Goal: Task Accomplishment & Management: Manage account settings

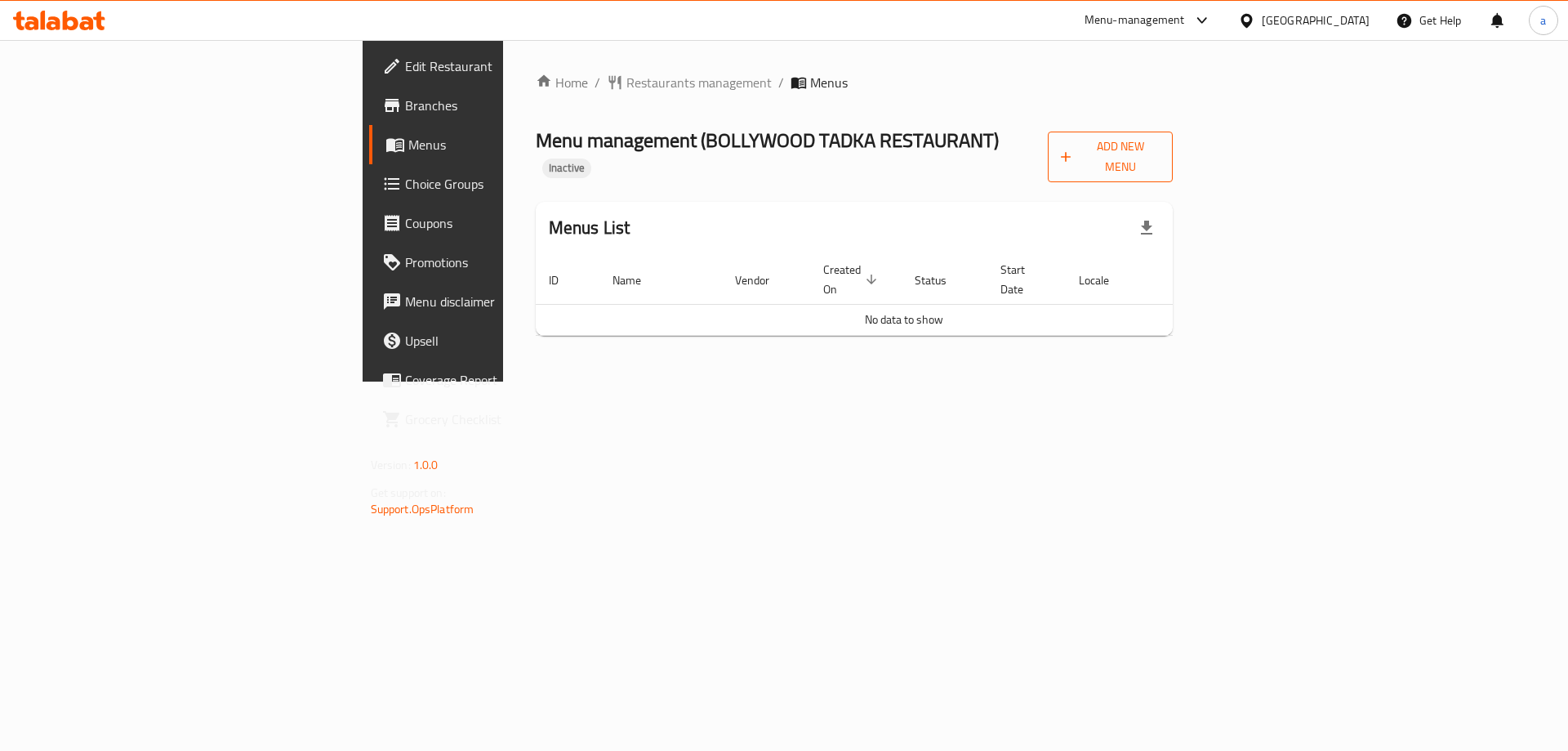
click at [1172, 143] on button "Add New Menu" at bounding box center [1111, 157] width 125 height 50
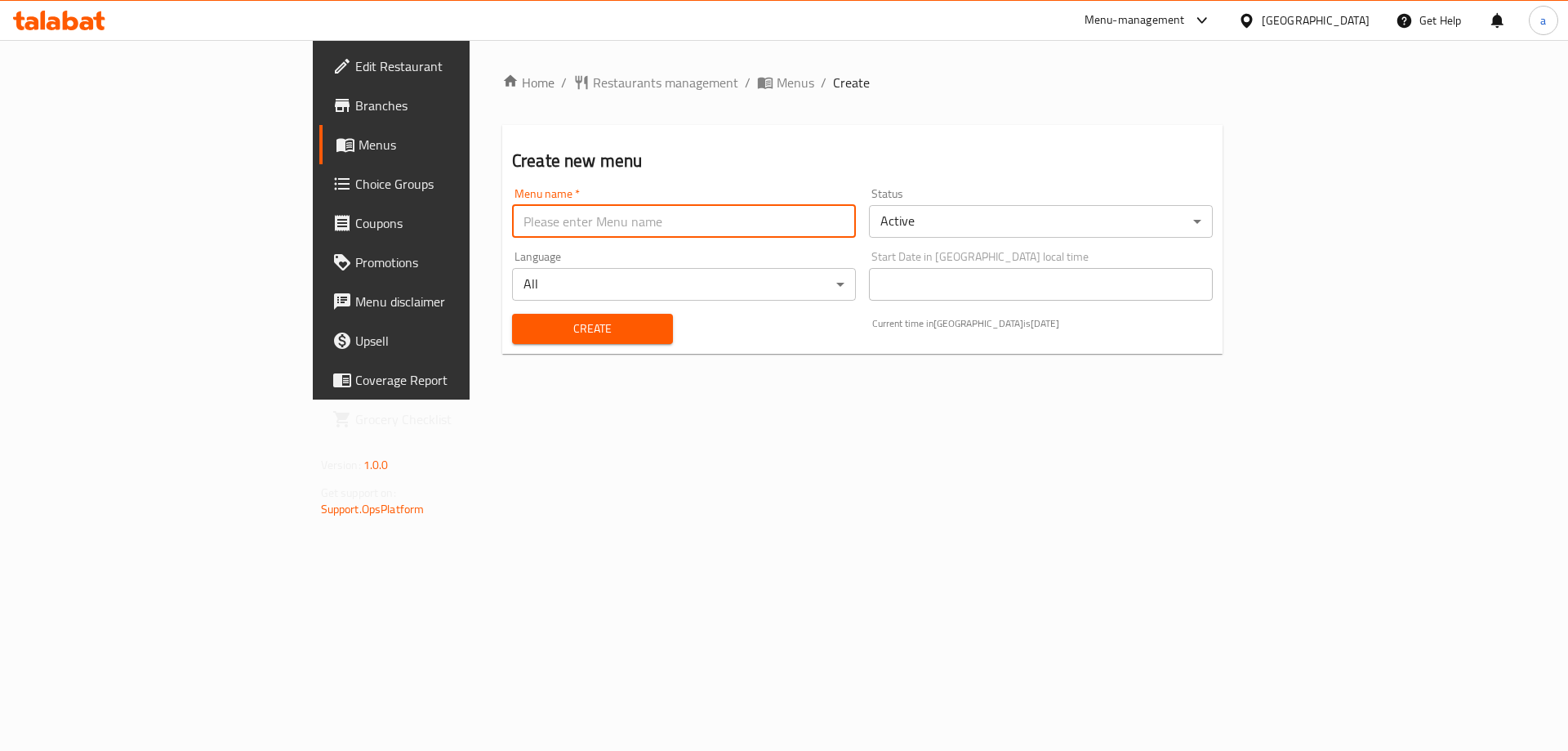
click at [702, 221] on input "text" at bounding box center [683, 222] width 344 height 33
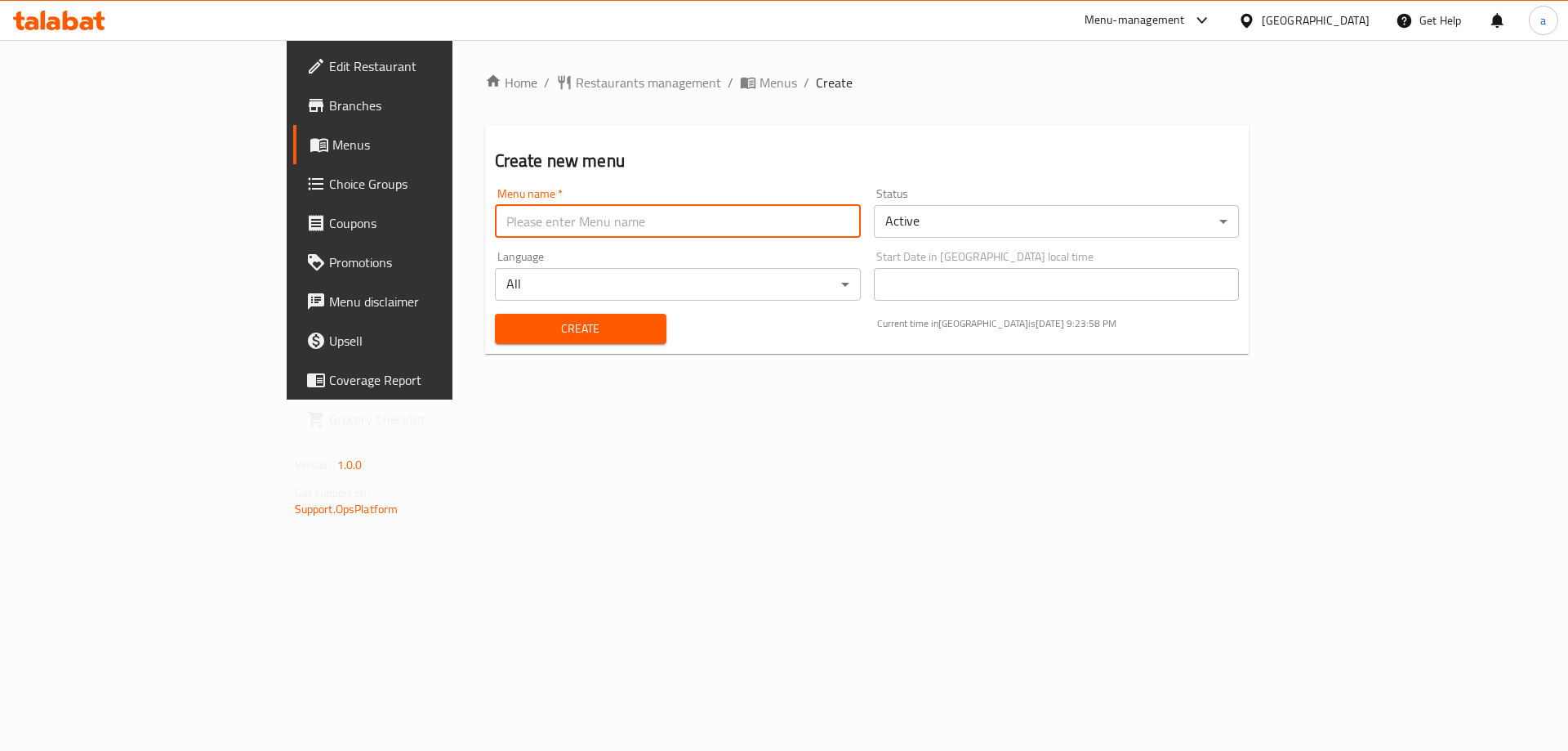
click at [609, 222] on input "text" at bounding box center [678, 222] width 366 height 33
type input "19/8"
click at [495, 314] on button "Create" at bounding box center [581, 329] width 171 height 31
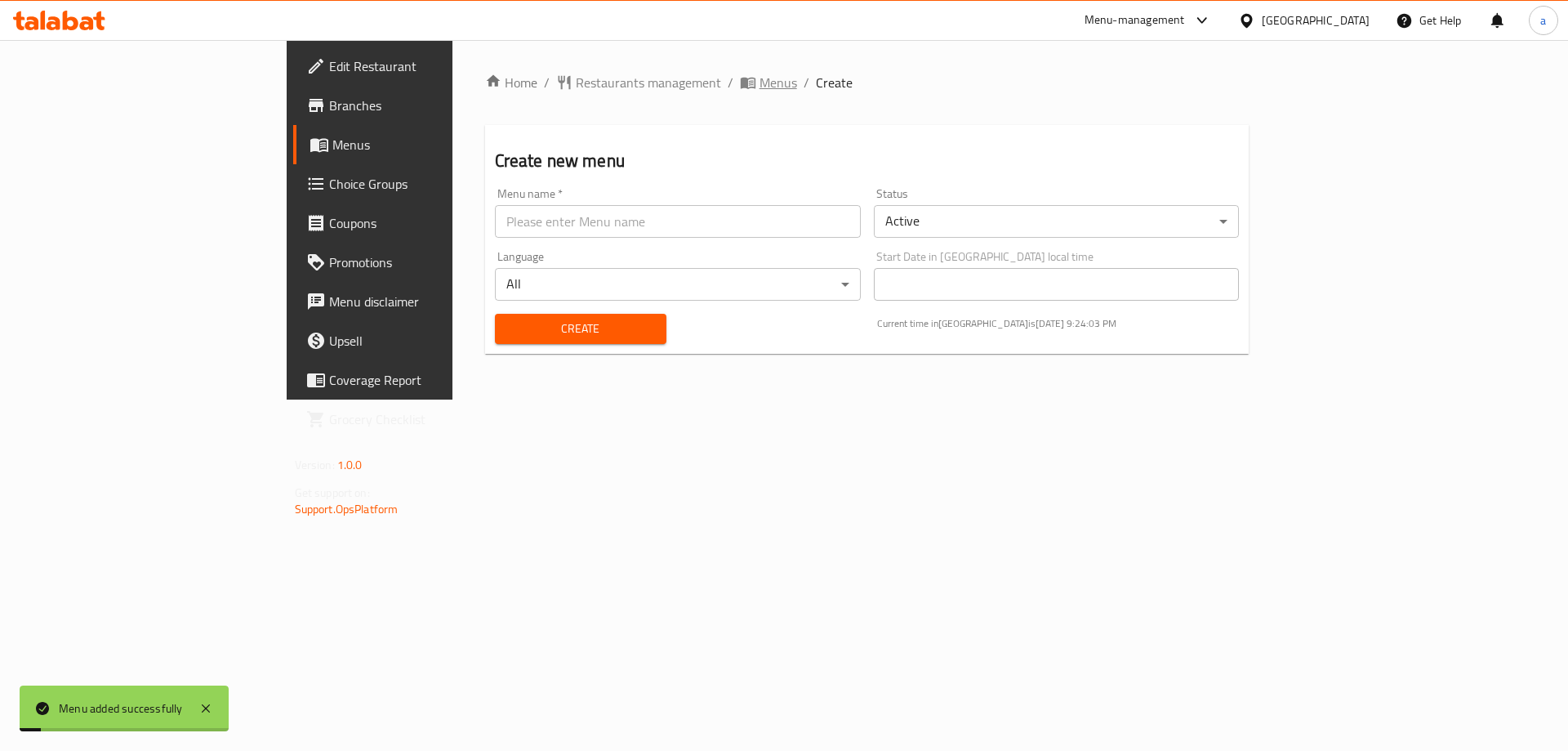
click at [760, 92] on span "Menus" at bounding box center [779, 82] width 38 height 20
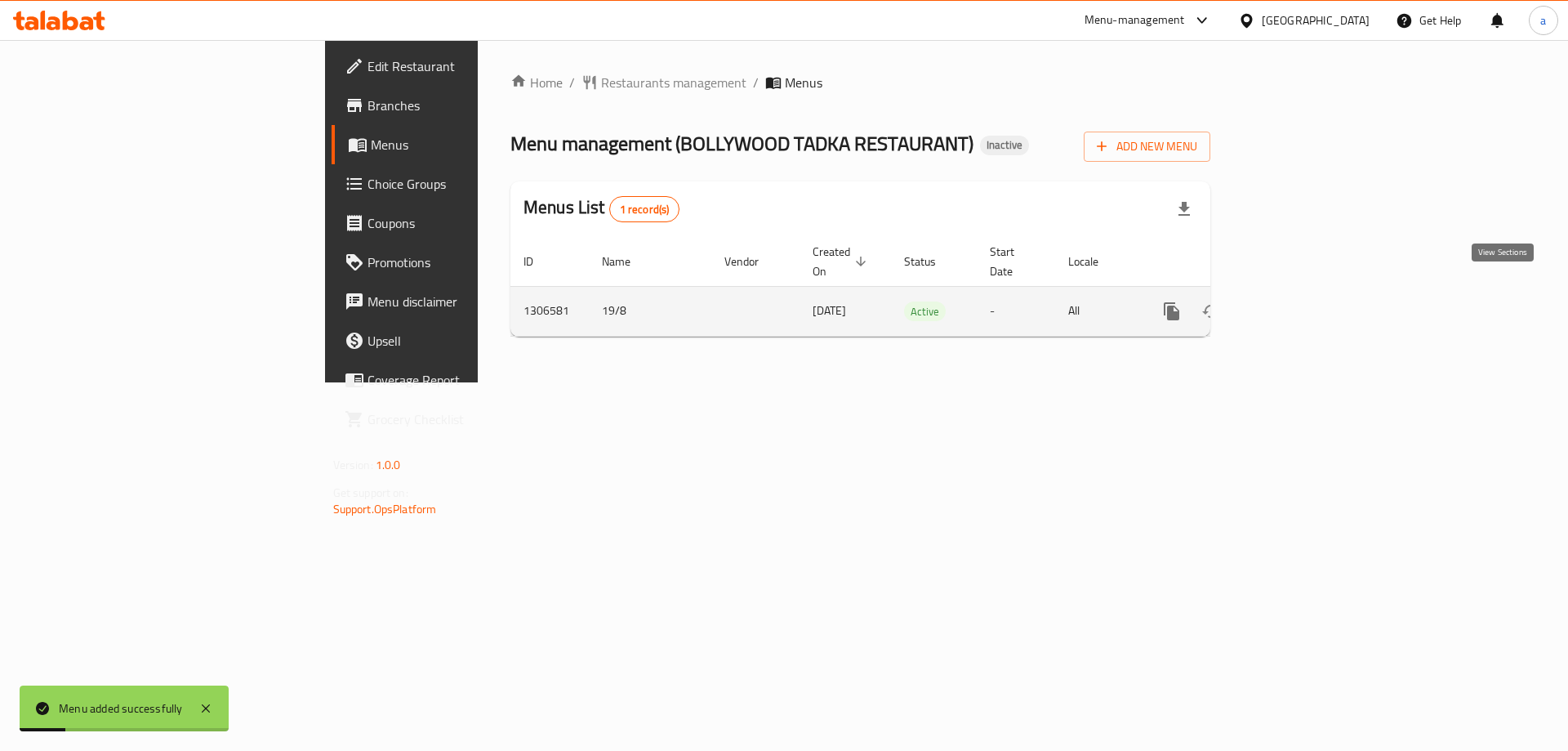
click at [1299, 302] on icon "enhanced table" at bounding box center [1290, 312] width 20 height 20
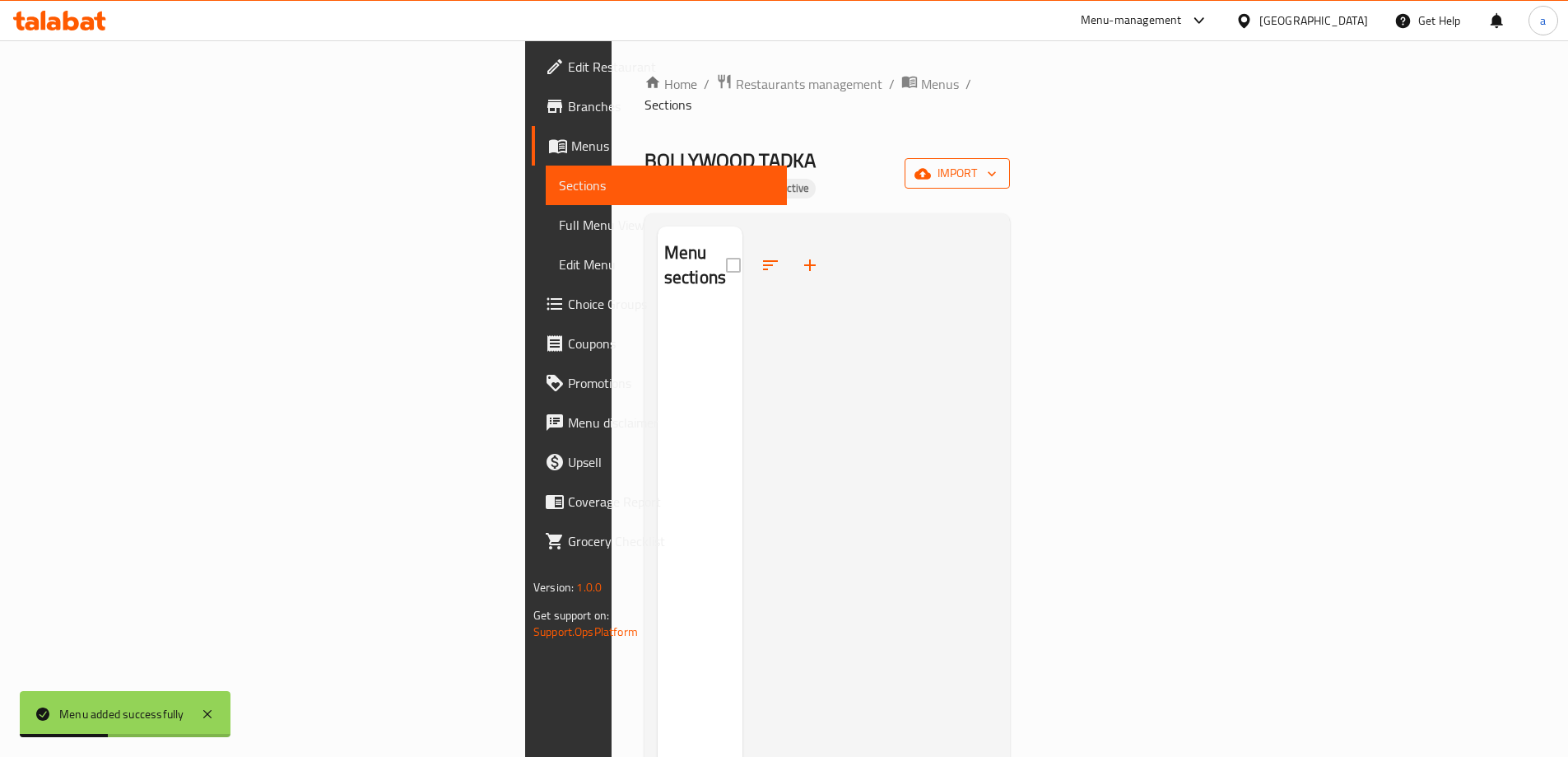
click at [931, 168] on icon "button" at bounding box center [923, 173] width 17 height 11
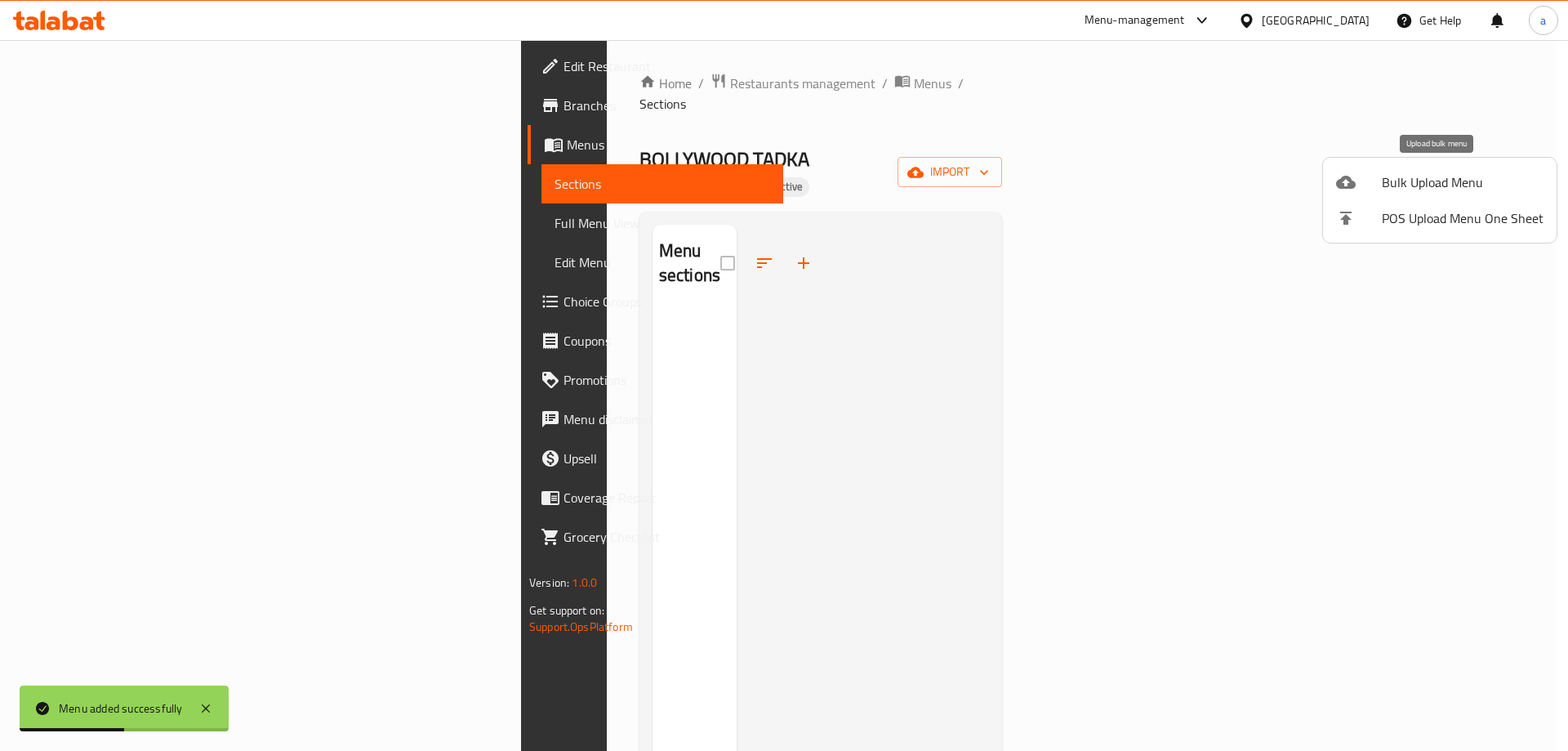
click at [1399, 179] on span "Bulk Upload Menu" at bounding box center [1463, 182] width 161 height 20
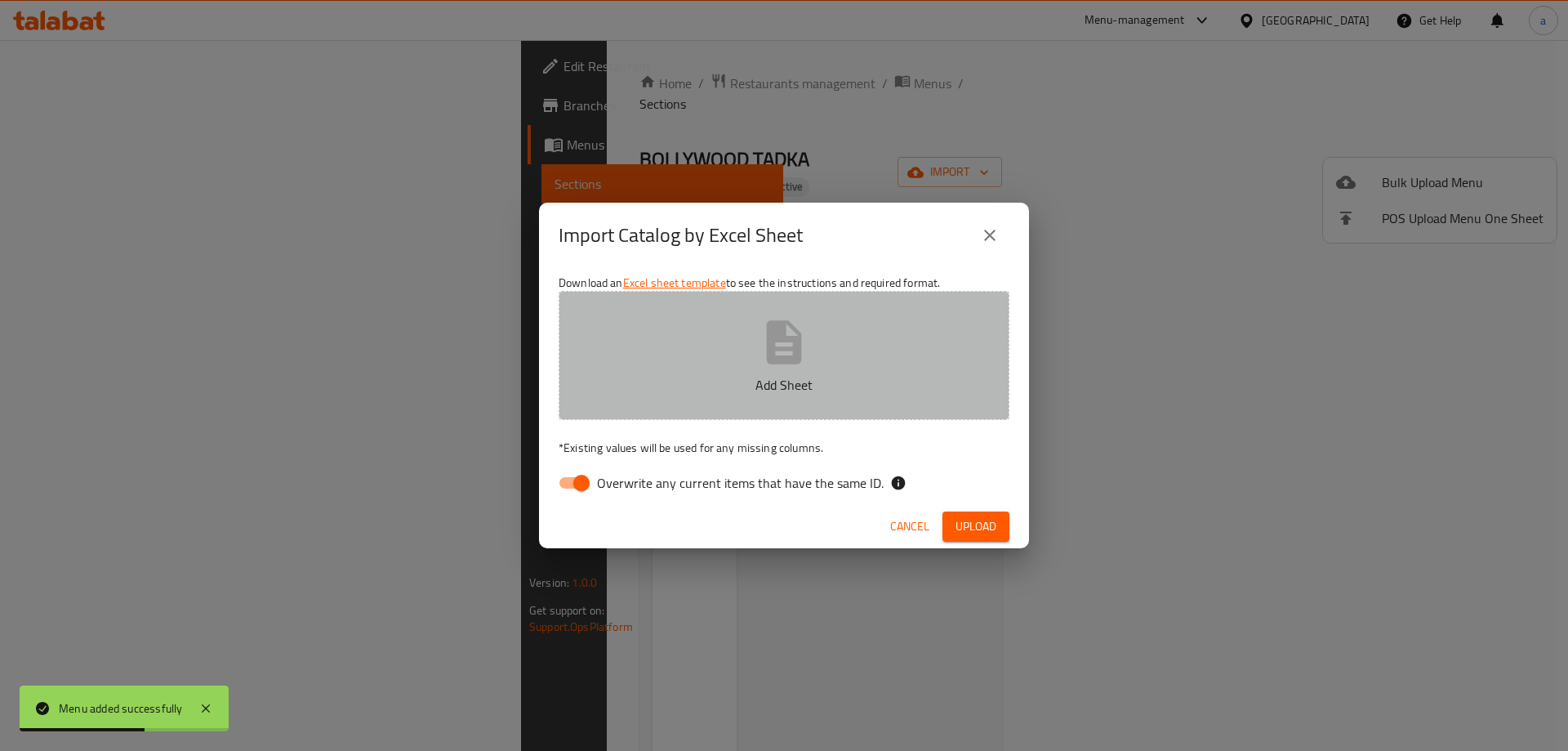
click at [754, 330] on button "Add Sheet" at bounding box center [784, 355] width 451 height 129
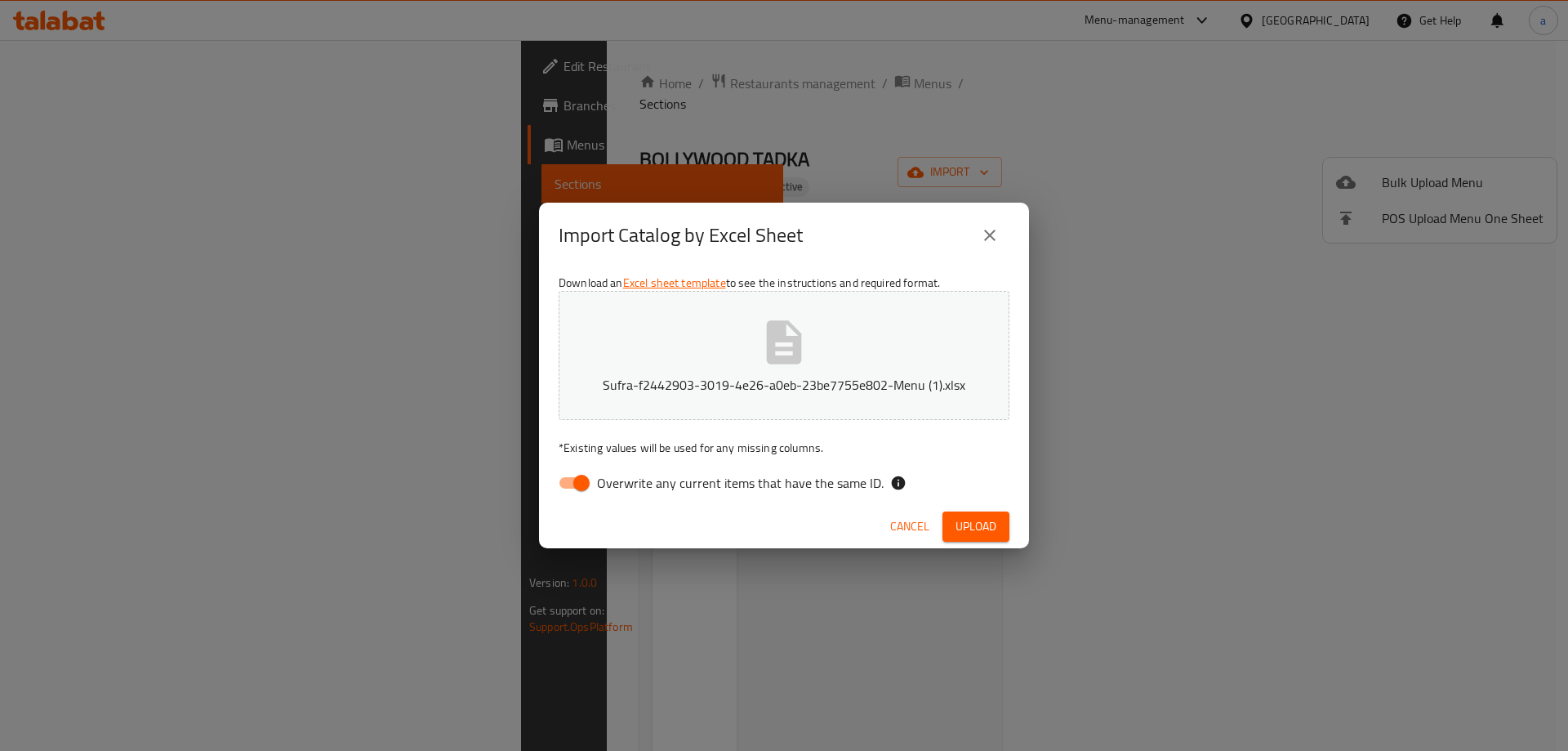
click at [587, 481] on input "Overwrite any current items that have the same ID." at bounding box center [581, 483] width 93 height 31
checkbox input "false"
click at [962, 523] on span "Upload" at bounding box center [976, 526] width 41 height 21
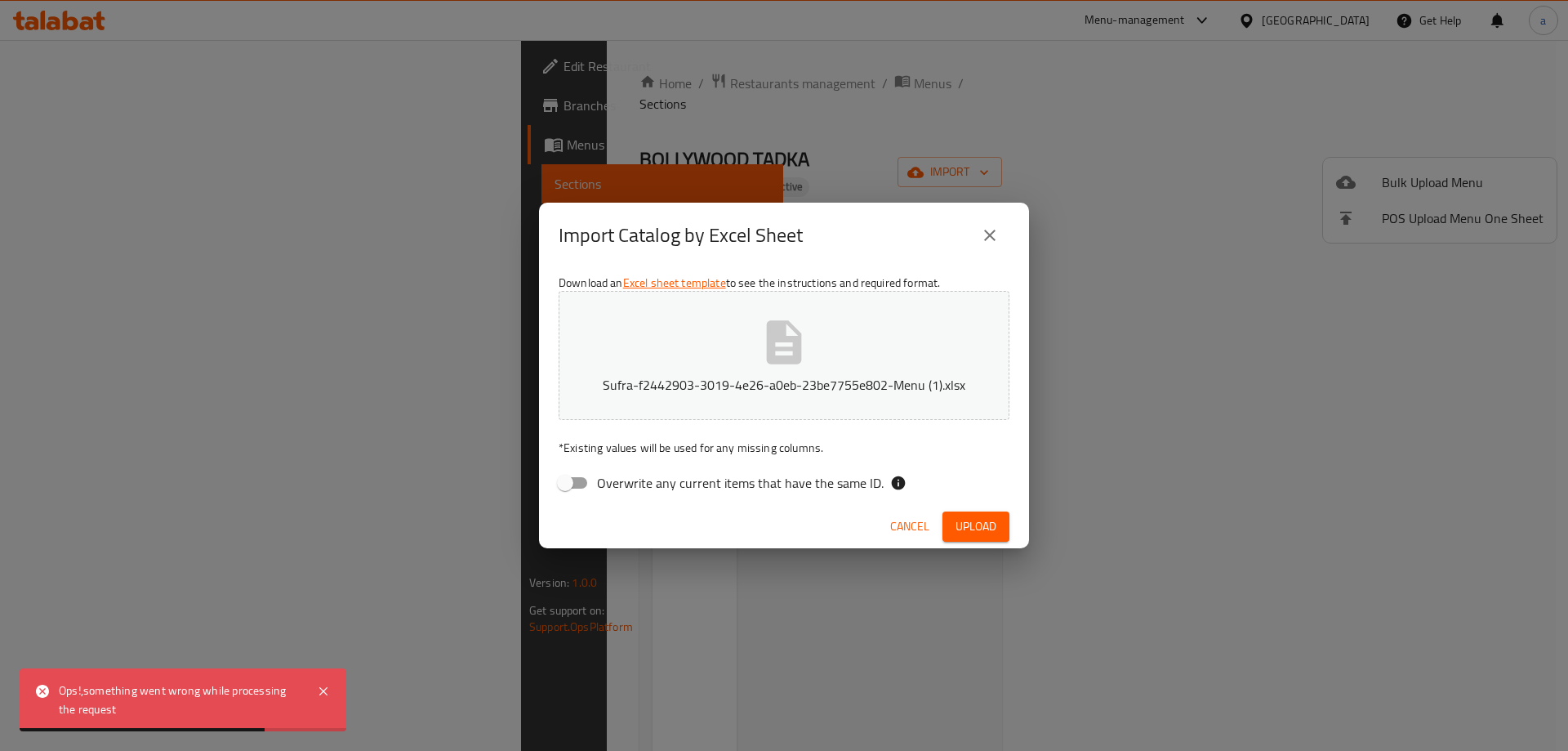
click at [977, 507] on div "Cancel Upload" at bounding box center [784, 527] width 490 height 44
click at [977, 524] on span "Upload" at bounding box center [976, 526] width 41 height 21
click at [828, 367] on button "Sufra-f2442903-3019-4e26-a0eb-23be7755e802-Menu (1).xlsx" at bounding box center [784, 355] width 451 height 129
click at [974, 525] on span "Upload" at bounding box center [976, 526] width 41 height 21
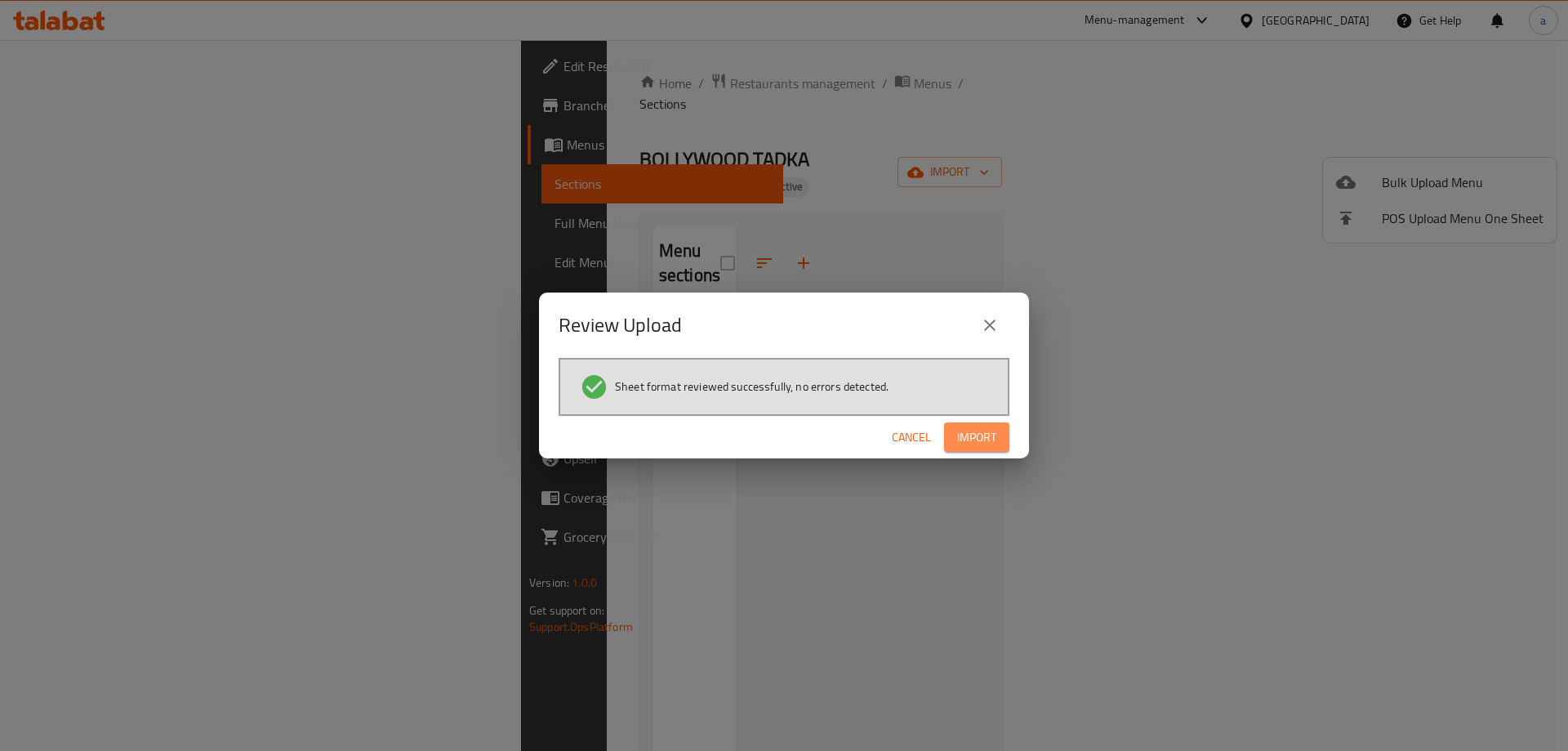
click at [968, 434] on span "Import" at bounding box center [977, 437] width 40 height 21
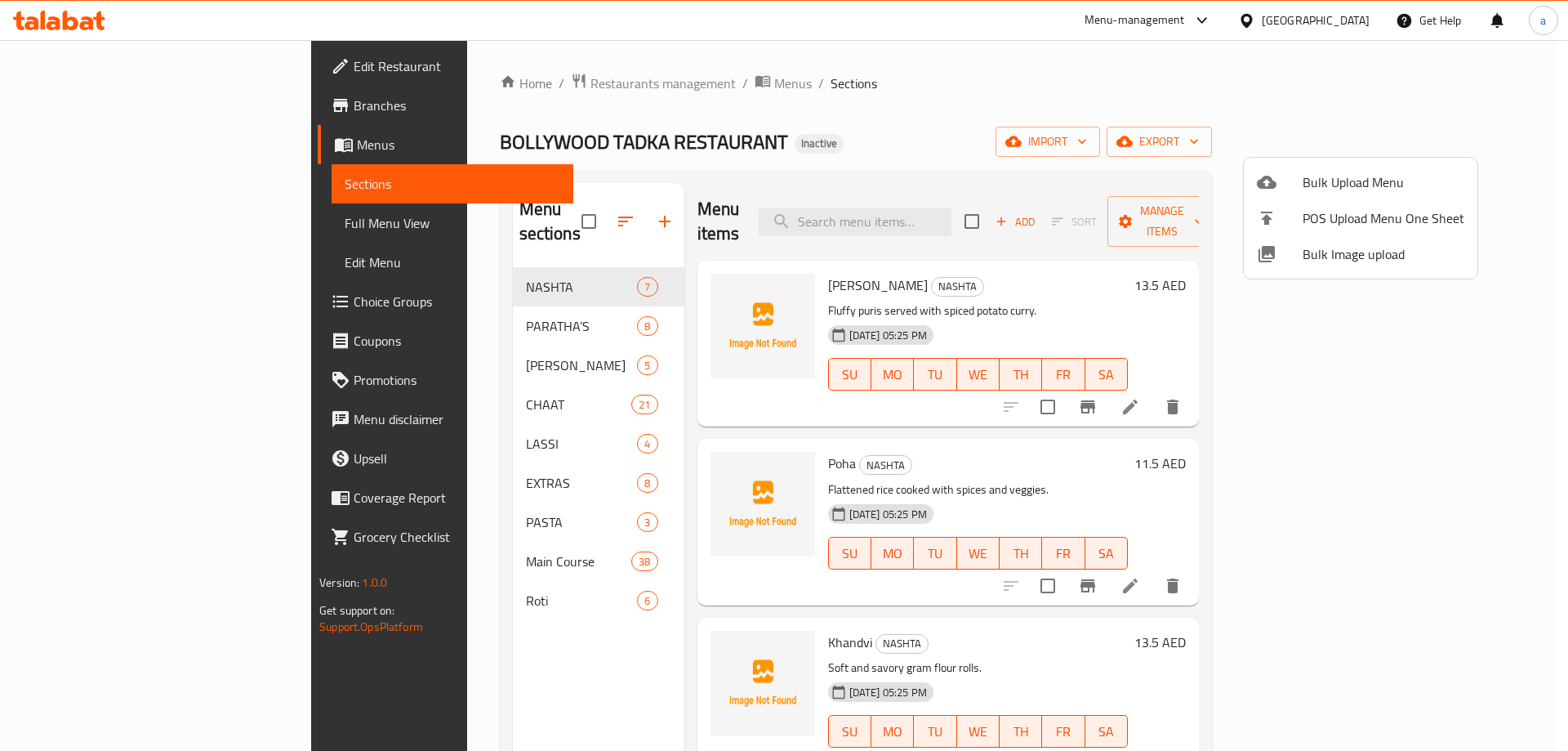
click at [89, 226] on div at bounding box center [784, 375] width 1568 height 751
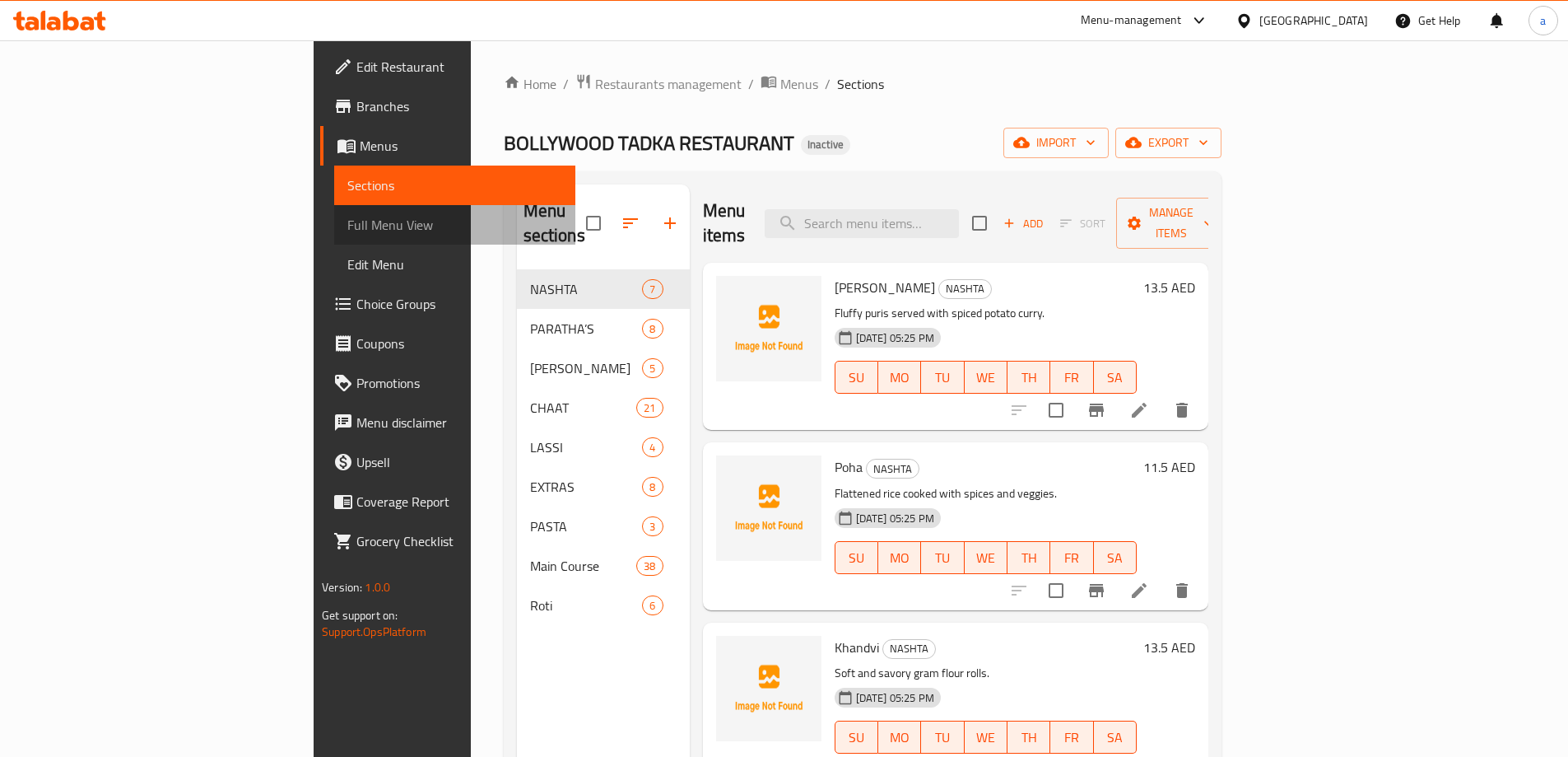
click at [347, 228] on span "Full Menu View" at bounding box center [454, 225] width 215 height 20
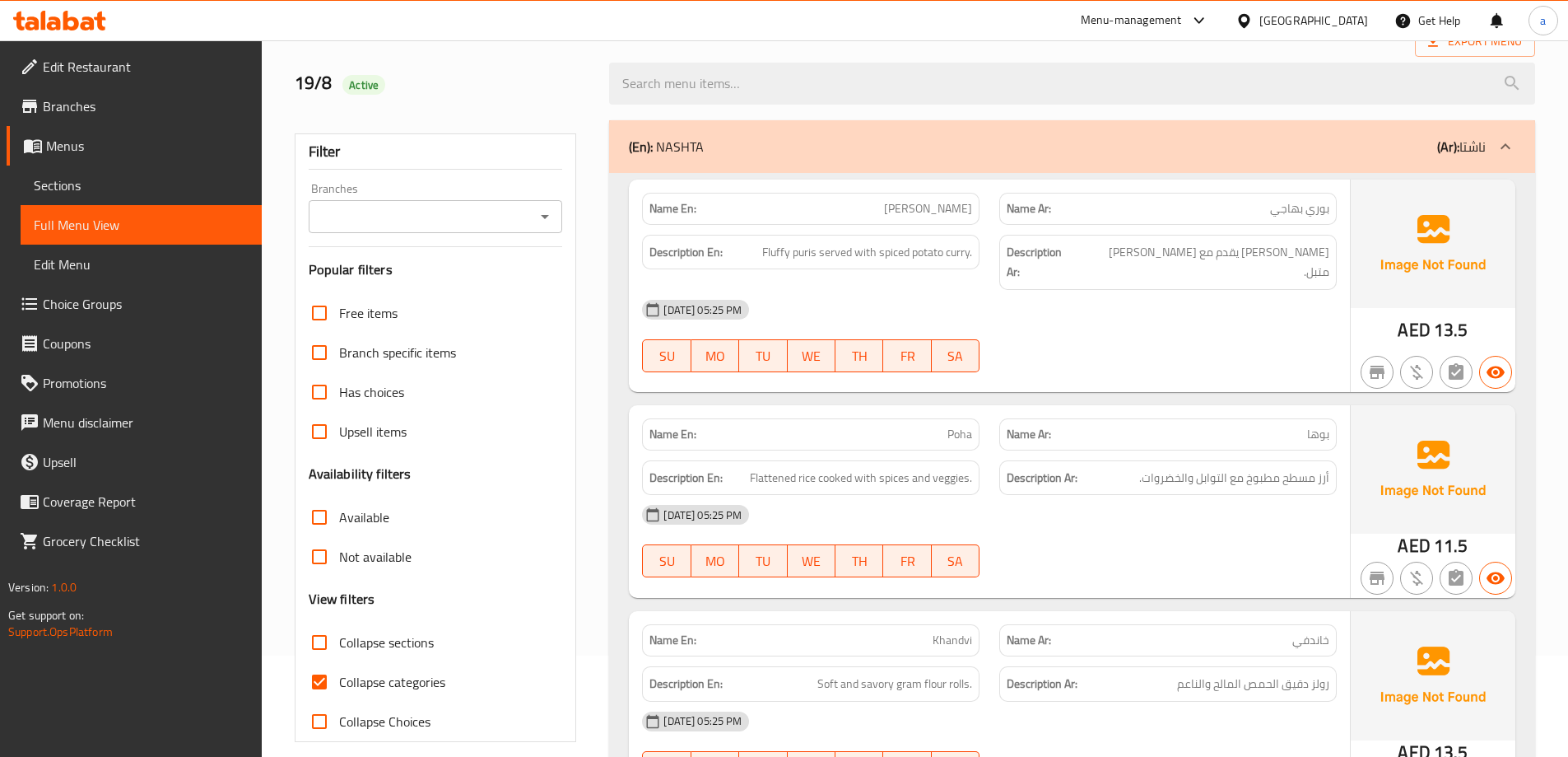
scroll to position [247, 0]
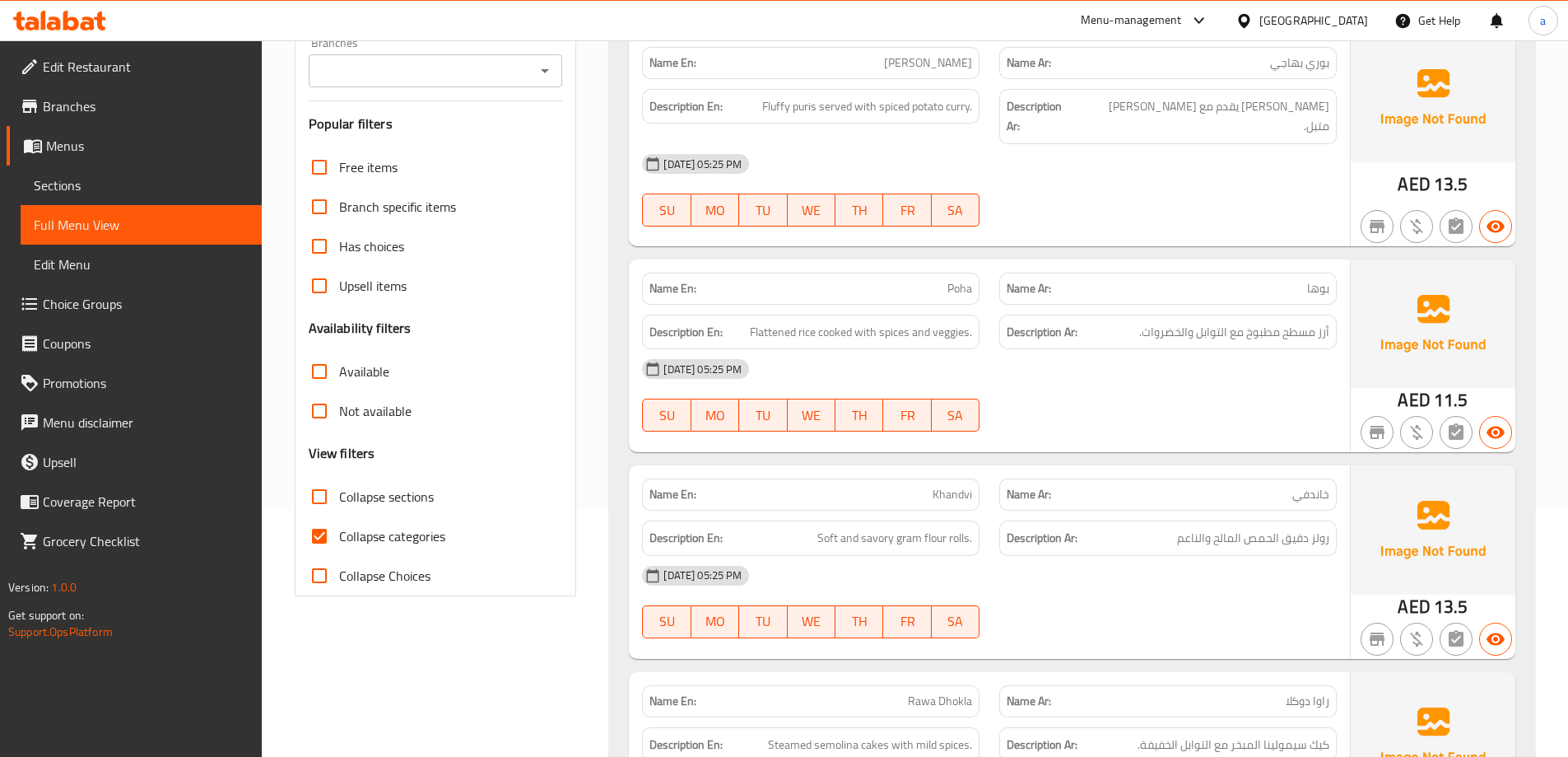
click at [391, 530] on span "Collapse categories" at bounding box center [392, 536] width 106 height 20
click at [339, 530] on input "Collapse categories" at bounding box center [320, 536] width 40 height 40
checkbox input "false"
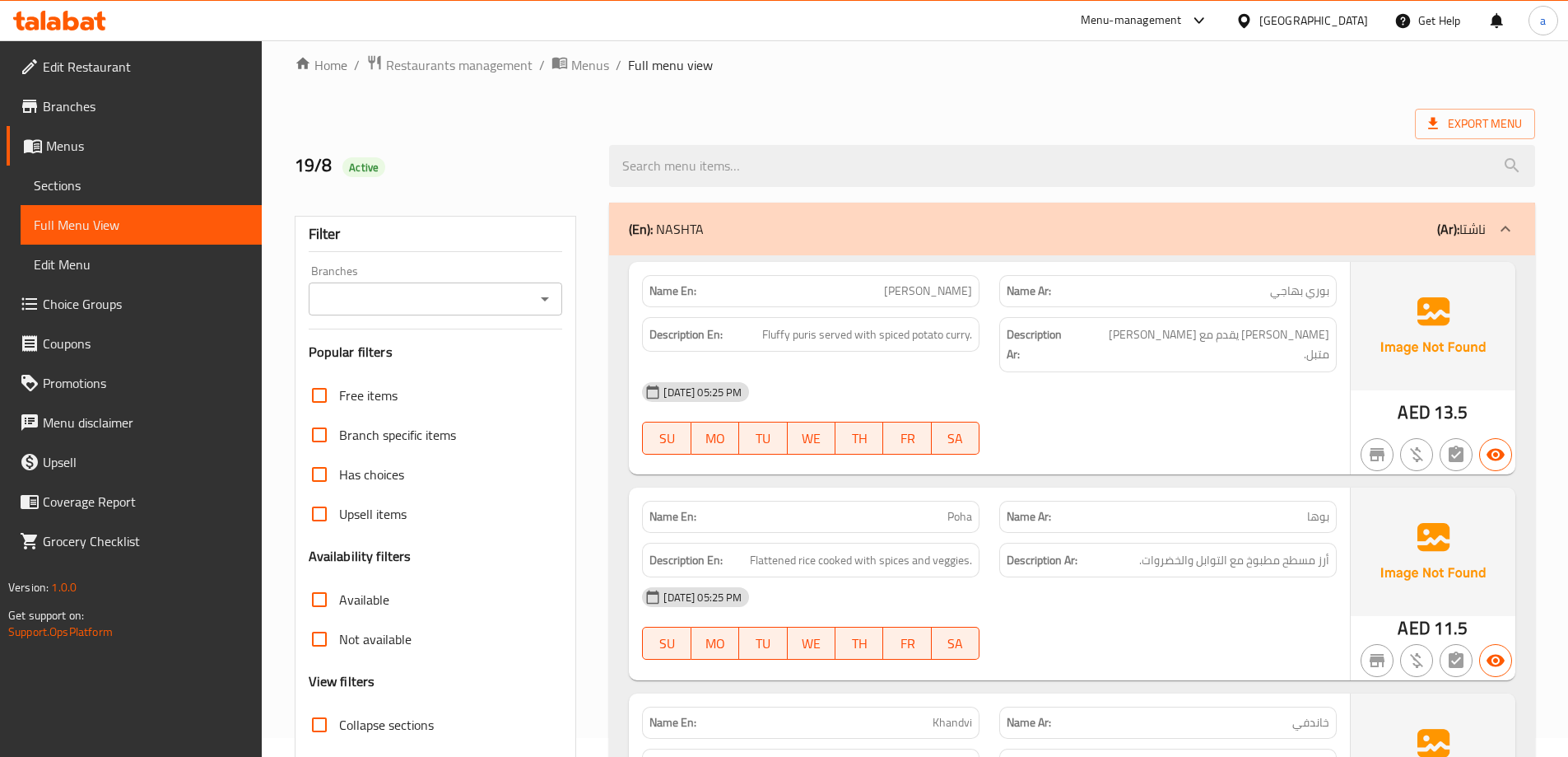
scroll to position [0, 0]
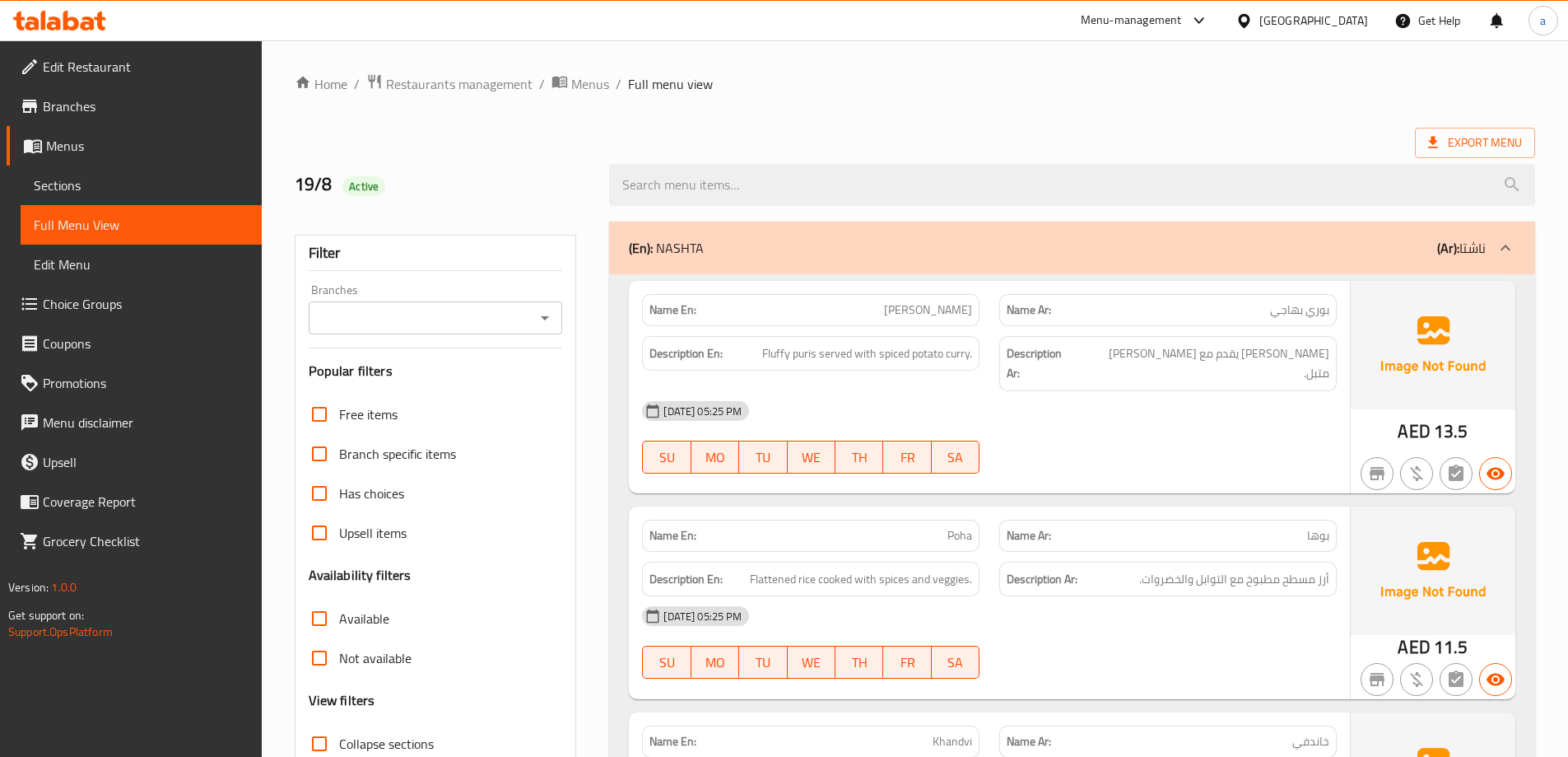
click at [961, 310] on span "[PERSON_NAME]" at bounding box center [928, 310] width 88 height 17
copy span "Bhaji"
click at [96, 190] on span "Sections" at bounding box center [141, 185] width 215 height 20
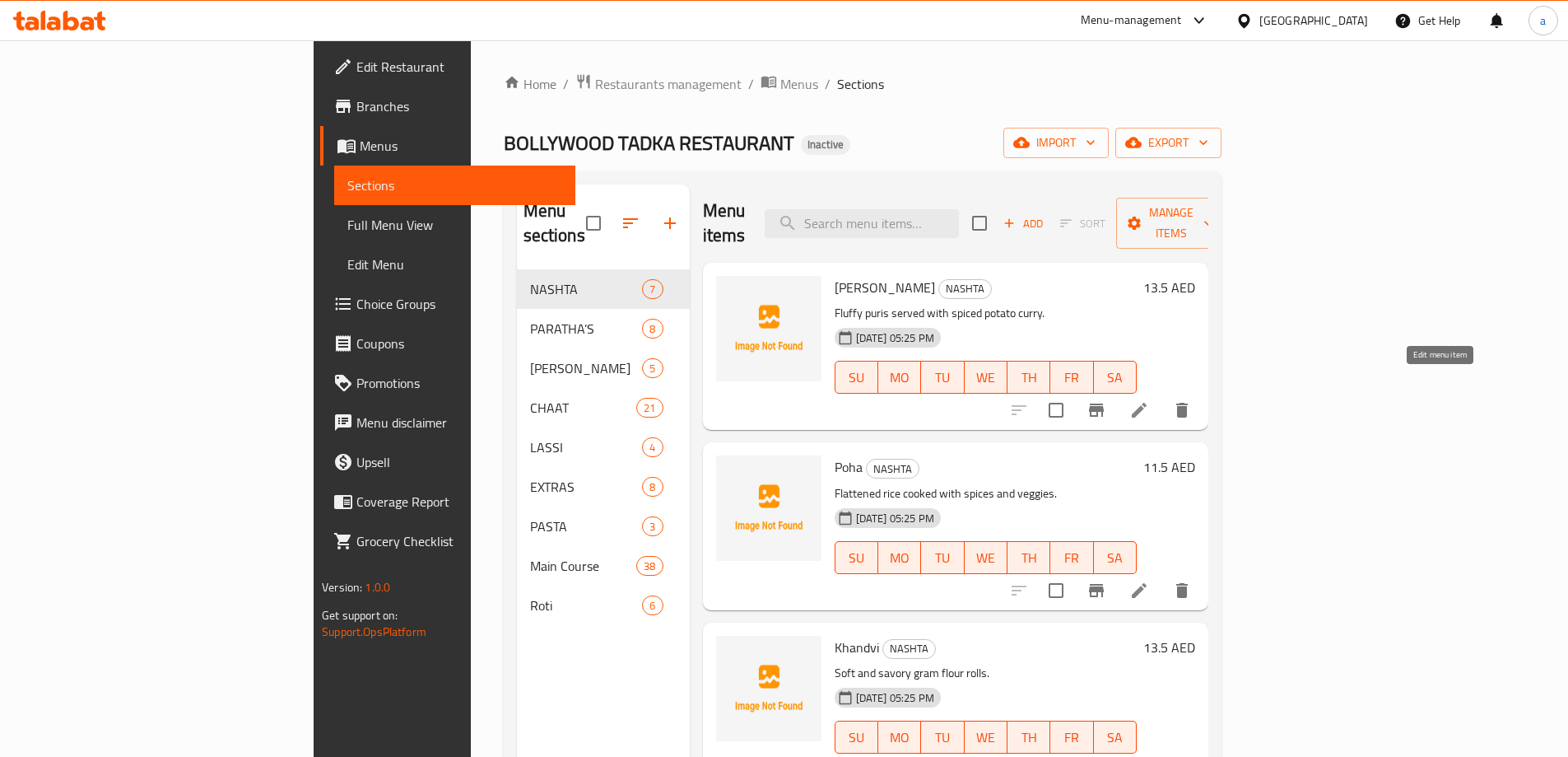
click at [1147, 403] on icon at bounding box center [1139, 410] width 15 height 15
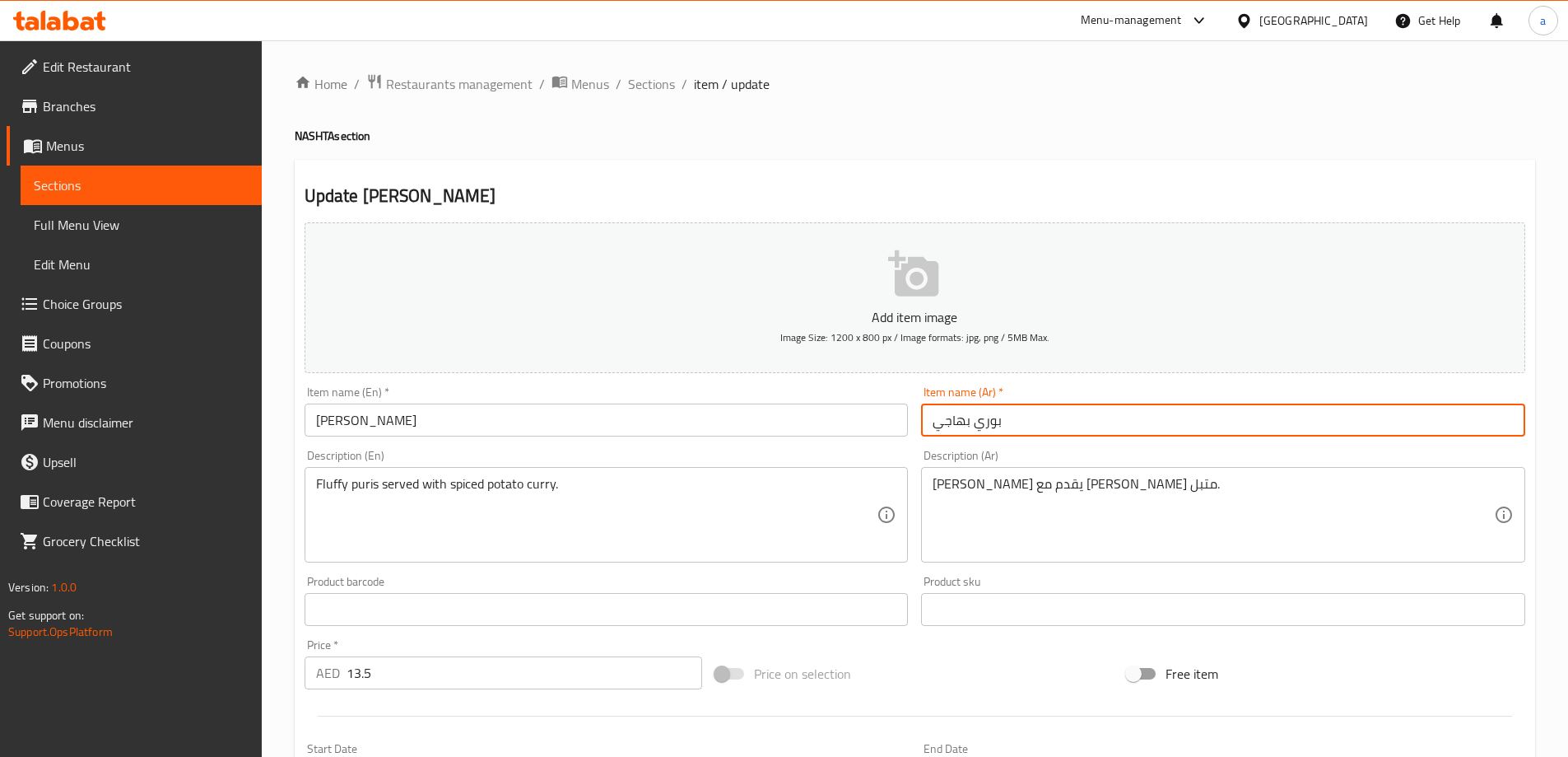
click at [962, 421] on input "بوري بهاجي" at bounding box center [1223, 420] width 604 height 33
click at [961, 423] on input "بوري بهاجي" at bounding box center [1223, 420] width 604 height 33
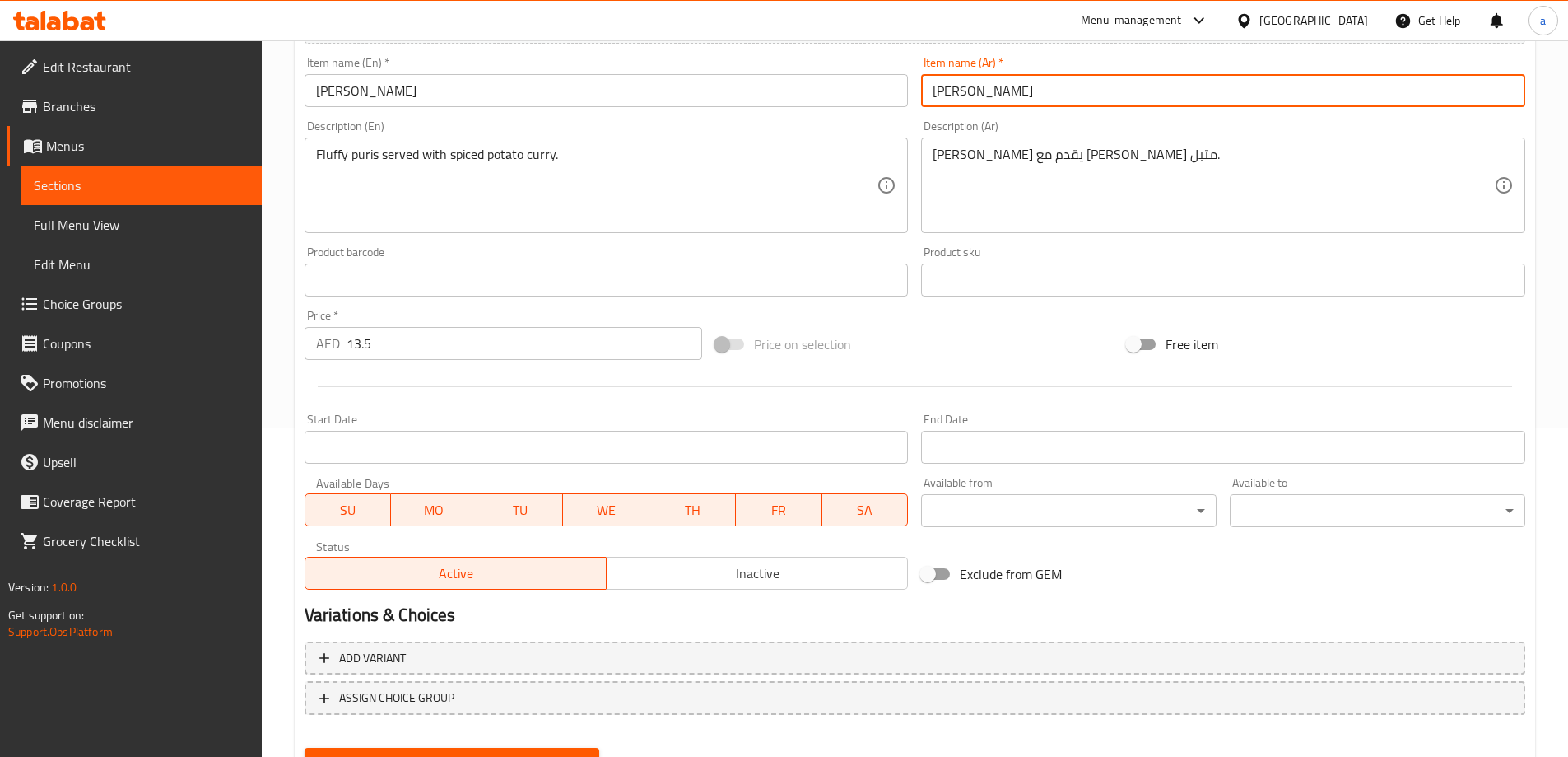
scroll to position [407, 0]
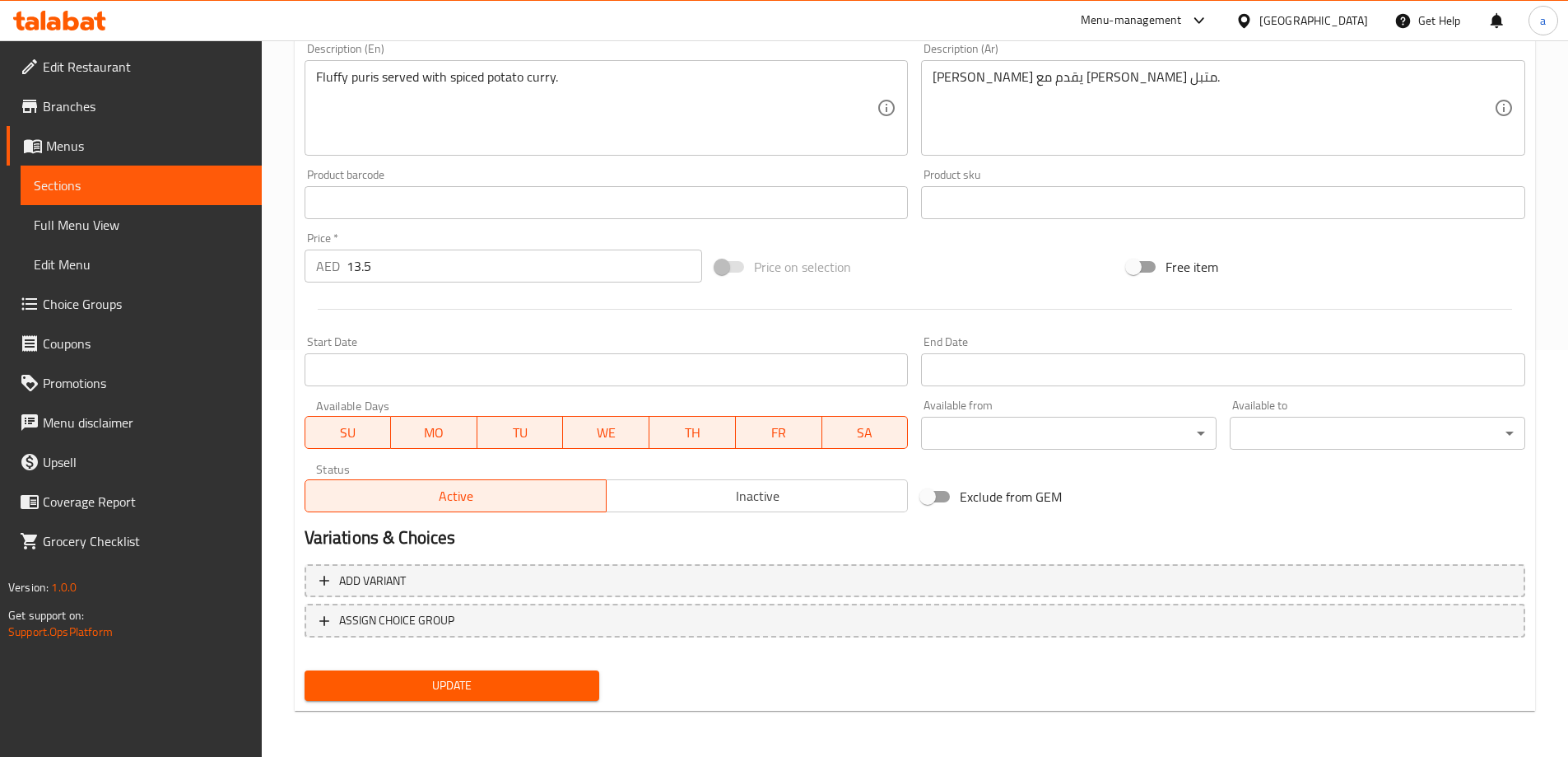
type input "[PERSON_NAME]"
click at [566, 684] on span "Update" at bounding box center [453, 686] width 269 height 21
click at [113, 219] on span "Full Menu View" at bounding box center [141, 225] width 215 height 20
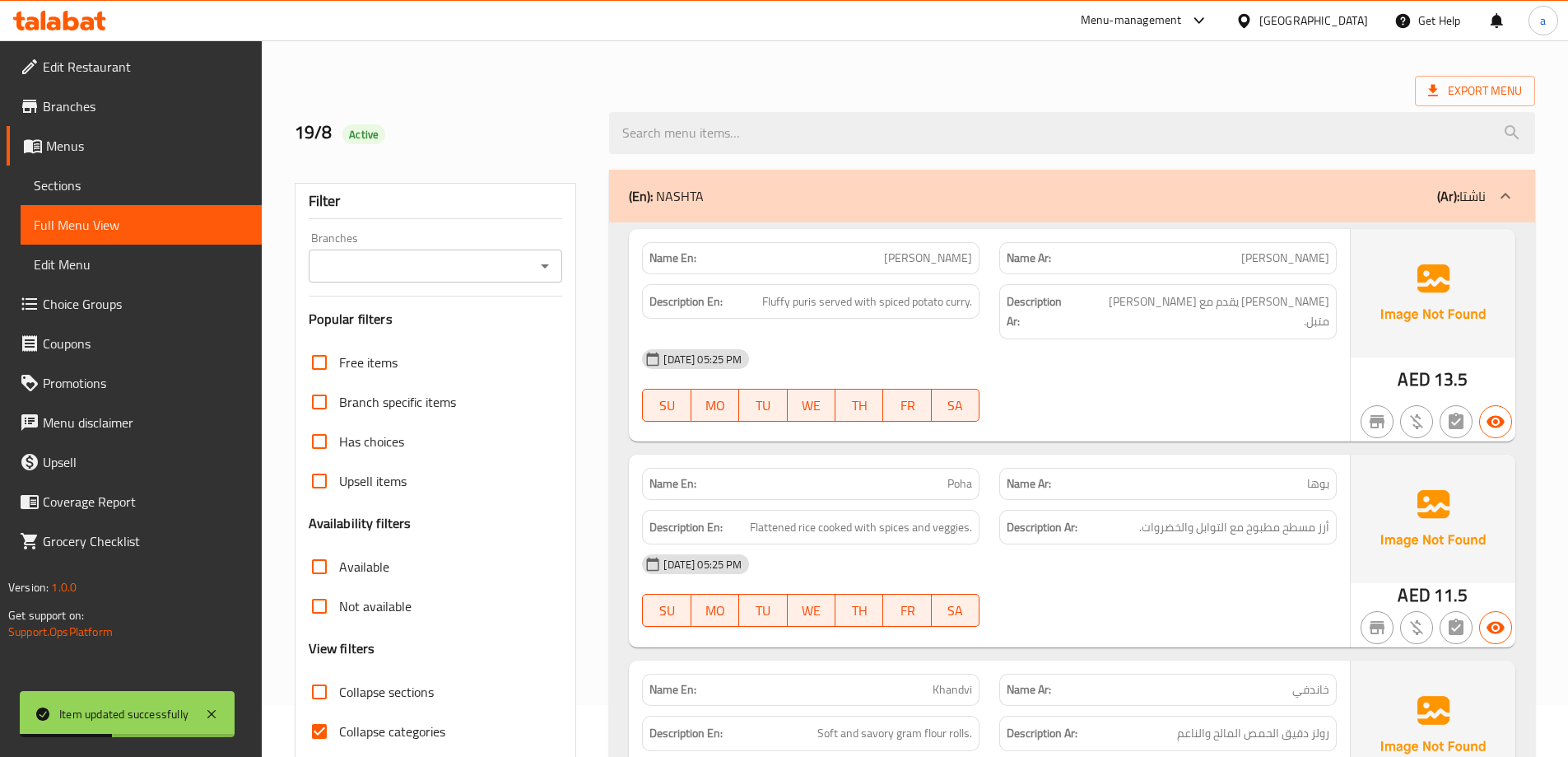
scroll to position [329, 0]
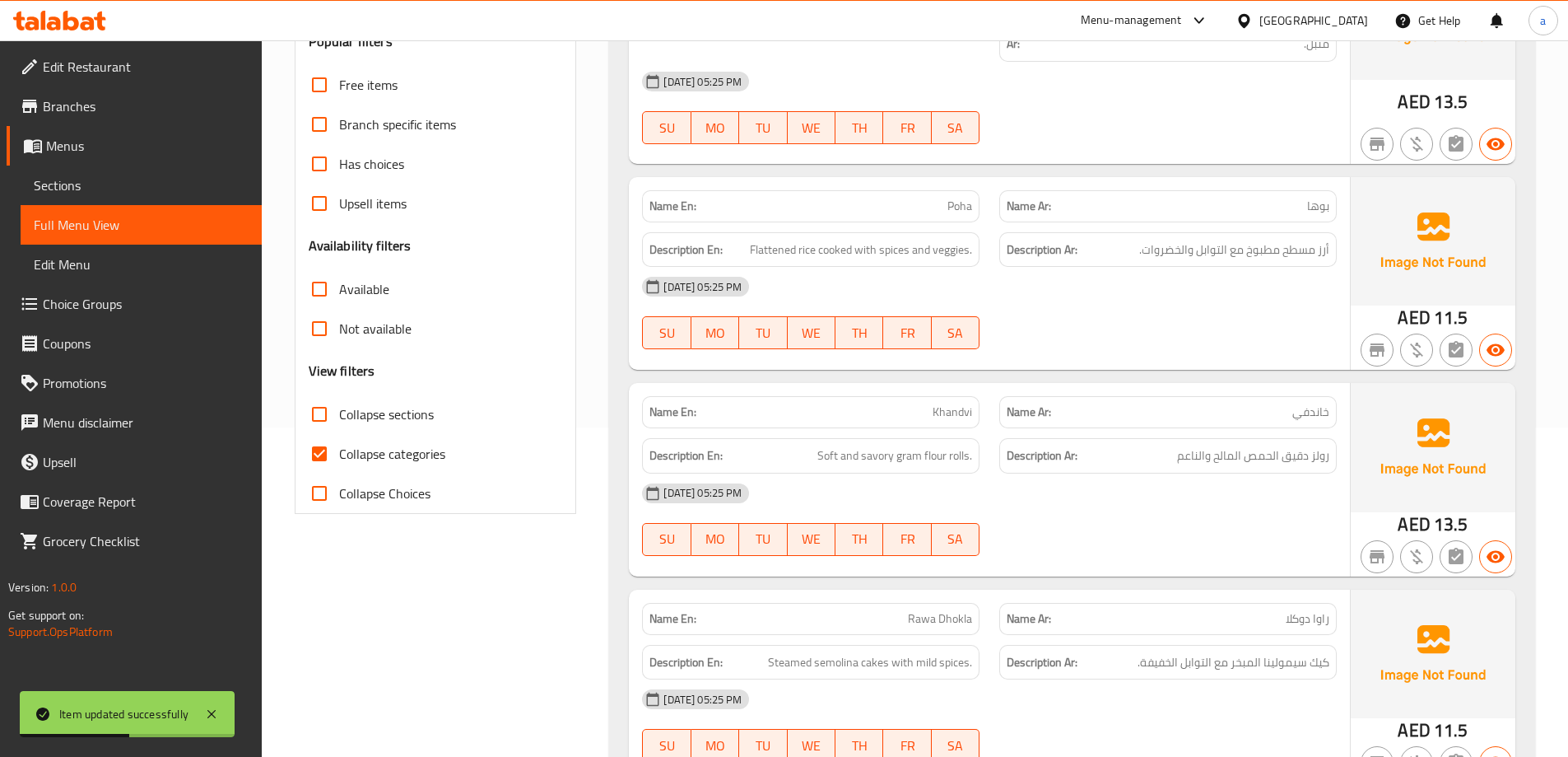
click at [326, 459] on input "Collapse categories" at bounding box center [320, 454] width 40 height 40
checkbox input "false"
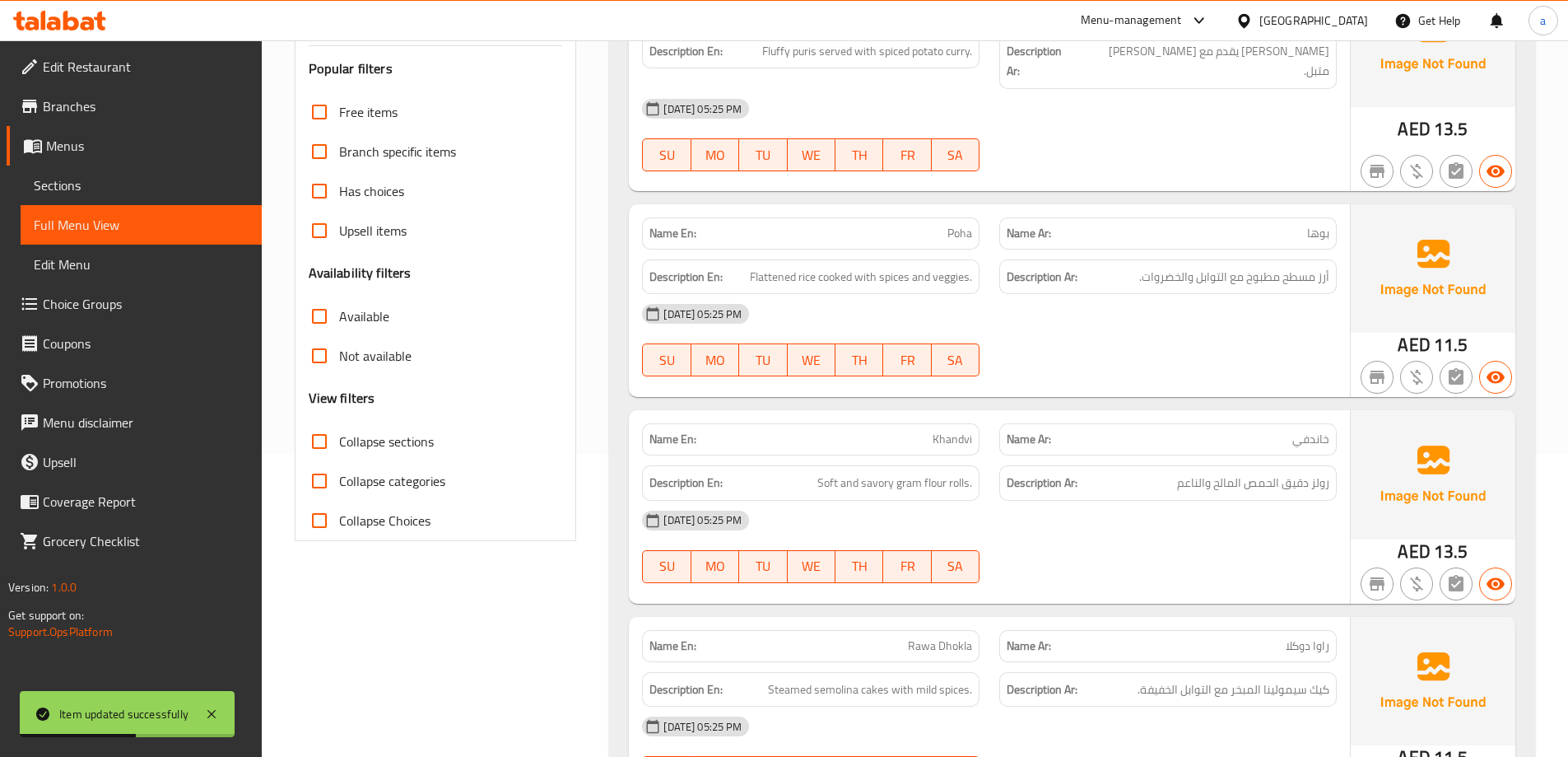
scroll to position [0, 0]
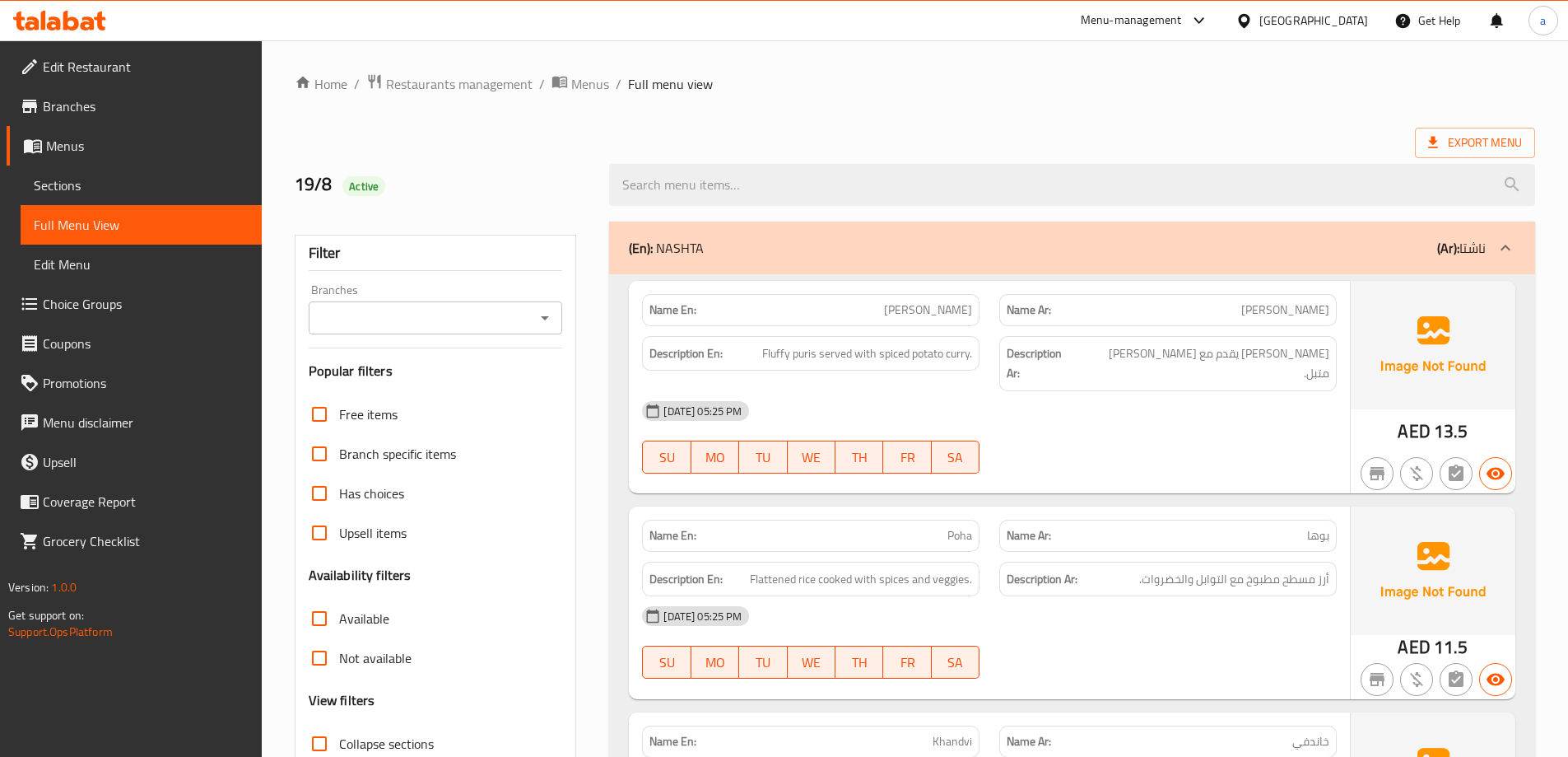
click at [1175, 391] on div "[DATE] 05:25 PM" at bounding box center [989, 411] width 714 height 40
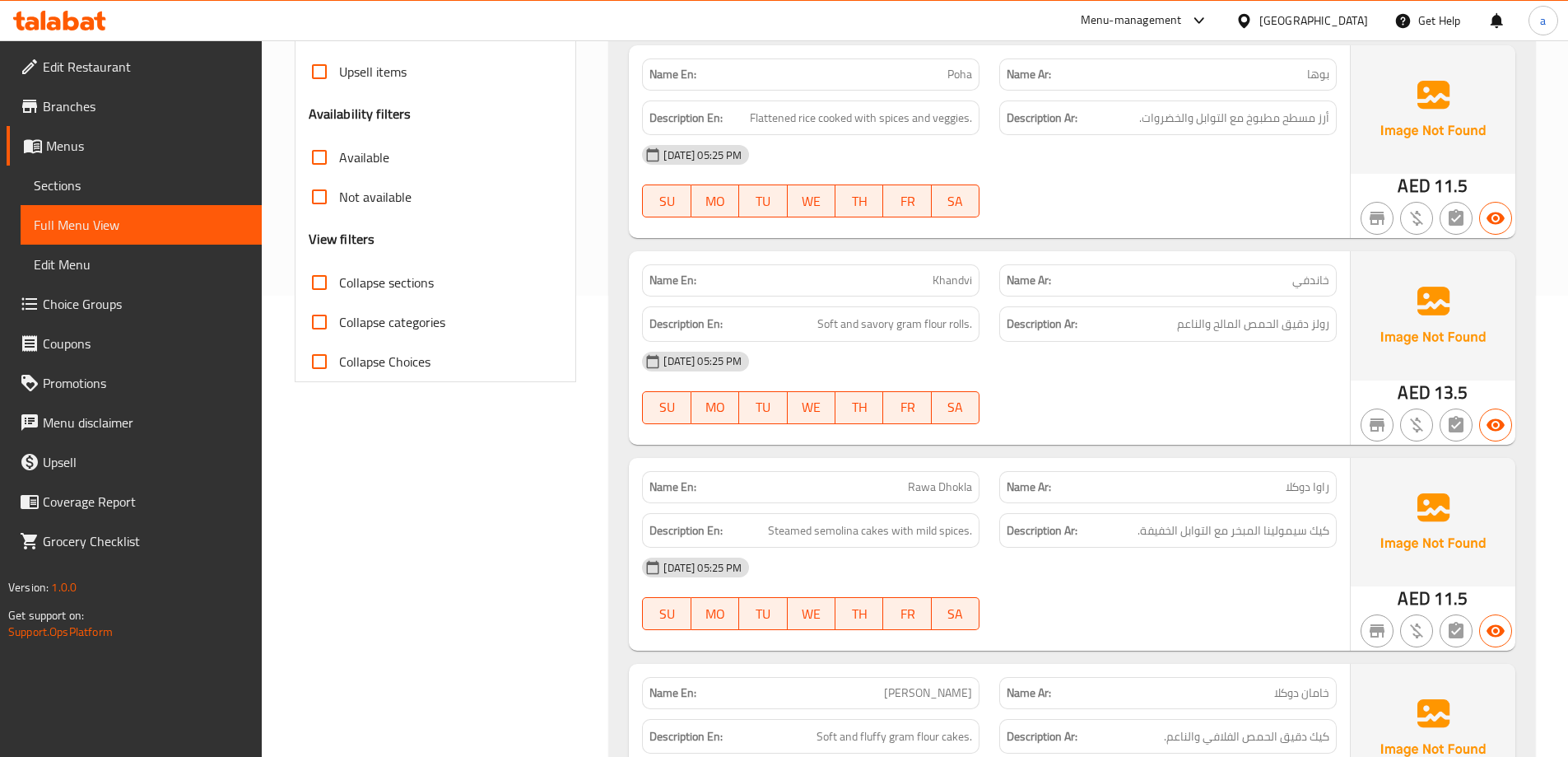
scroll to position [494, 0]
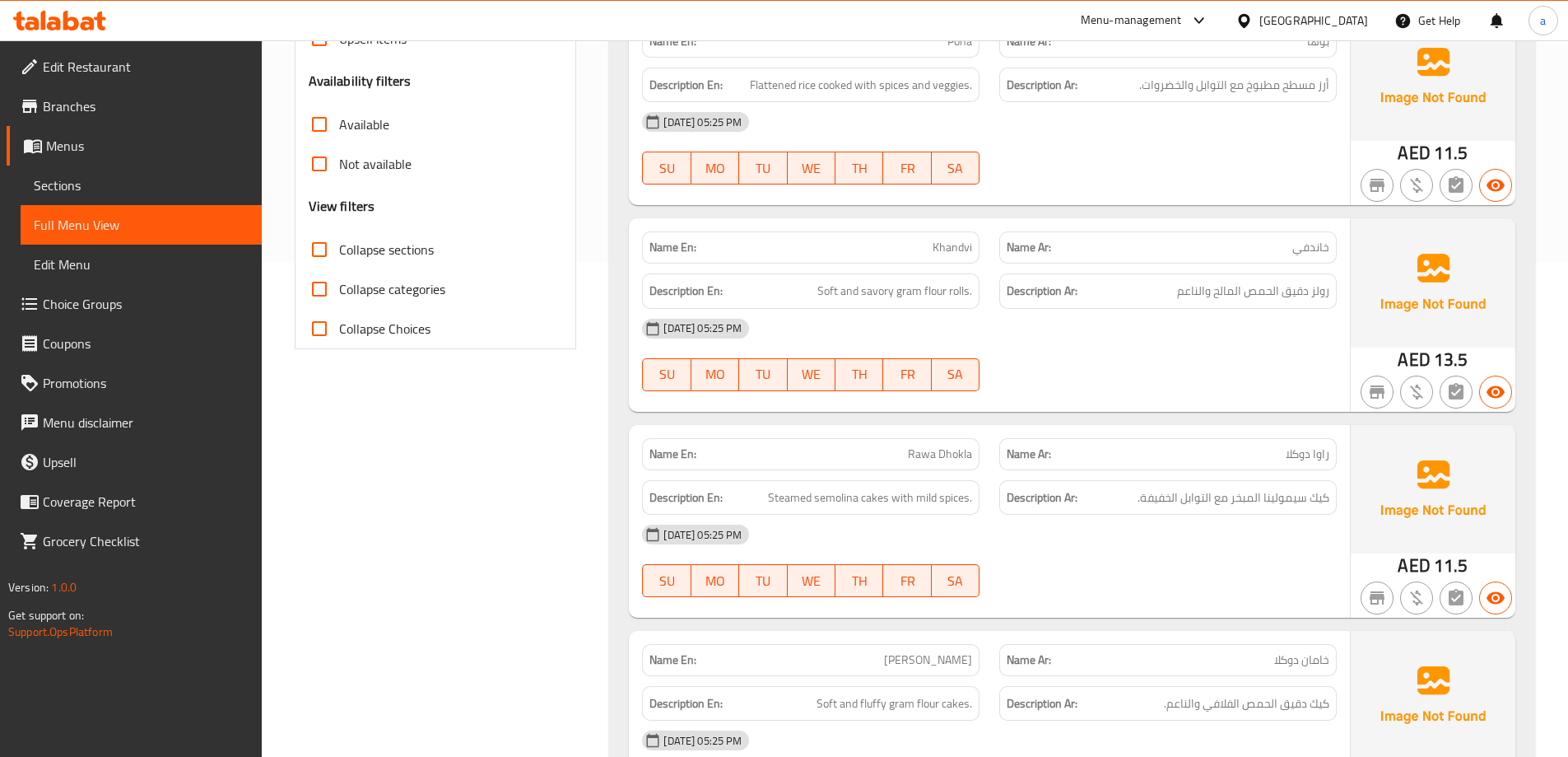
drag, startPoint x: 816, startPoint y: 277, endPoint x: 975, endPoint y: 292, distance: 159.7
click at [975, 292] on div "Name En: Khandvi Name Ar: خاندفي Description En: Soft and savory gram flour rol…" at bounding box center [989, 315] width 721 height 193
click at [1138, 309] on div "[DATE] 05:25 PM" at bounding box center [989, 329] width 714 height 40
drag, startPoint x: 1323, startPoint y: 225, endPoint x: 1296, endPoint y: 235, distance: 28.8
click at [1296, 238] on span "خاندفي" at bounding box center [1311, 247] width 37 height 17
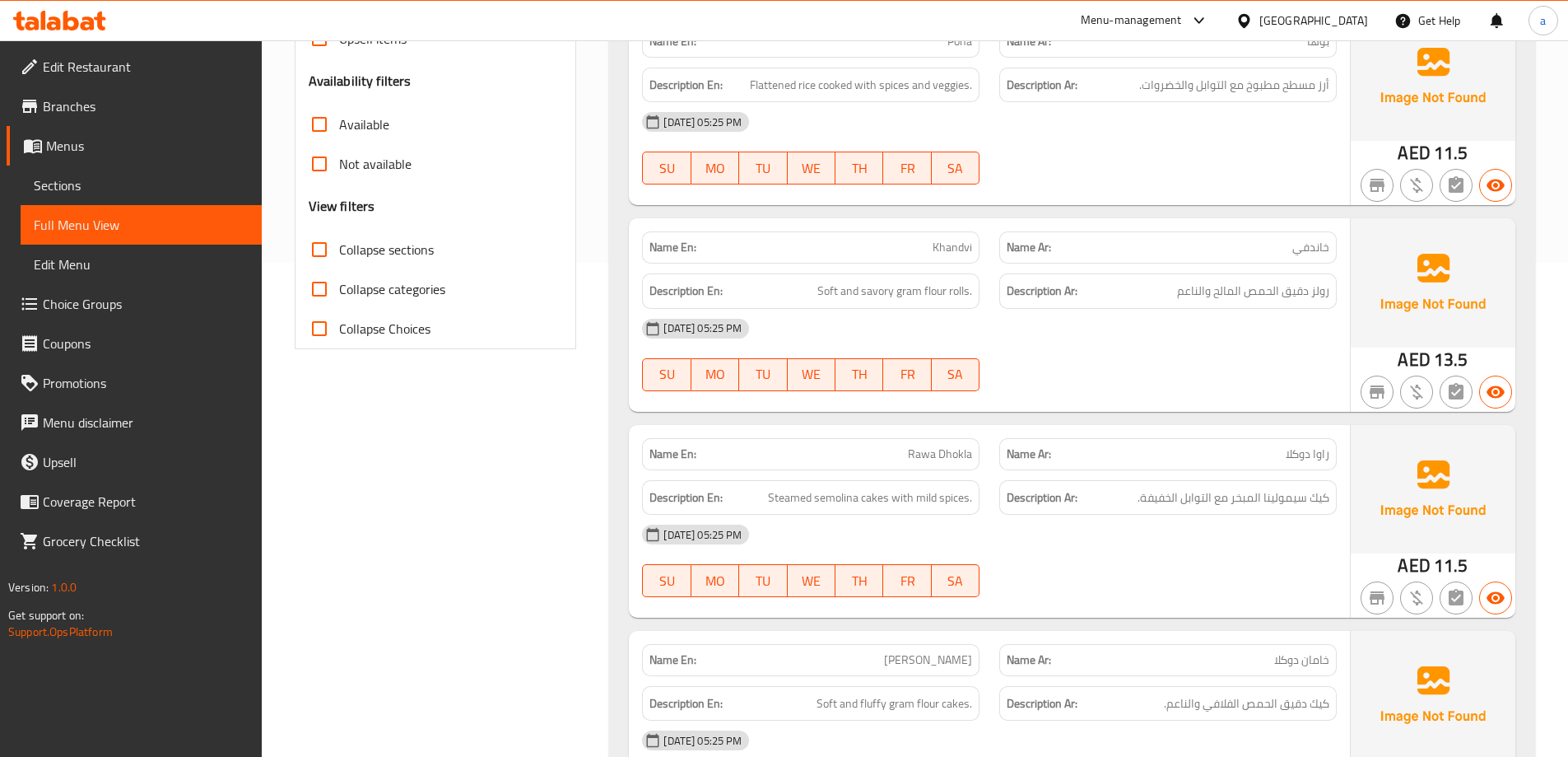
click at [1321, 309] on div "[DATE] 05:25 PM" at bounding box center [989, 329] width 714 height 40
click at [953, 445] on span "Rawa Dhokla" at bounding box center [939, 454] width 64 height 17
copy span "Dhokla"
click at [910, 445] on span "Rawa Dhokla" at bounding box center [939, 454] width 64 height 17
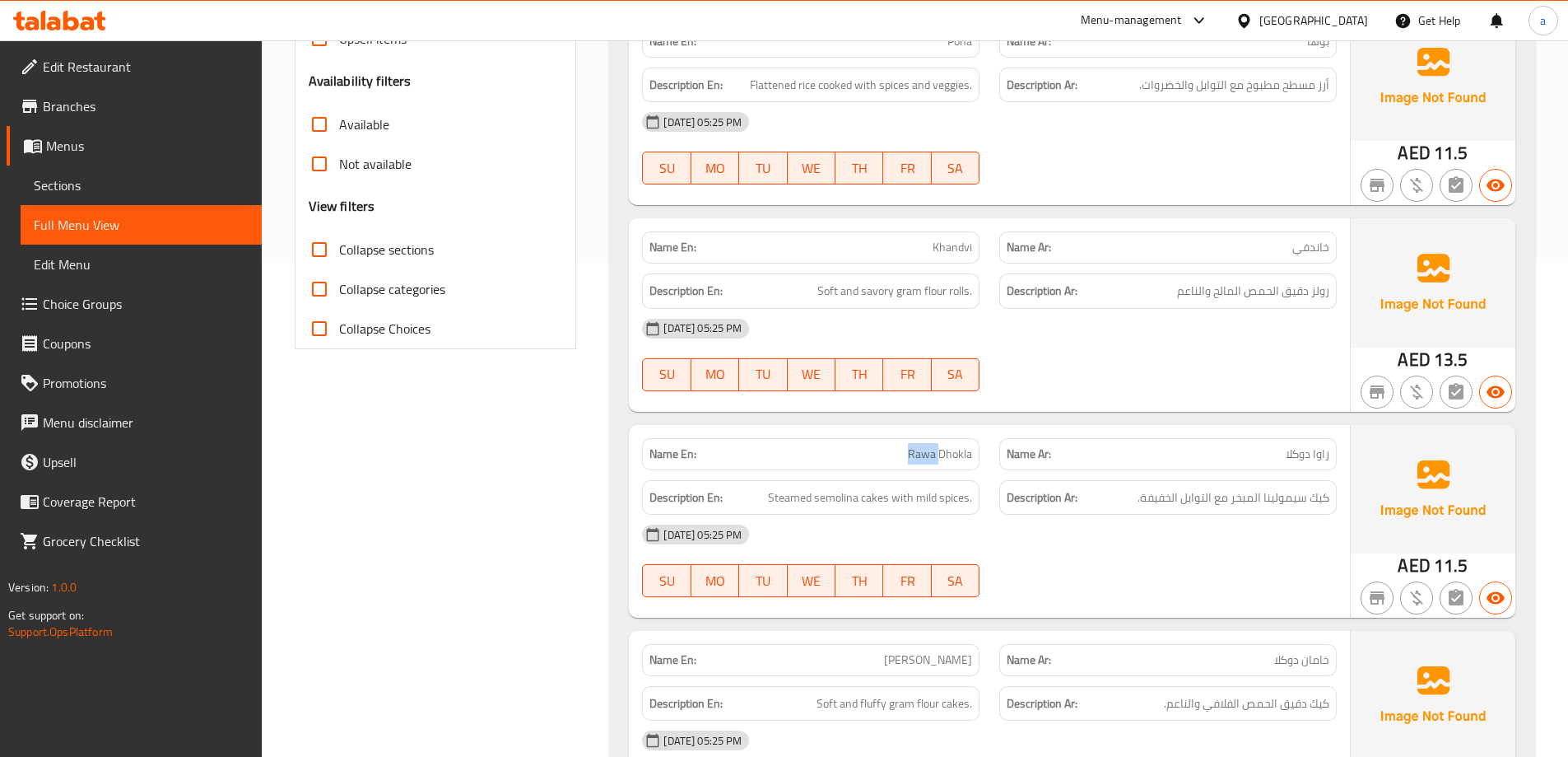
click at [910, 445] on span "Rawa Dhokla" at bounding box center [939, 454] width 64 height 17
copy span "Rawa"
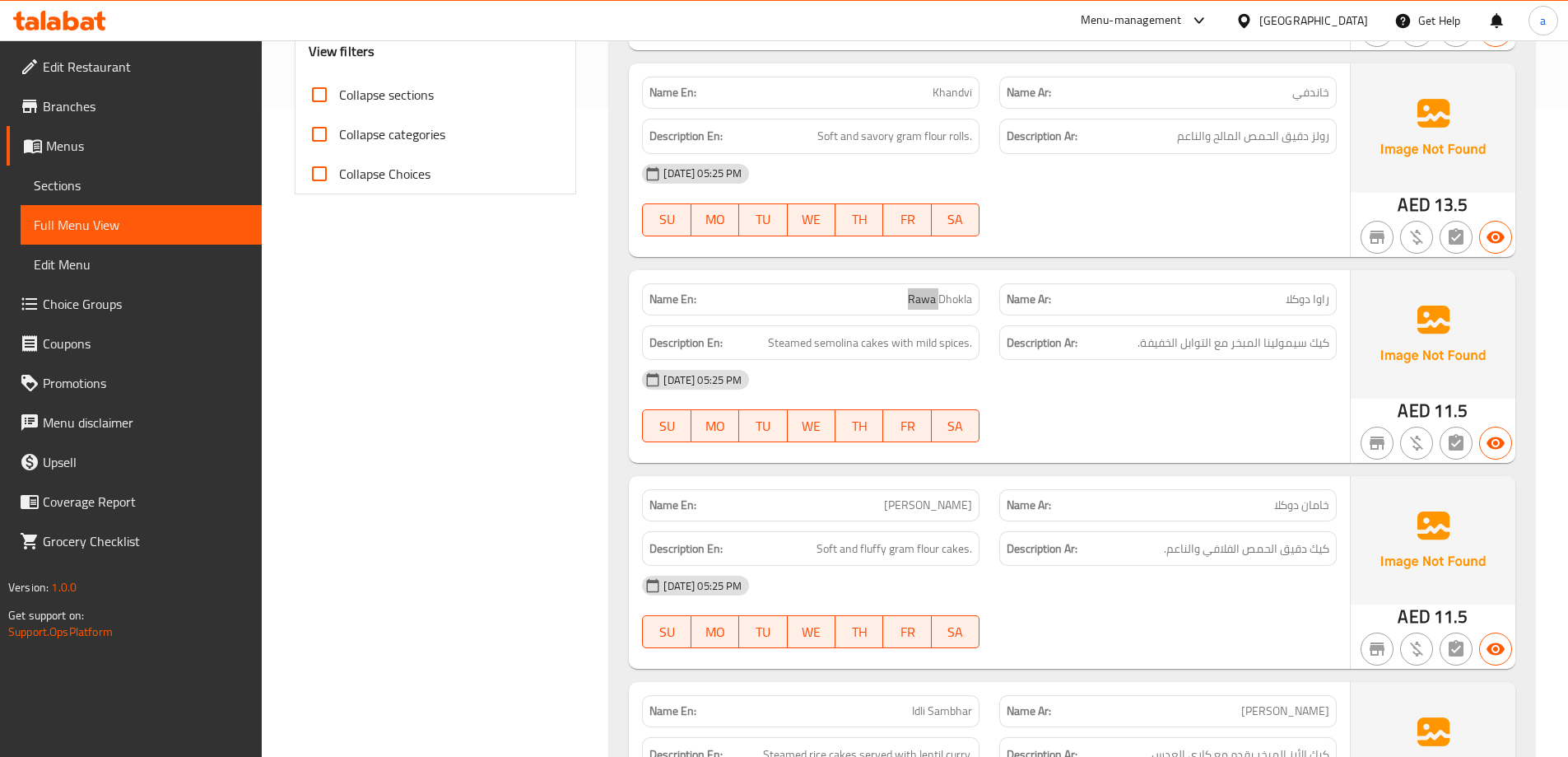
scroll to position [741, 0]
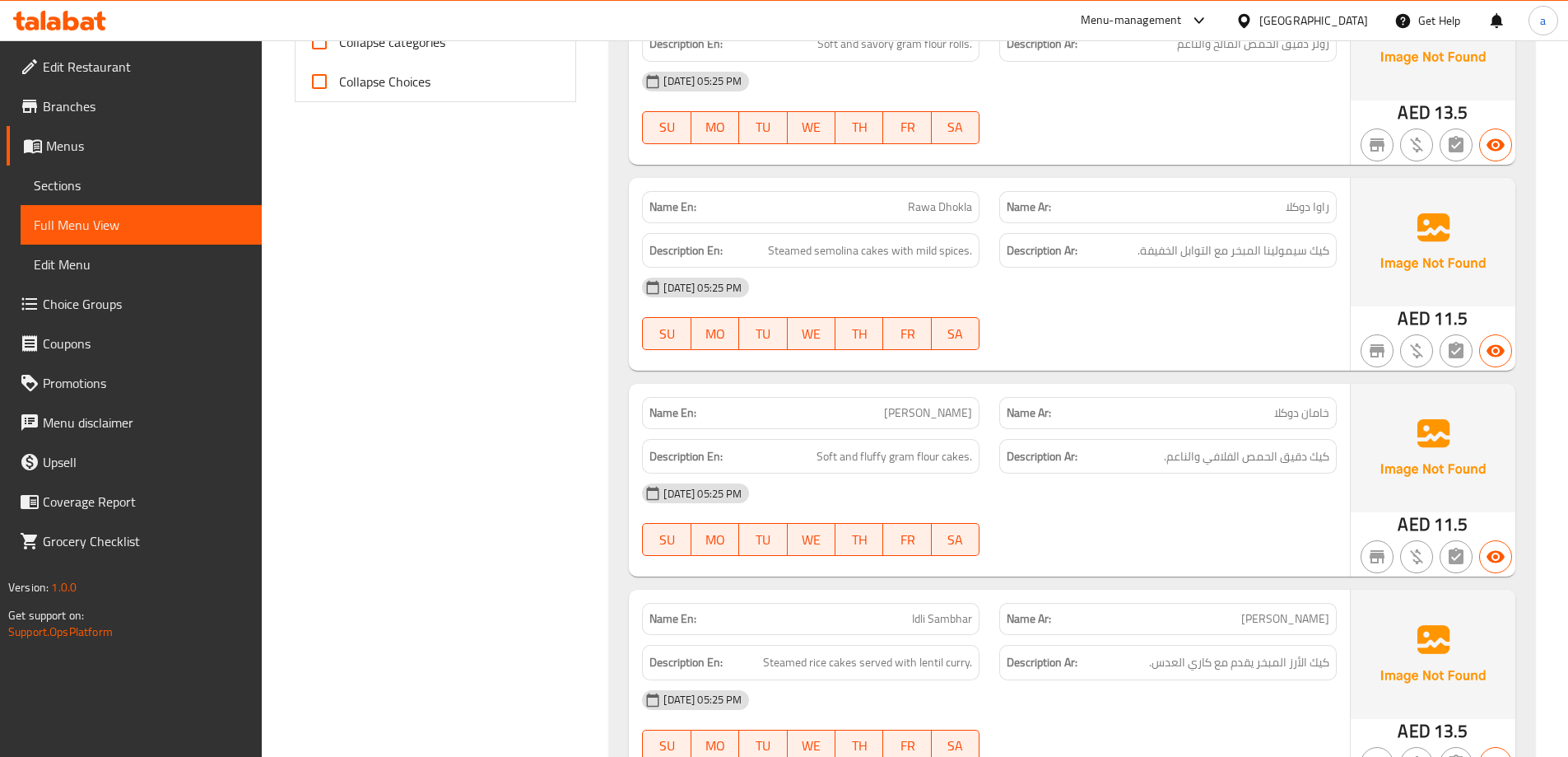
click at [1125, 307] on div "[DATE] 05:25 PM SU MO TU WE TH FR SA" at bounding box center [989, 313] width 714 height 92
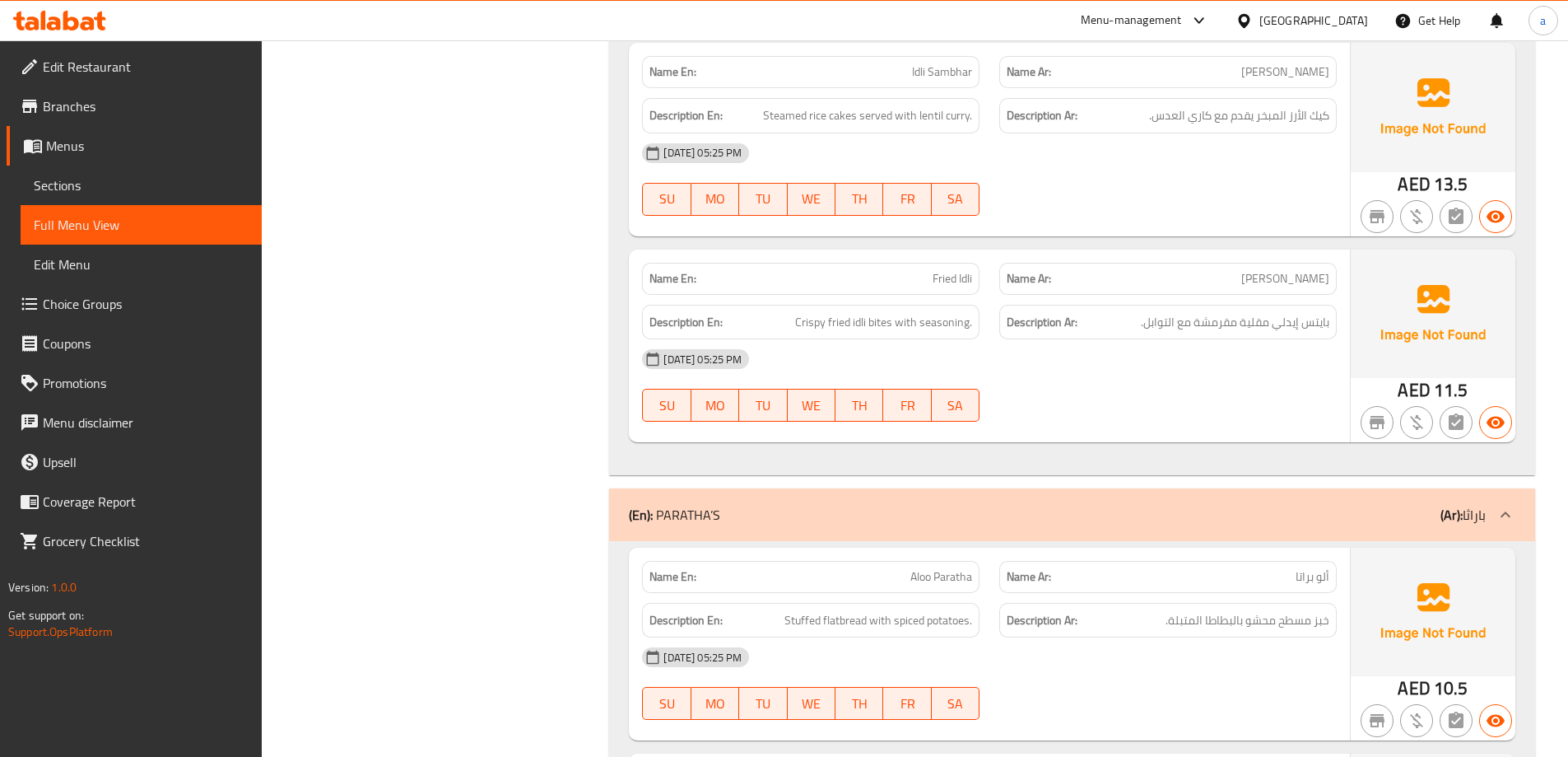
scroll to position [1318, 0]
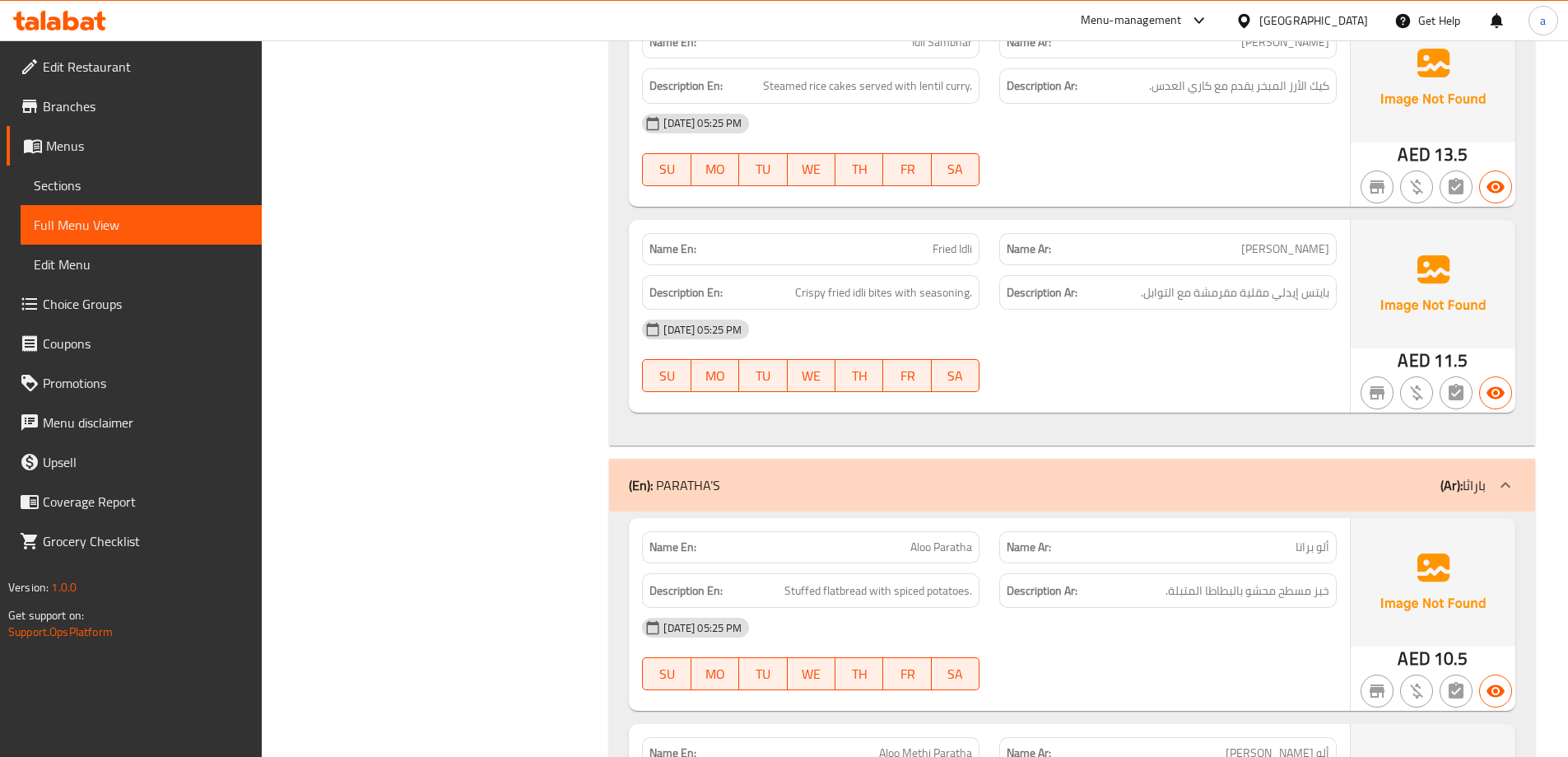
click at [109, 186] on span "Sections" at bounding box center [141, 185] width 215 height 20
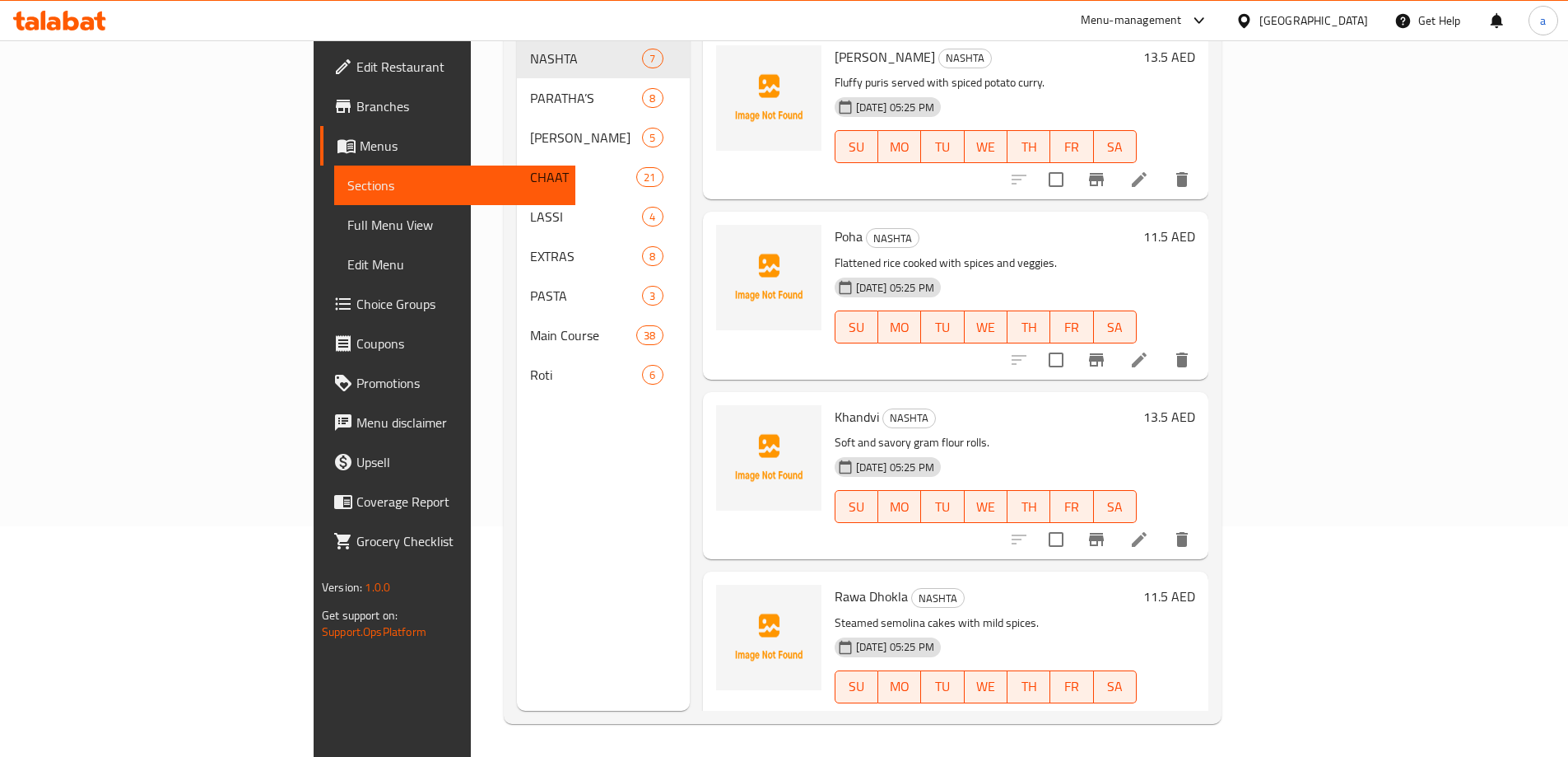
scroll to position [231, 0]
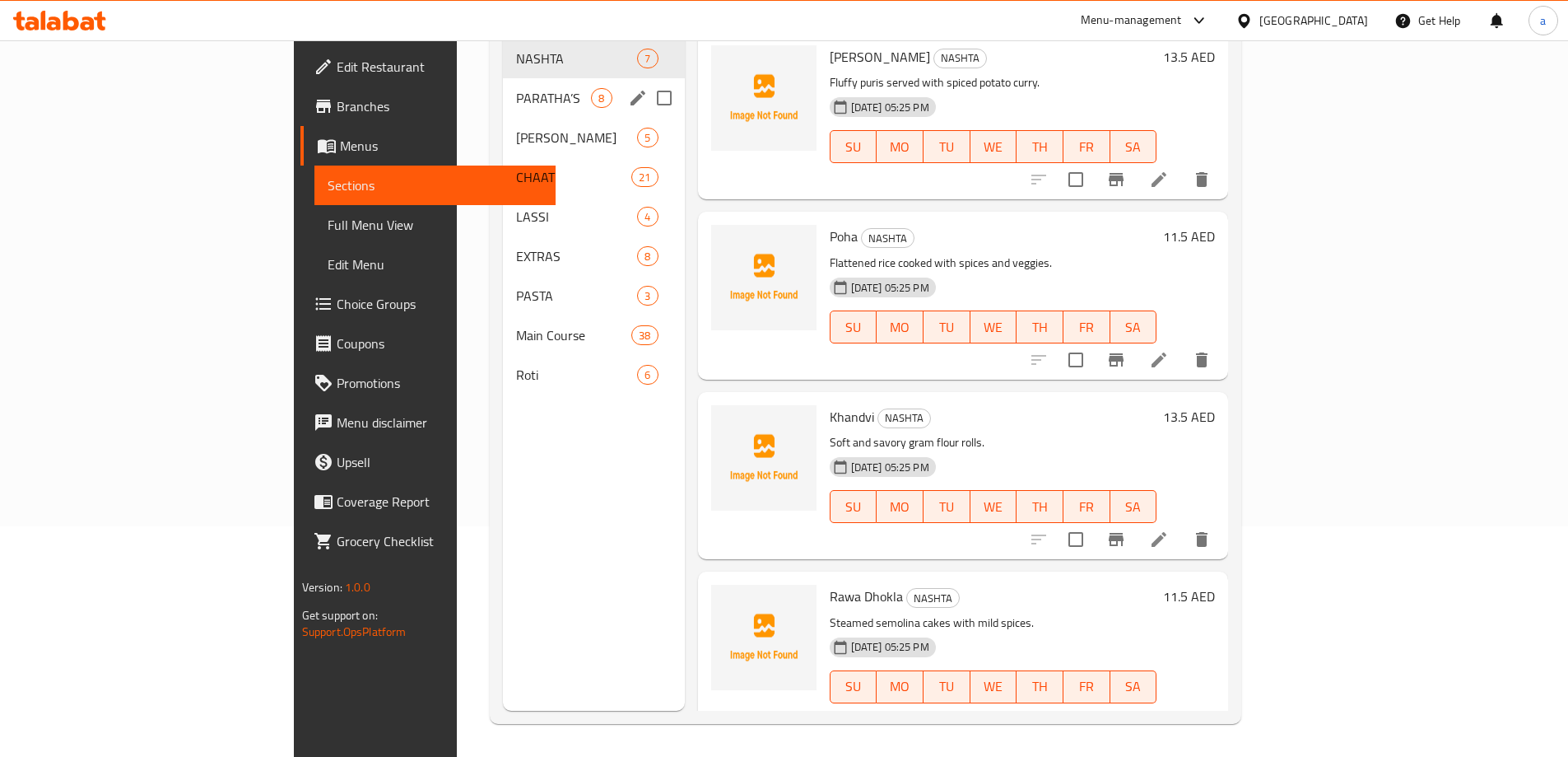
click at [503, 84] on div "PARATHA’S 8" at bounding box center [594, 98] width 181 height 40
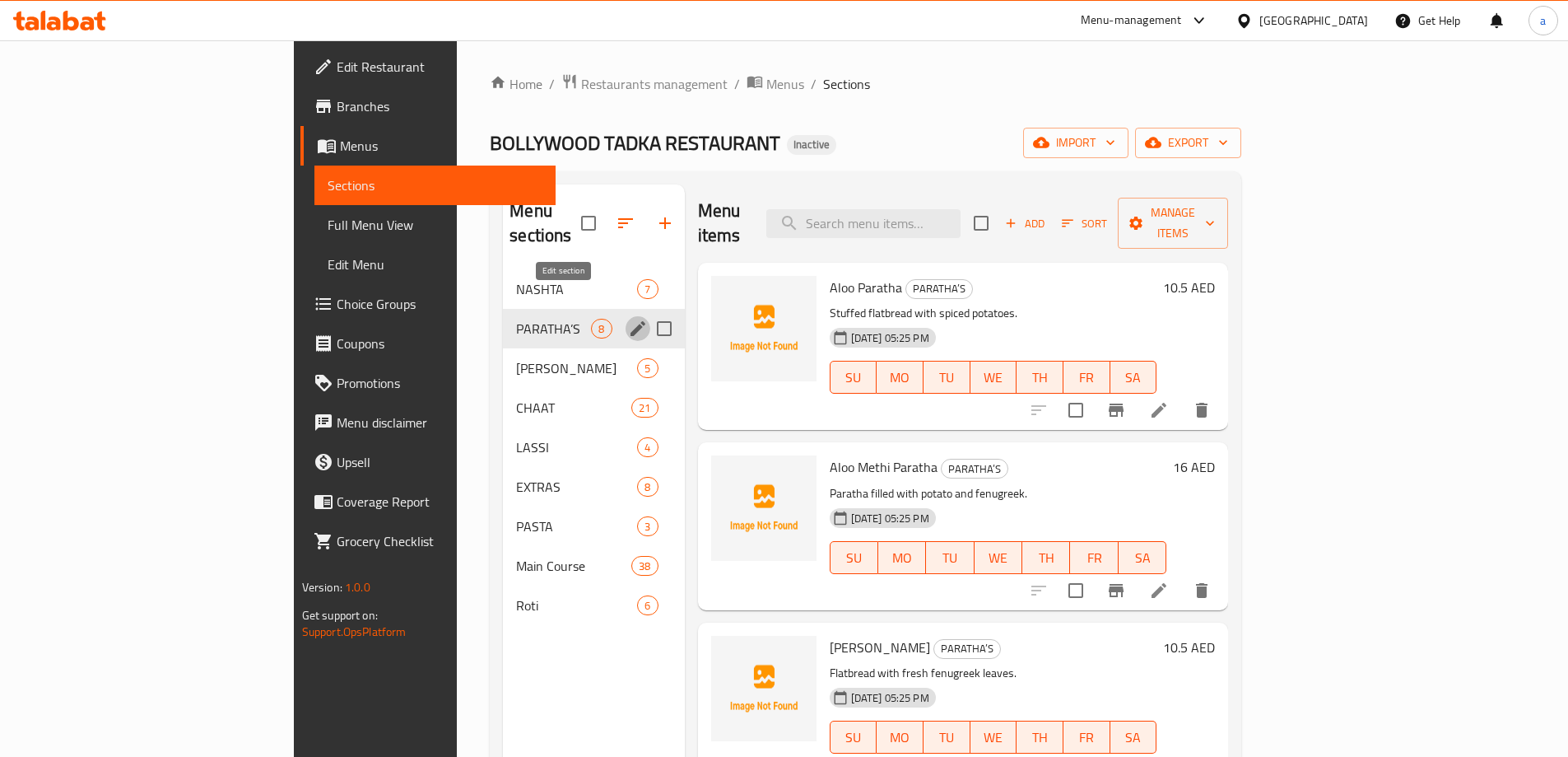
click at [630, 322] on icon "edit" at bounding box center [638, 329] width 15 height 15
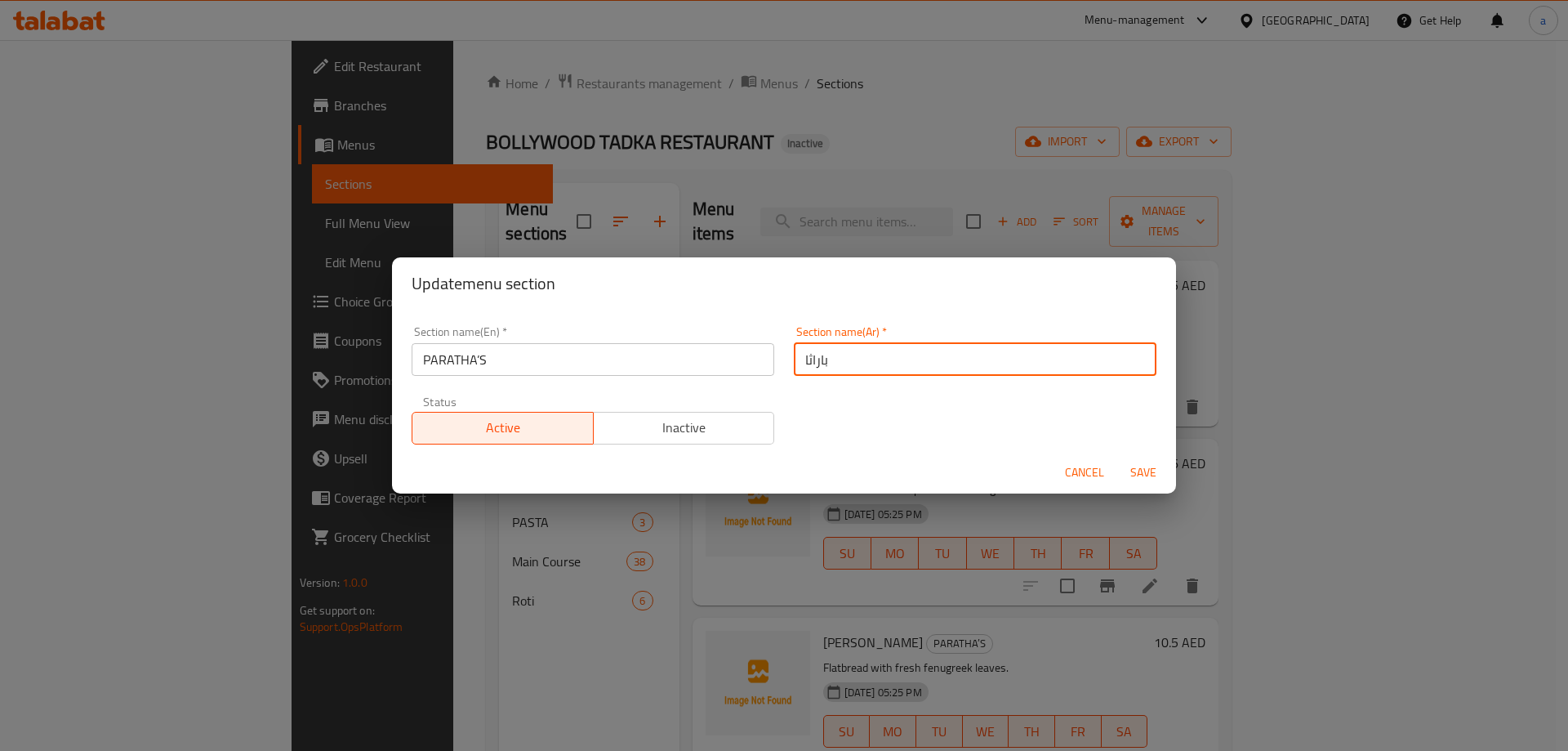
drag, startPoint x: 803, startPoint y: 367, endPoint x: 816, endPoint y: 373, distance: 14.3
click at [816, 373] on input "باراثا" at bounding box center [975, 359] width 363 height 33
drag, startPoint x: 803, startPoint y: 364, endPoint x: 817, endPoint y: 377, distance: 19.1
click at [817, 377] on div "Section name(Ar)   * باراثا Section name(Ar) *" at bounding box center [975, 351] width 382 height 69
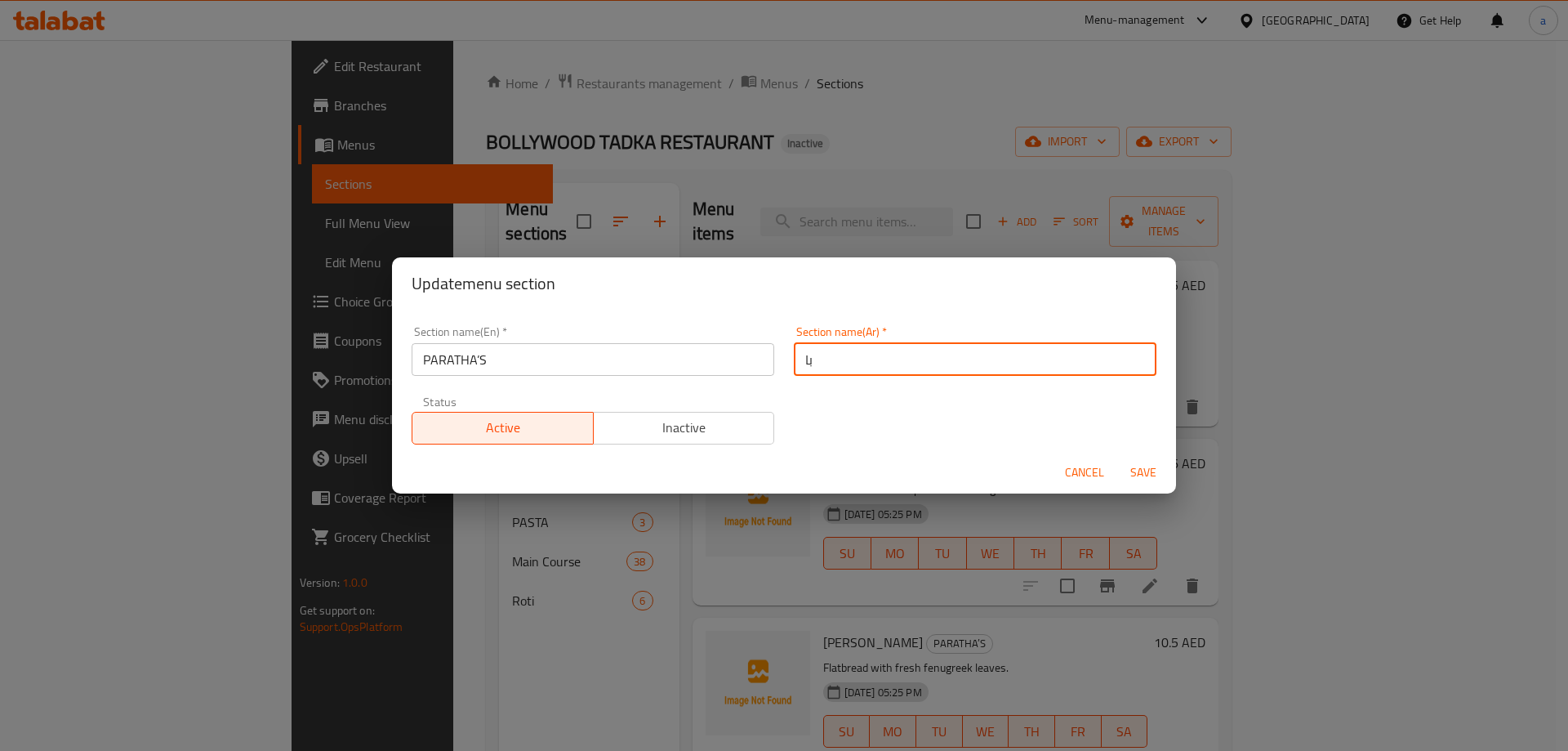
type input "ا"
type input "براتا"
click at [1117, 458] on button "Save" at bounding box center [1143, 472] width 52 height 31
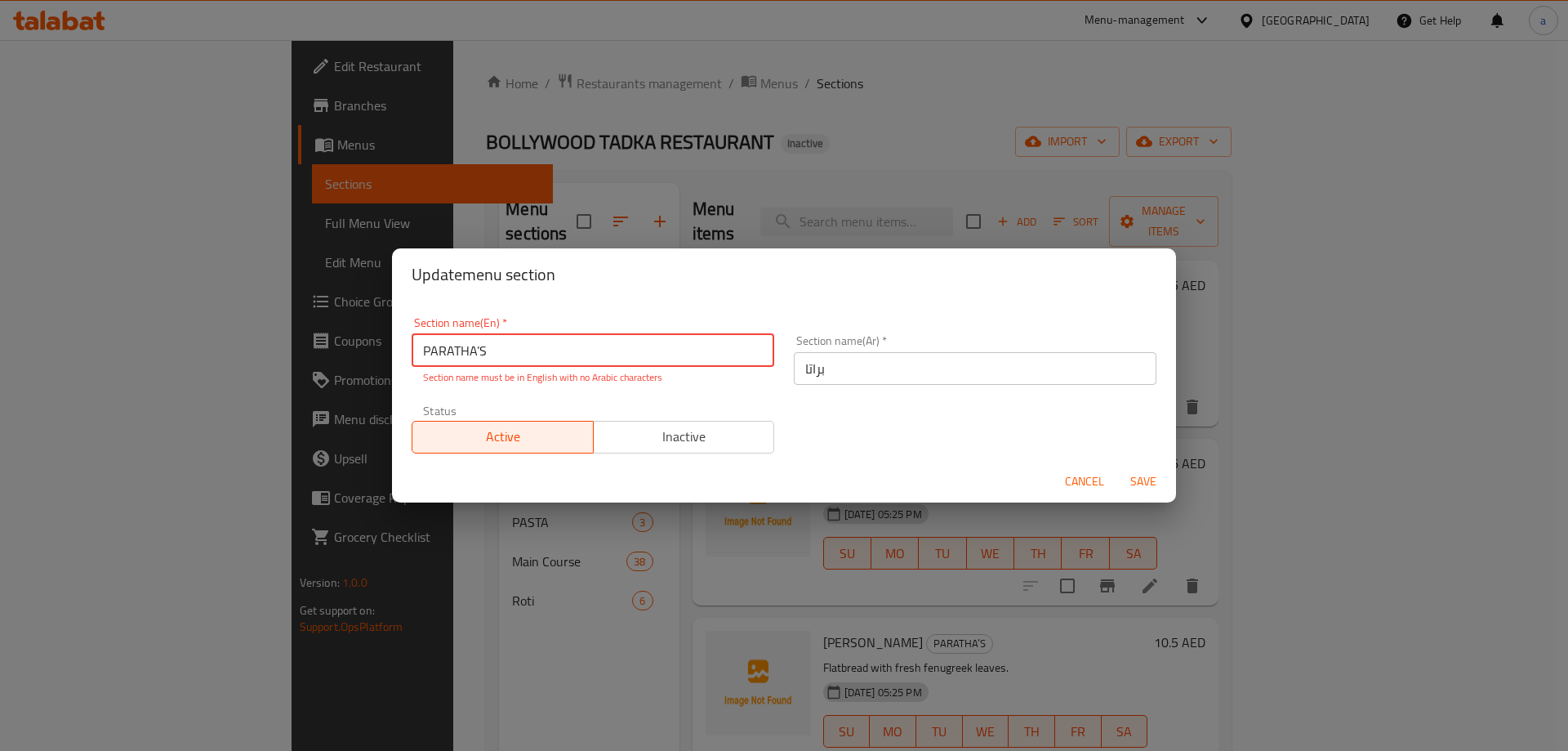
click at [1144, 486] on span "Save" at bounding box center [1144, 481] width 40 height 21
click at [487, 348] on input "PARATHA’S" at bounding box center [593, 350] width 363 height 33
click at [518, 354] on input "PARATHA’S" at bounding box center [593, 350] width 363 height 33
click at [480, 351] on input "PARATHA’S" at bounding box center [593, 350] width 363 height 33
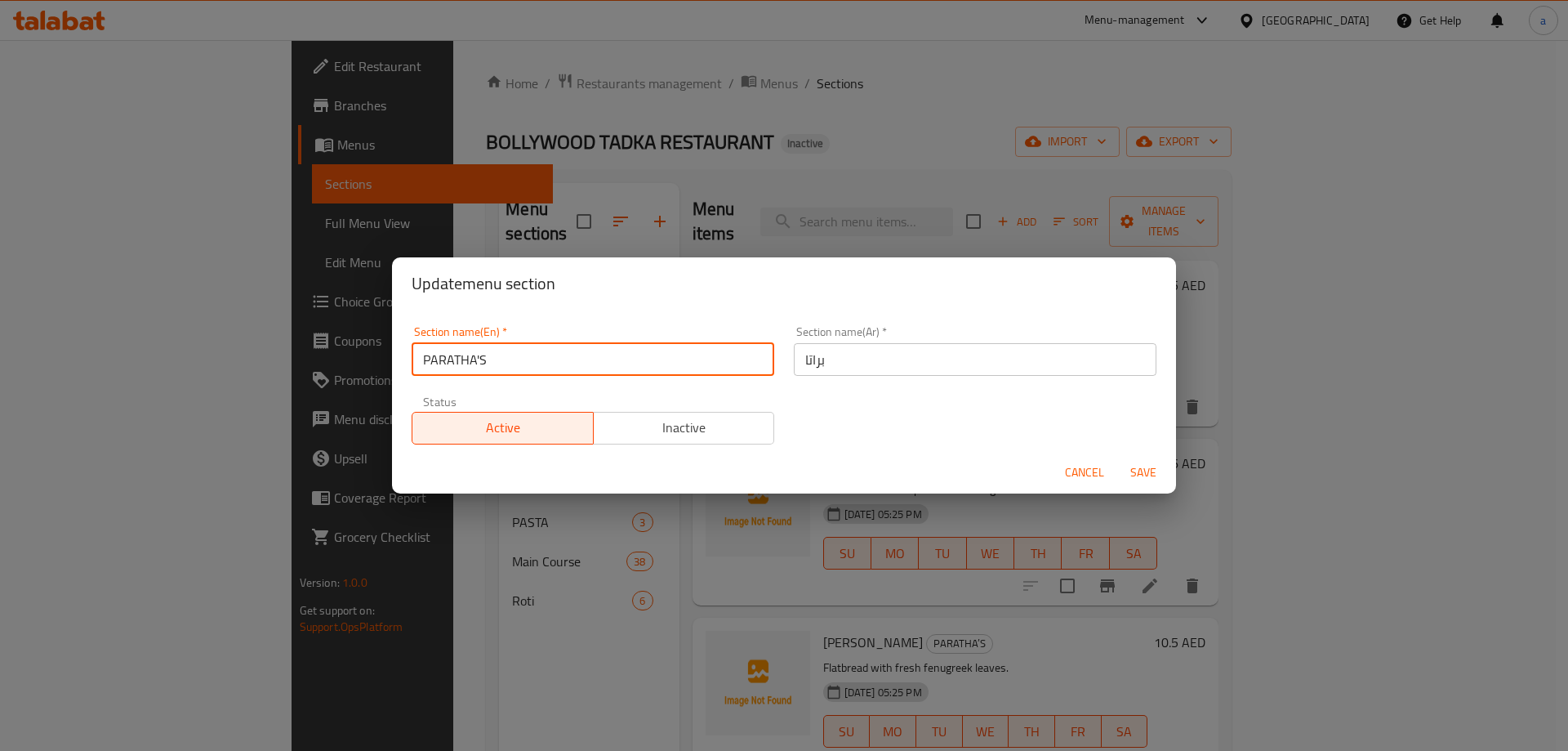
type input "PARATHA'S"
click at [1146, 472] on span "Save" at bounding box center [1144, 472] width 40 height 21
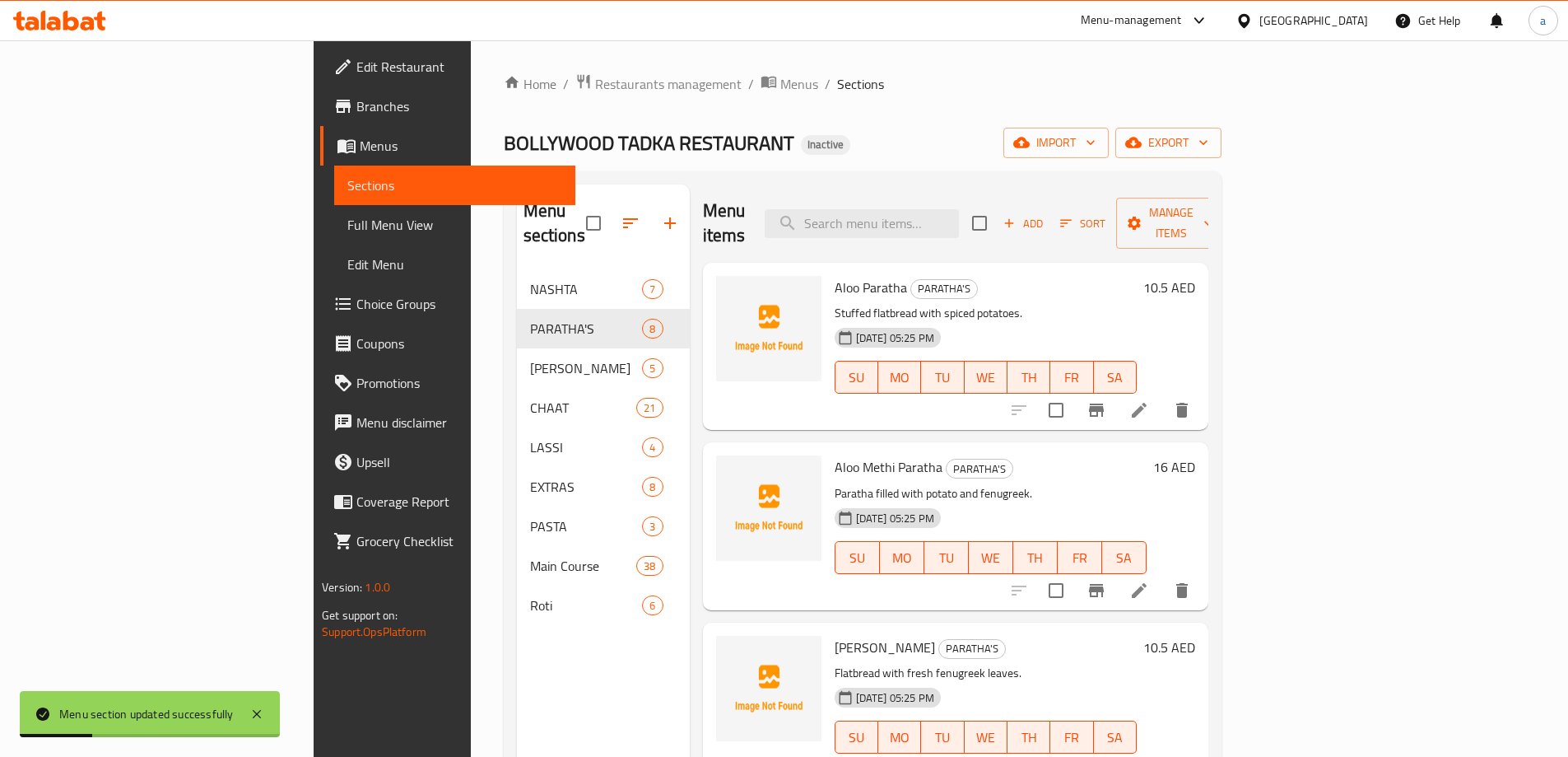
click at [347, 222] on span "Full Menu View" at bounding box center [454, 225] width 215 height 20
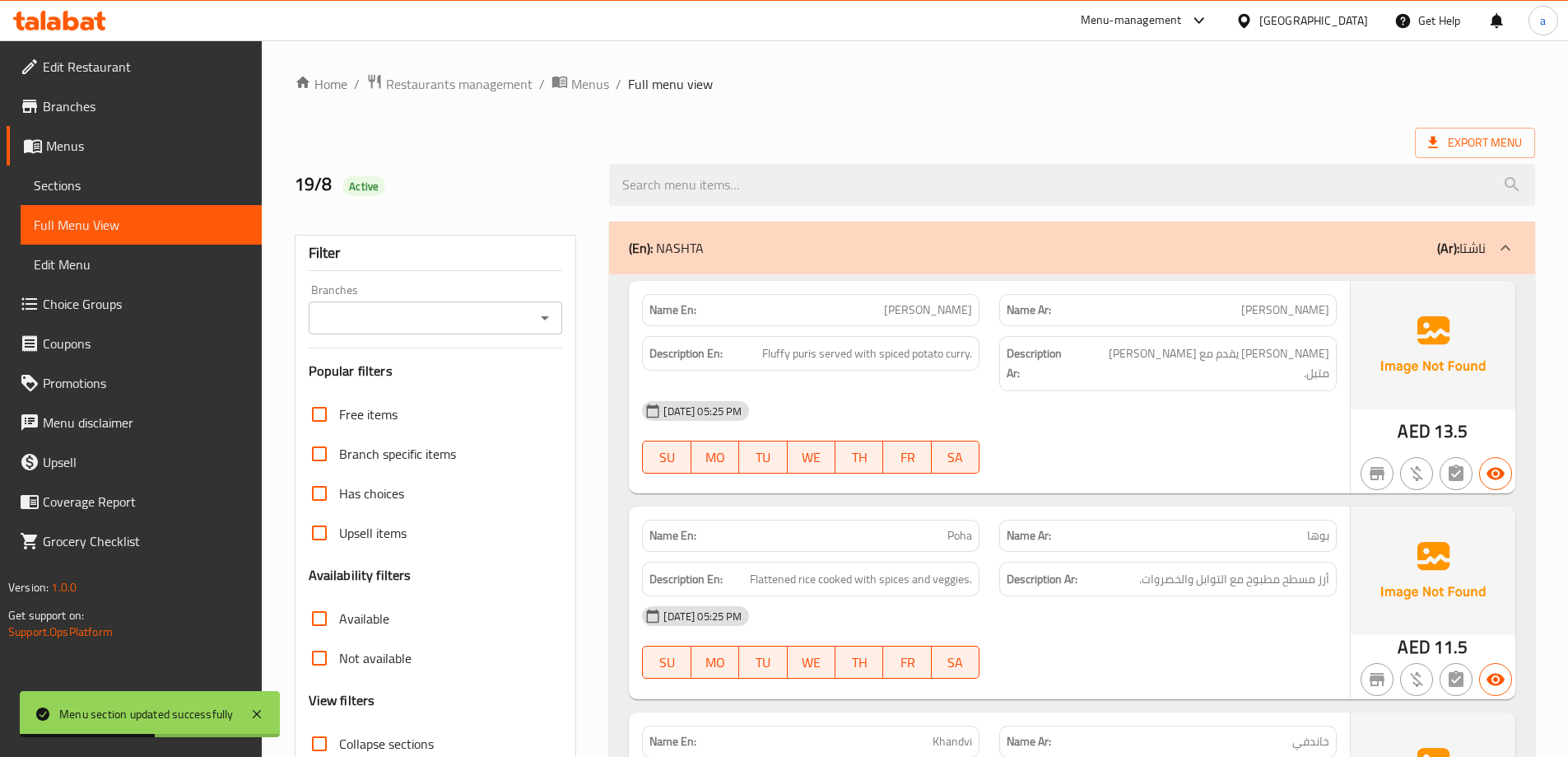
click at [865, 261] on div "(En): NASHTA (Ar): ناشتا" at bounding box center [1071, 248] width 926 height 52
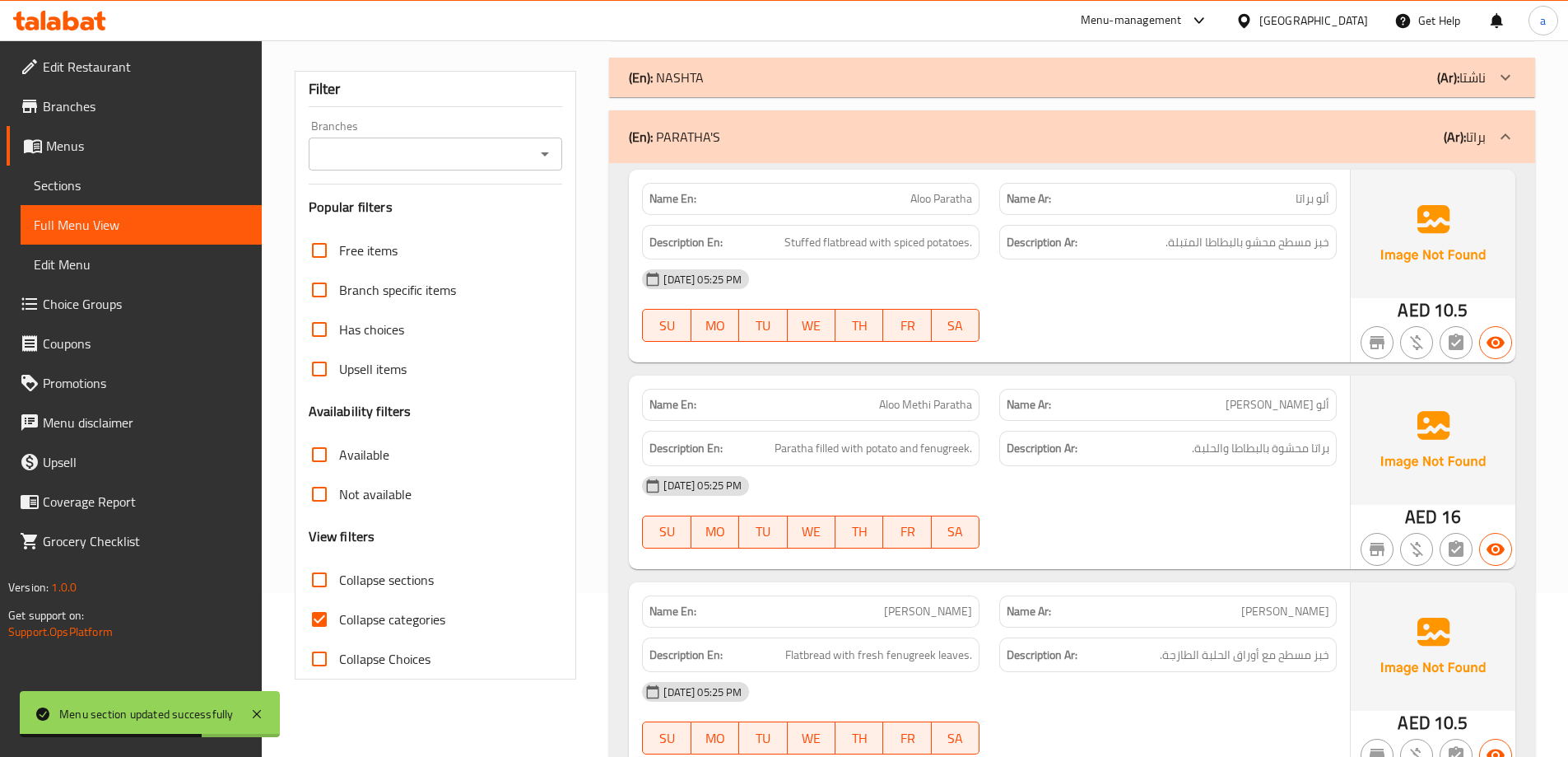
scroll to position [329, 0]
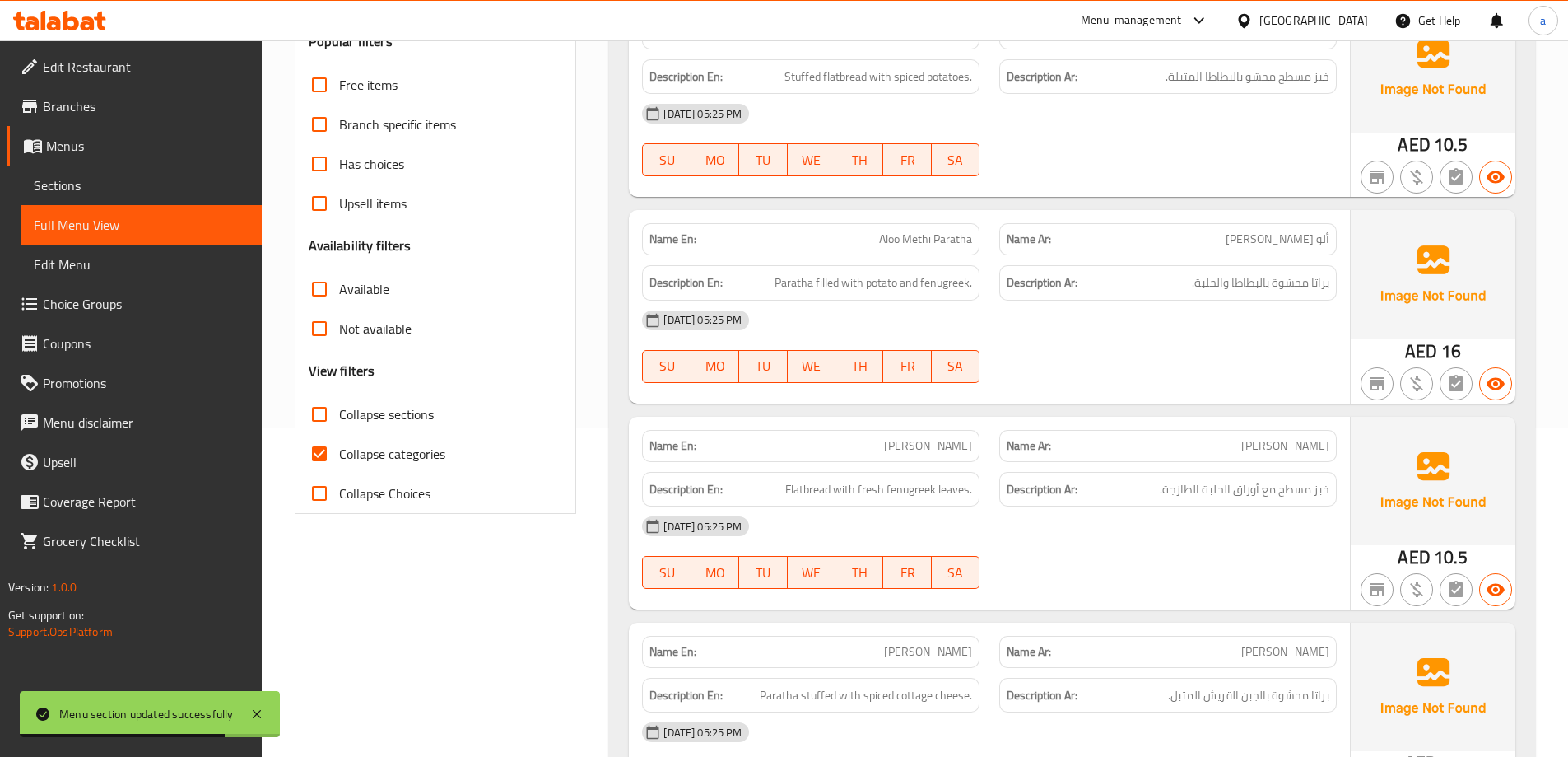
click at [382, 464] on span "Collapse categories" at bounding box center [392, 454] width 106 height 20
click at [339, 465] on input "Collapse categories" at bounding box center [320, 454] width 40 height 40
checkbox input "false"
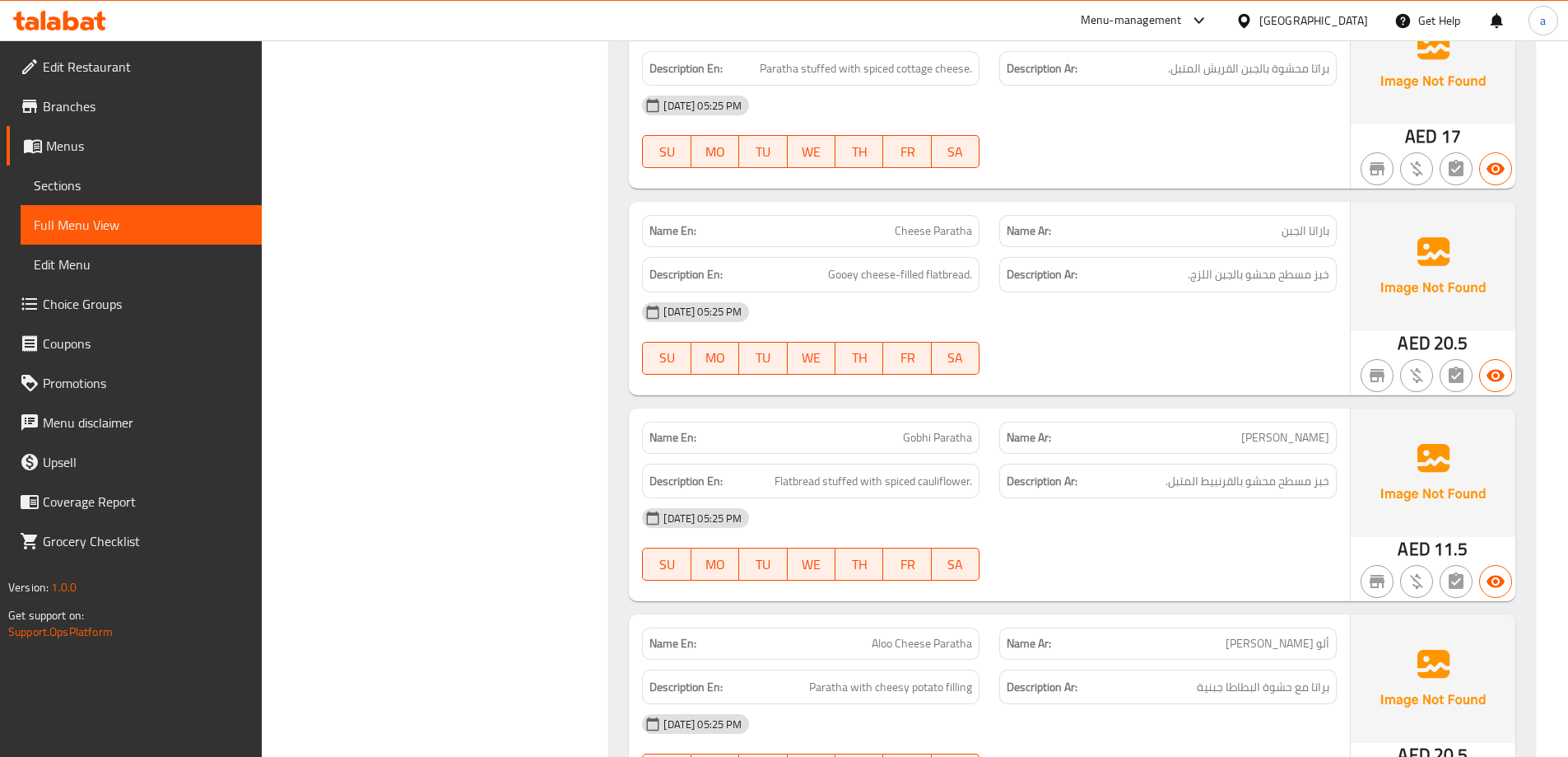
scroll to position [988, 0]
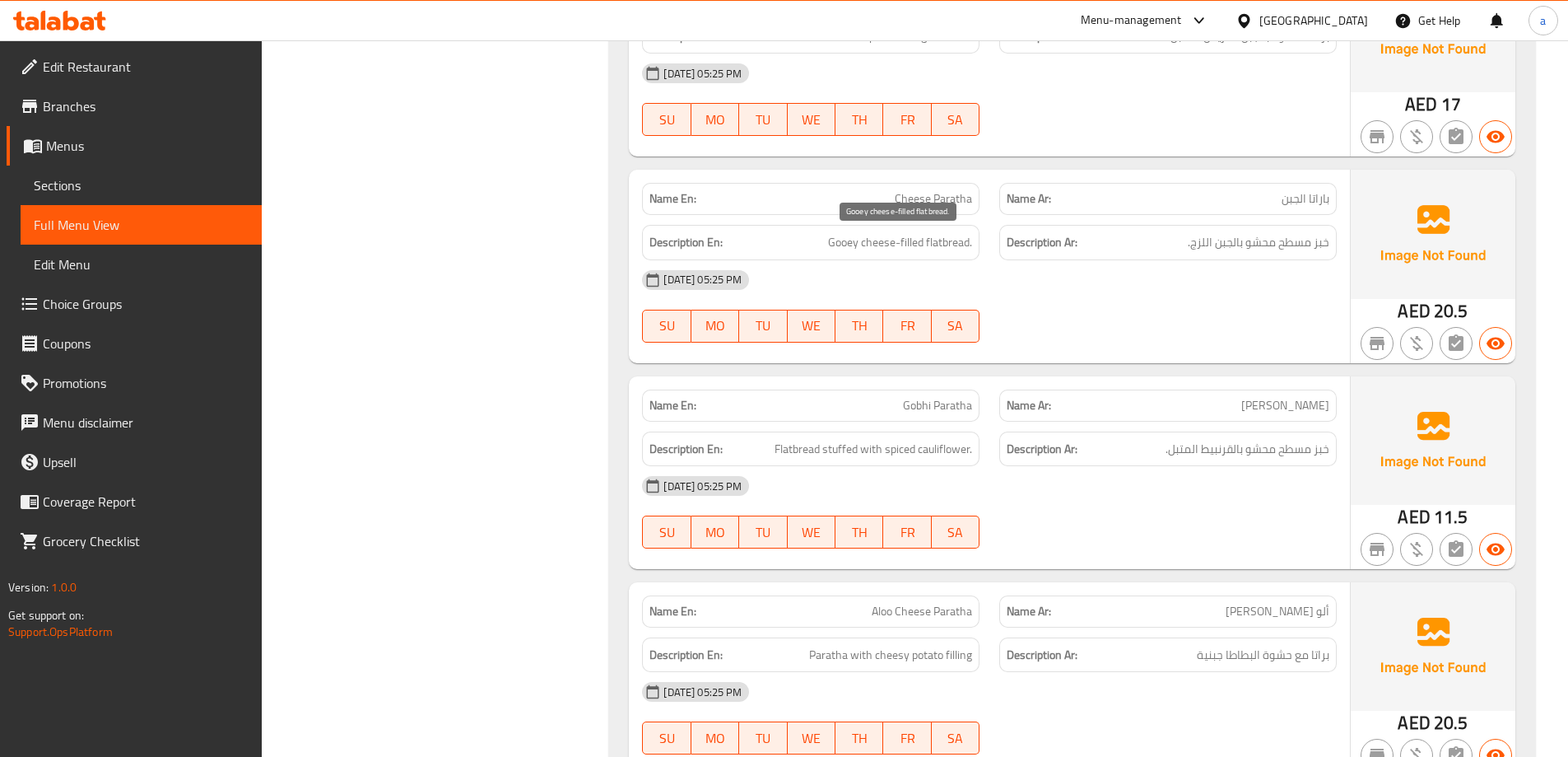
click at [891, 246] on span "Gooey cheese-filled flatbread." at bounding box center [899, 242] width 144 height 21
copy span "Gooey cheese-filled flatbread."
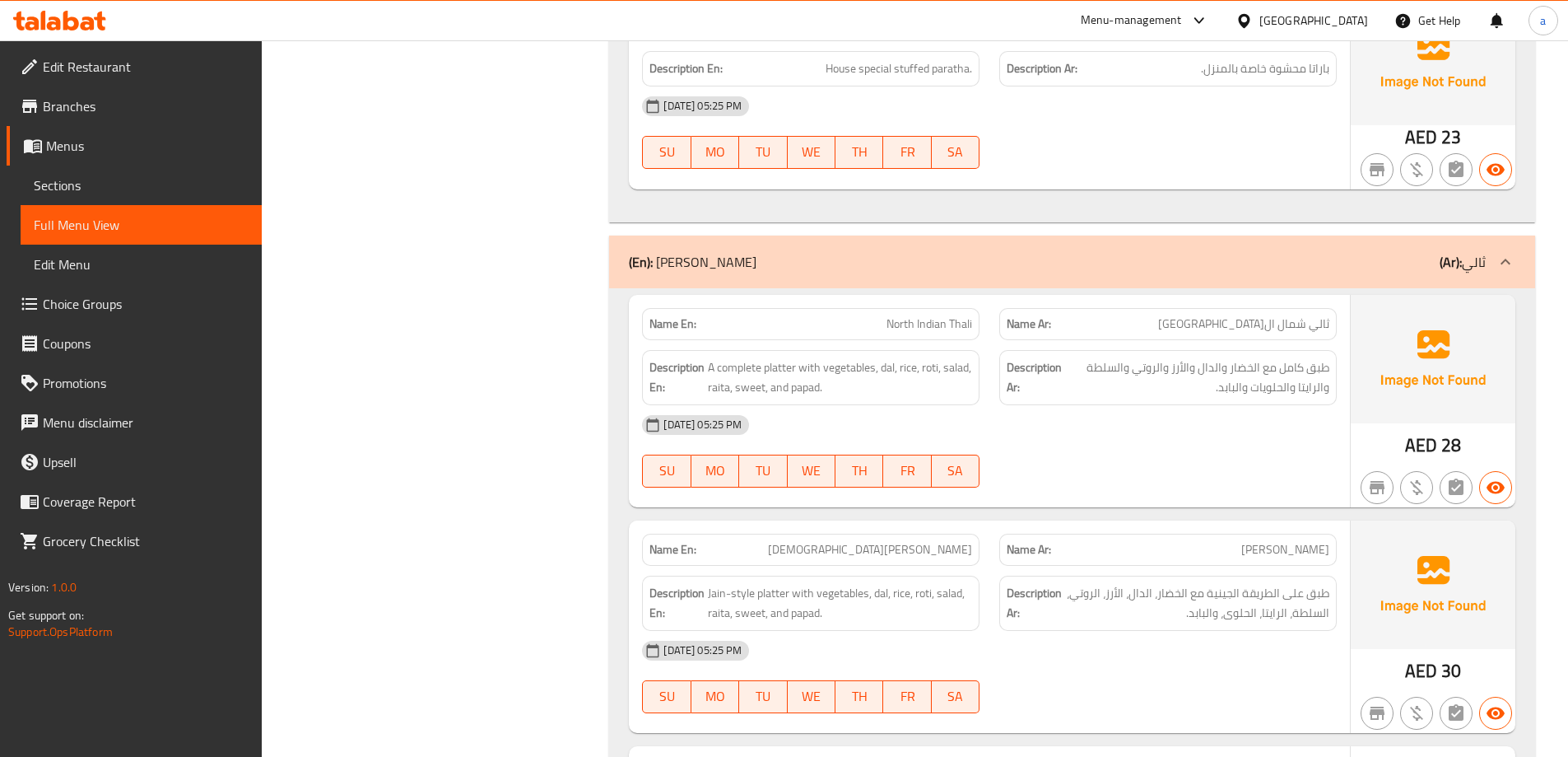
scroll to position [1811, 0]
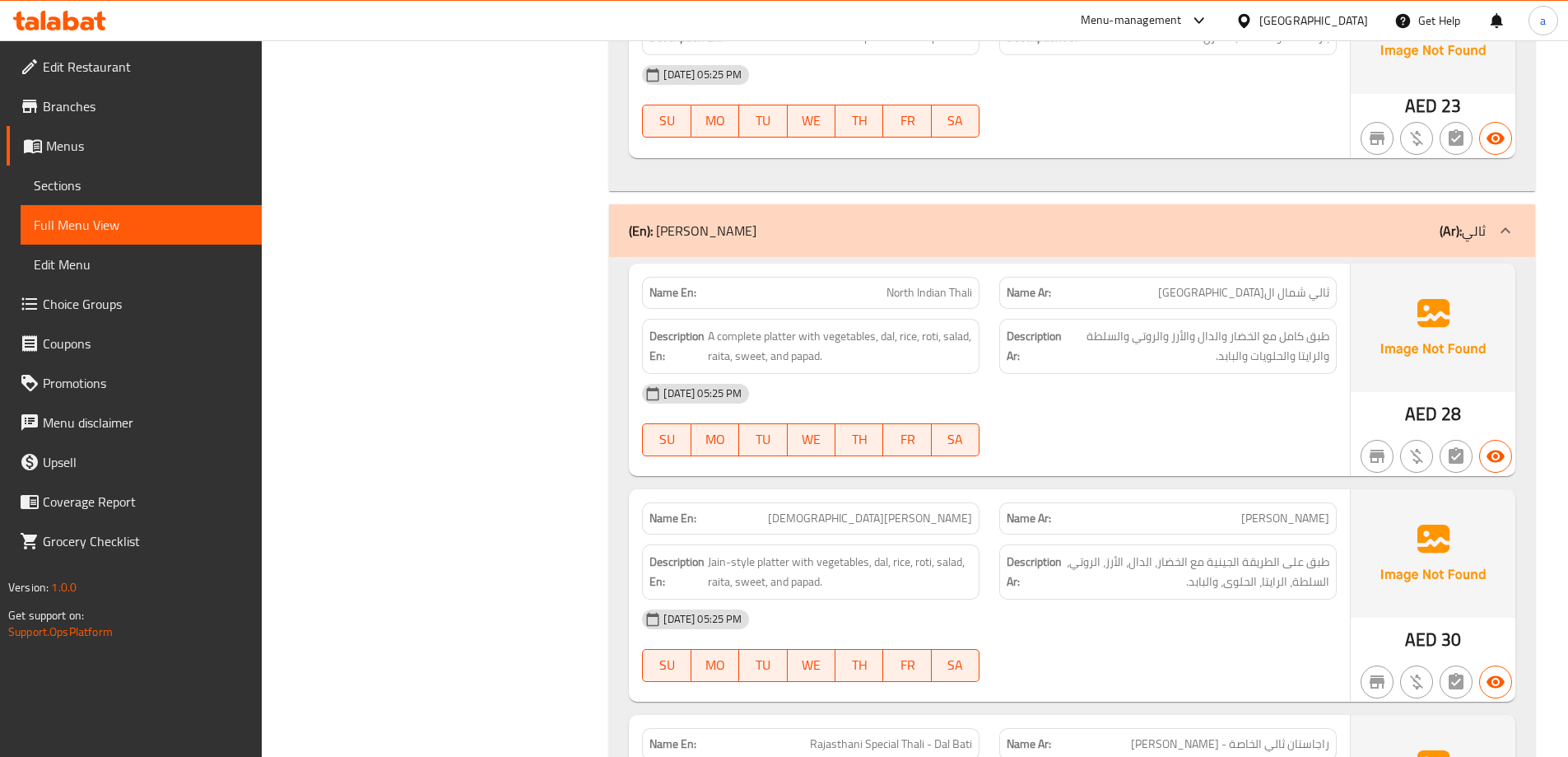
copy span "North Indian Thali"
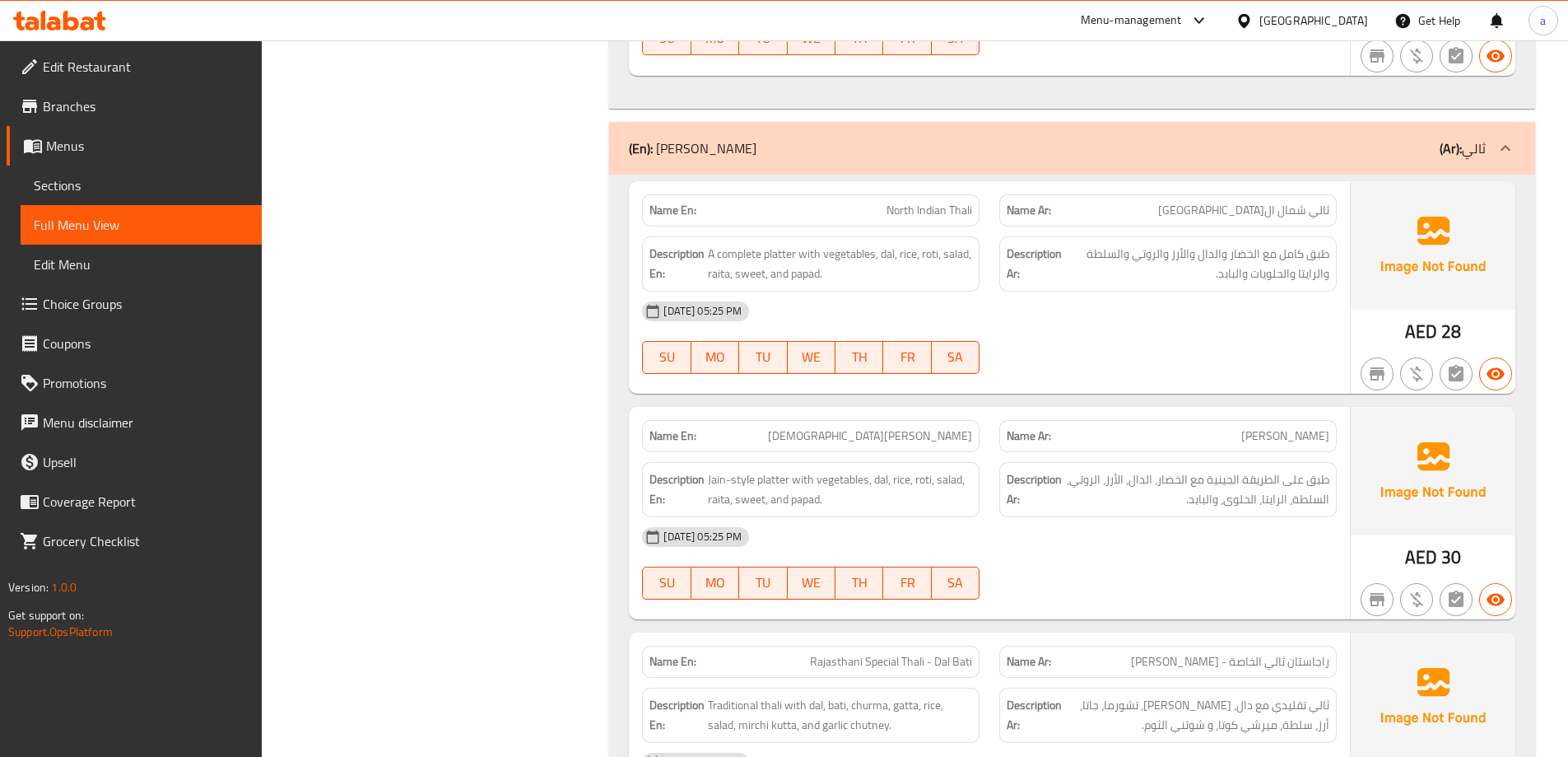
click at [833, 278] on span "A complete platter with vegetables, dal, rice, roti, salad, raita, sweet, and p…" at bounding box center [840, 263] width 264 height 41
copy span "papad"
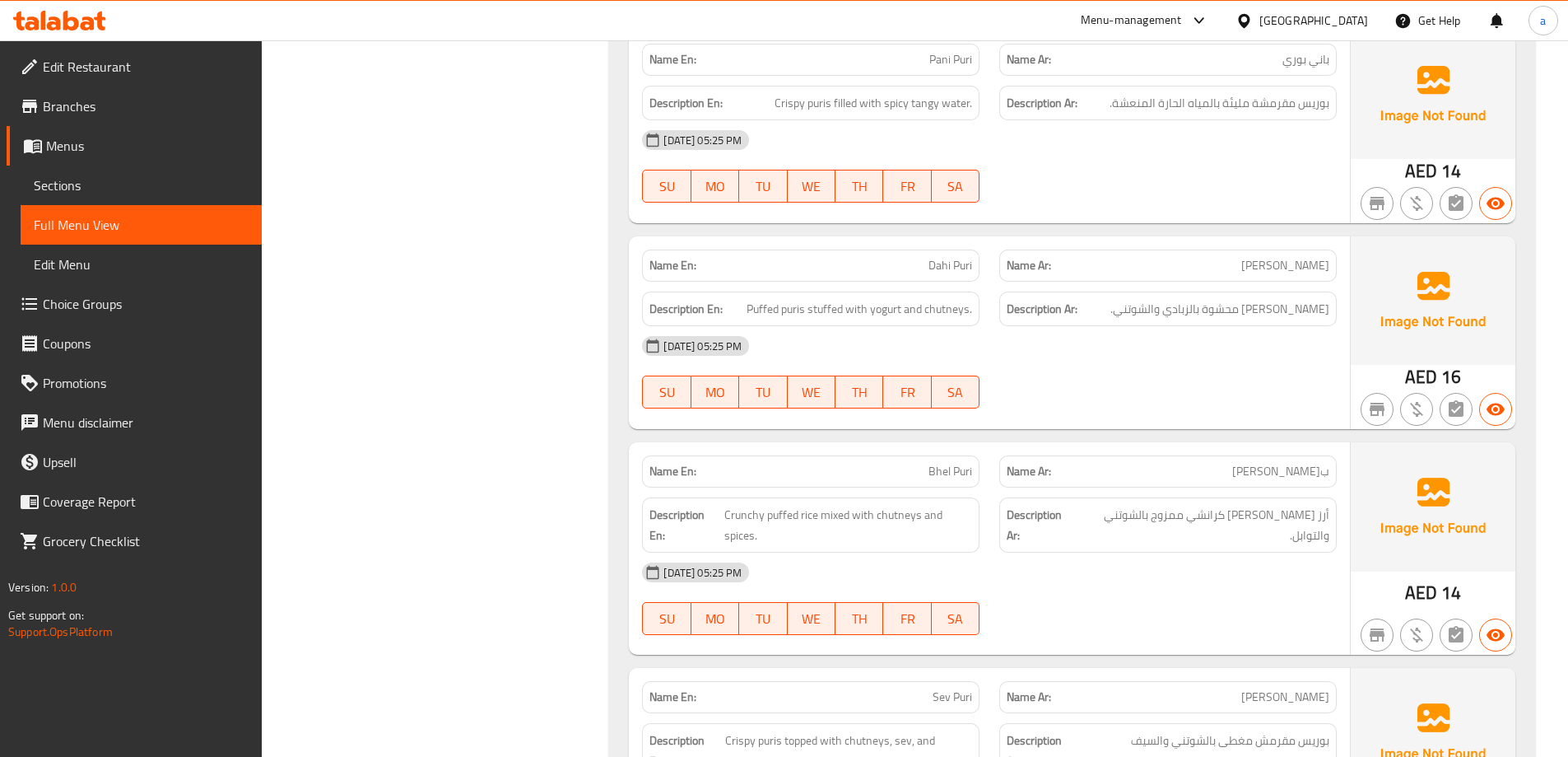
scroll to position [3377, 0]
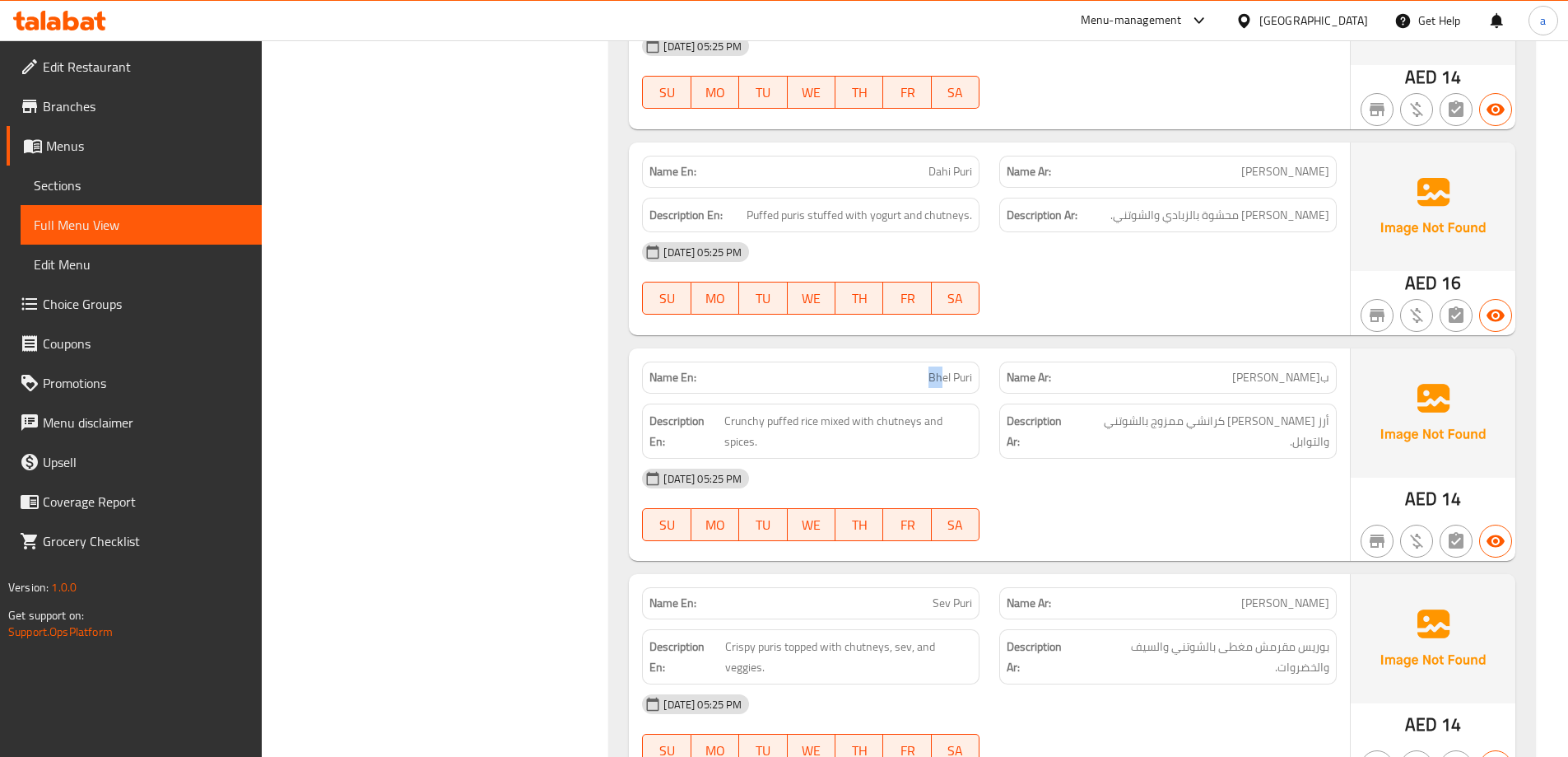
drag, startPoint x: 907, startPoint y: 341, endPoint x: 946, endPoint y: 337, distance: 39.2
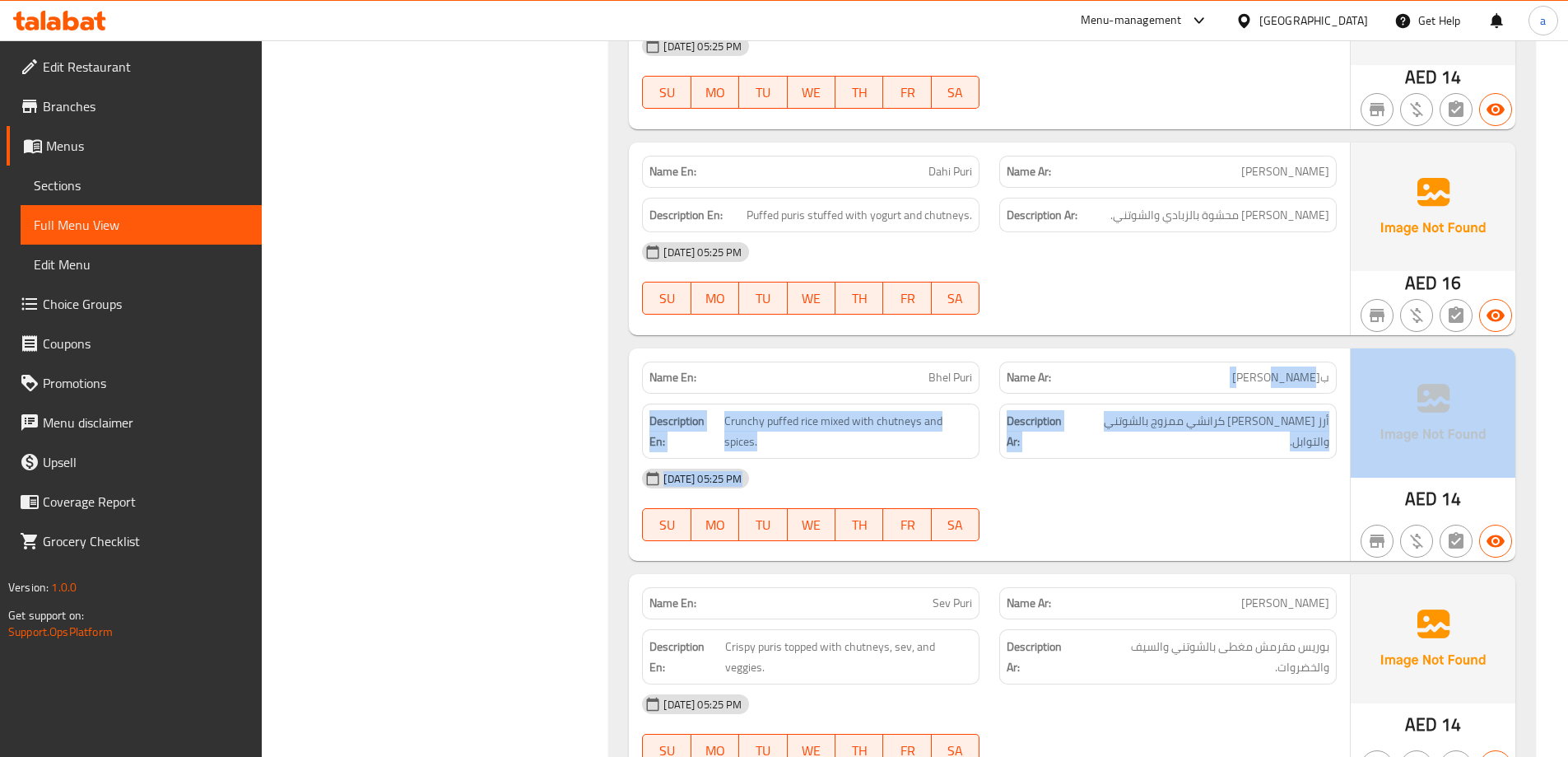
drag, startPoint x: 1340, startPoint y: 350, endPoint x: 1388, endPoint y: 357, distance: 48.5
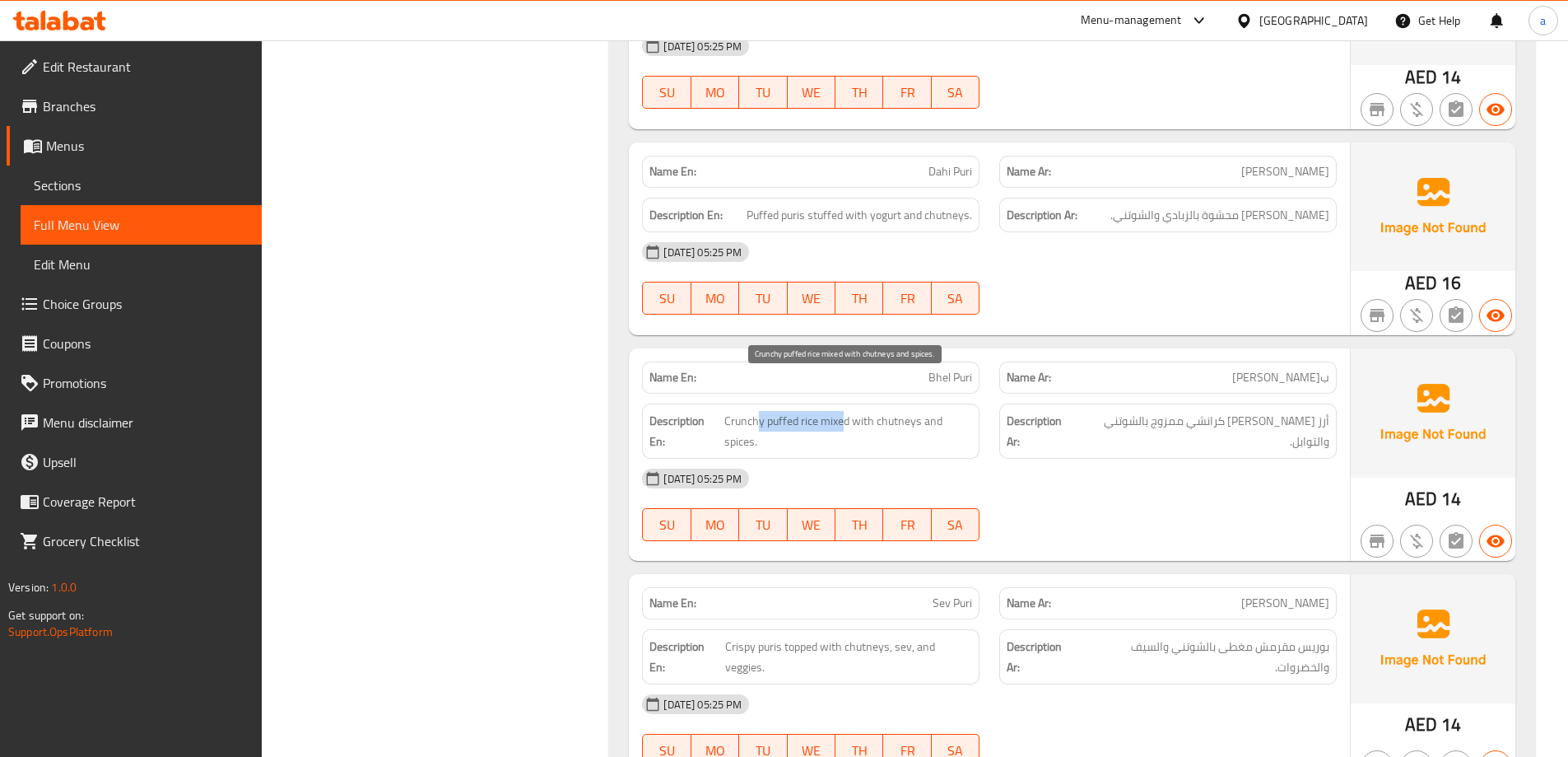
drag, startPoint x: 762, startPoint y: 391, endPoint x: 873, endPoint y: 398, distance: 111.2
click at [848, 411] on span "Crunchy puffed rice mixed with chutneys and spices." at bounding box center [848, 431] width 247 height 41
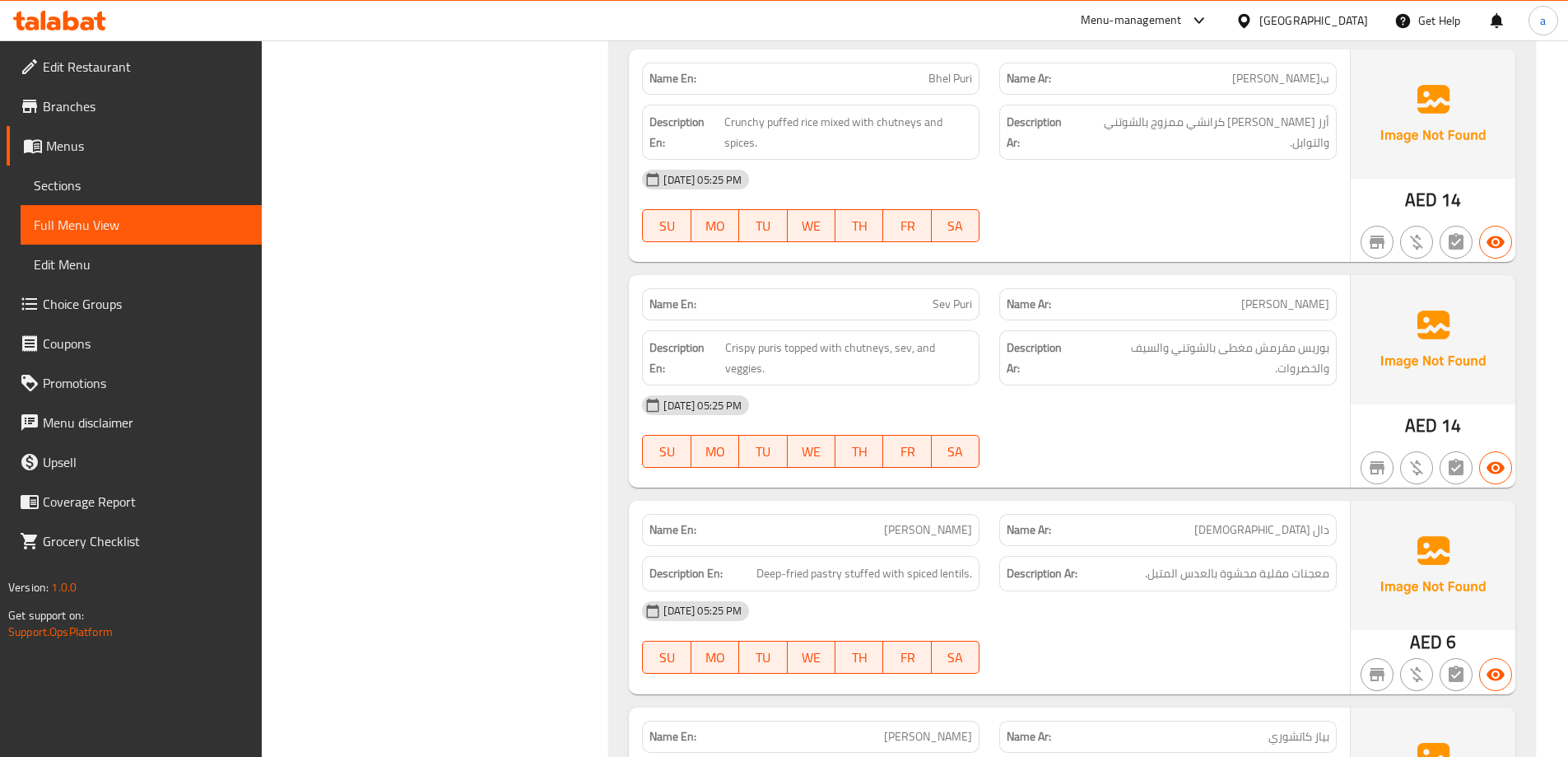
scroll to position [3871, 0]
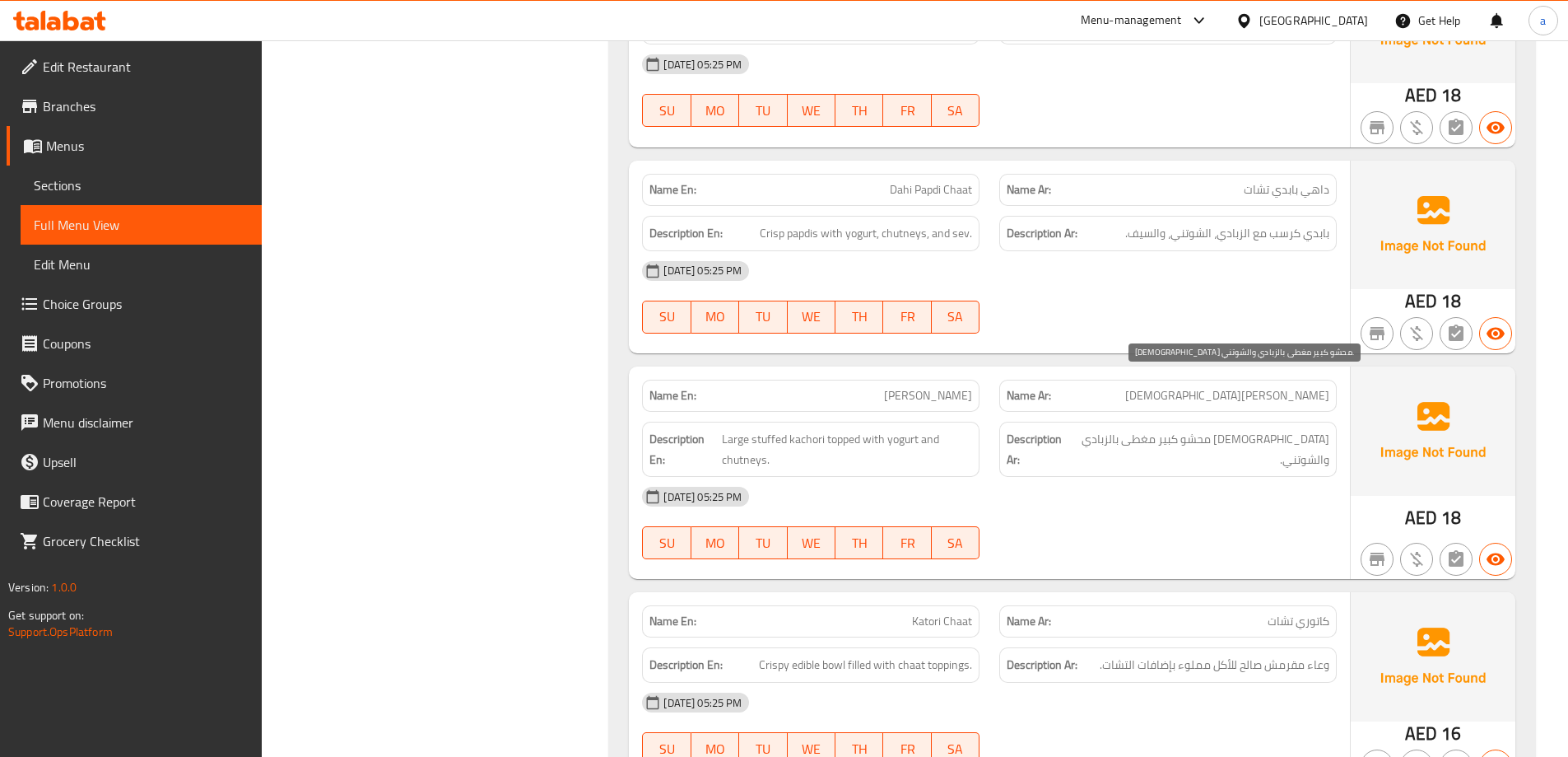
scroll to position [6094, 0]
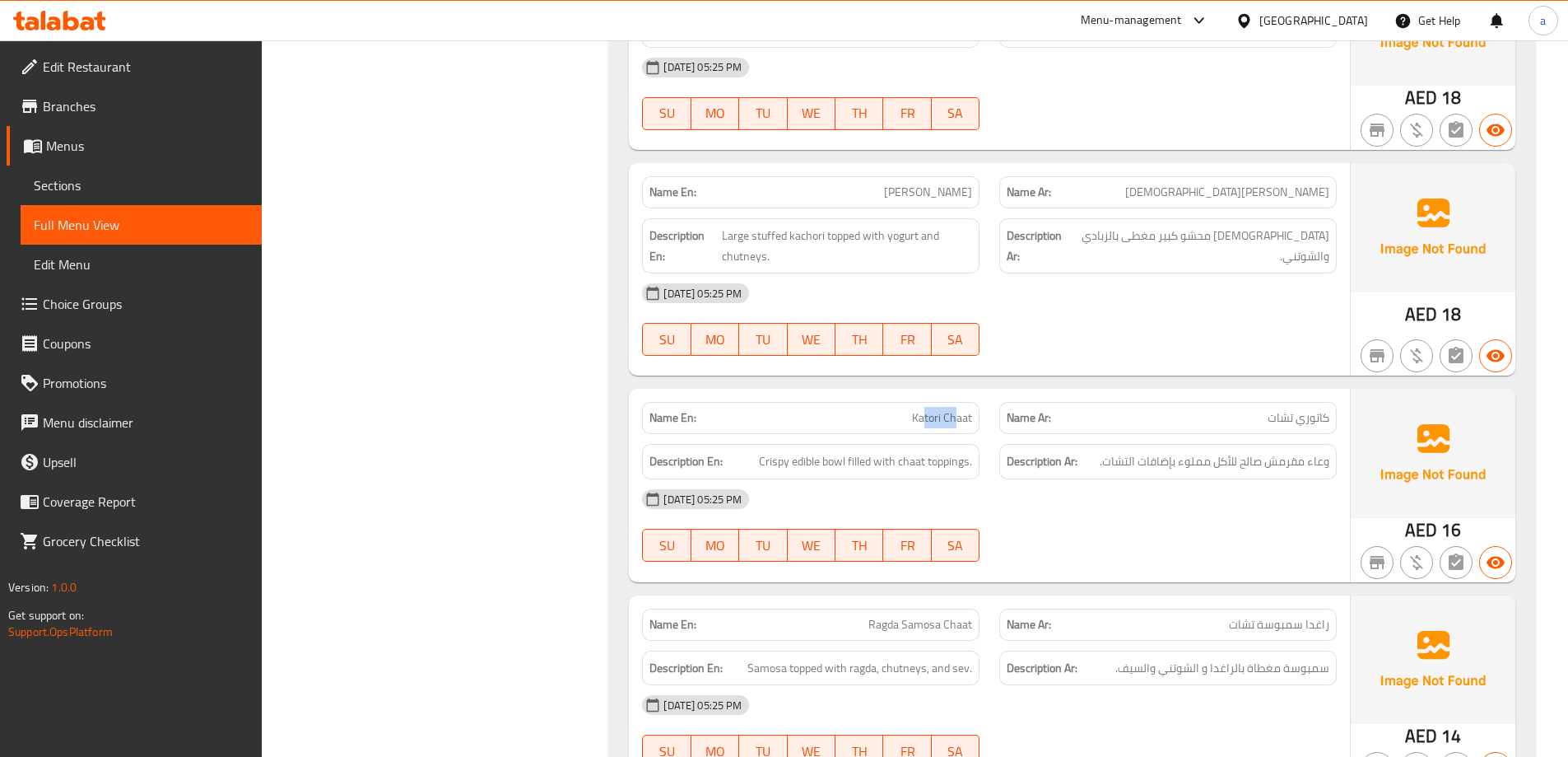
drag, startPoint x: 924, startPoint y: 366, endPoint x: 957, endPoint y: 356, distance: 34.5
click at [957, 410] on span "Katori Chaat" at bounding box center [942, 418] width 60 height 17
drag, startPoint x: 1125, startPoint y: 350, endPoint x: 1225, endPoint y: 350, distance: 100.0
click at [1225, 402] on div "Name Ar: كاتوري تشات" at bounding box center [1168, 418] width 337 height 32
drag, startPoint x: 794, startPoint y: 406, endPoint x: 816, endPoint y: 406, distance: 22.0
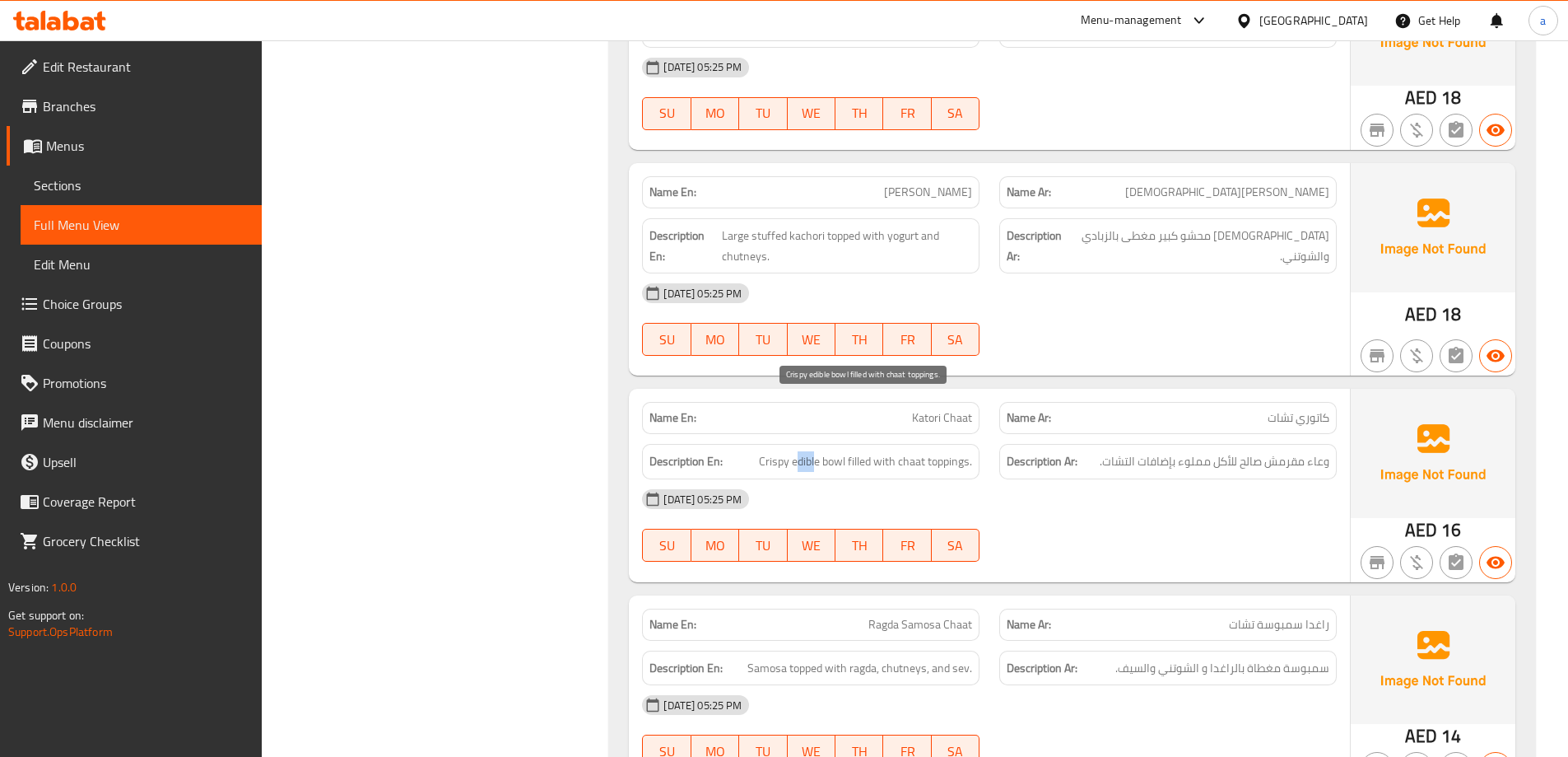
click at [816, 451] on span "Crispy edible bowl filled with chaat toppings." at bounding box center [865, 461] width 213 height 21
click at [1282, 479] on div "[DATE] 05:25 PM" at bounding box center [989, 499] width 714 height 40
click at [830, 451] on span "Crispy edible bowl filled with chaat toppings." at bounding box center [865, 461] width 213 height 21
copy span "bowl"
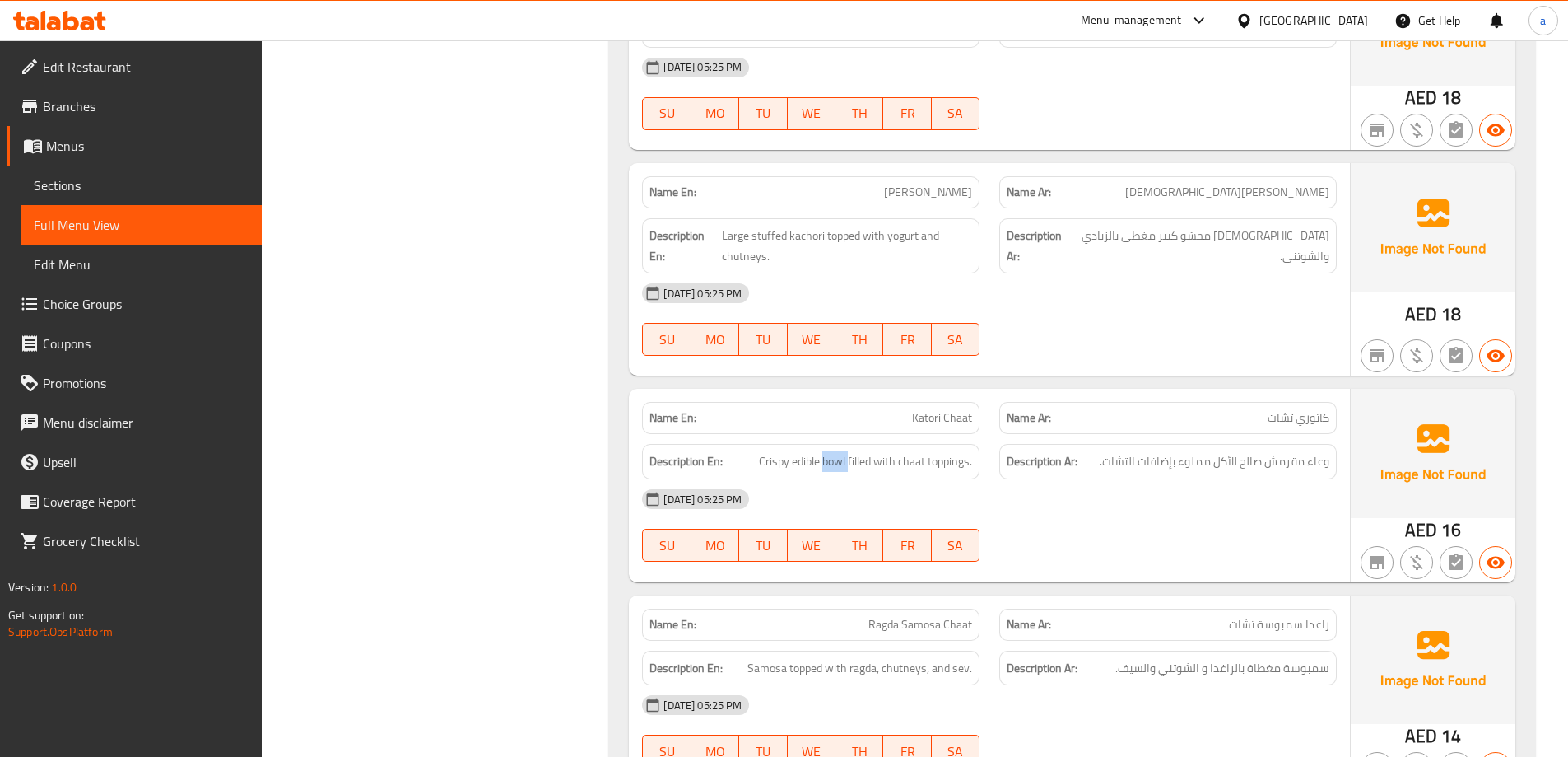
click at [125, 191] on span "Sections" at bounding box center [141, 185] width 215 height 20
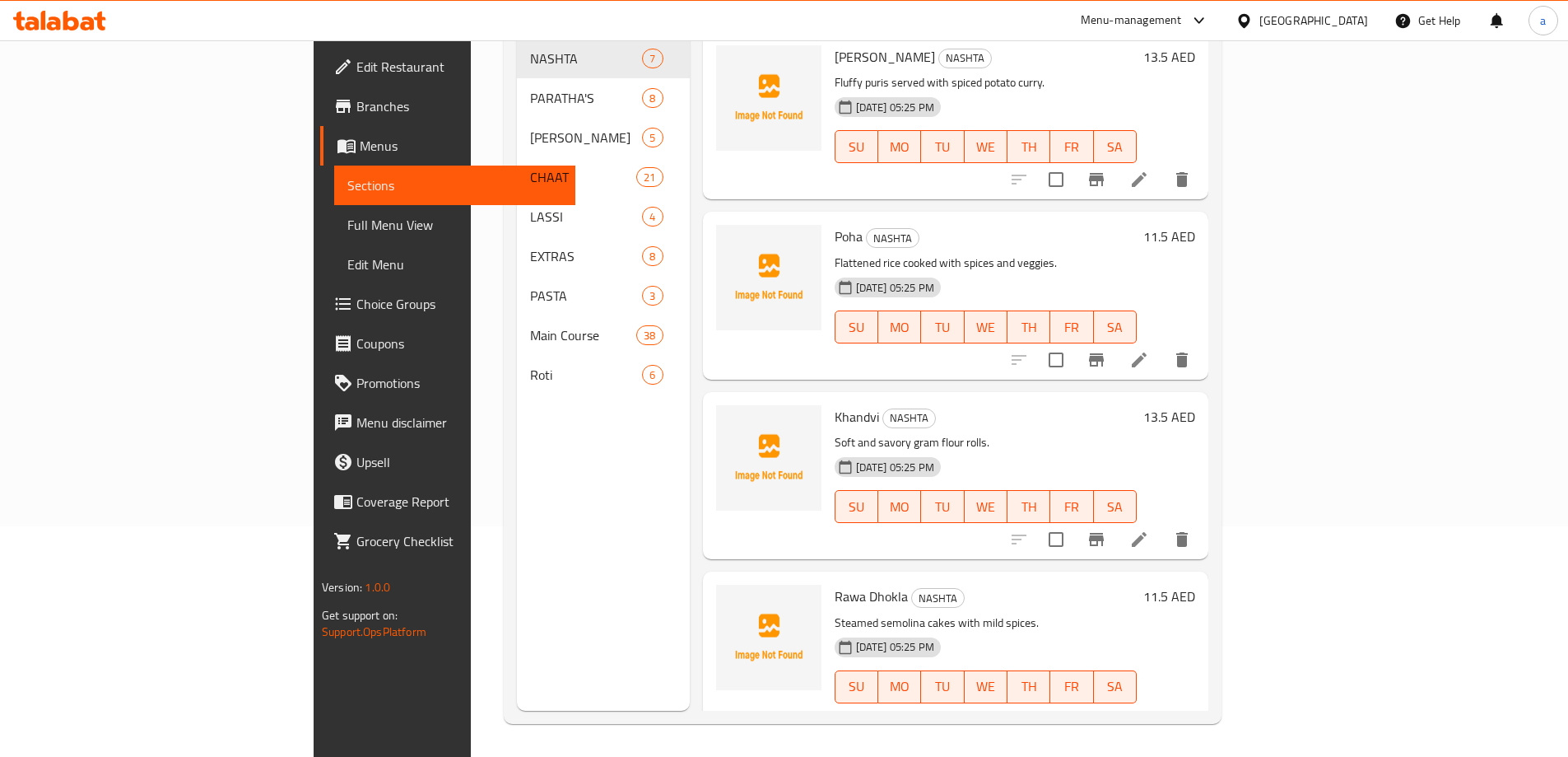
scroll to position [231, 0]
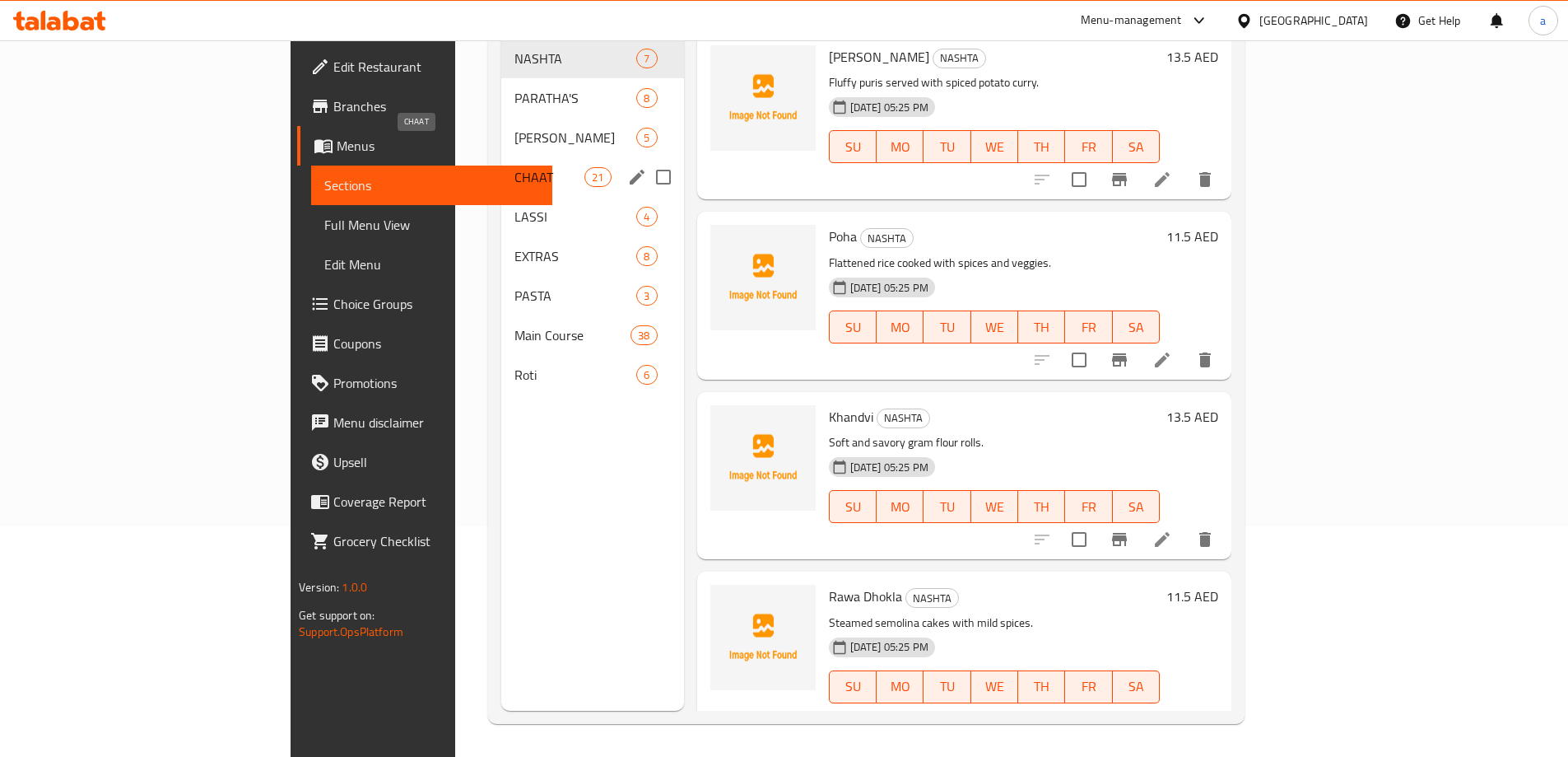
click at [514, 167] on span "CHAAT" at bounding box center [549, 177] width 70 height 20
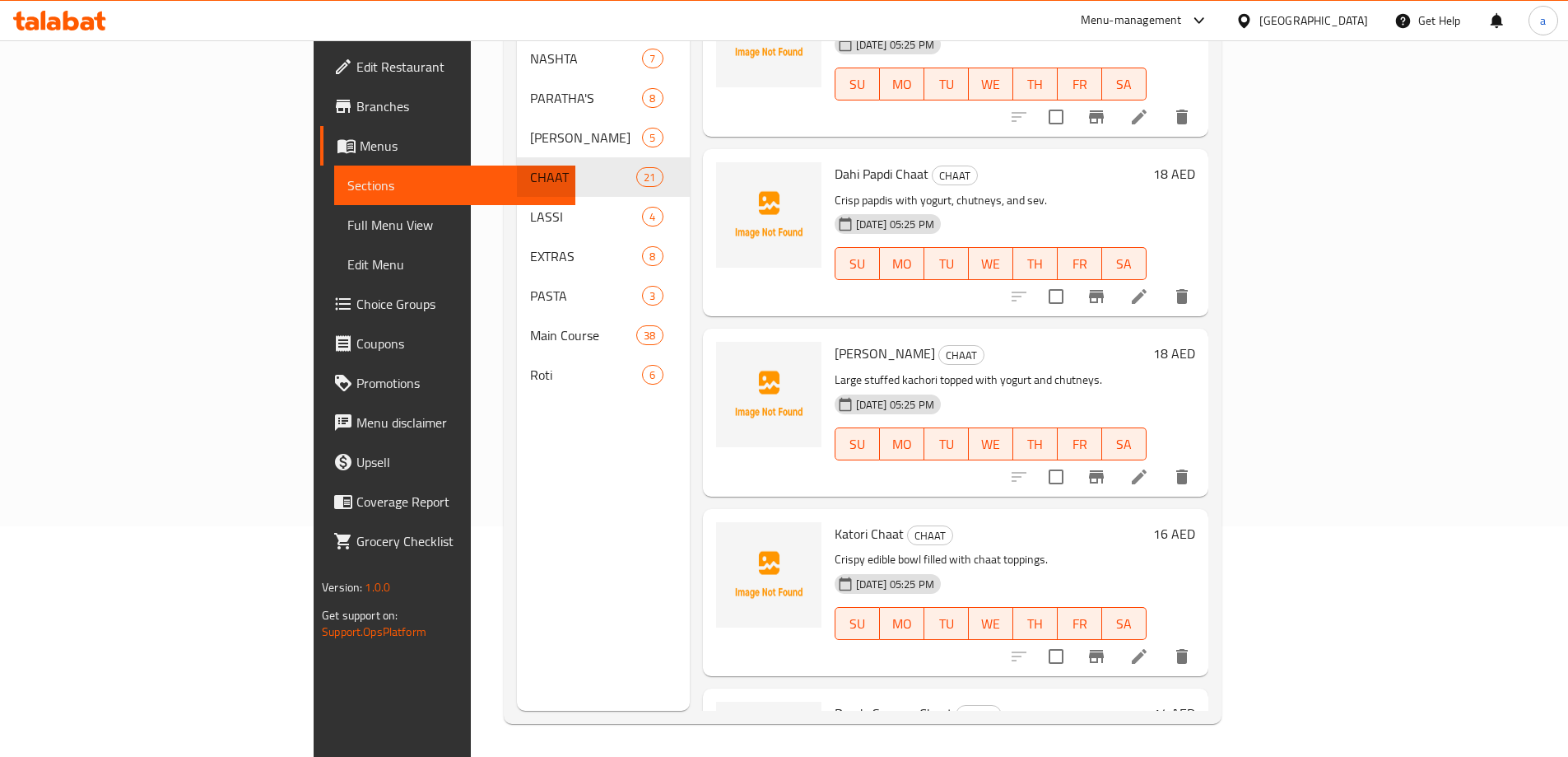
scroll to position [2306, 0]
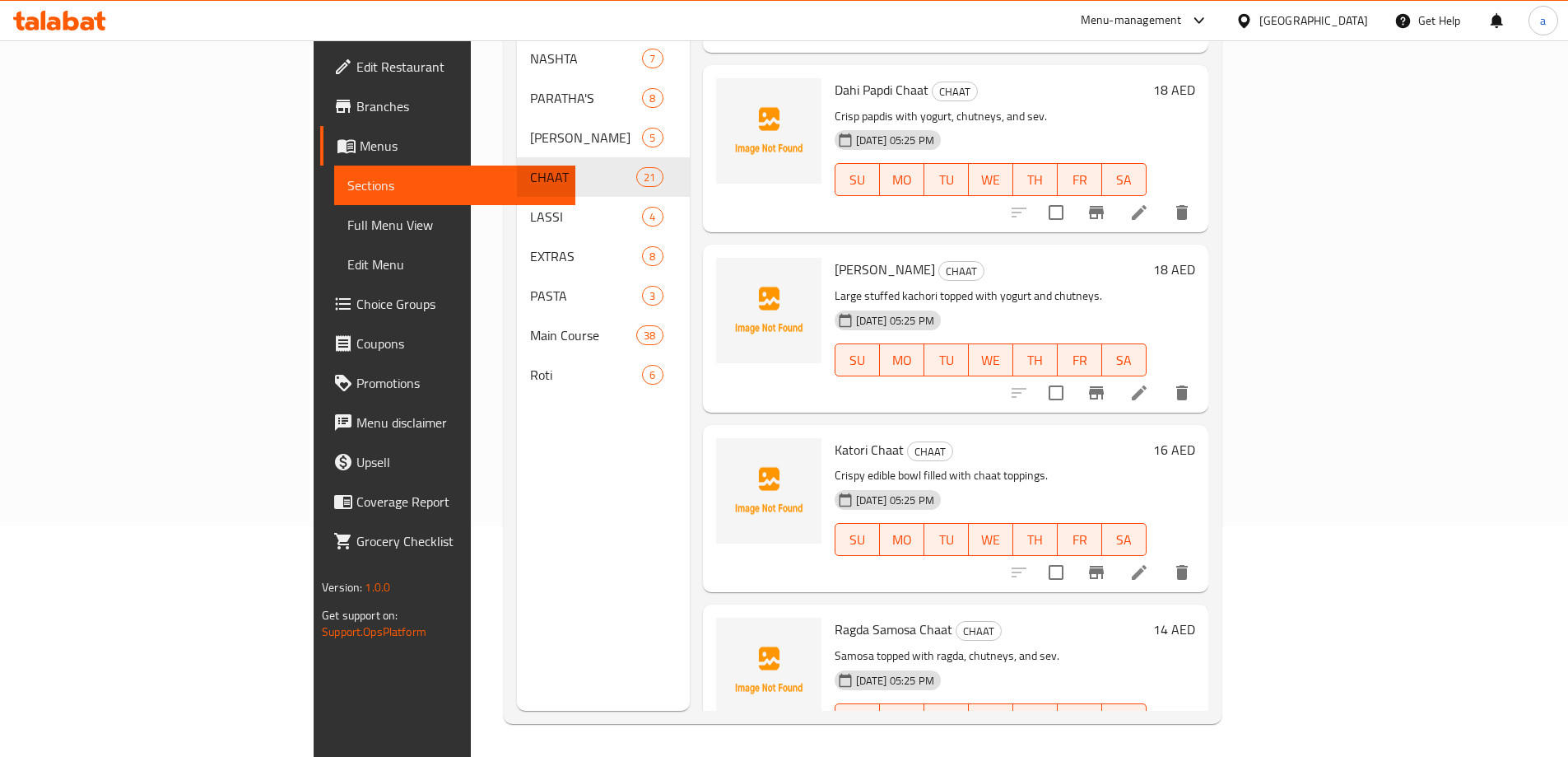
click at [1162, 558] on li at bounding box center [1139, 573] width 47 height 30
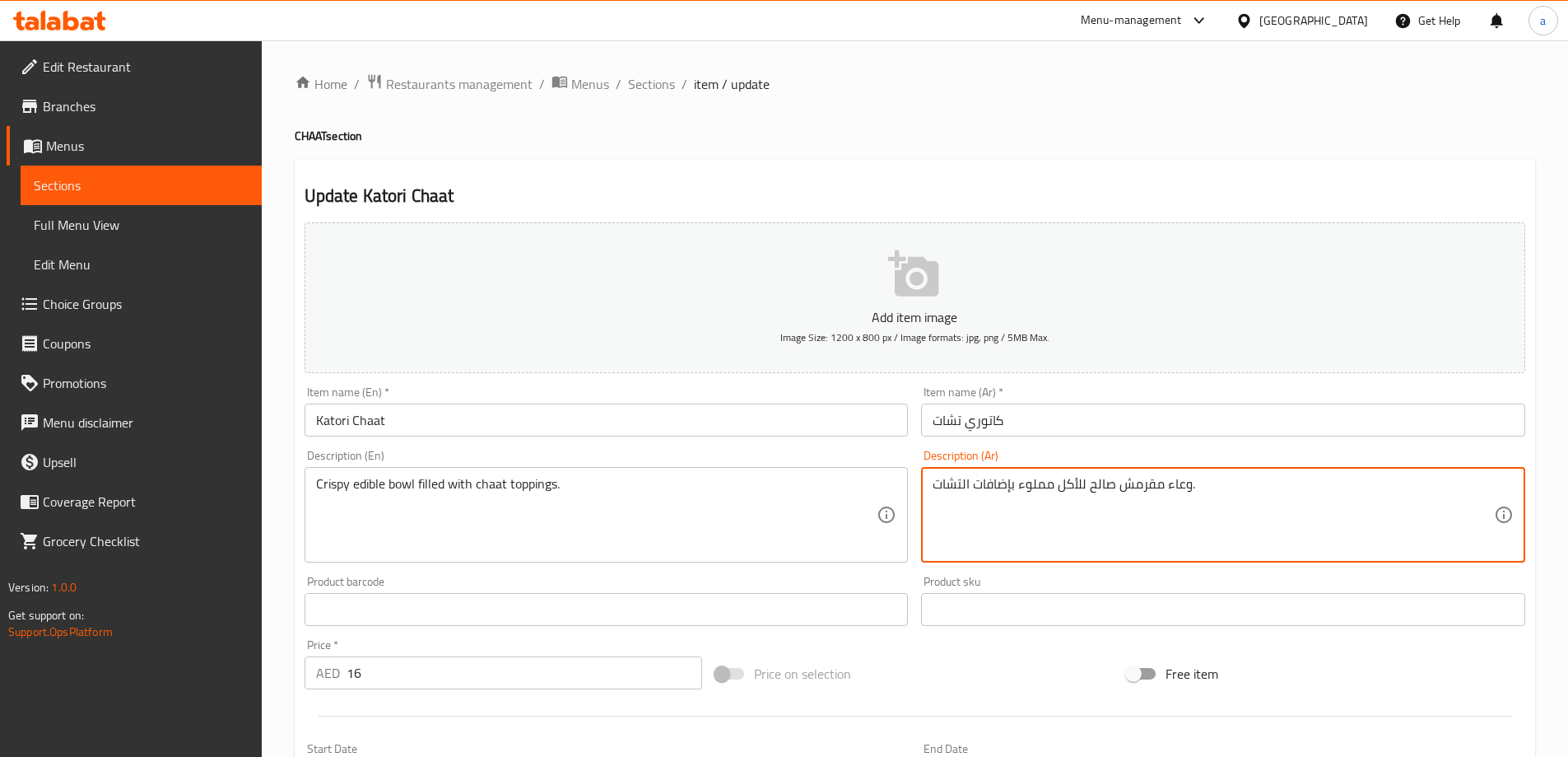
drag, startPoint x: 1169, startPoint y: 488, endPoint x: 1192, endPoint y: 499, distance: 25.5
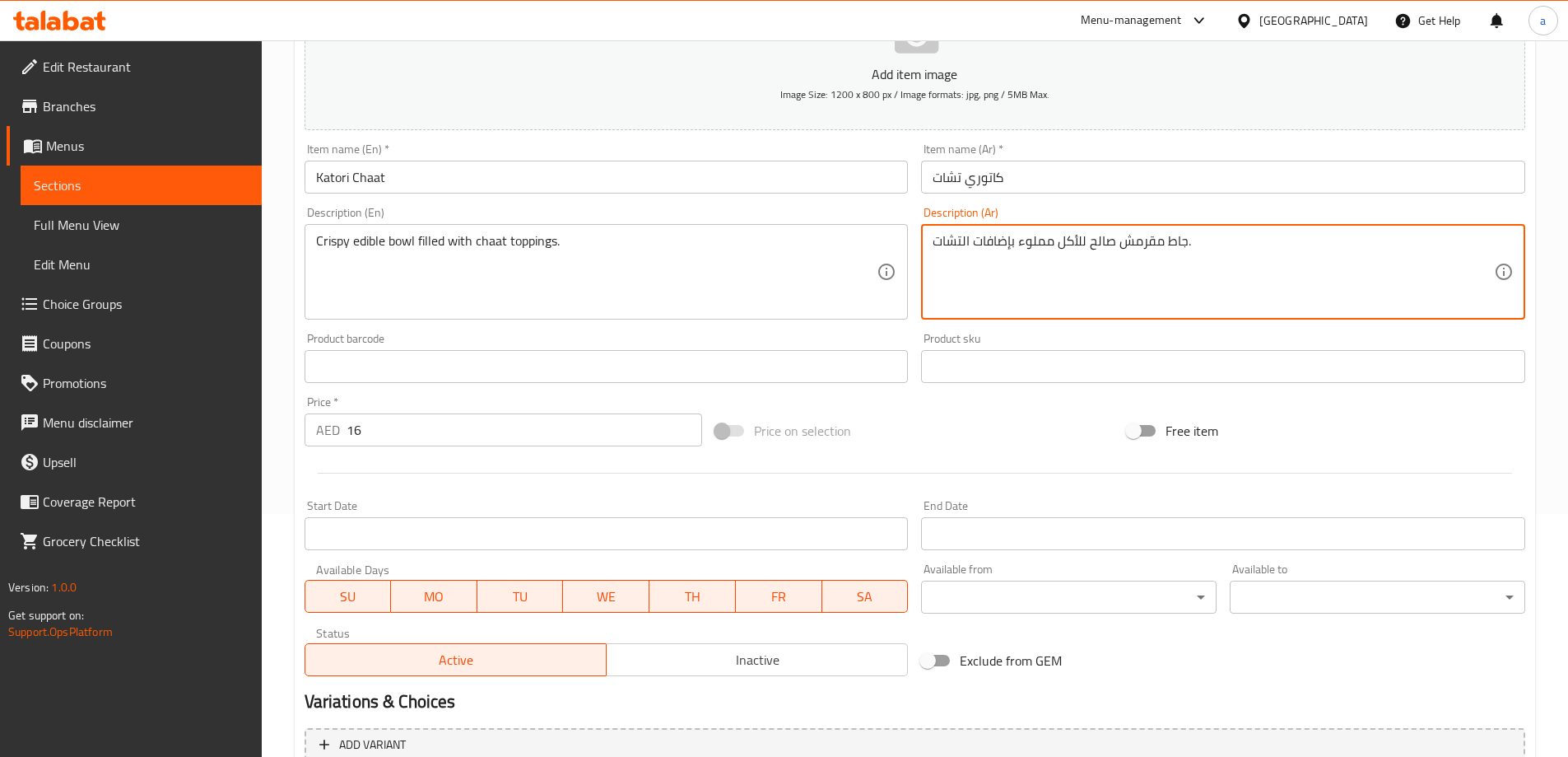
scroll to position [407, 0]
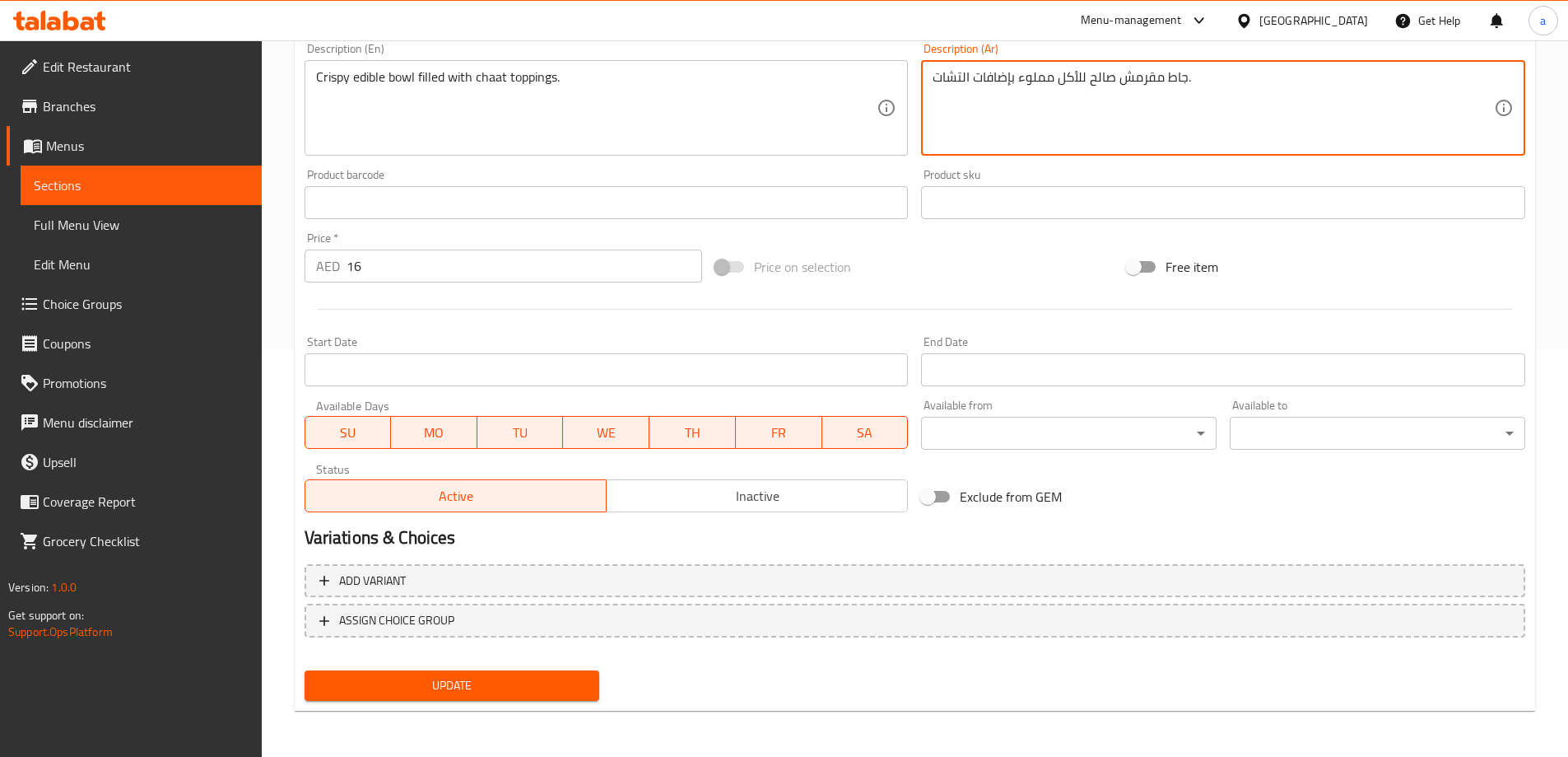
type textarea "جاط مقرمش صالح للأكل مملوء بإضافات التشات."
drag, startPoint x: 473, startPoint y: 692, endPoint x: 461, endPoint y: 681, distance: 16.3
click at [473, 692] on span "Update" at bounding box center [453, 686] width 269 height 21
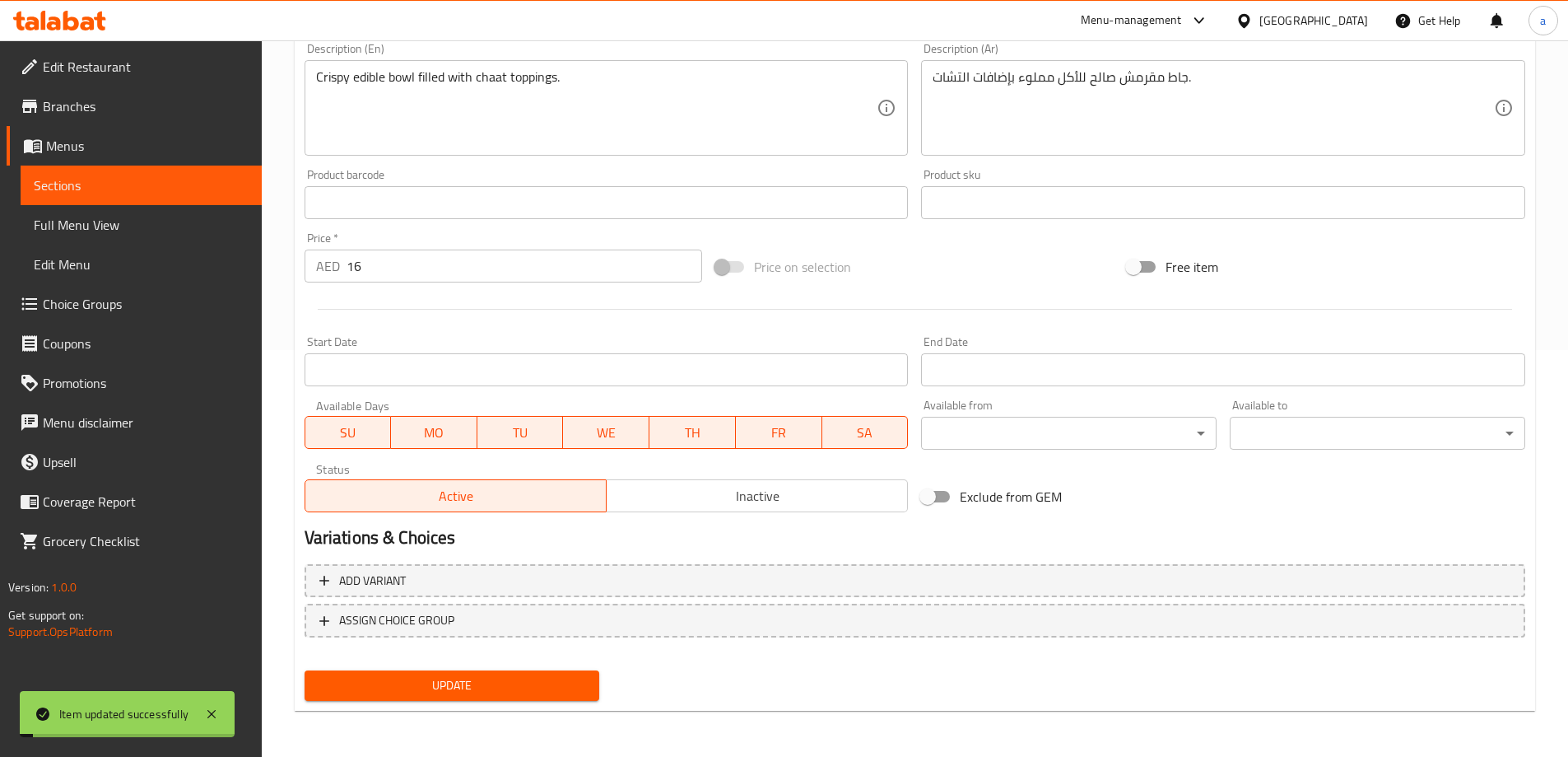
click at [135, 214] on link "Full Menu View" at bounding box center [141, 225] width 241 height 40
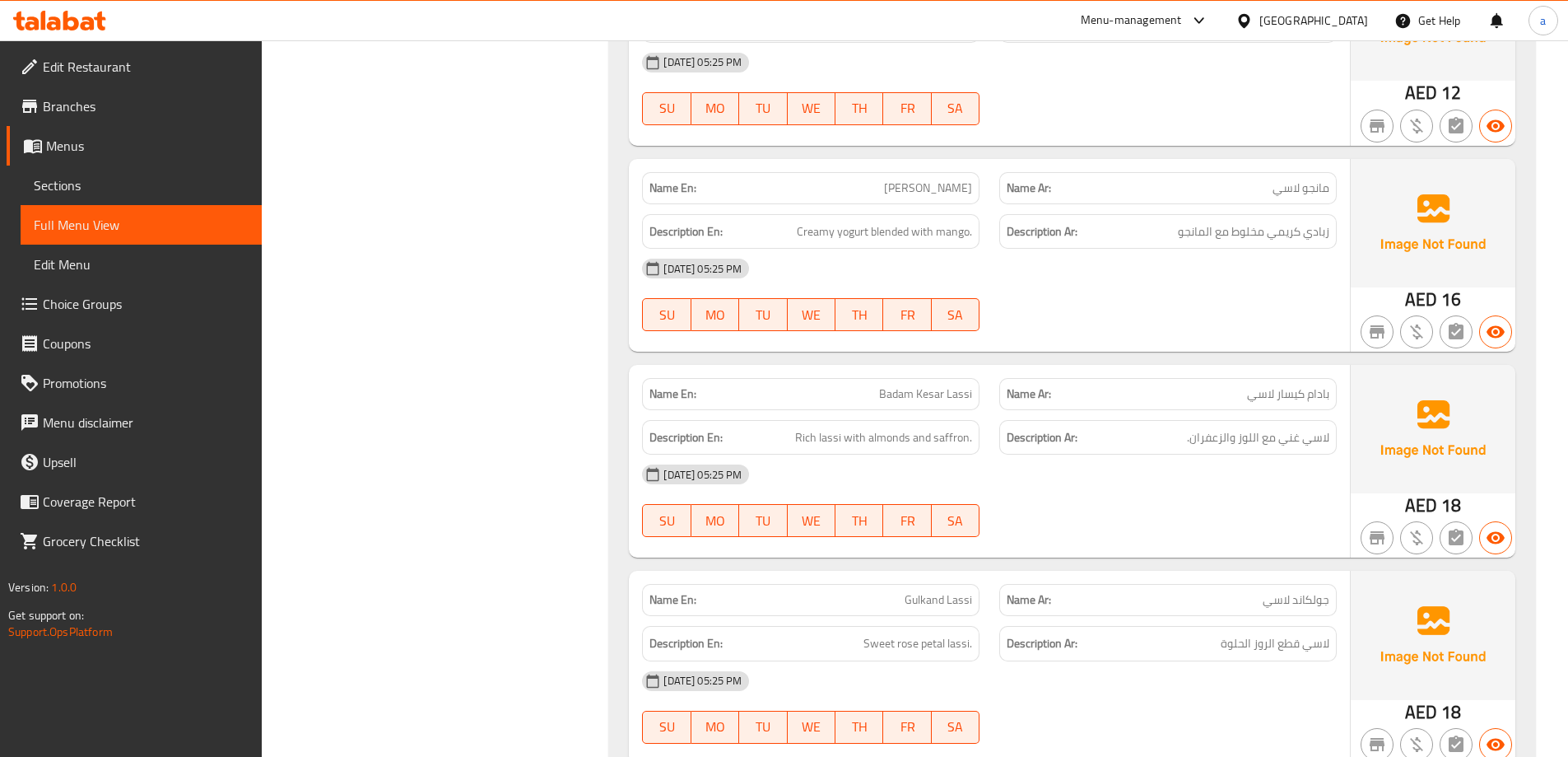
scroll to position [9384, 0]
click at [929, 632] on span "Sweet rose petal lassi." at bounding box center [918, 641] width 109 height 21
copy span "petal"
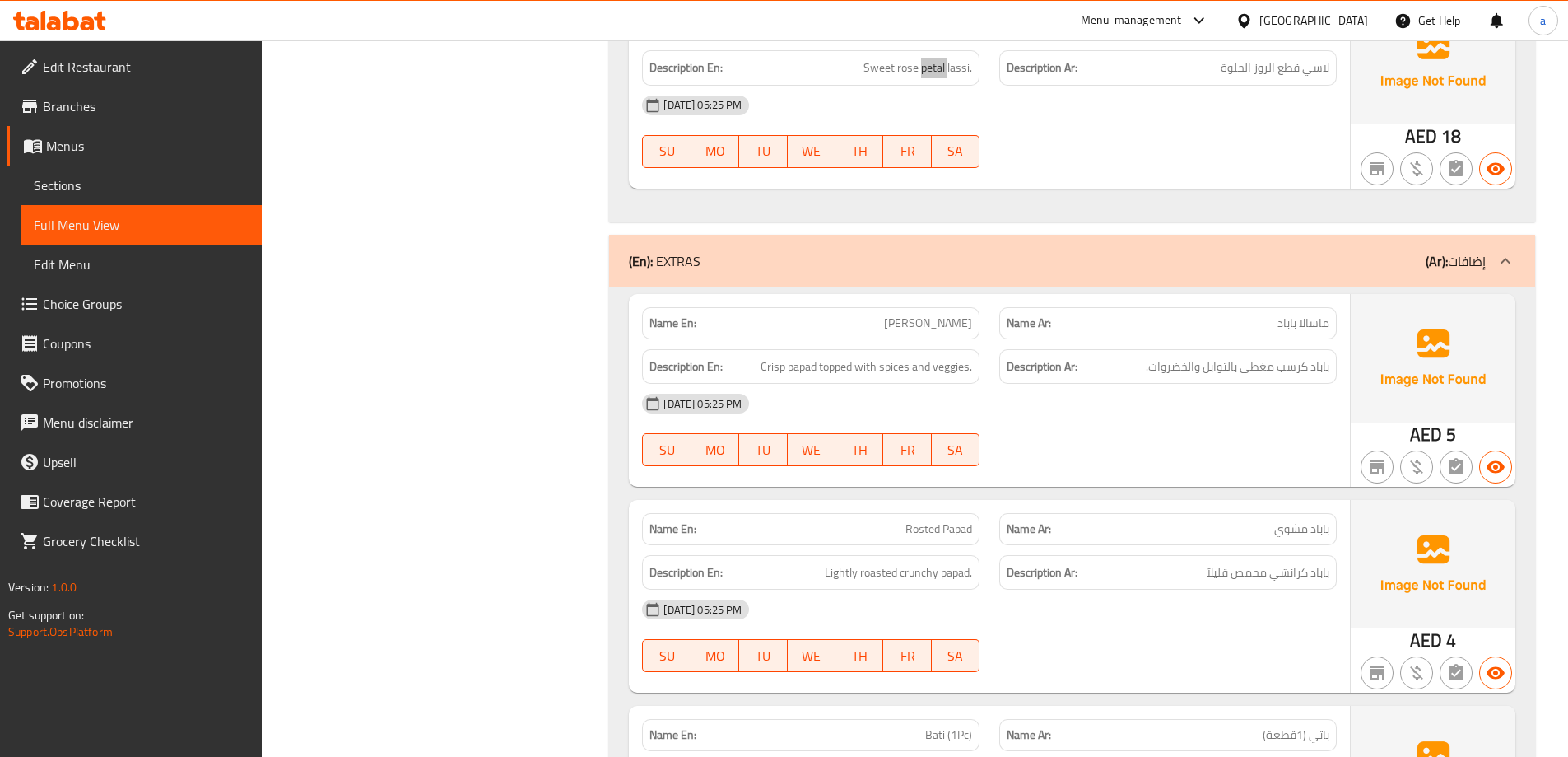
scroll to position [9961, 0]
copy span "Rosted"
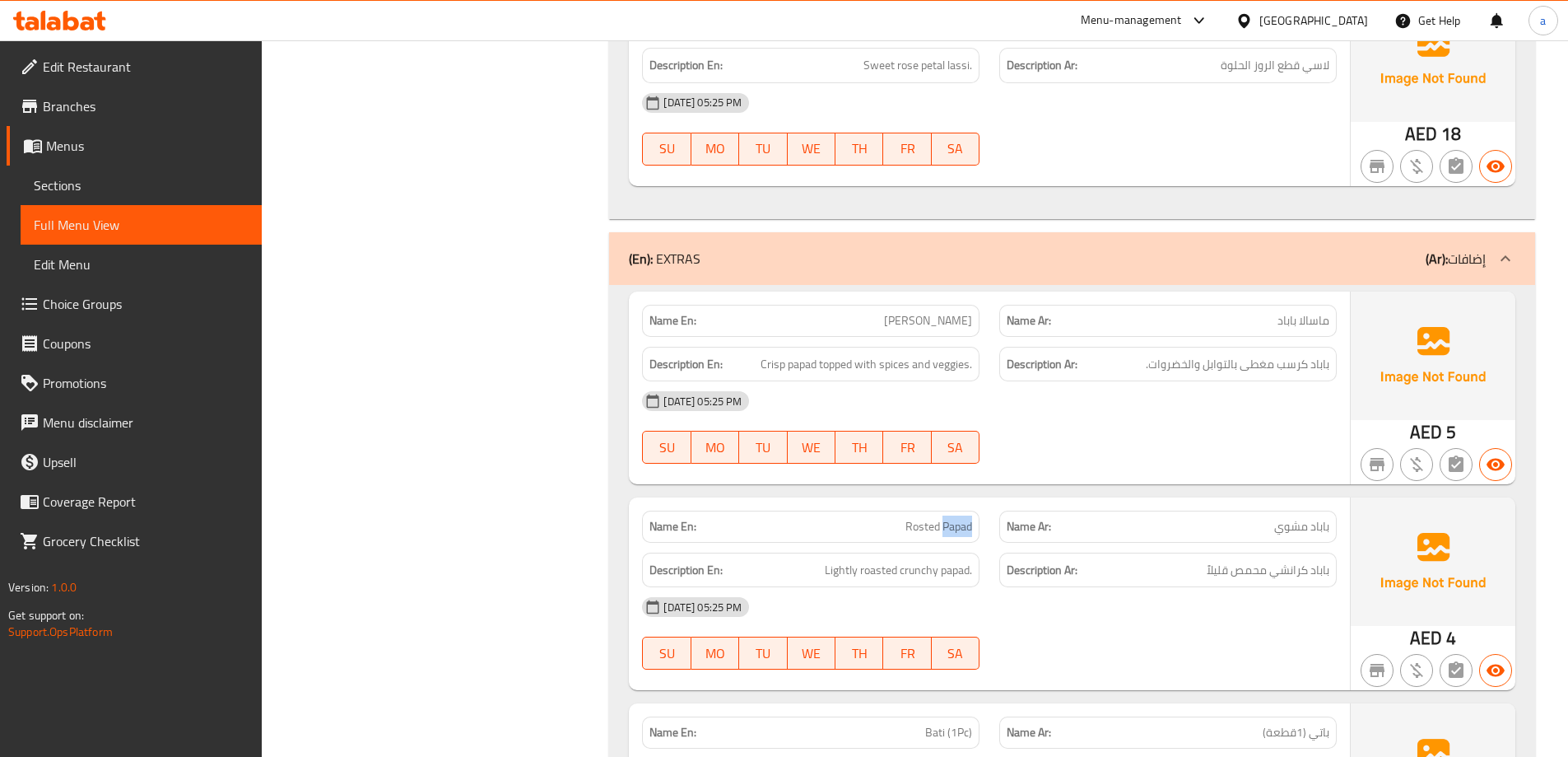
copy span "Rosted Papad"
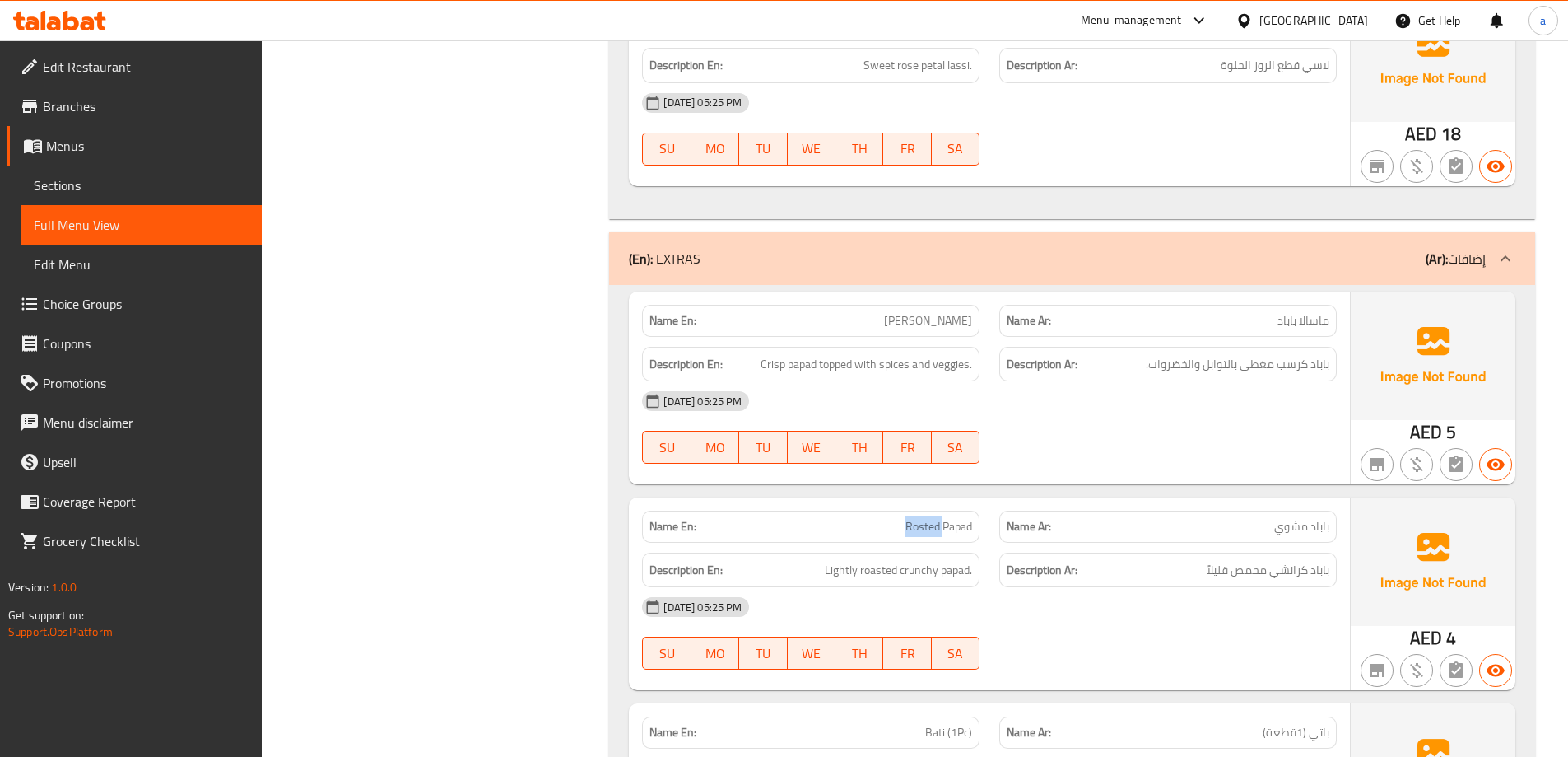
click at [875, 560] on span "Lightly roasted crunchy papad." at bounding box center [898, 570] width 147 height 21
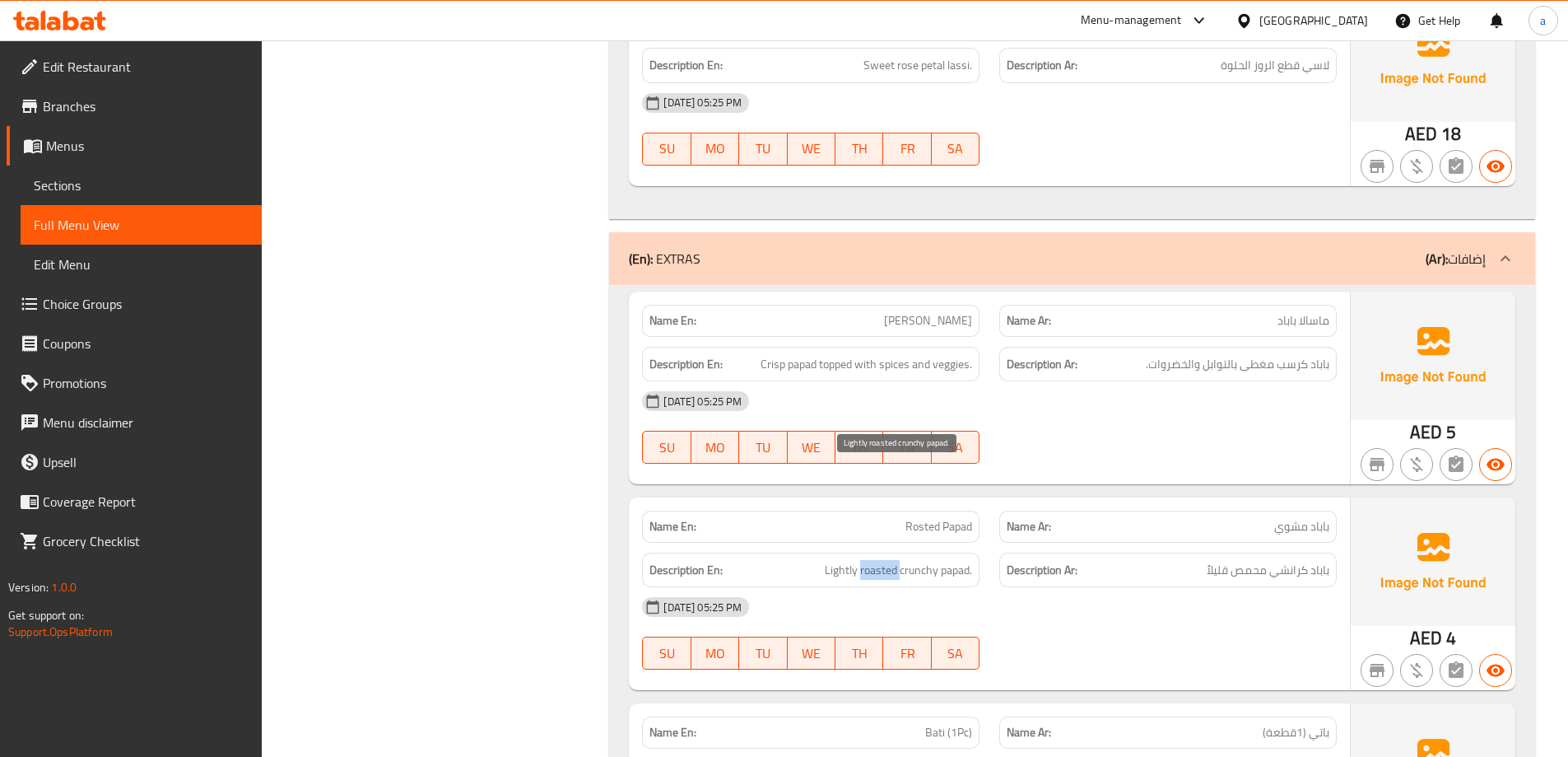
click at [875, 560] on span "Lightly roasted crunchy papad." at bounding box center [898, 570] width 147 height 21
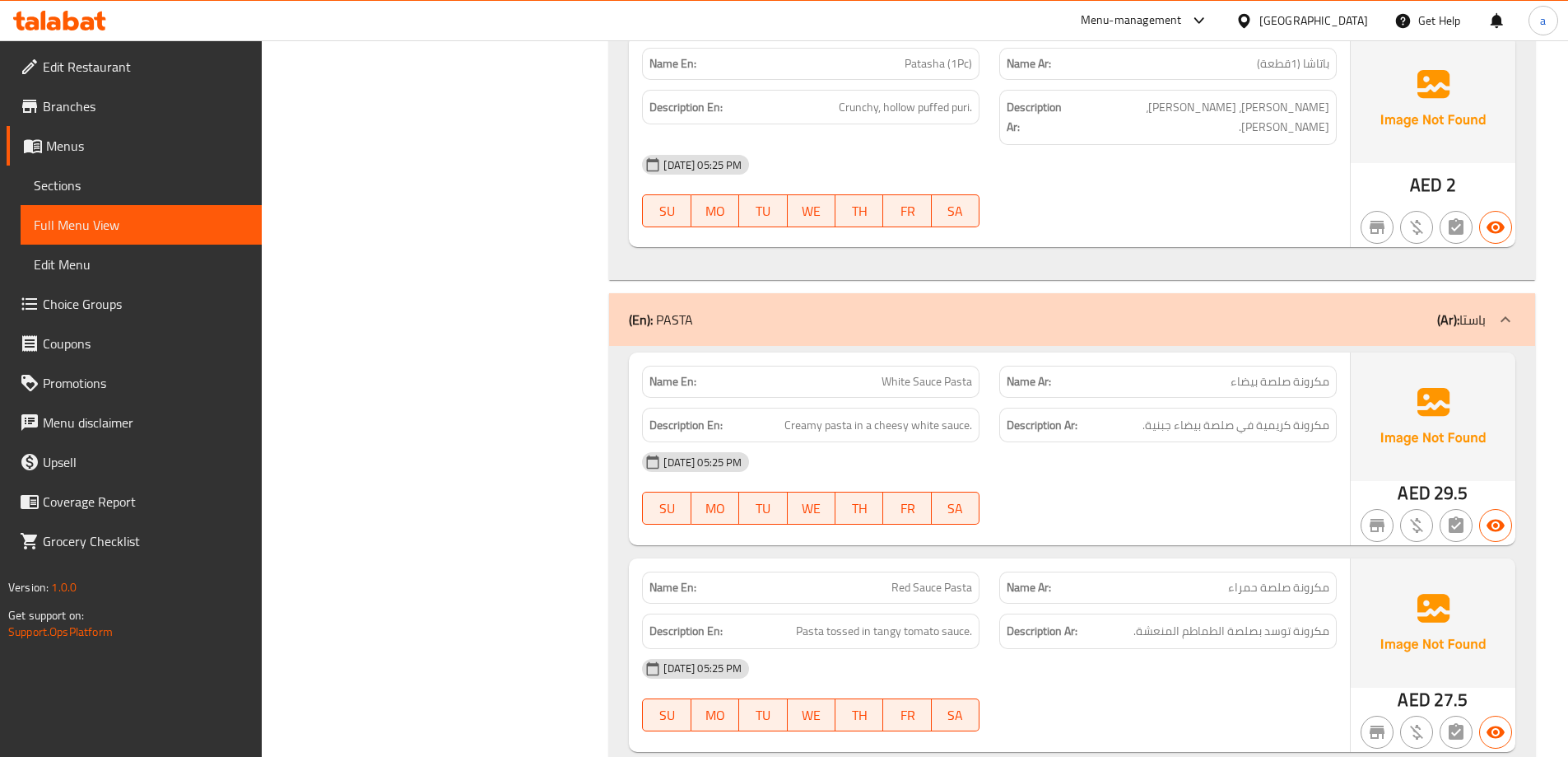
scroll to position [11690, 0]
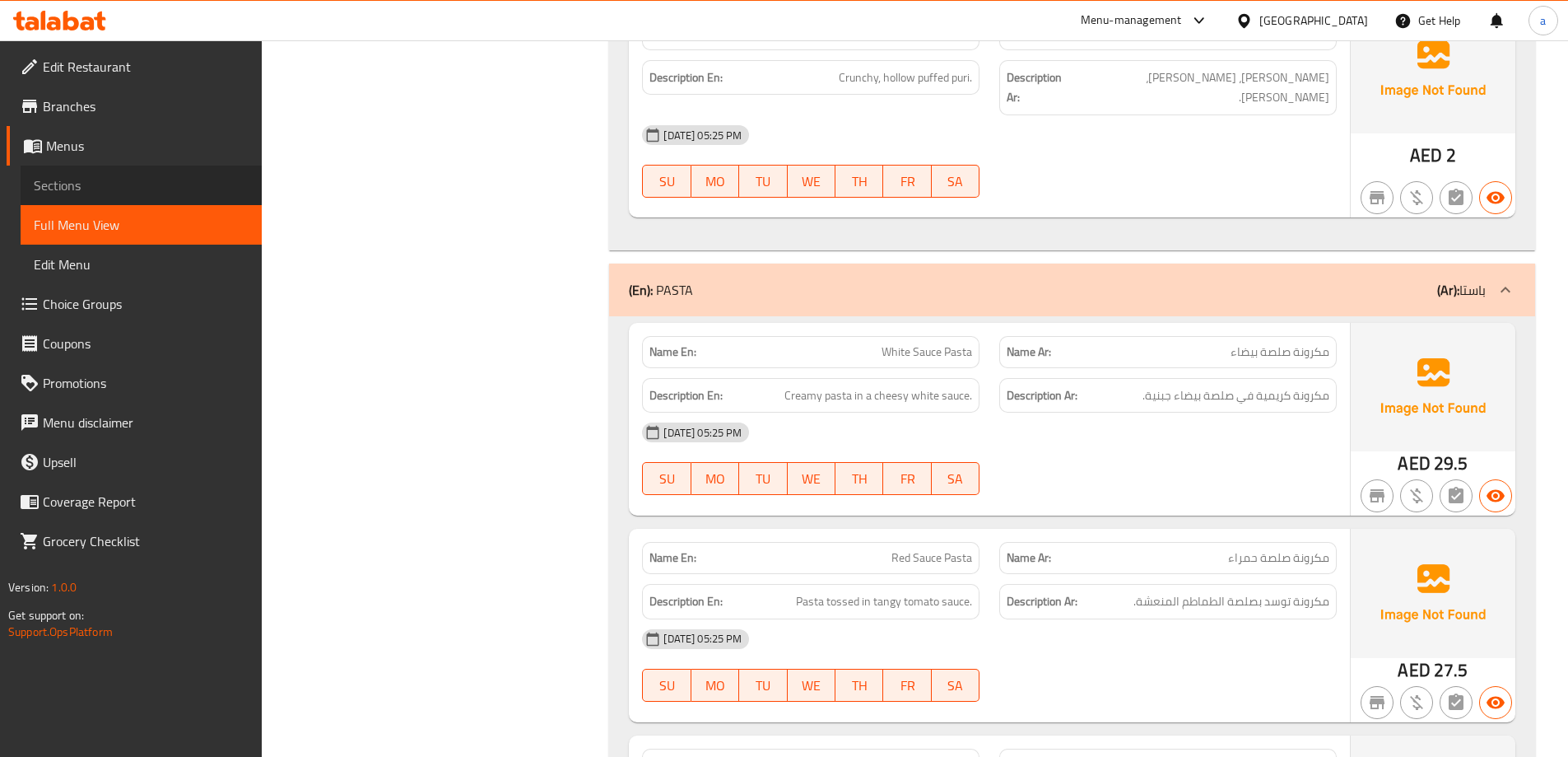
click at [108, 185] on span "Sections" at bounding box center [141, 185] width 215 height 20
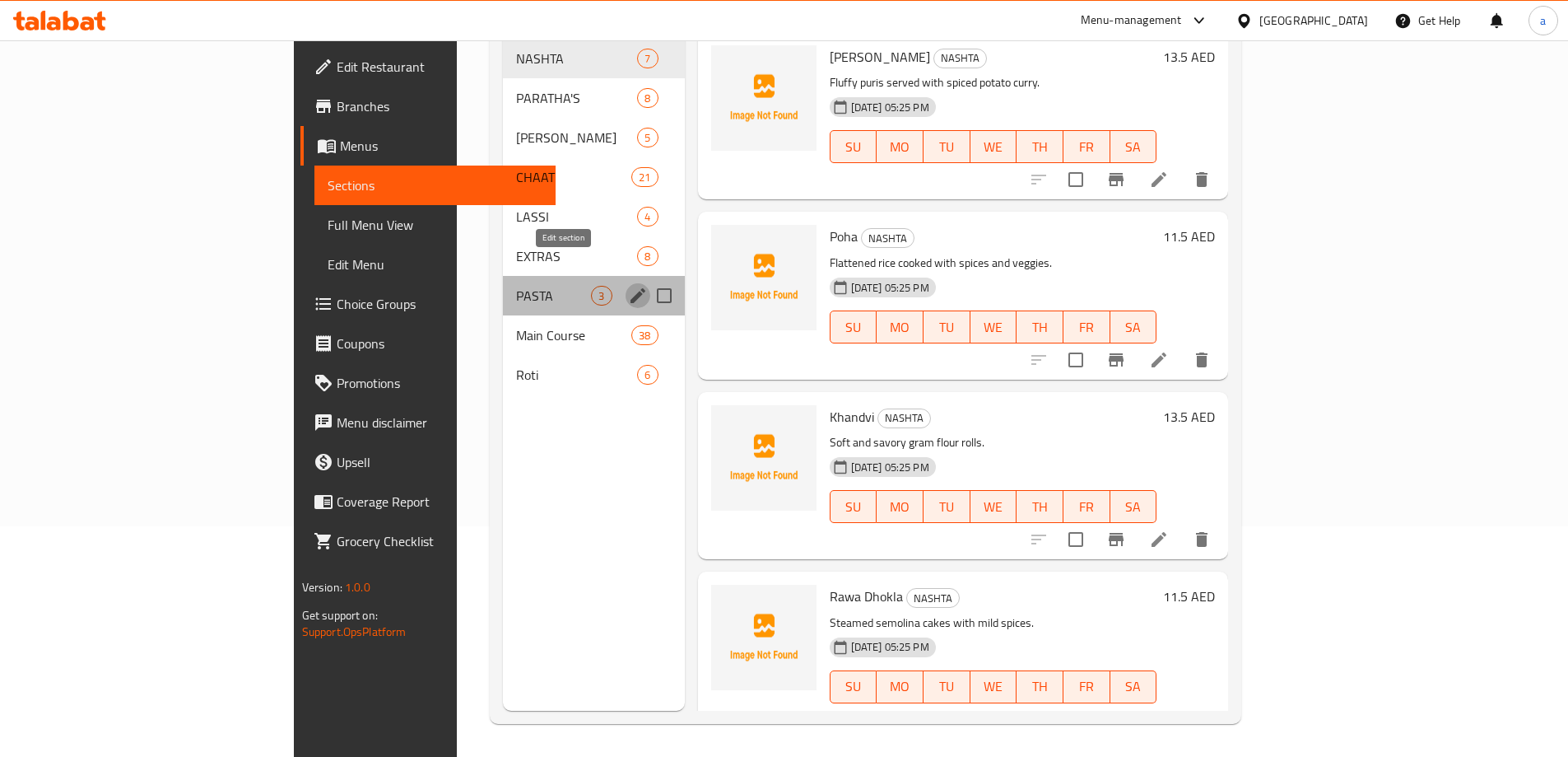
click at [625, 283] on button "edit" at bounding box center [638, 296] width 25 height 25
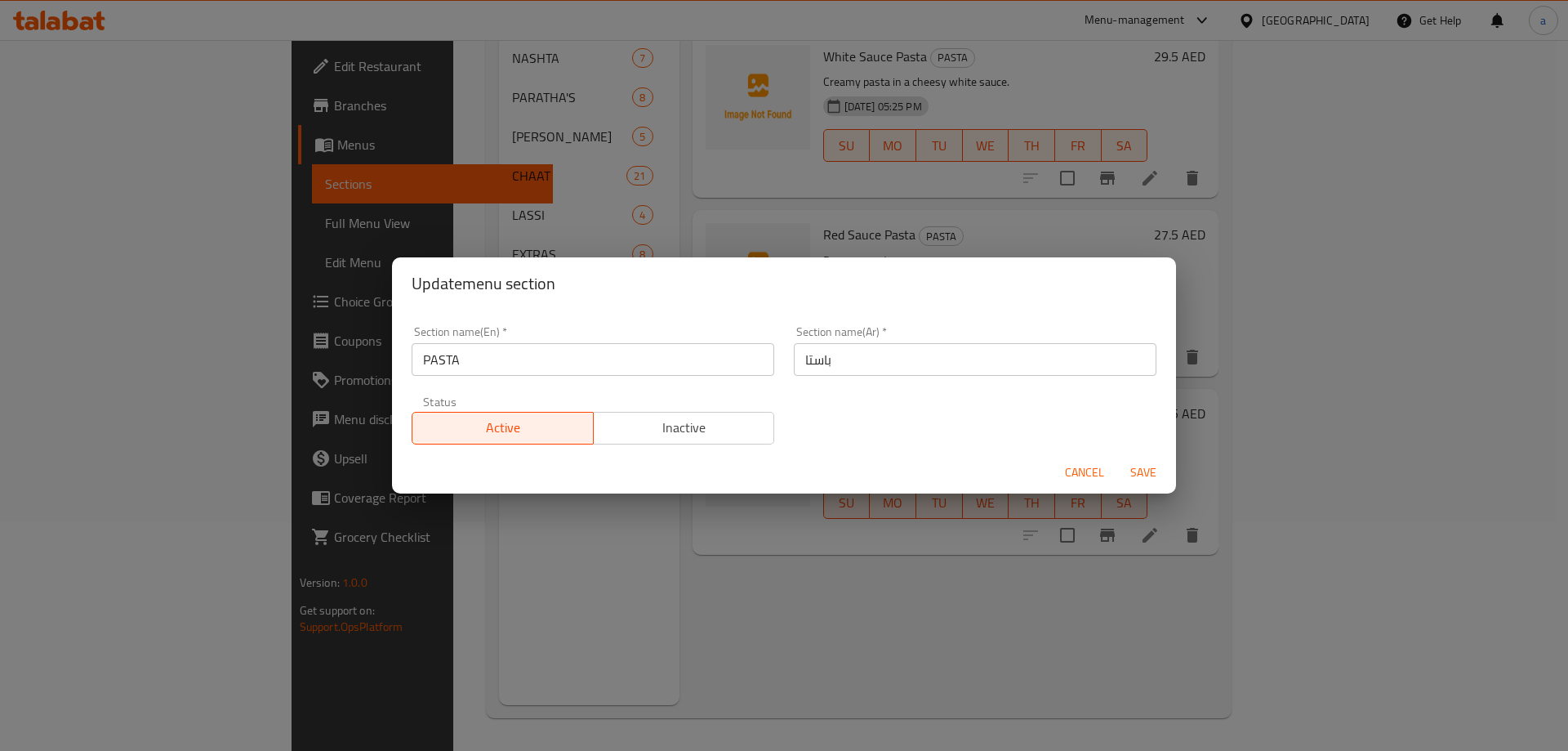
click at [865, 377] on div "Section name(Ar)   * باستا Section name(Ar) *" at bounding box center [975, 351] width 382 height 69
click at [862, 360] on input "باستا" at bounding box center [975, 359] width 363 height 33
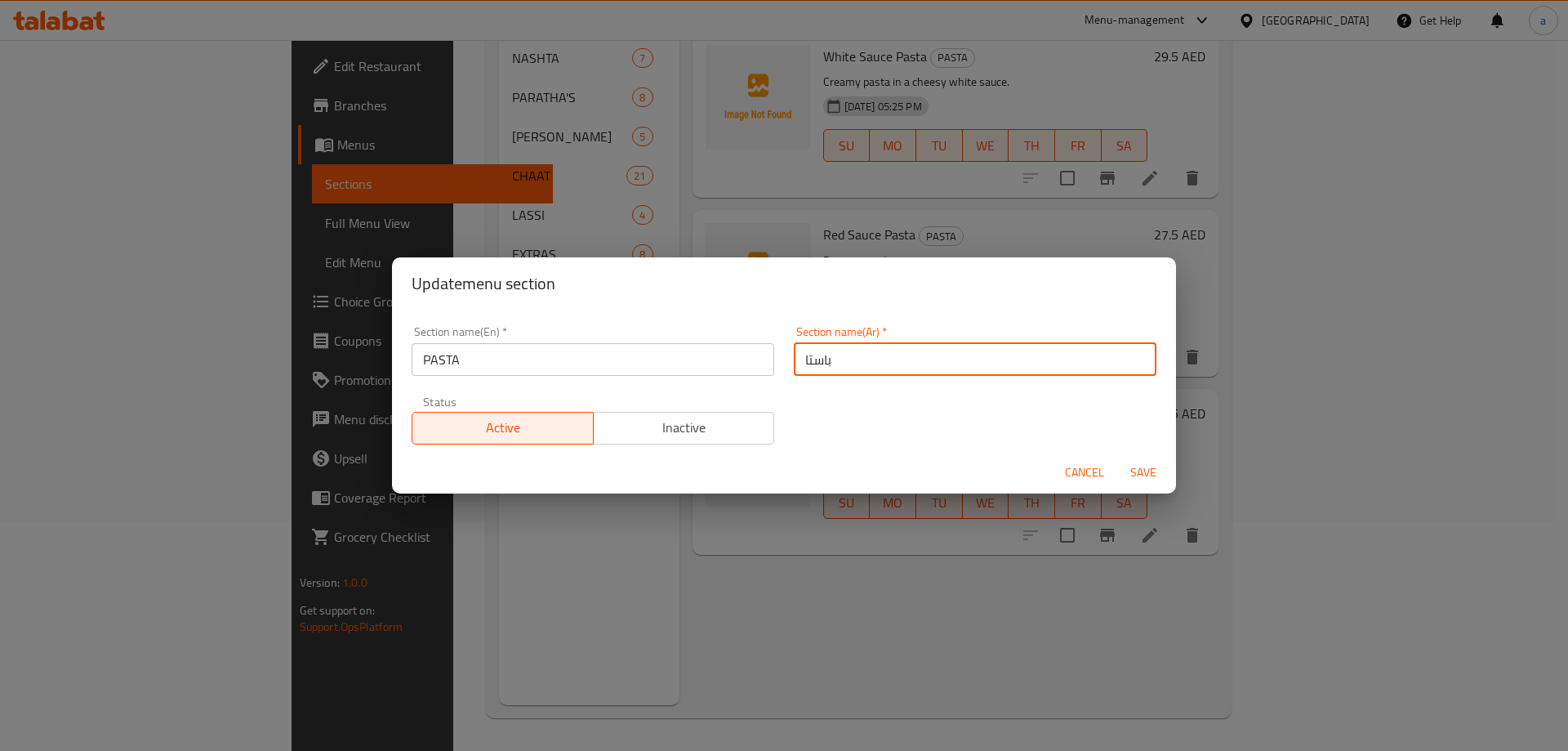
click at [862, 360] on input "باستا" at bounding box center [975, 359] width 363 height 33
type input "l"
type input "مكرونة"
click at [1137, 470] on span "Save" at bounding box center [1144, 472] width 40 height 21
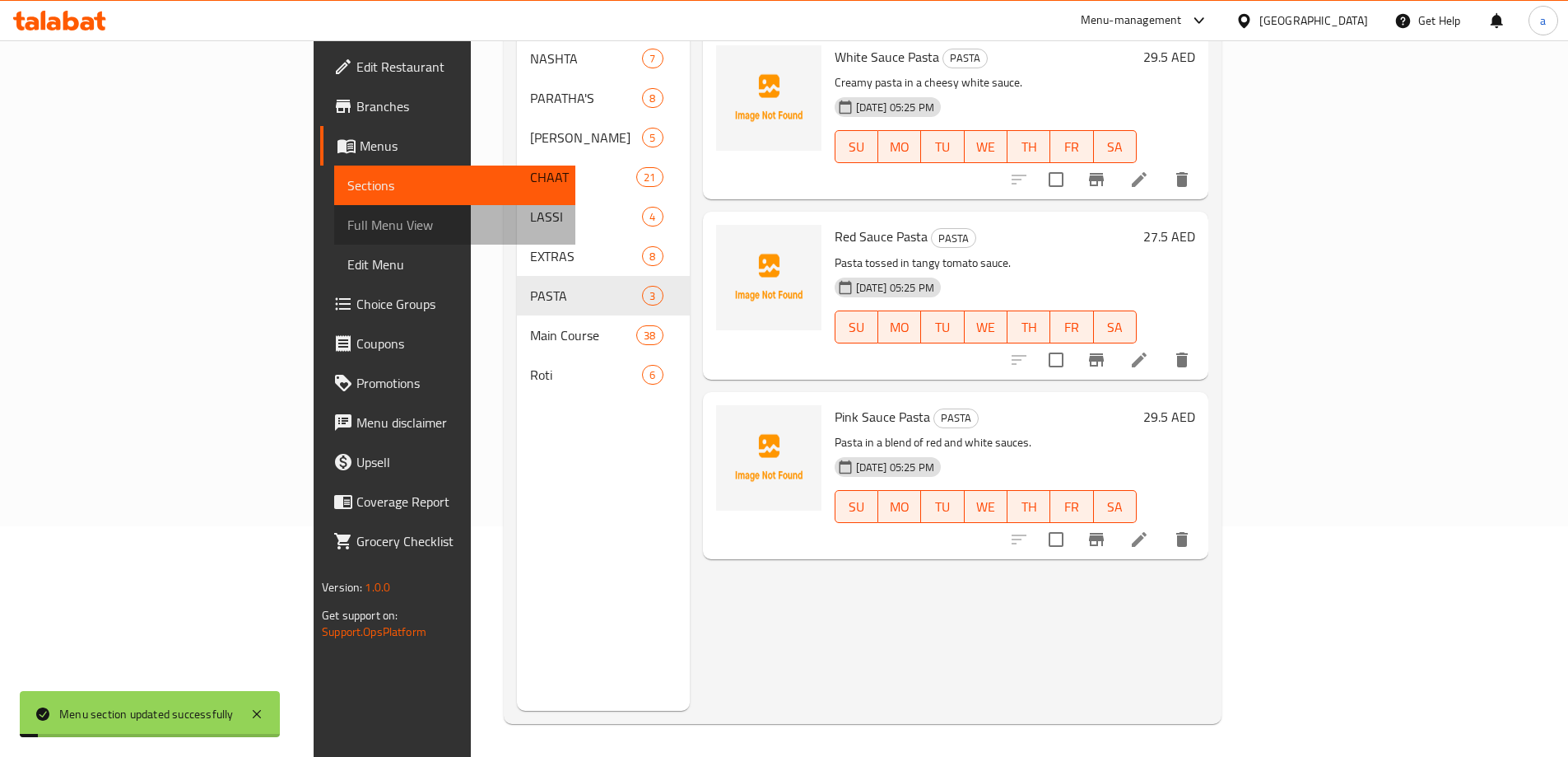
click at [347, 219] on span "Full Menu View" at bounding box center [454, 225] width 215 height 20
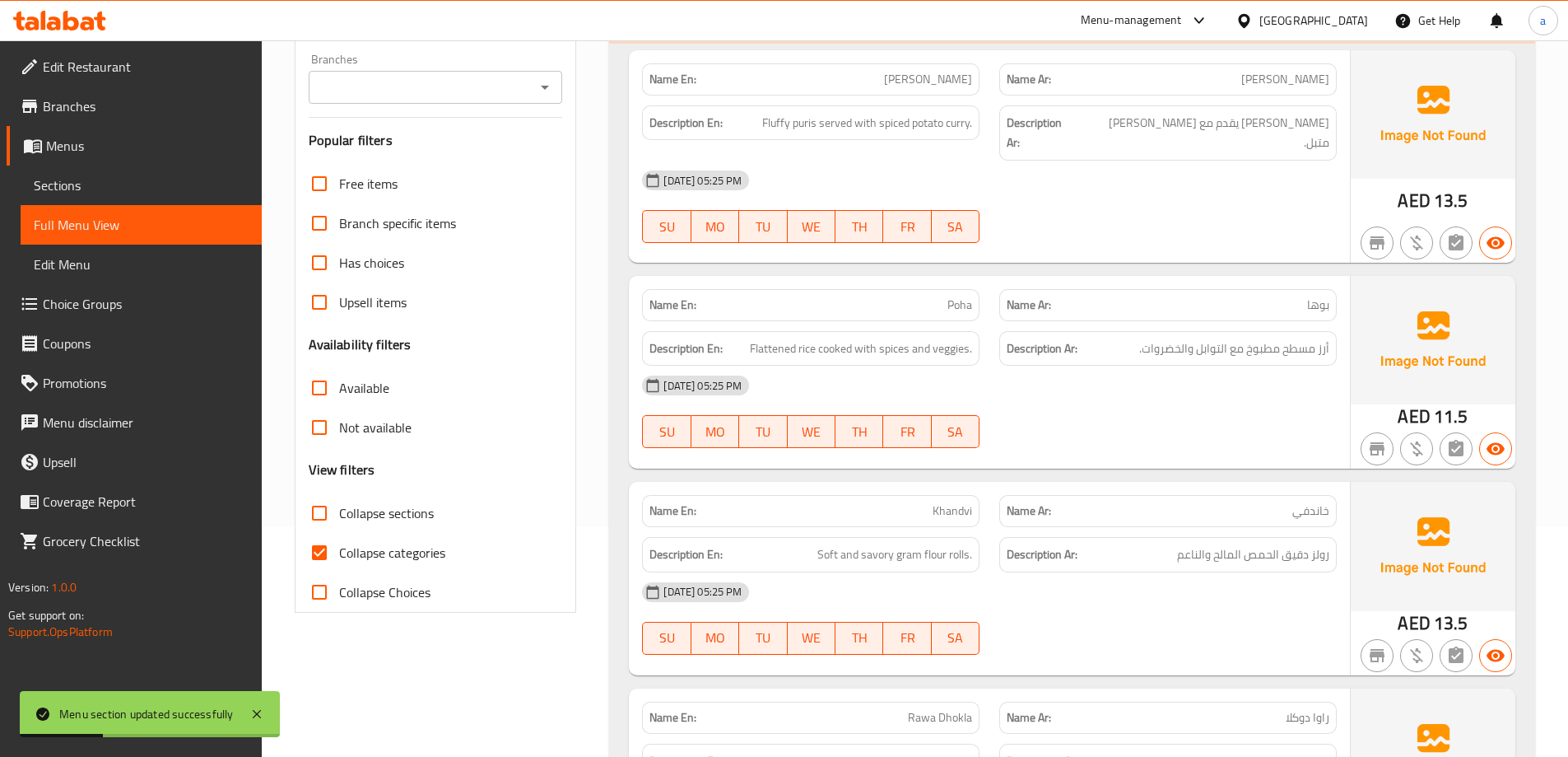
click at [405, 551] on span "Collapse categories" at bounding box center [392, 553] width 106 height 20
click at [339, 551] on input "Collapse categories" at bounding box center [320, 553] width 40 height 40
checkbox input "false"
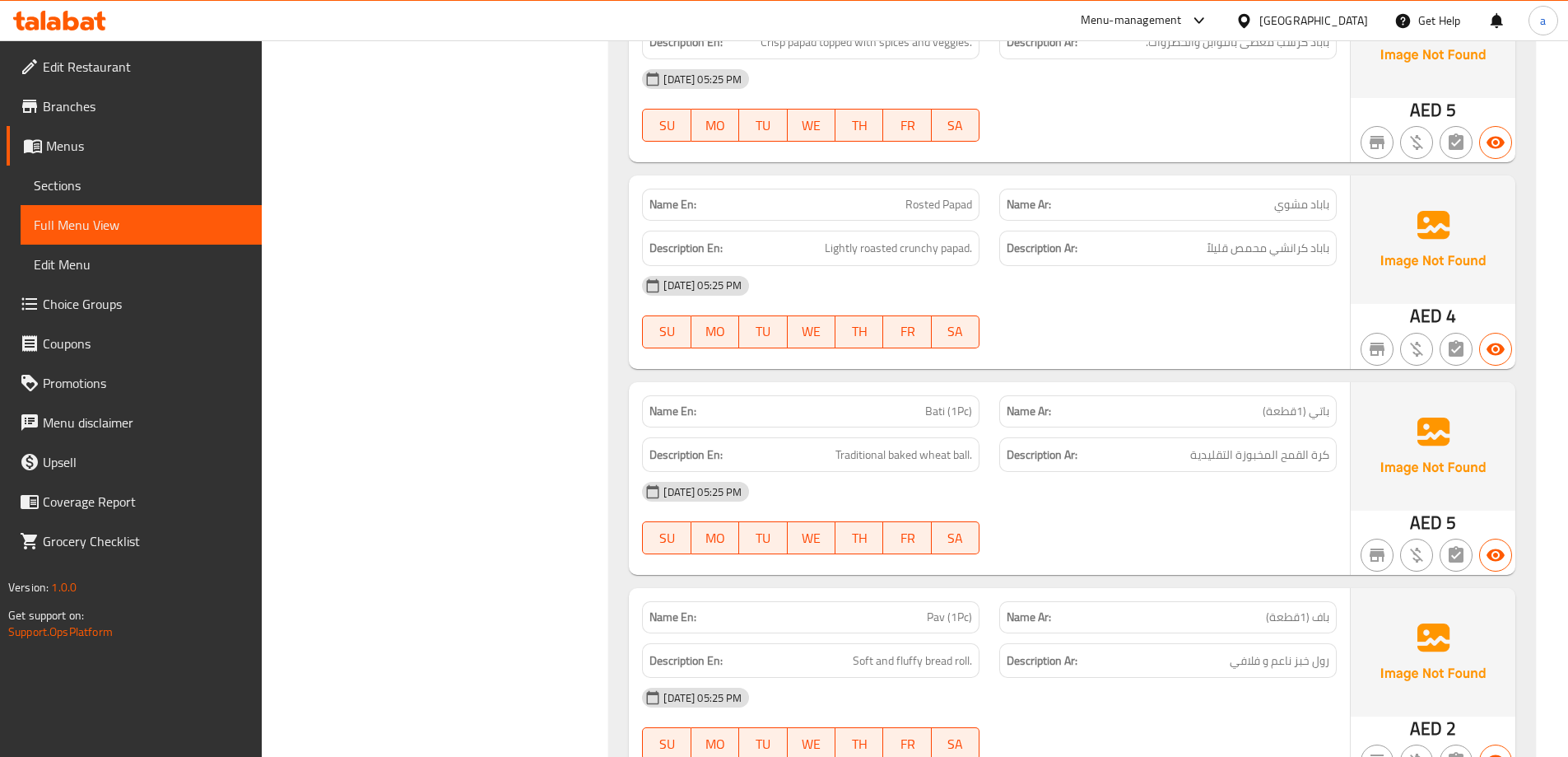
scroll to position [9939, 0]
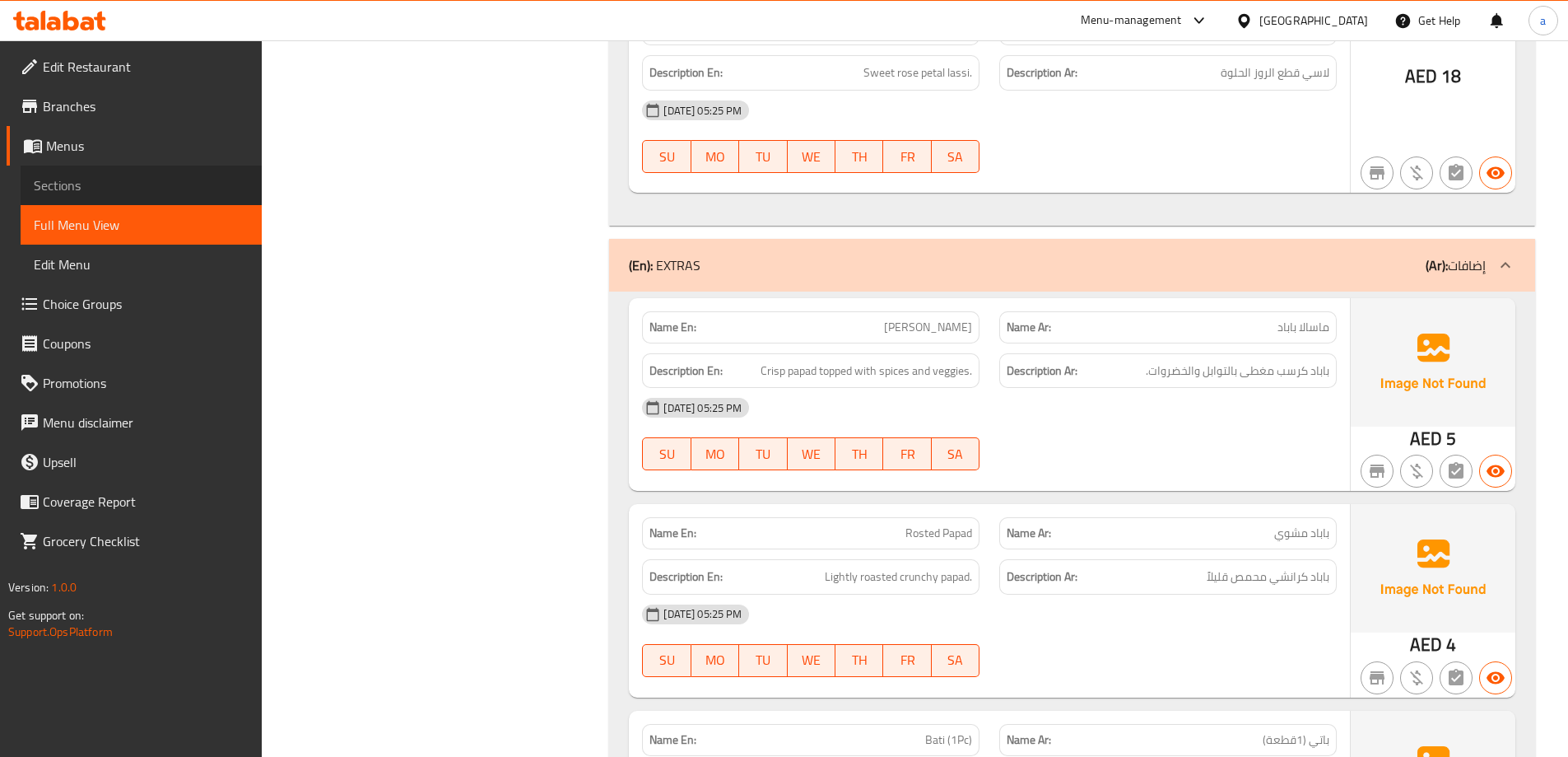
click at [104, 185] on span "Sections" at bounding box center [141, 185] width 215 height 20
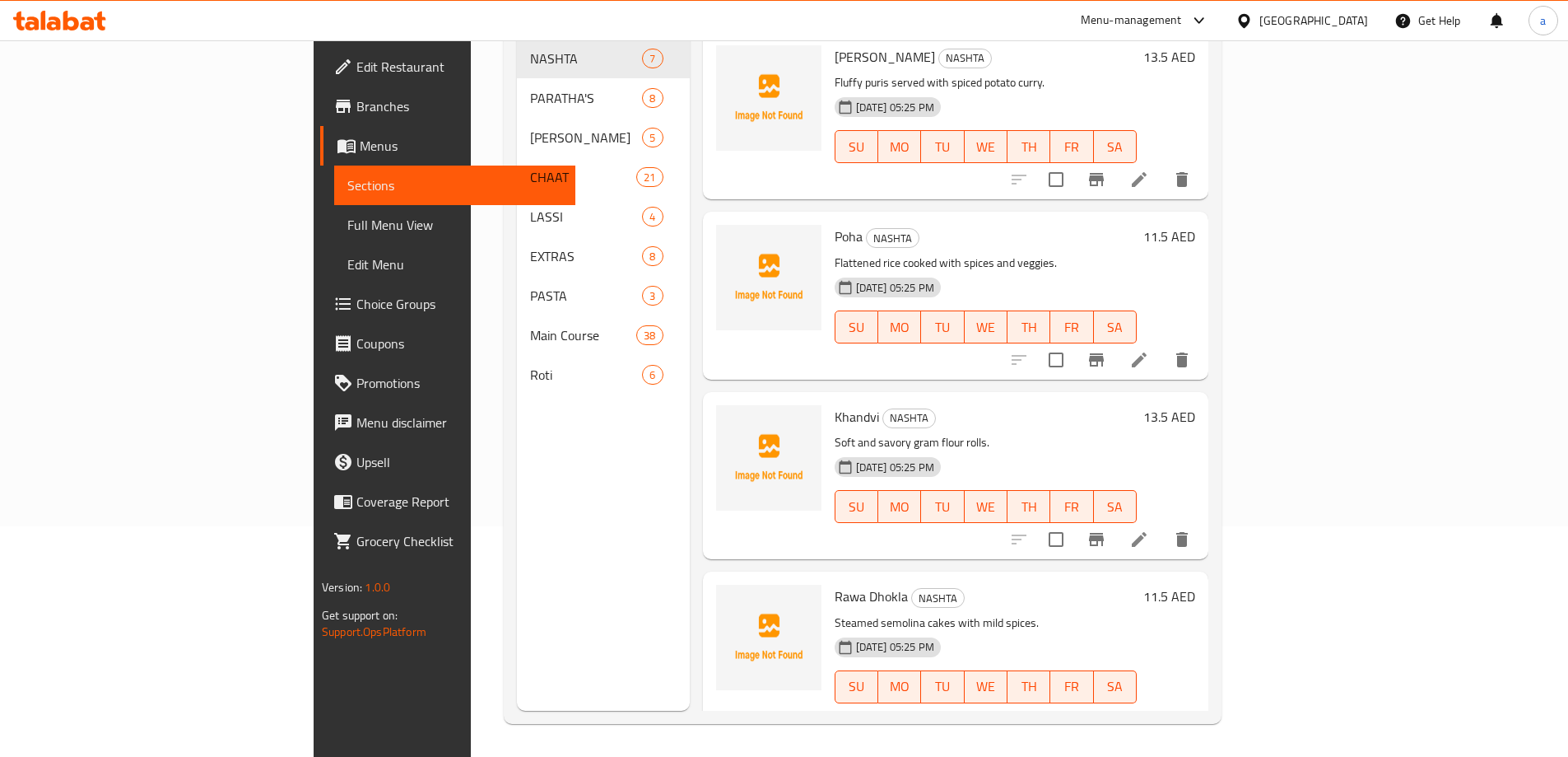
scroll to position [231, 0]
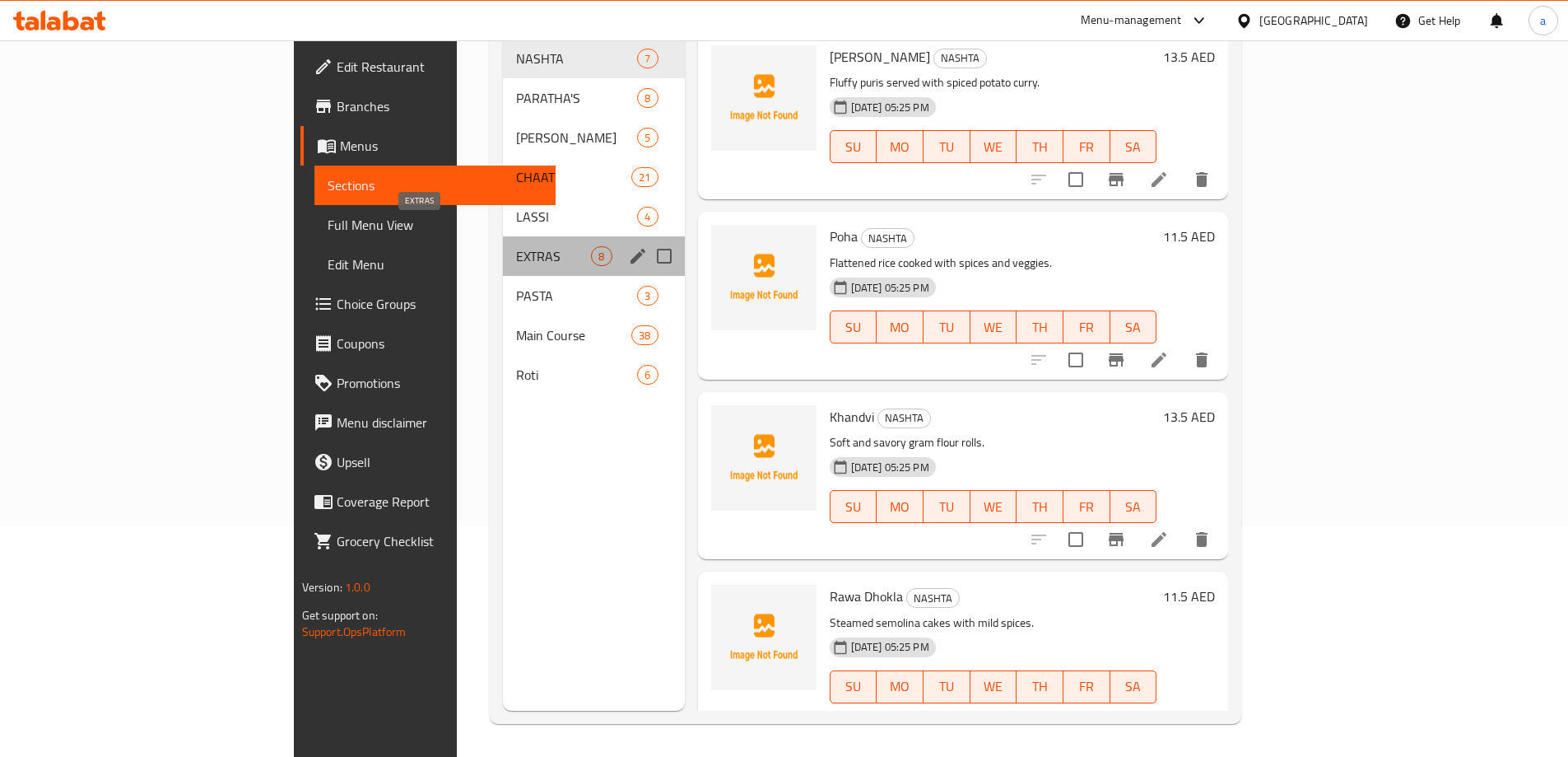
click at [516, 246] on span "EXTRAS" at bounding box center [553, 256] width 75 height 20
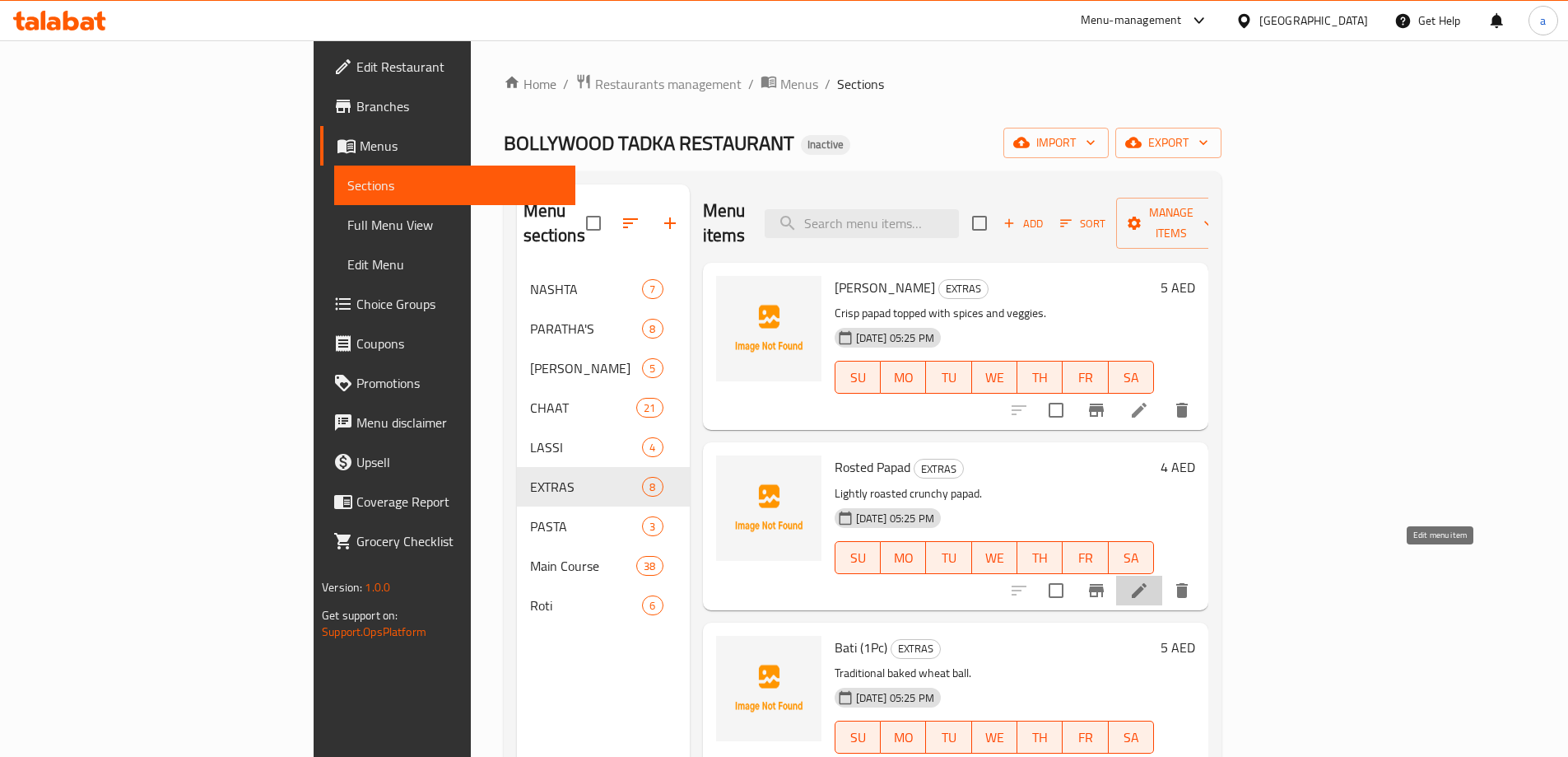
click at [1147, 583] on icon at bounding box center [1139, 591] width 15 height 15
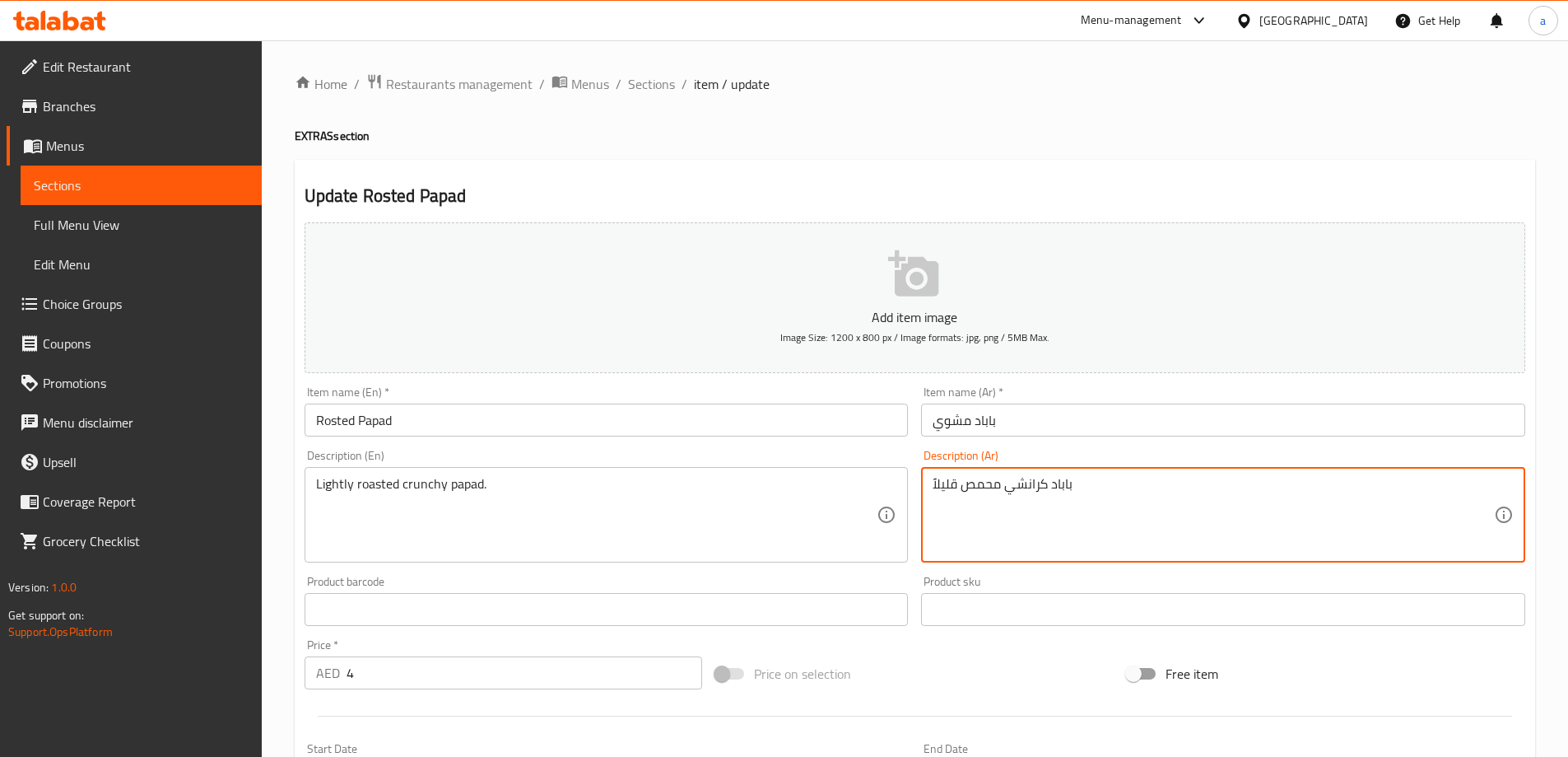
drag, startPoint x: 968, startPoint y: 492, endPoint x: 991, endPoint y: 494, distance: 23.1
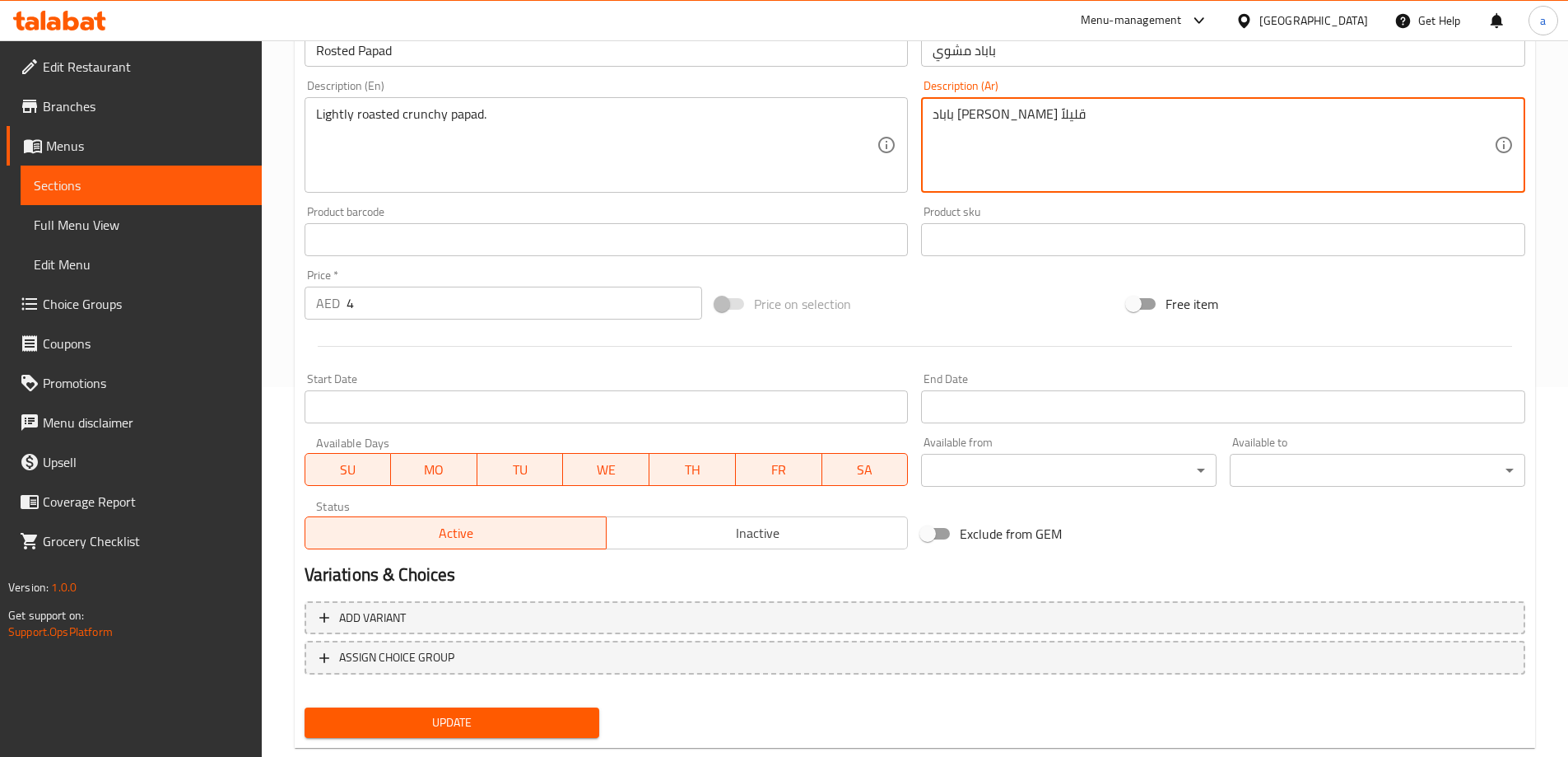
scroll to position [407, 0]
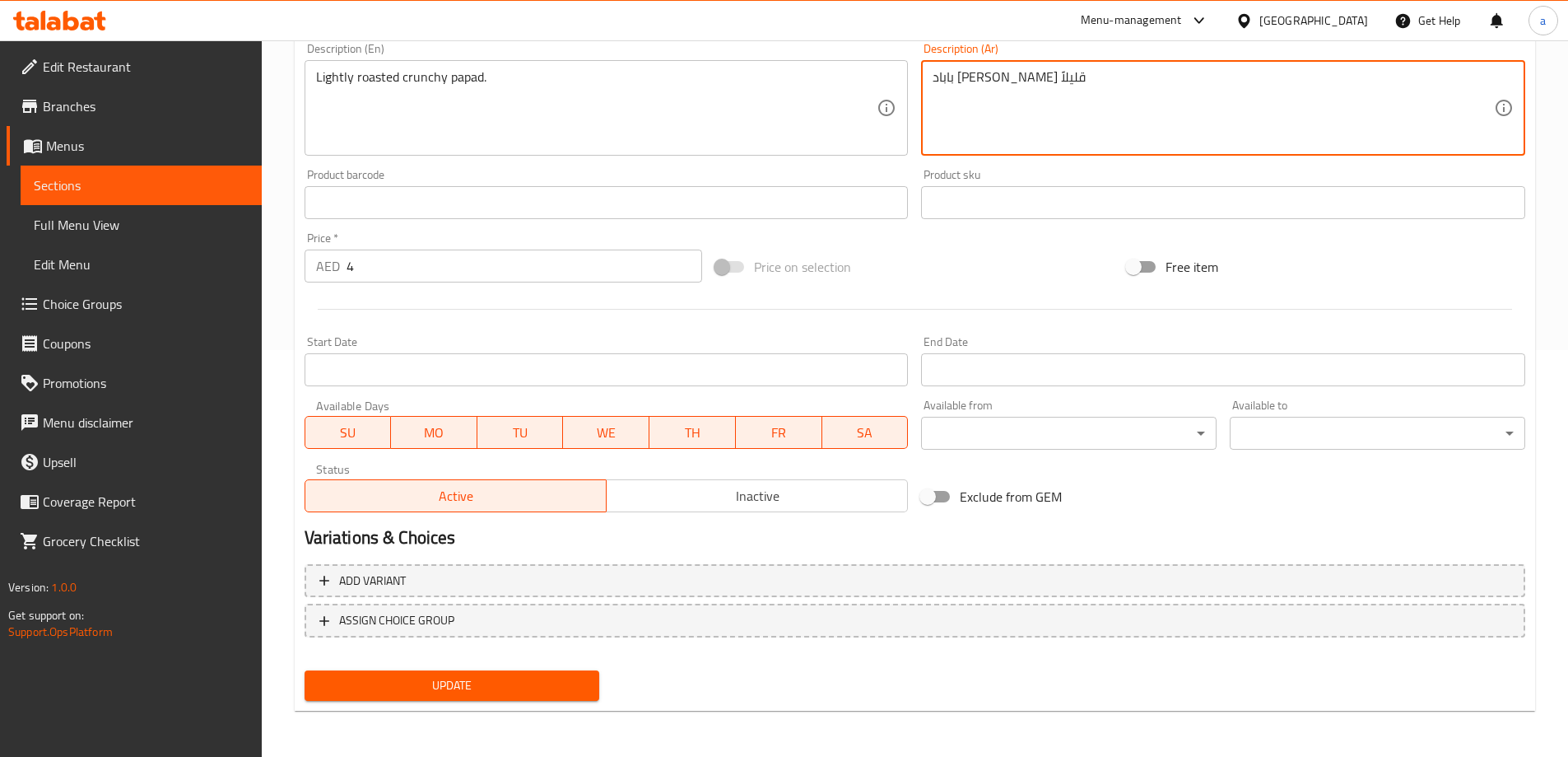
type textarea "باباد [PERSON_NAME] قليلاً"
click at [530, 670] on div "Update" at bounding box center [453, 686] width 309 height 44
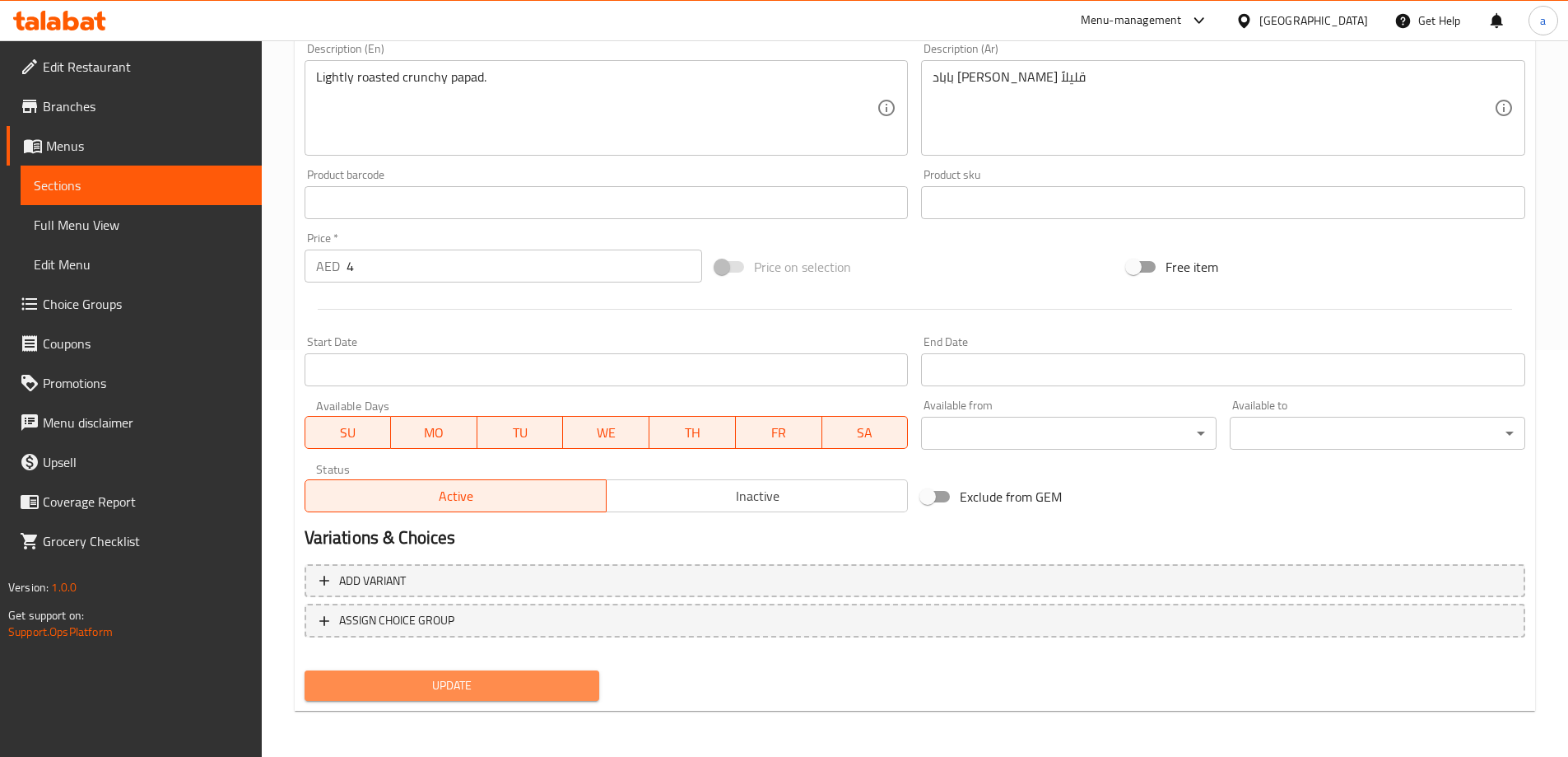
click at [517, 682] on span "Update" at bounding box center [453, 686] width 269 height 21
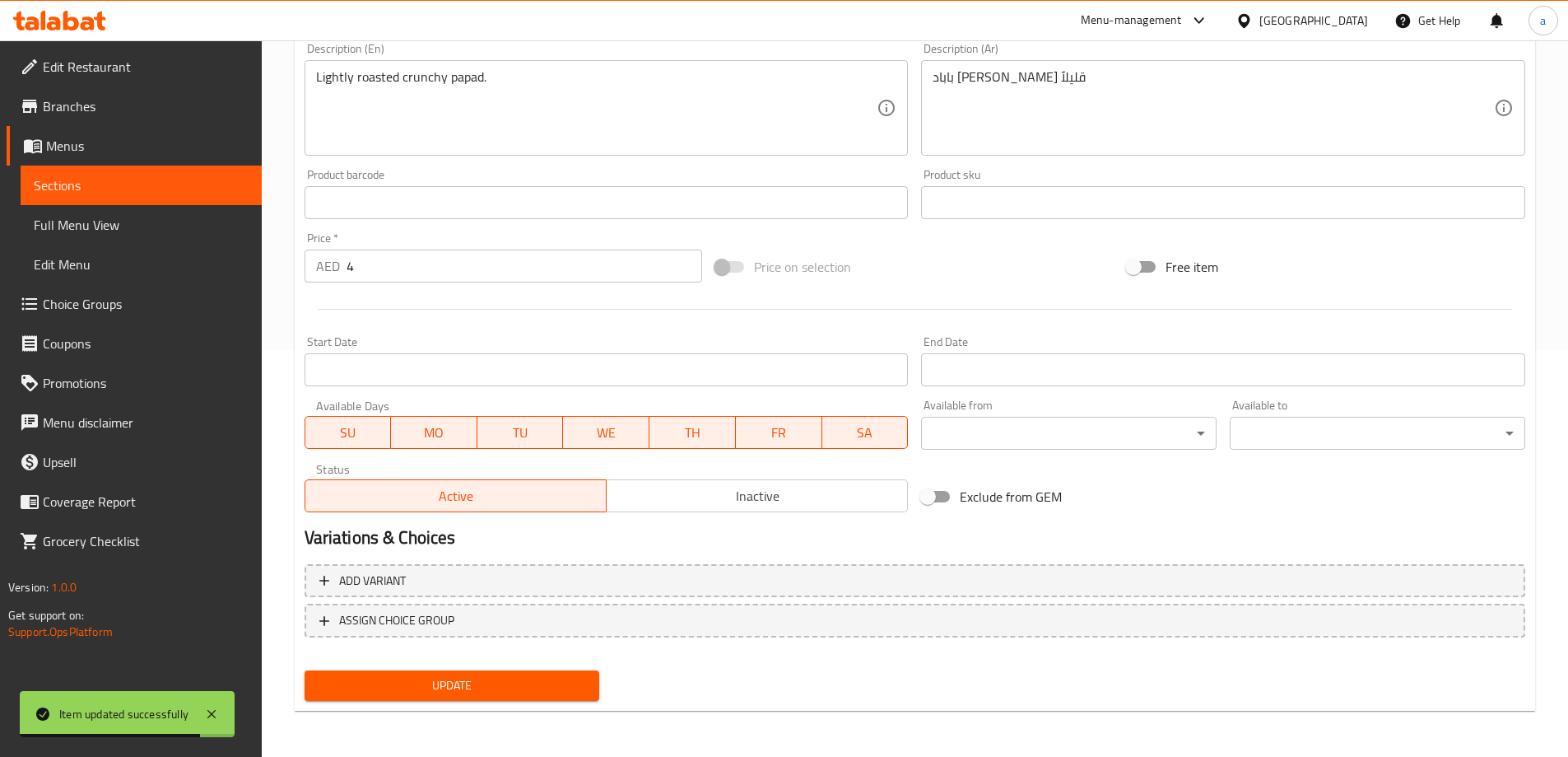
click at [93, 229] on span "Full Menu View" at bounding box center [141, 225] width 215 height 20
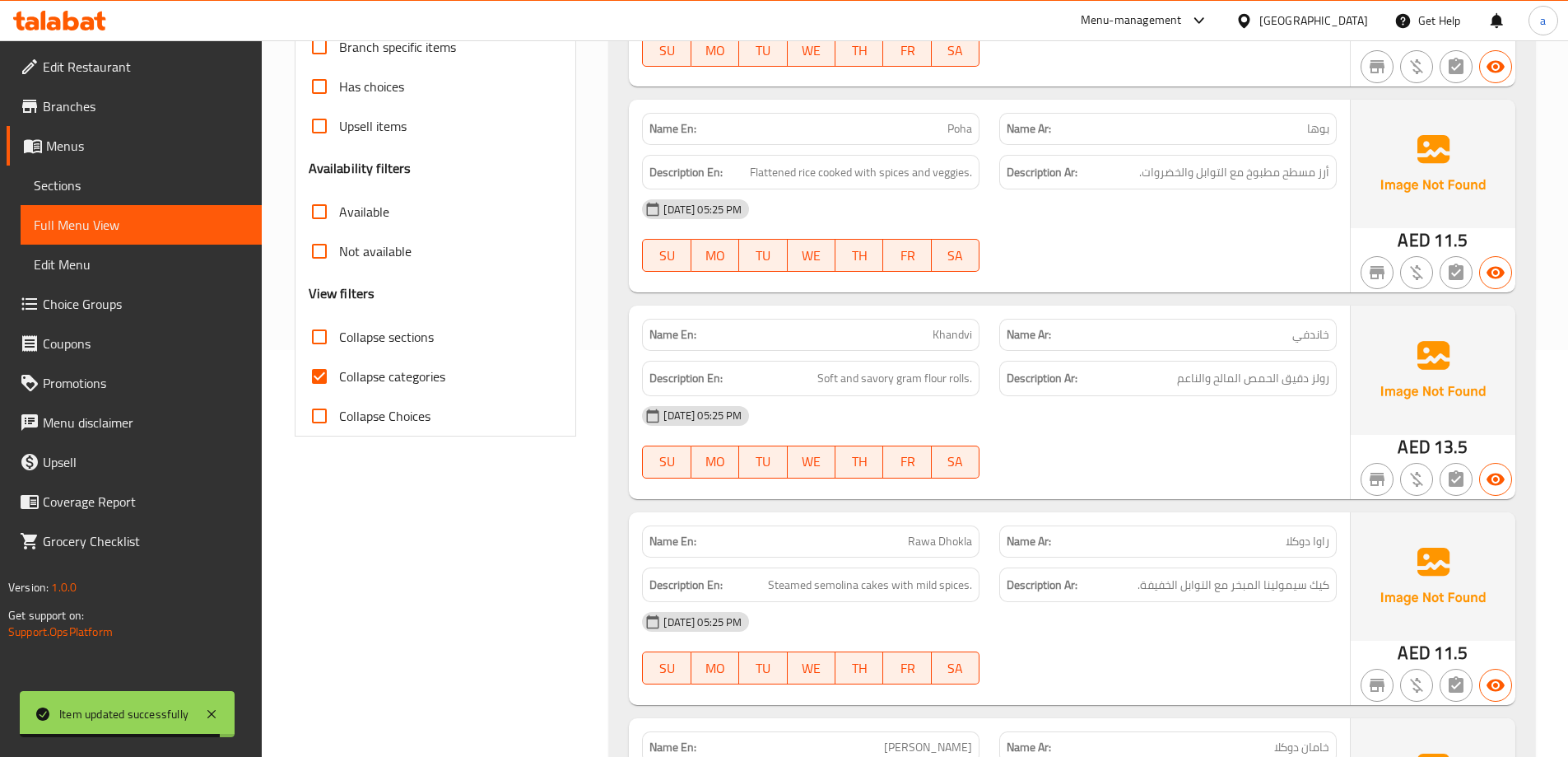
click at [369, 375] on span "Collapse categories" at bounding box center [392, 376] width 106 height 20
click at [339, 375] on input "Collapse categories" at bounding box center [320, 376] width 40 height 40
checkbox input "false"
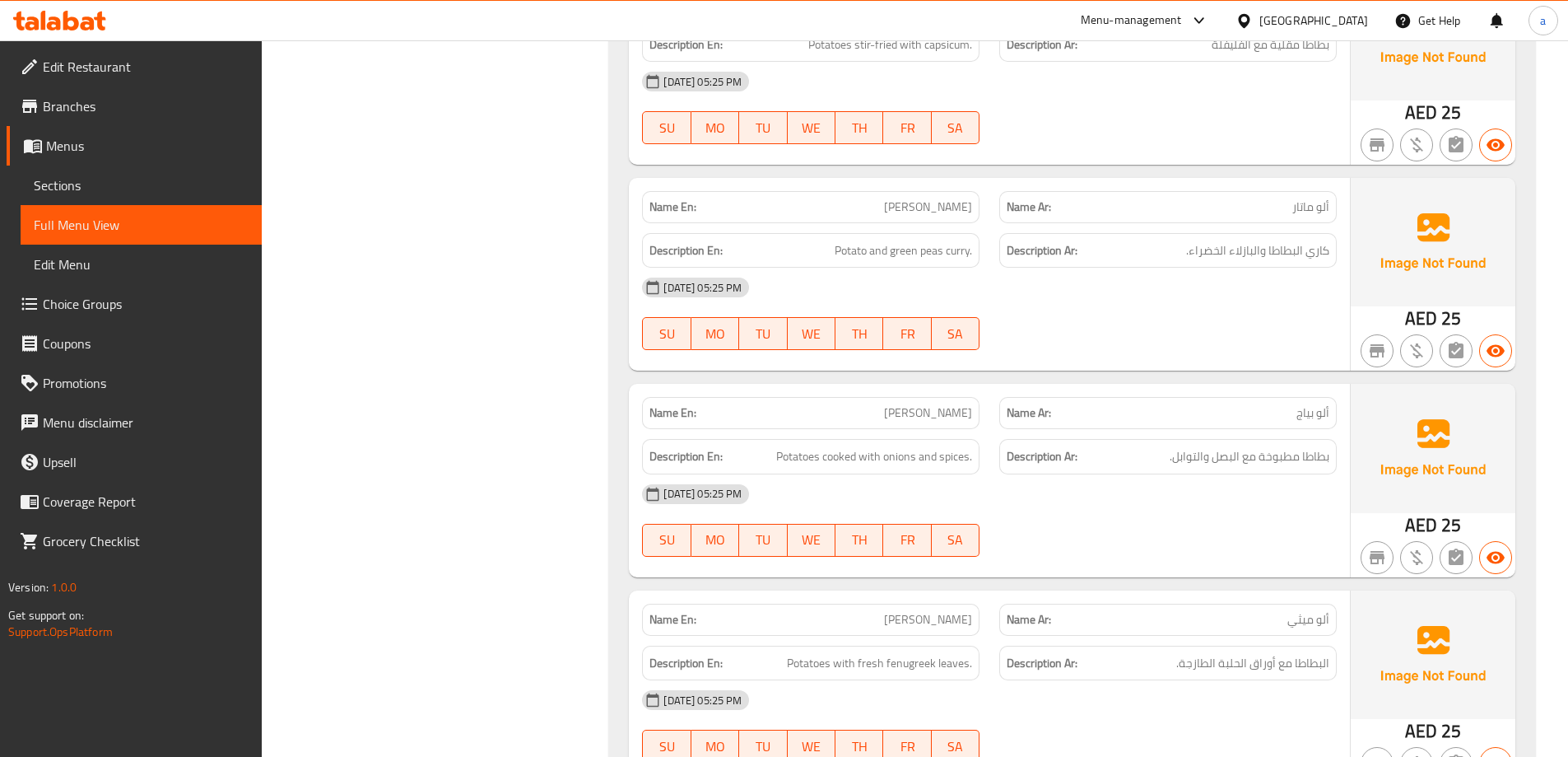
scroll to position [14069, 0]
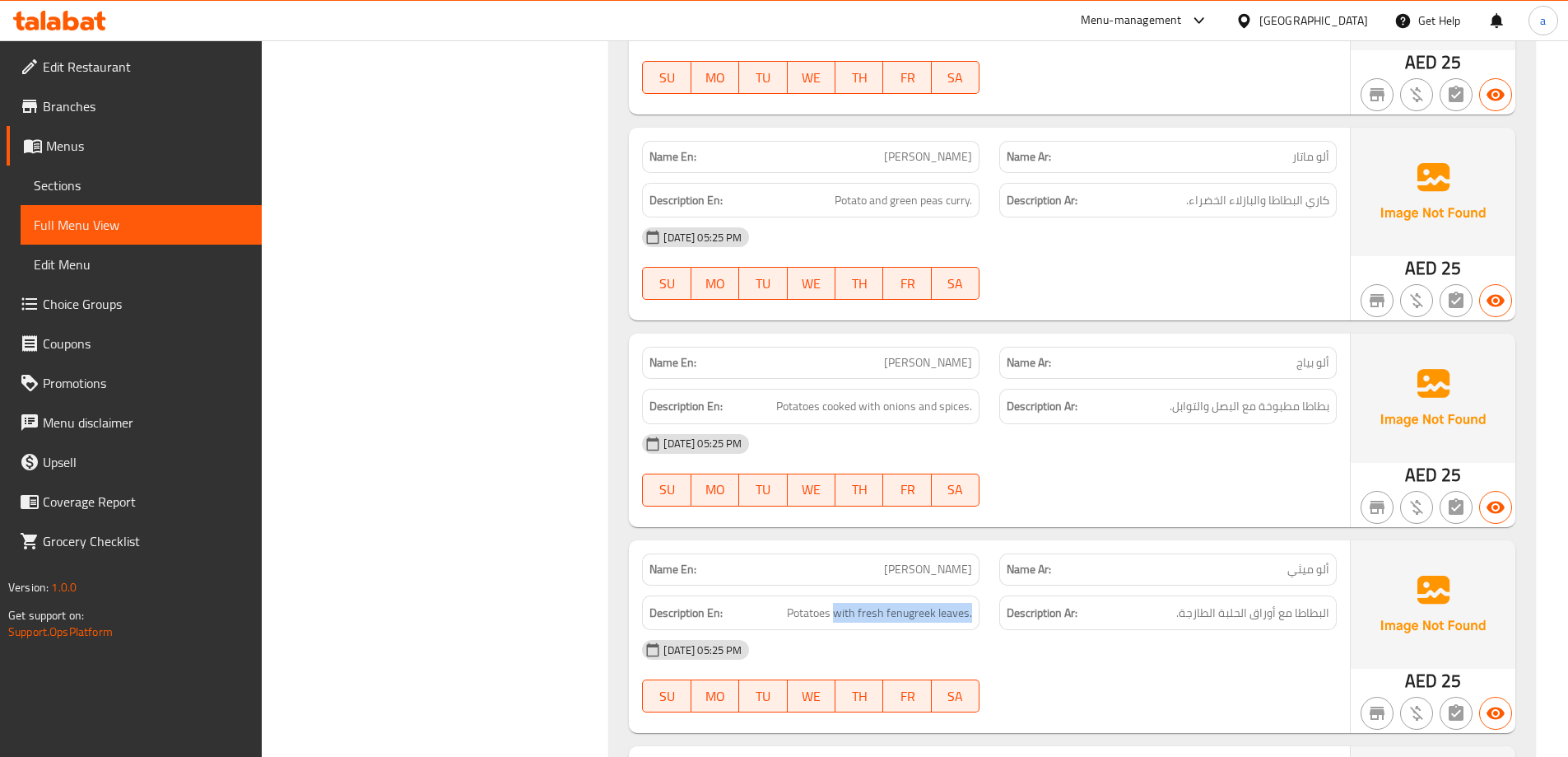
drag, startPoint x: 838, startPoint y: 476, endPoint x: 1023, endPoint y: 521, distance: 190.4
click at [923, 603] on span "Potatoes with fresh fenugreek leaves." at bounding box center [880, 613] width 185 height 21
click at [922, 603] on span "Potatoes with fresh fenugreek leaves." at bounding box center [880, 613] width 185 height 21
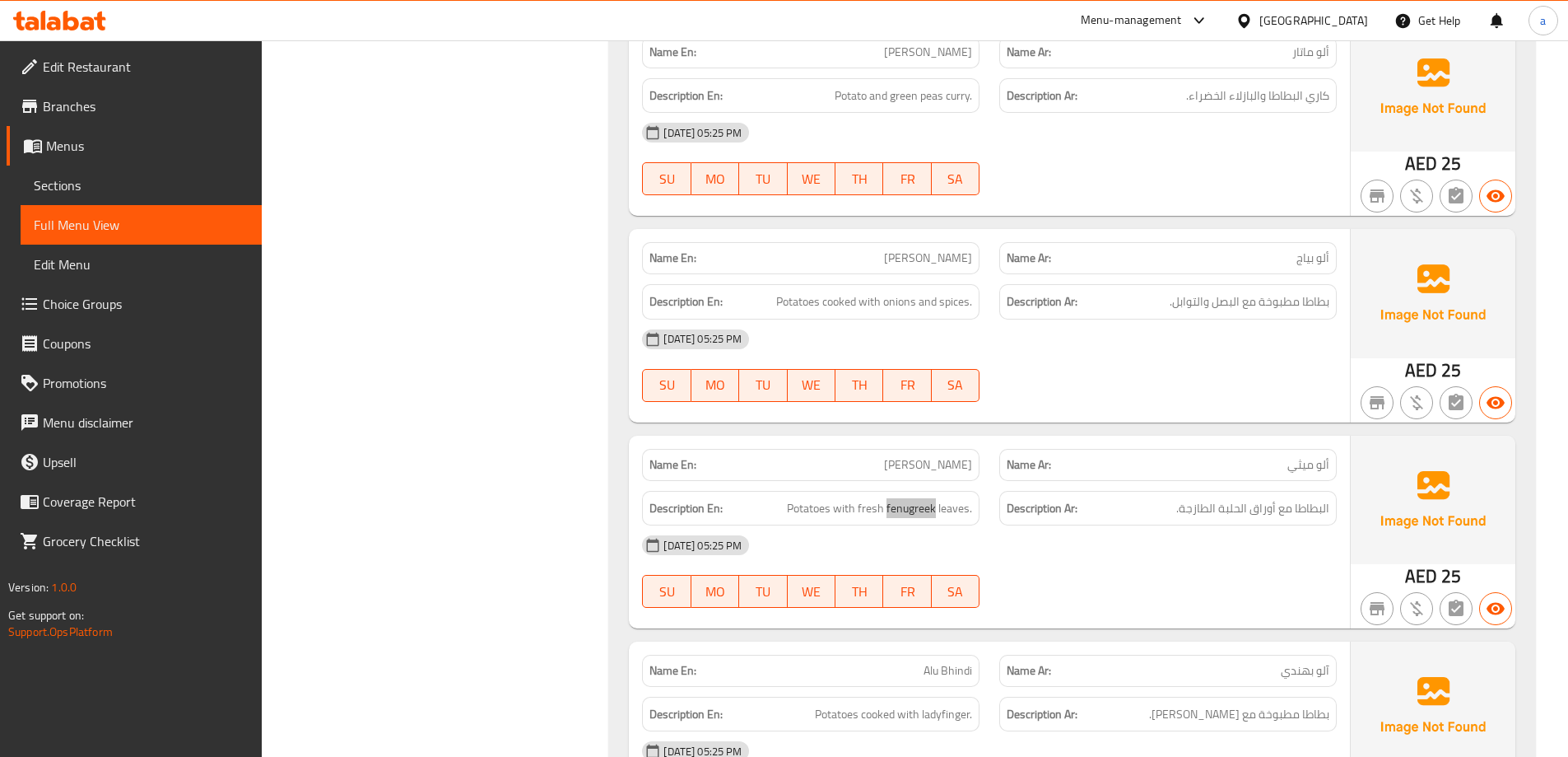
scroll to position [14316, 0]
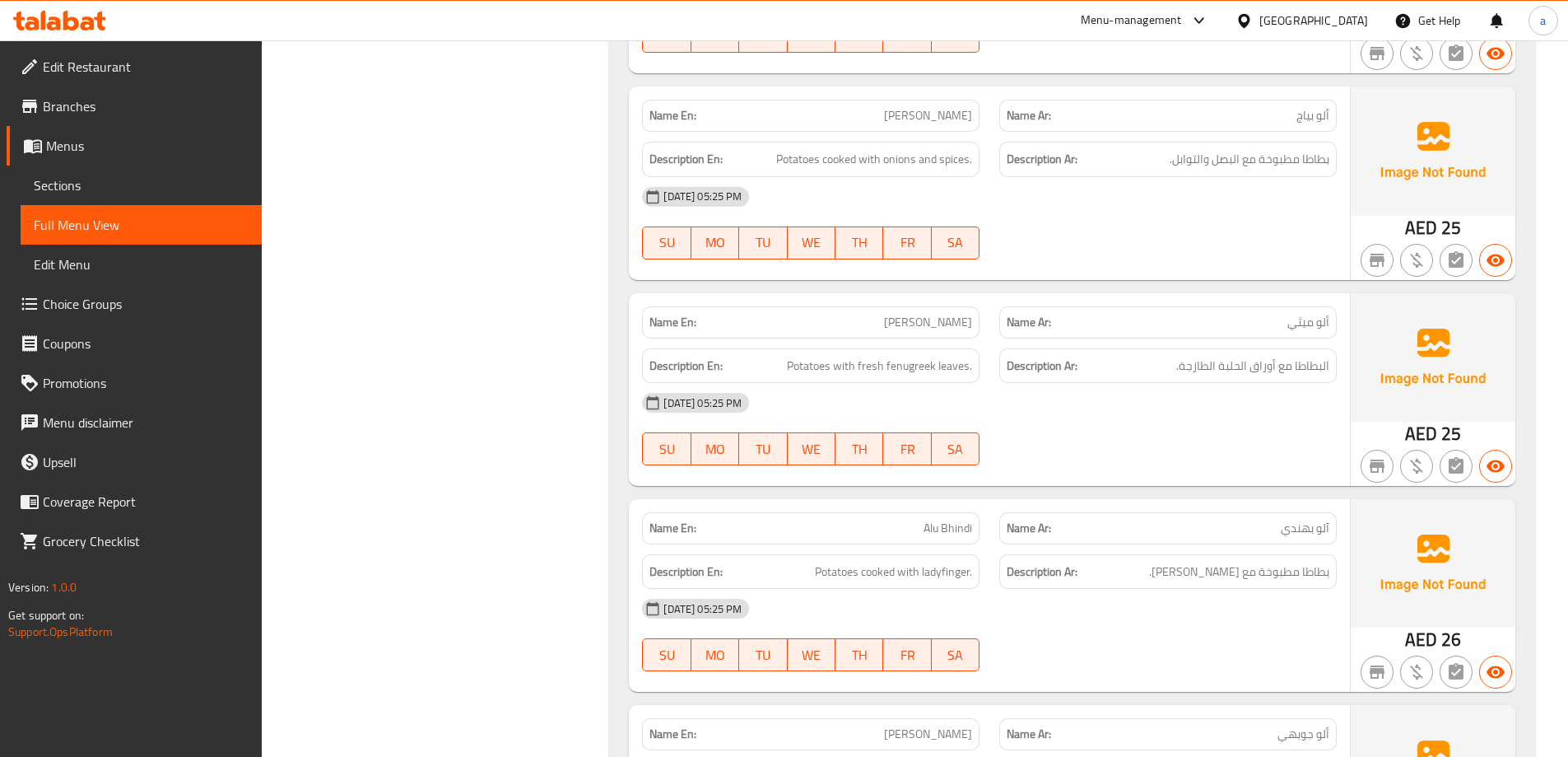
drag, startPoint x: 895, startPoint y: 397, endPoint x: 924, endPoint y: 397, distance: 29.0
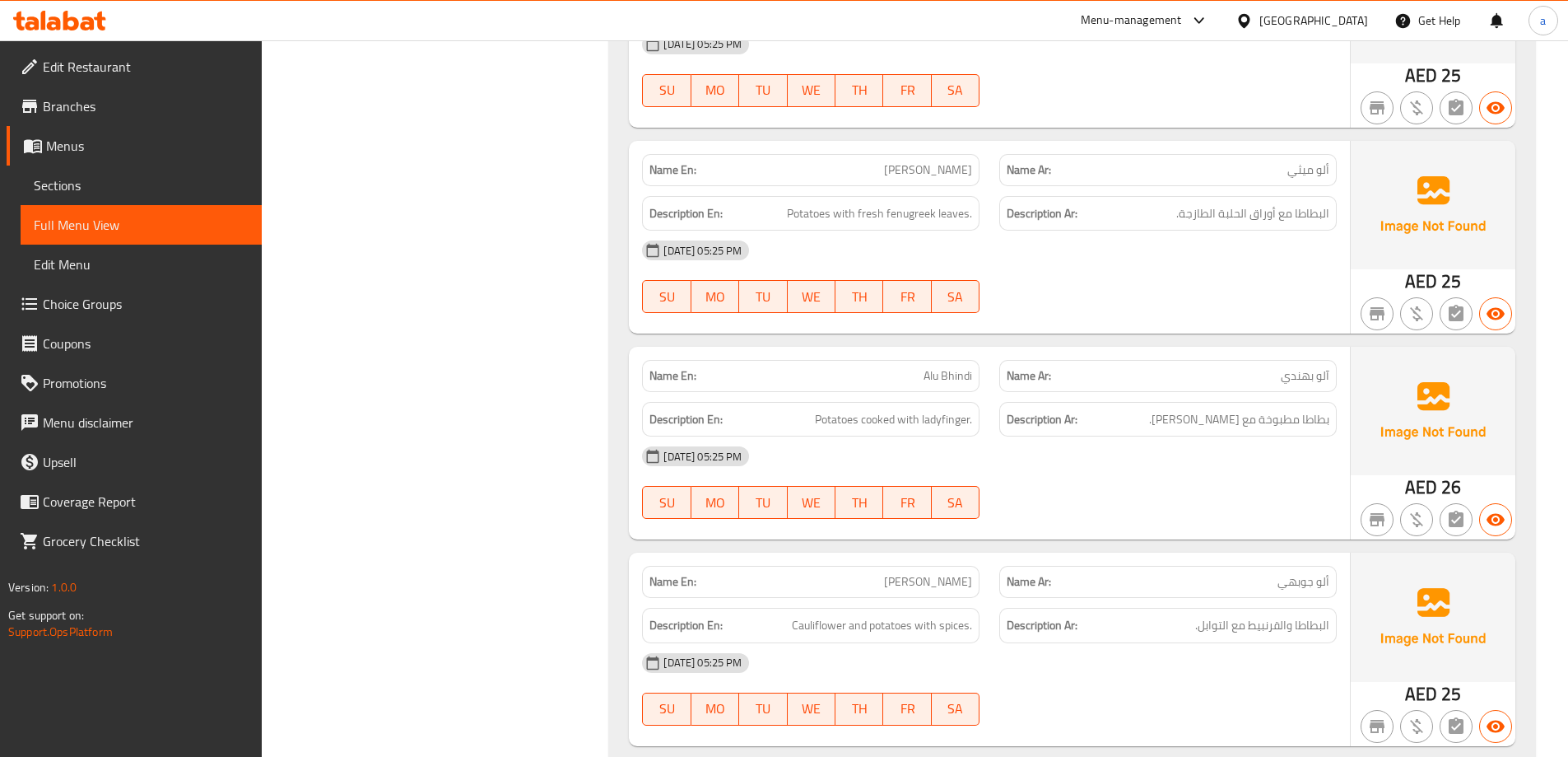
scroll to position [14480, 0]
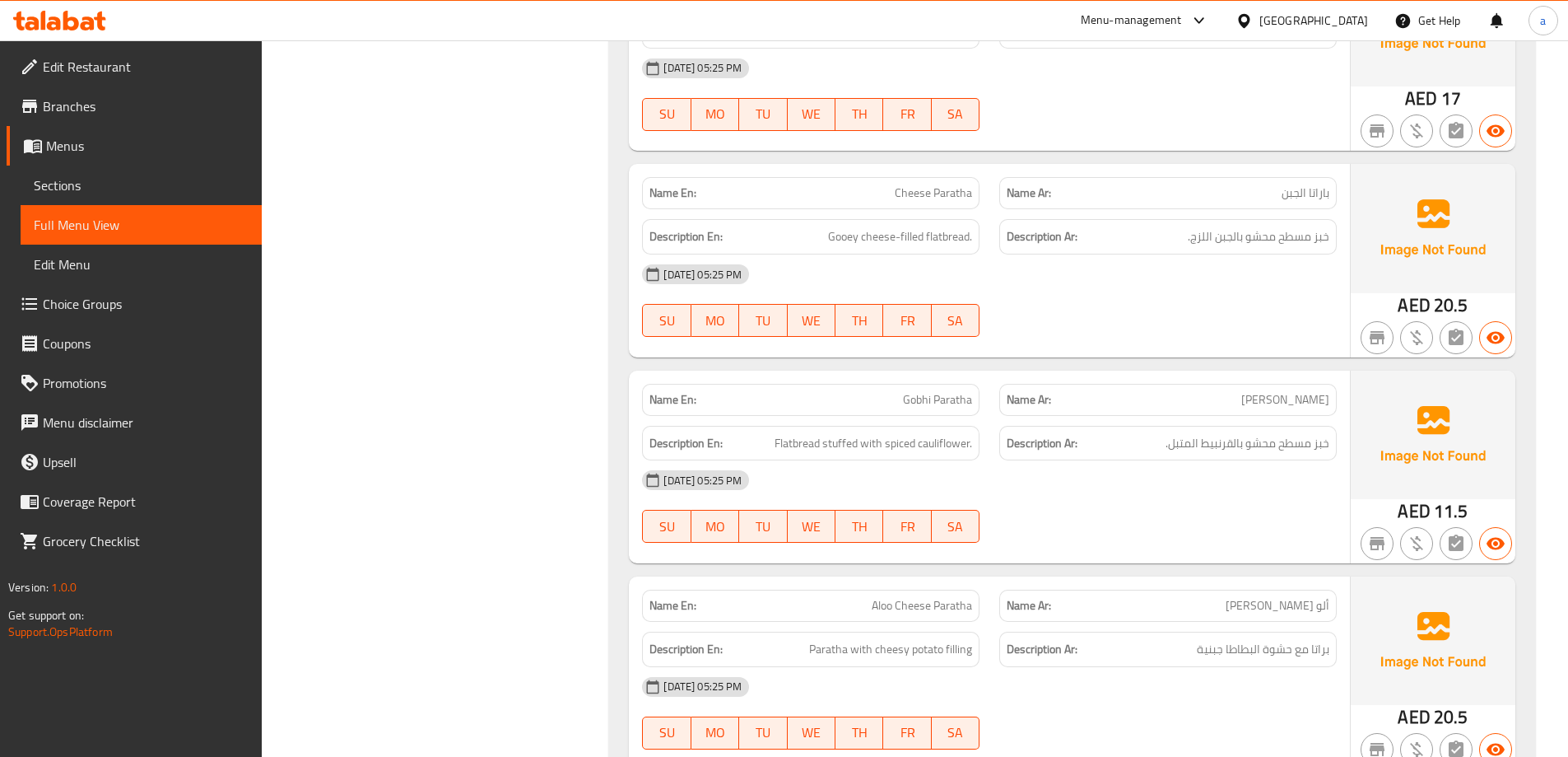
scroll to position [14538, 0]
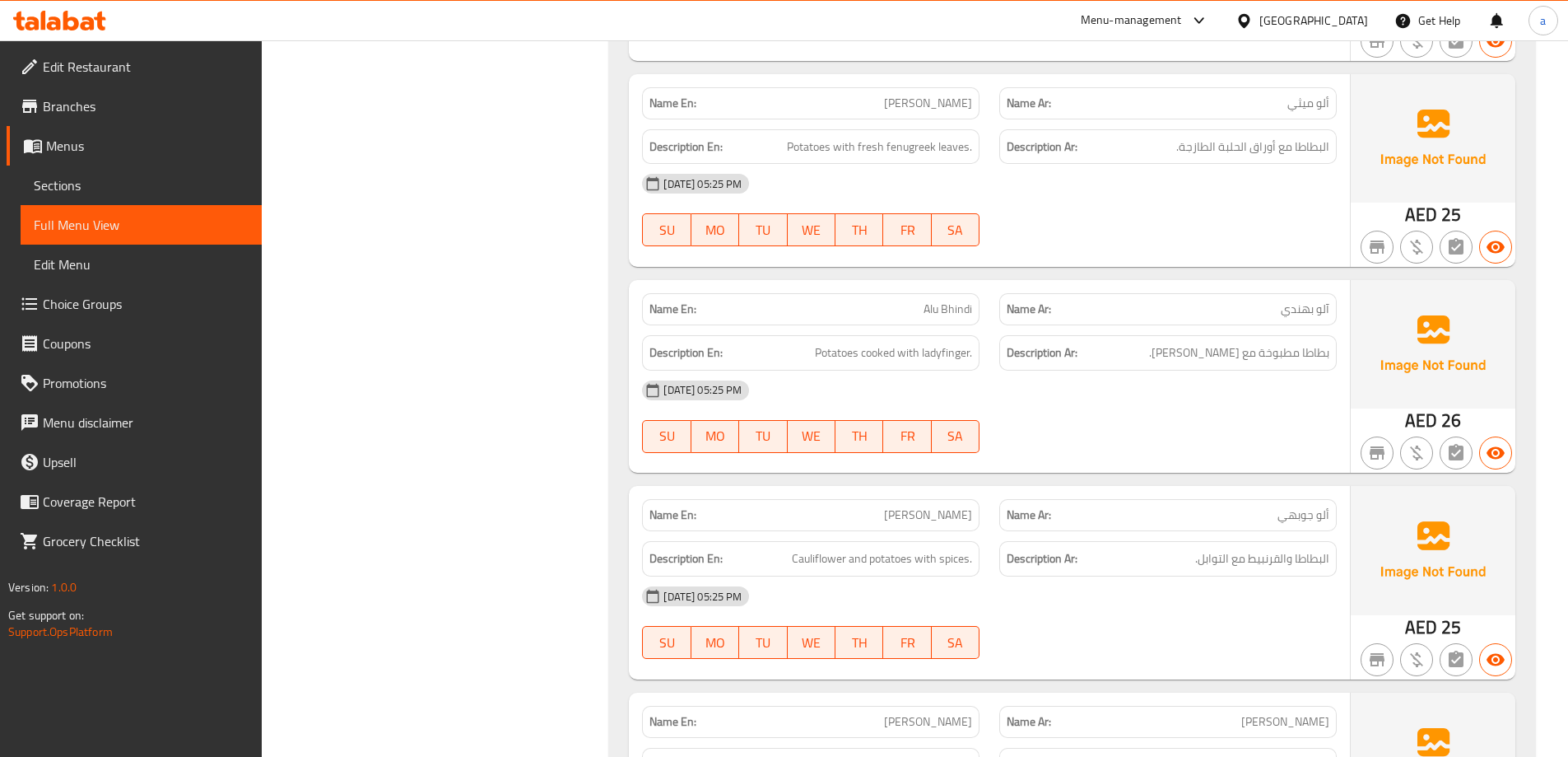
click at [110, 192] on span "Sections" at bounding box center [141, 185] width 215 height 20
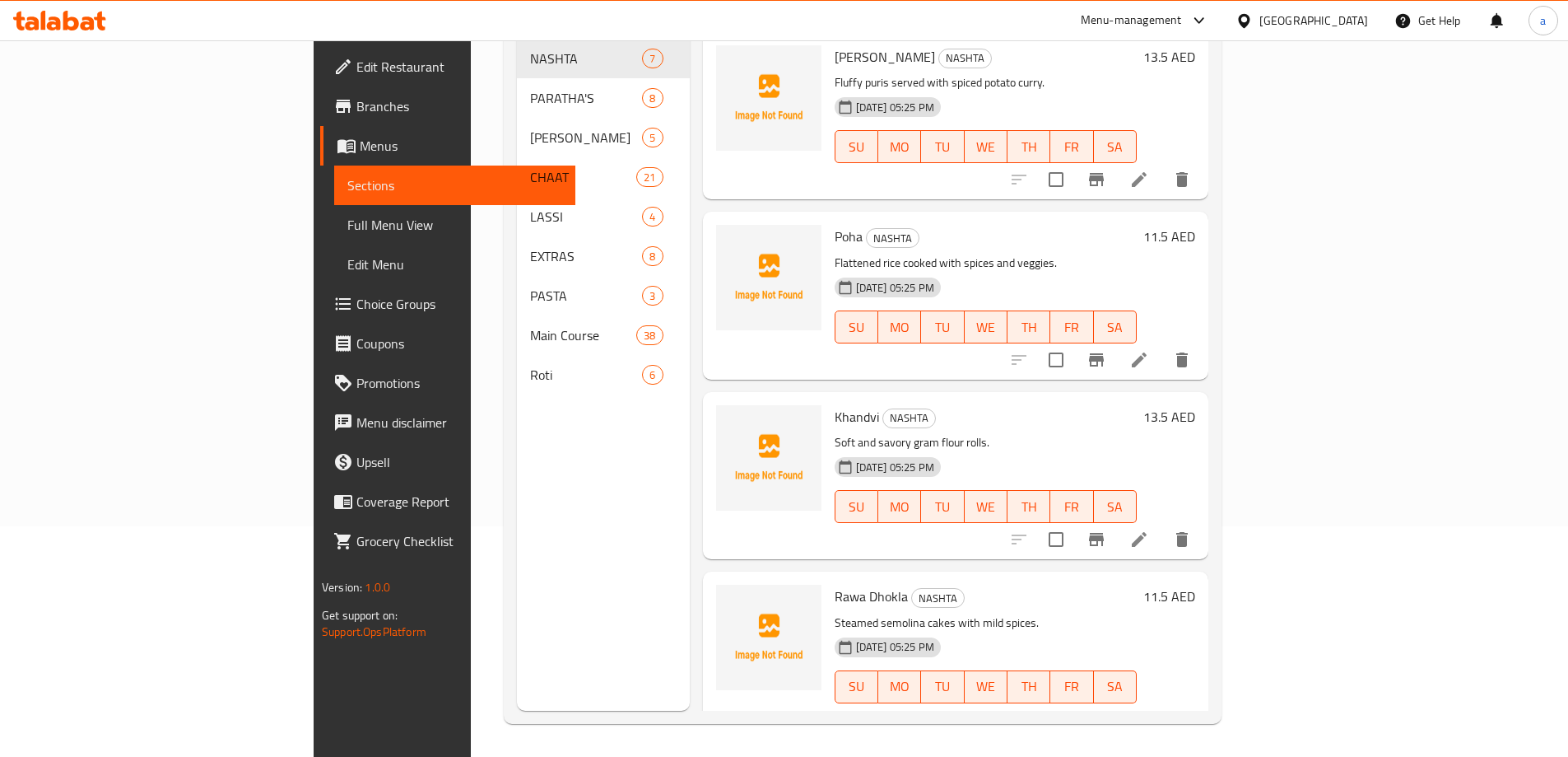
scroll to position [231, 0]
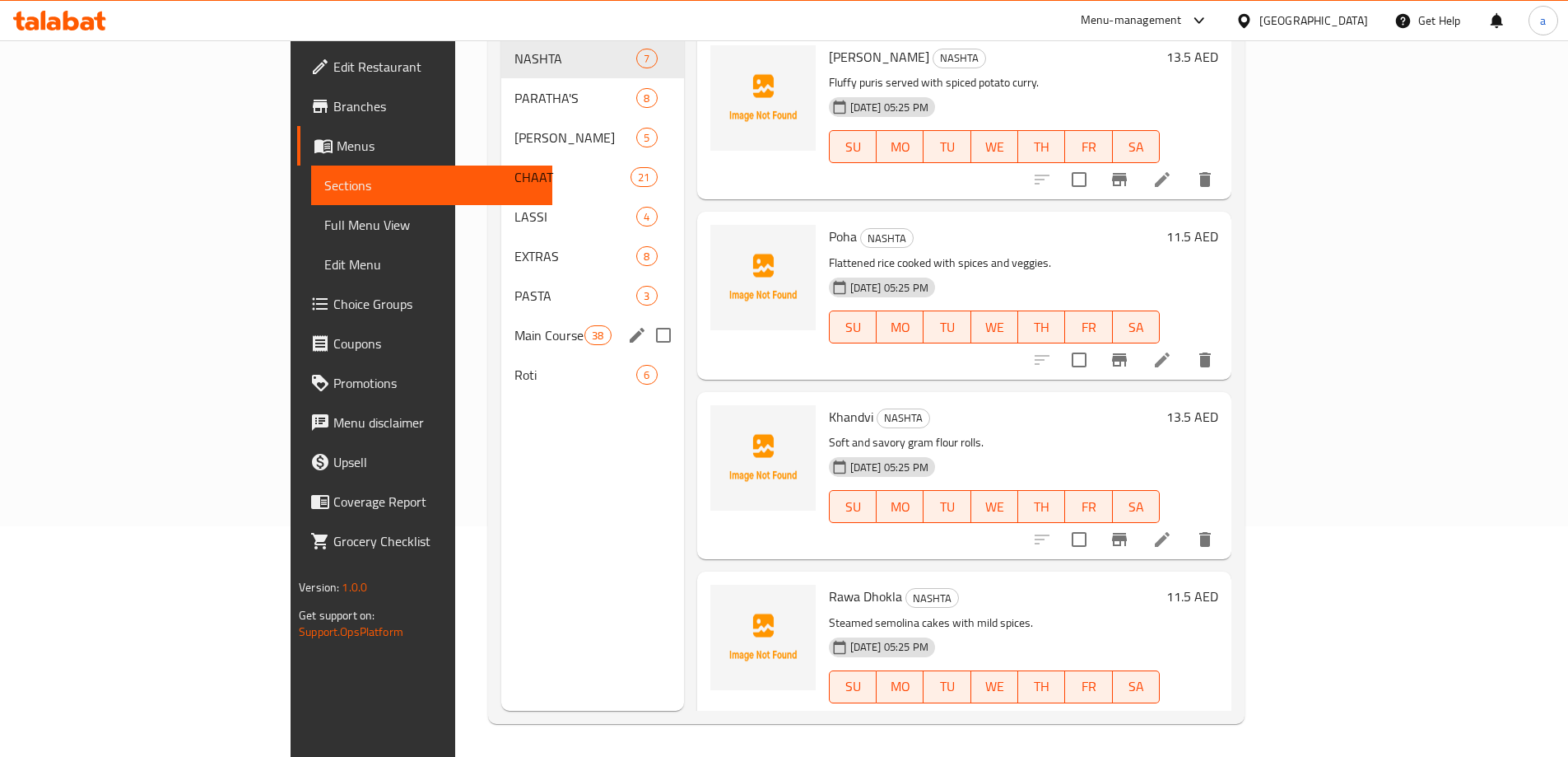
click at [514, 325] on span "Main Course" at bounding box center [549, 335] width 70 height 20
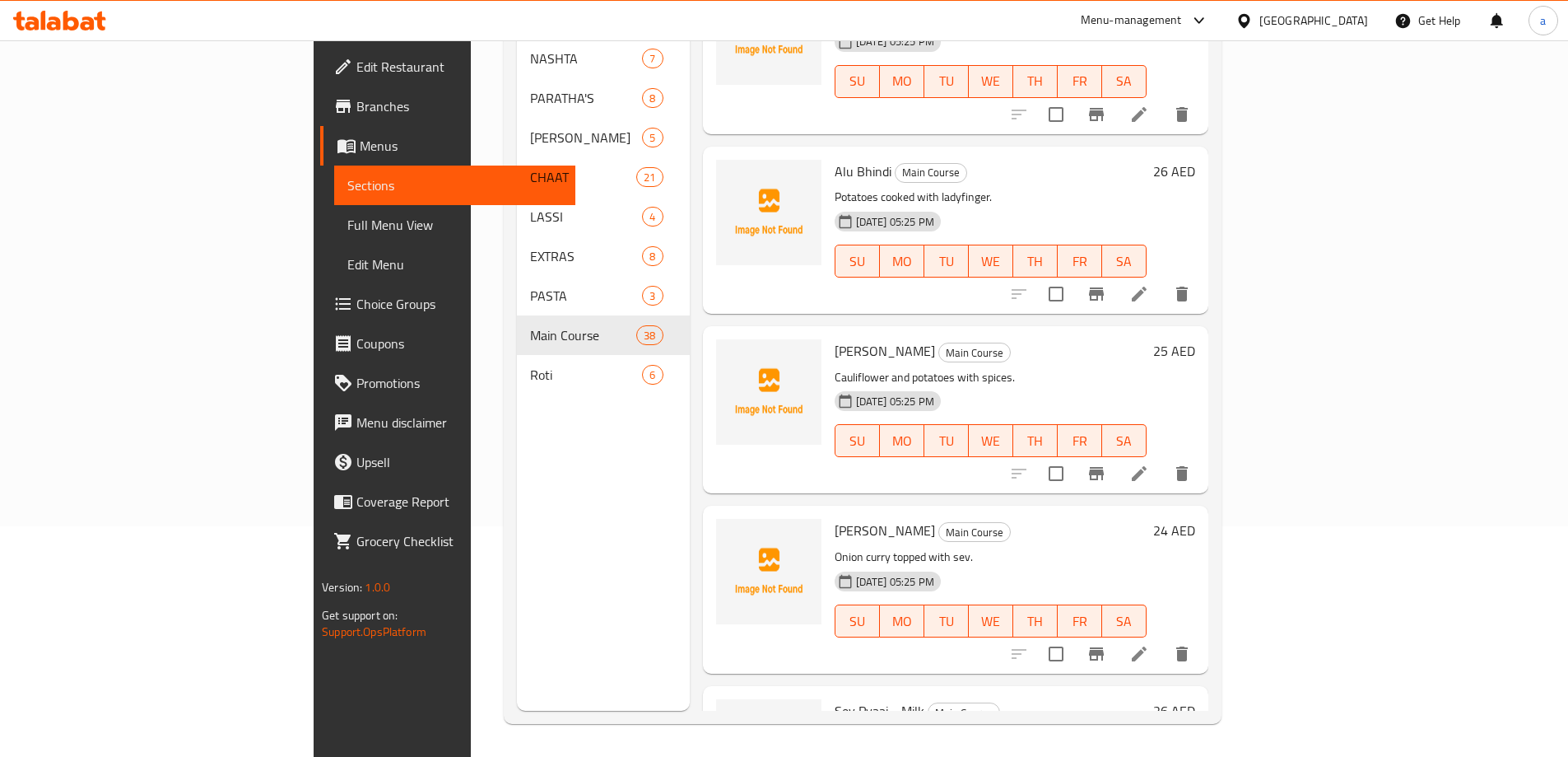
scroll to position [1647, 0]
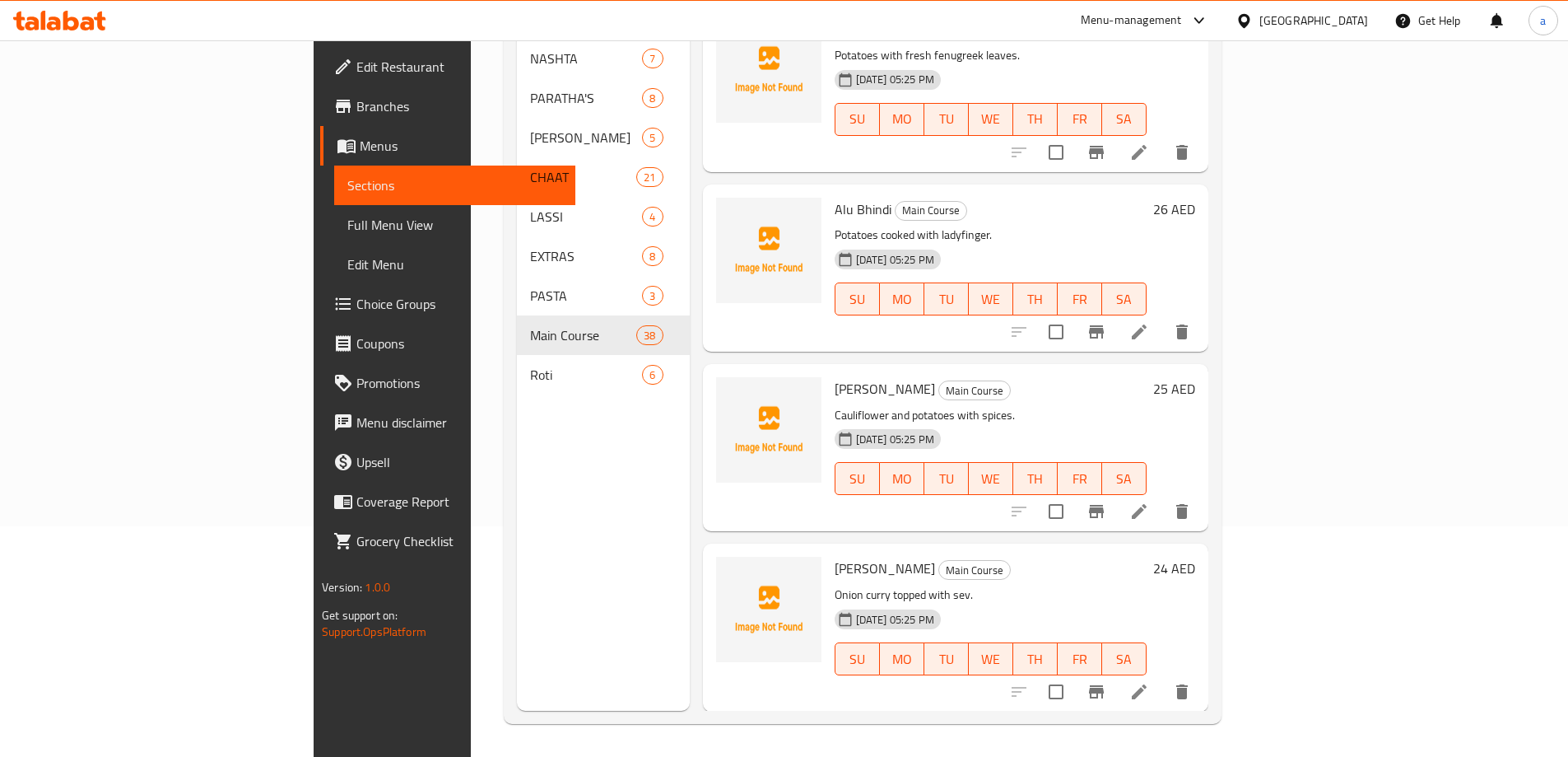
click at [1162, 497] on li at bounding box center [1139, 512] width 47 height 30
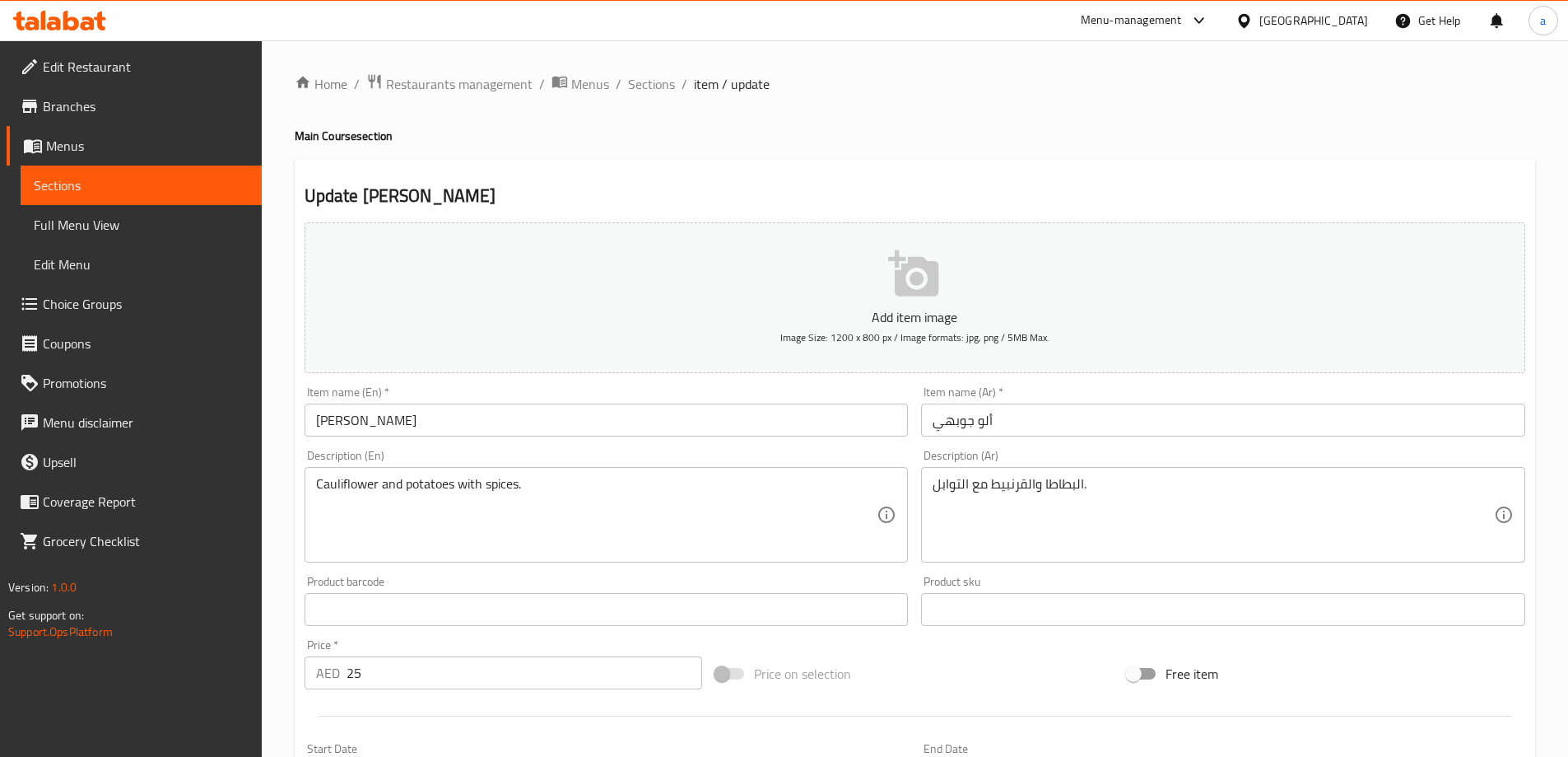
click at [946, 418] on input "ألو جوبهي" at bounding box center [1223, 420] width 604 height 33
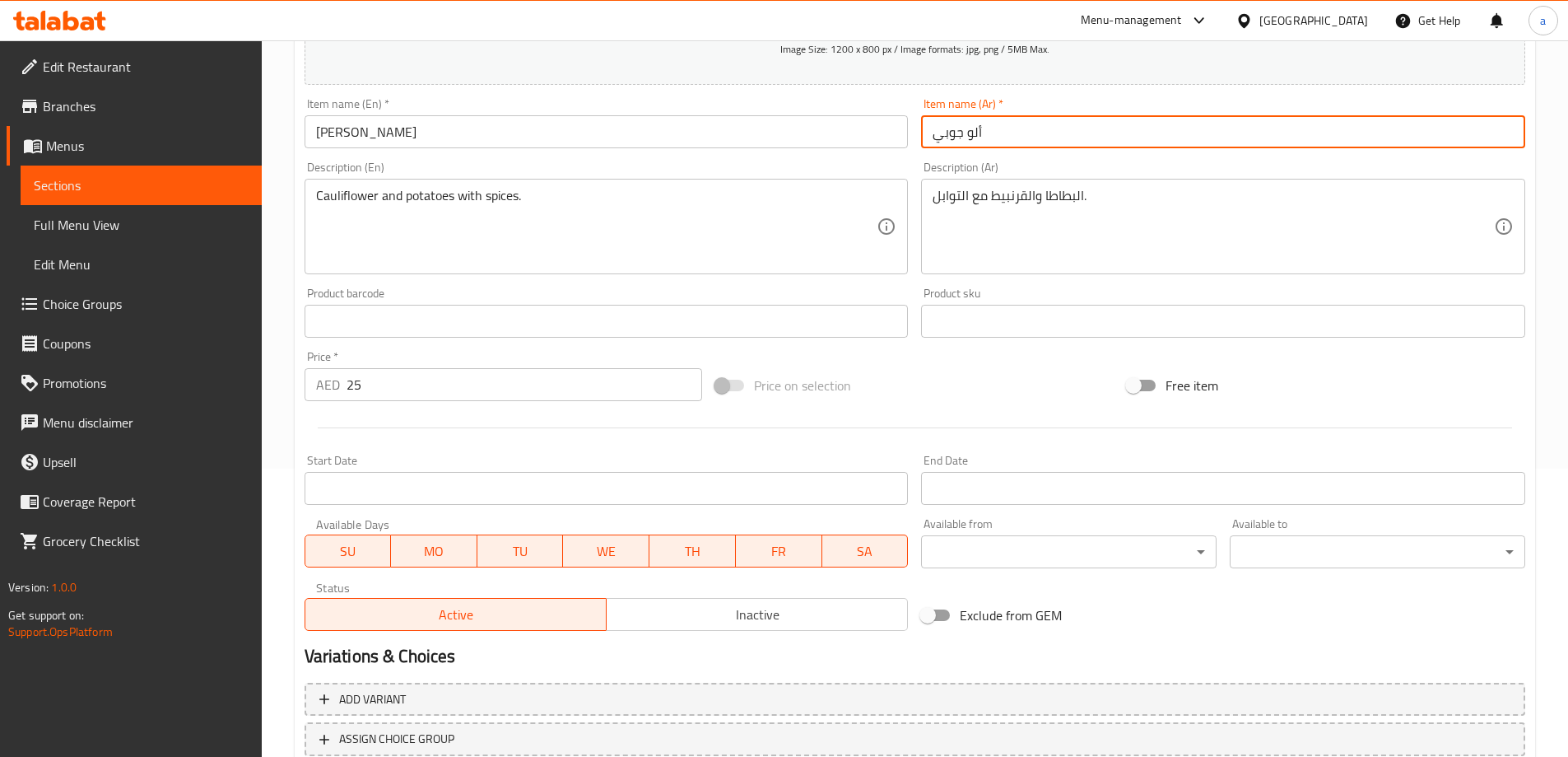
scroll to position [407, 0]
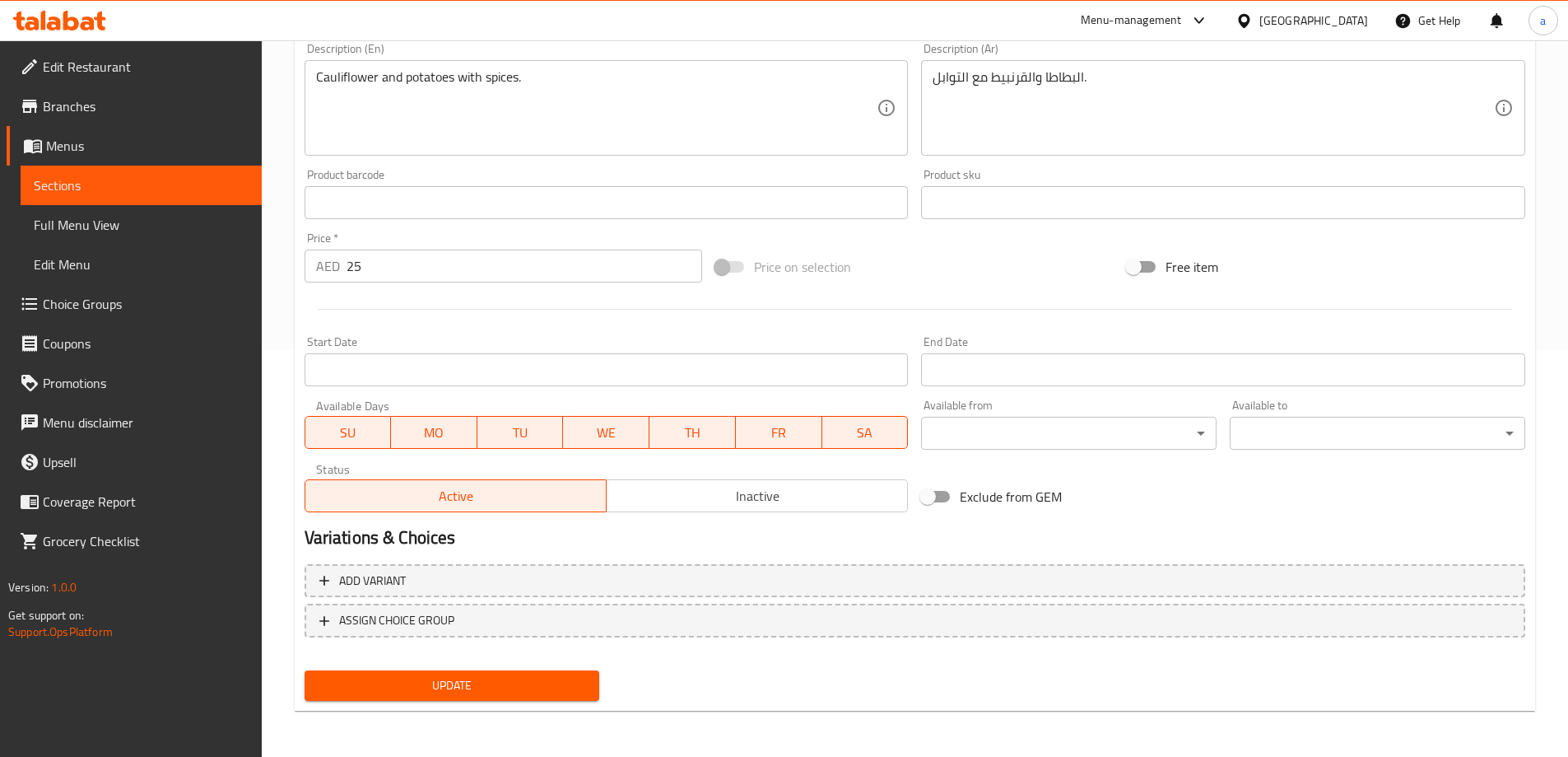
type input "ألو جوبي"
click at [397, 685] on span "Update" at bounding box center [453, 686] width 269 height 21
click at [130, 226] on span "Full Menu View" at bounding box center [141, 225] width 215 height 20
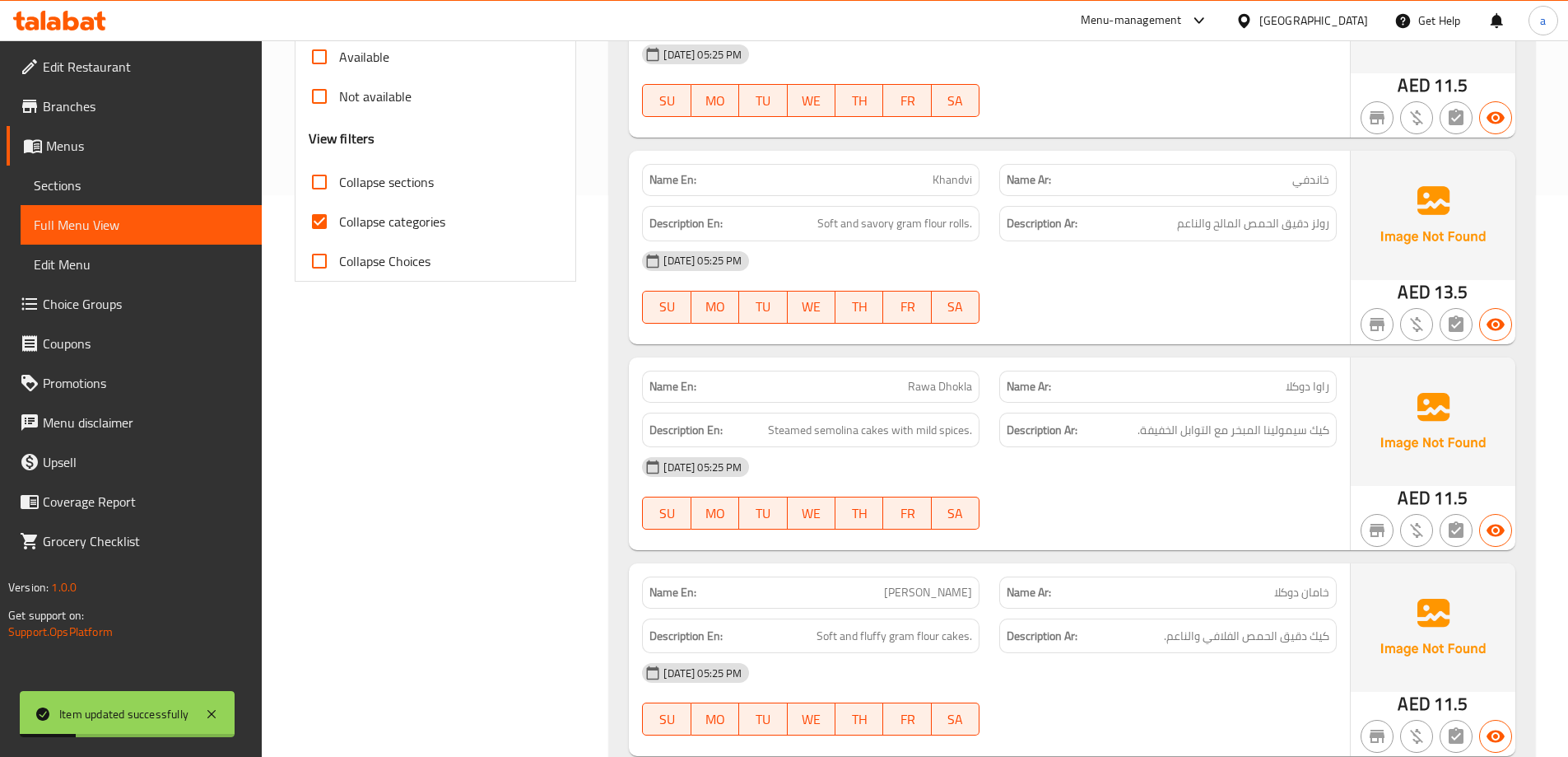
scroll to position [736, 0]
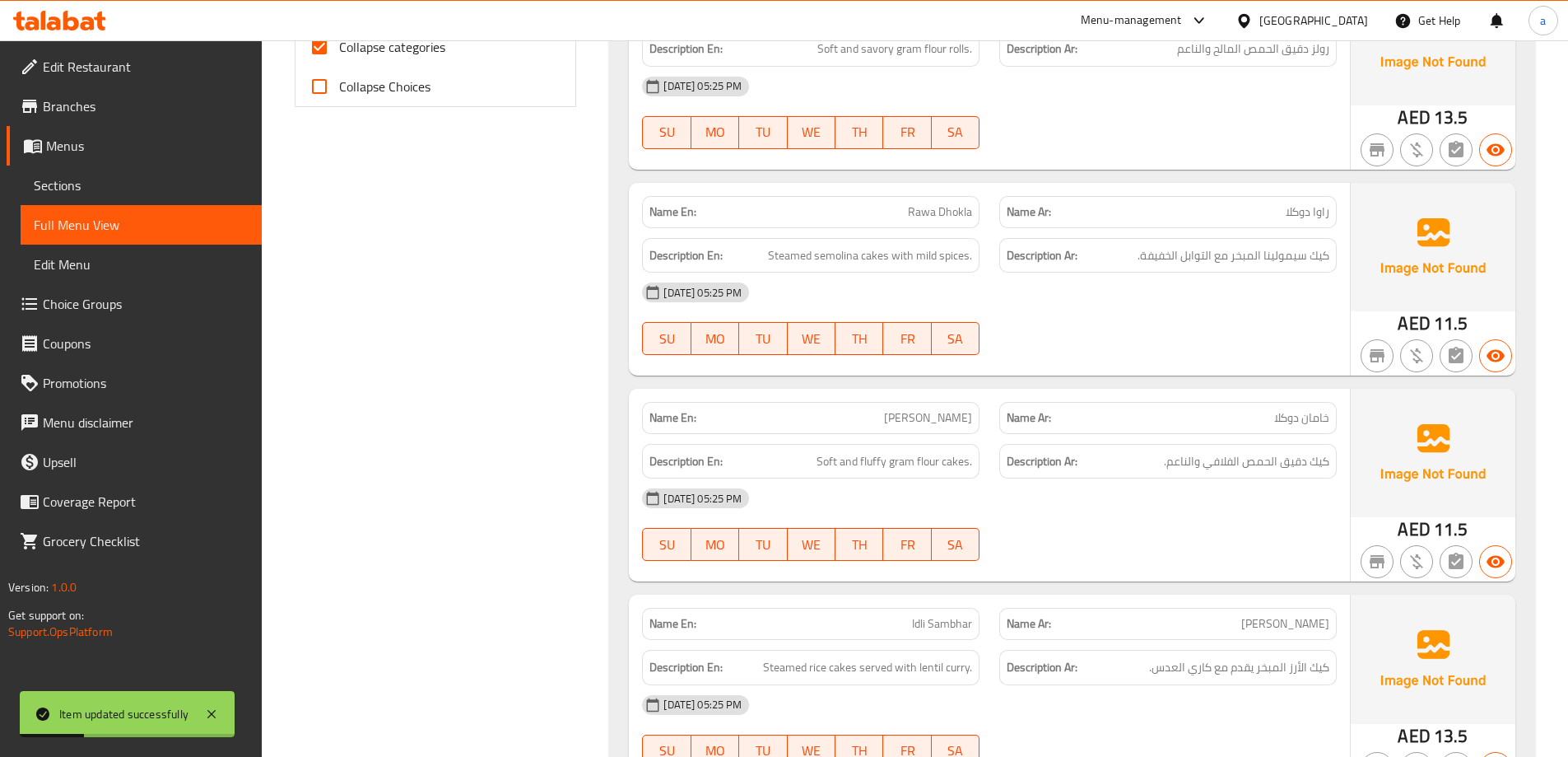
drag, startPoint x: 318, startPoint y: 42, endPoint x: 1240, endPoint y: 337, distance: 968.0
click at [318, 42] on input "Collapse categories" at bounding box center [320, 47] width 40 height 40
checkbox input "false"
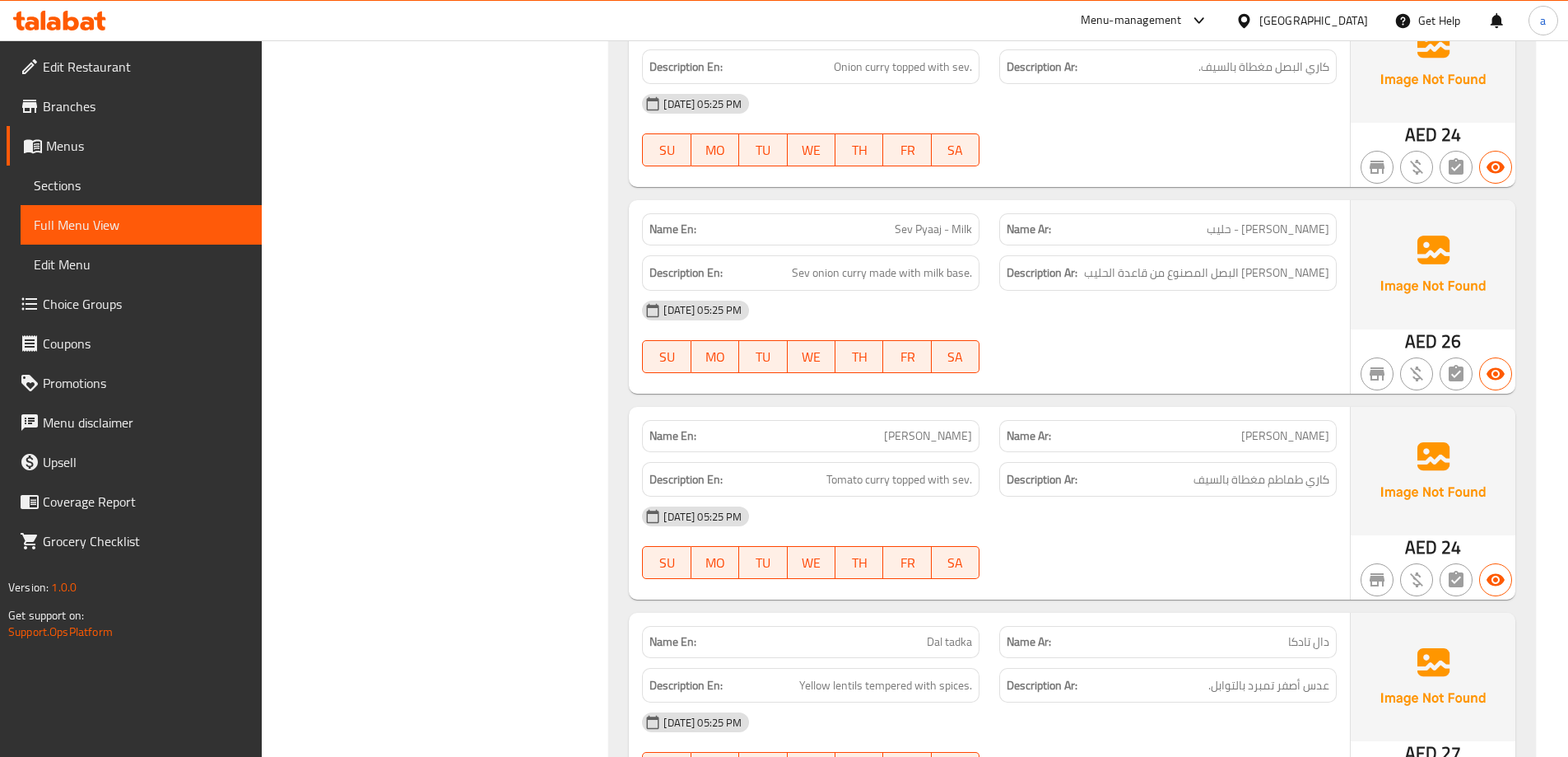
scroll to position [15260, 0]
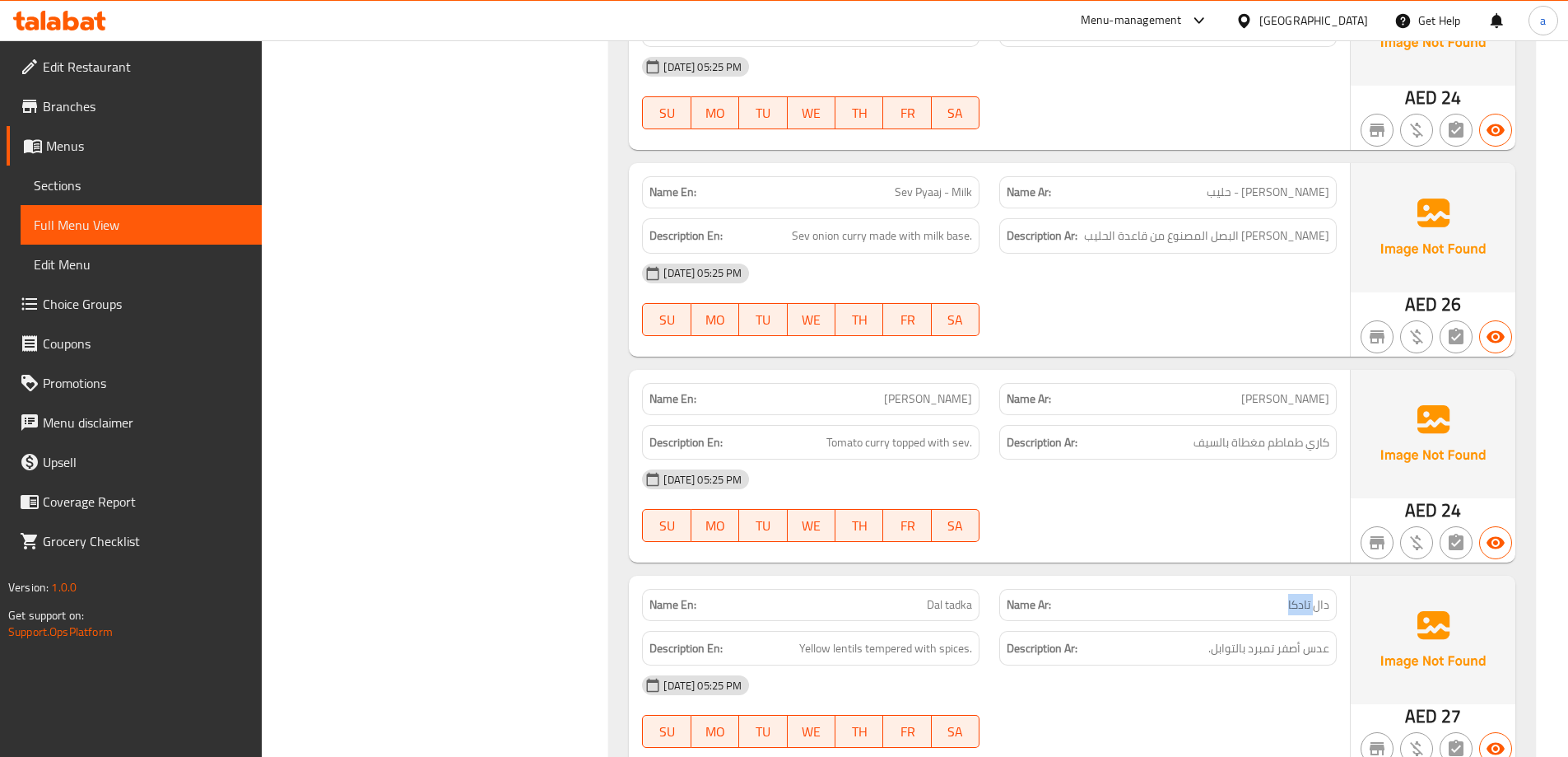
drag, startPoint x: 1262, startPoint y: 472, endPoint x: 1314, endPoint y: 460, distance: 53.4
drag, startPoint x: 899, startPoint y: 460, endPoint x: 987, endPoint y: 464, distance: 88.1
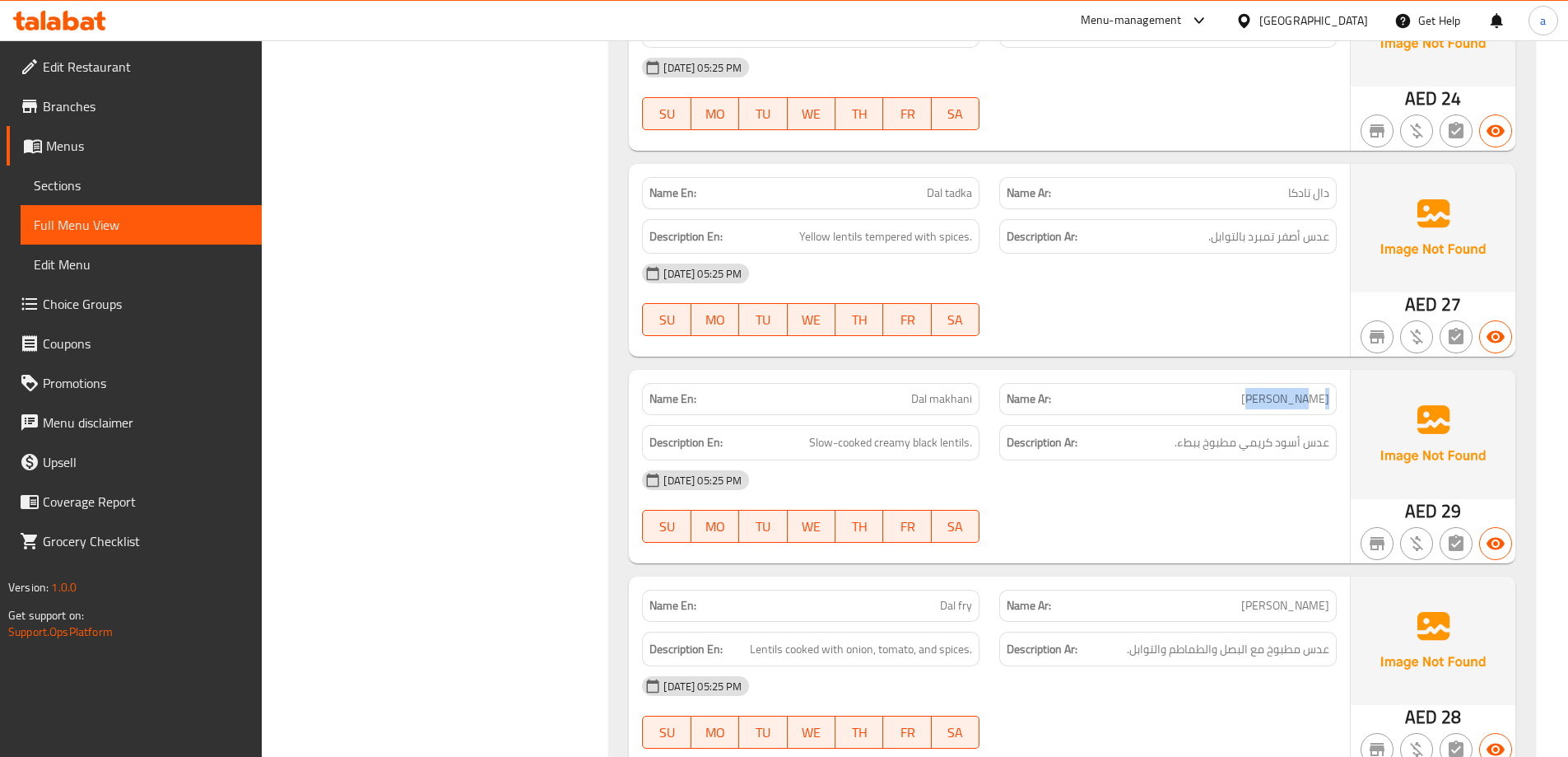
drag, startPoint x: 1221, startPoint y: 261, endPoint x: 1343, endPoint y: 251, distance: 122.4
drag, startPoint x: 912, startPoint y: 259, endPoint x: 1014, endPoint y: 262, distance: 102.0
drag, startPoint x: 1182, startPoint y: 302, endPoint x: 1291, endPoint y: 317, distance: 110.0
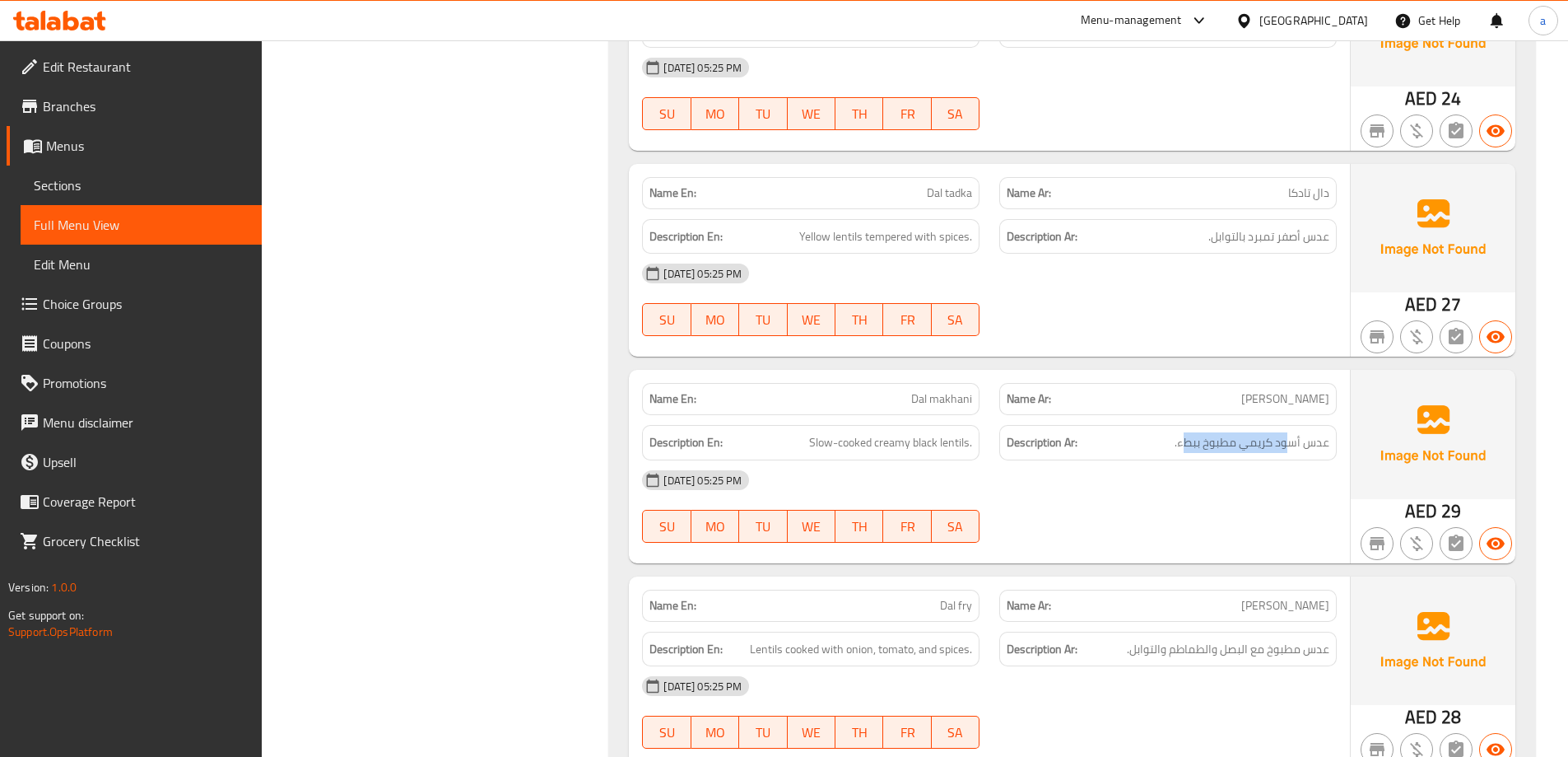
click at [853, 432] on span "Slow-cooked creamy black lentils." at bounding box center [890, 442] width 163 height 21
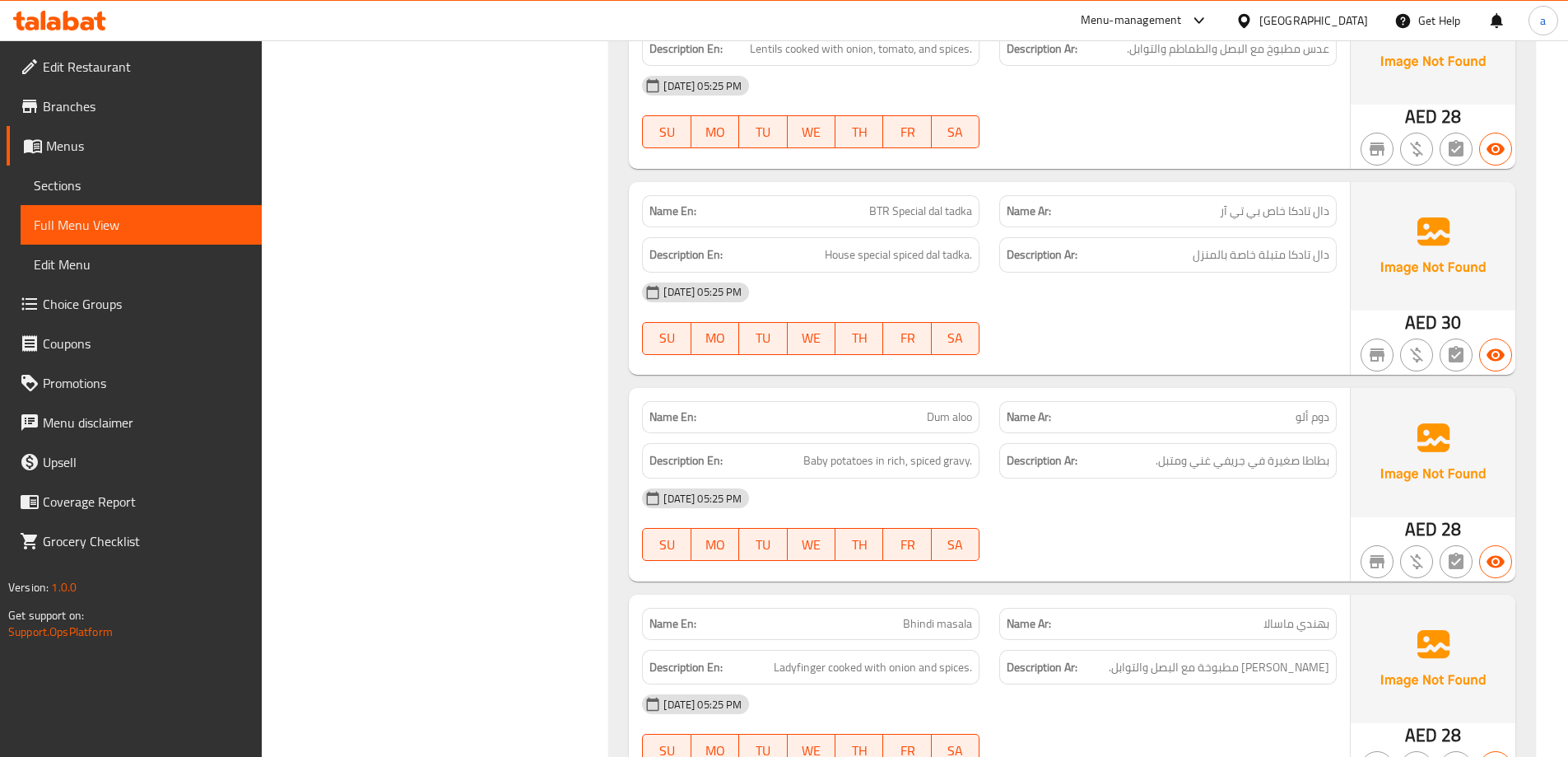
scroll to position [16494, 0]
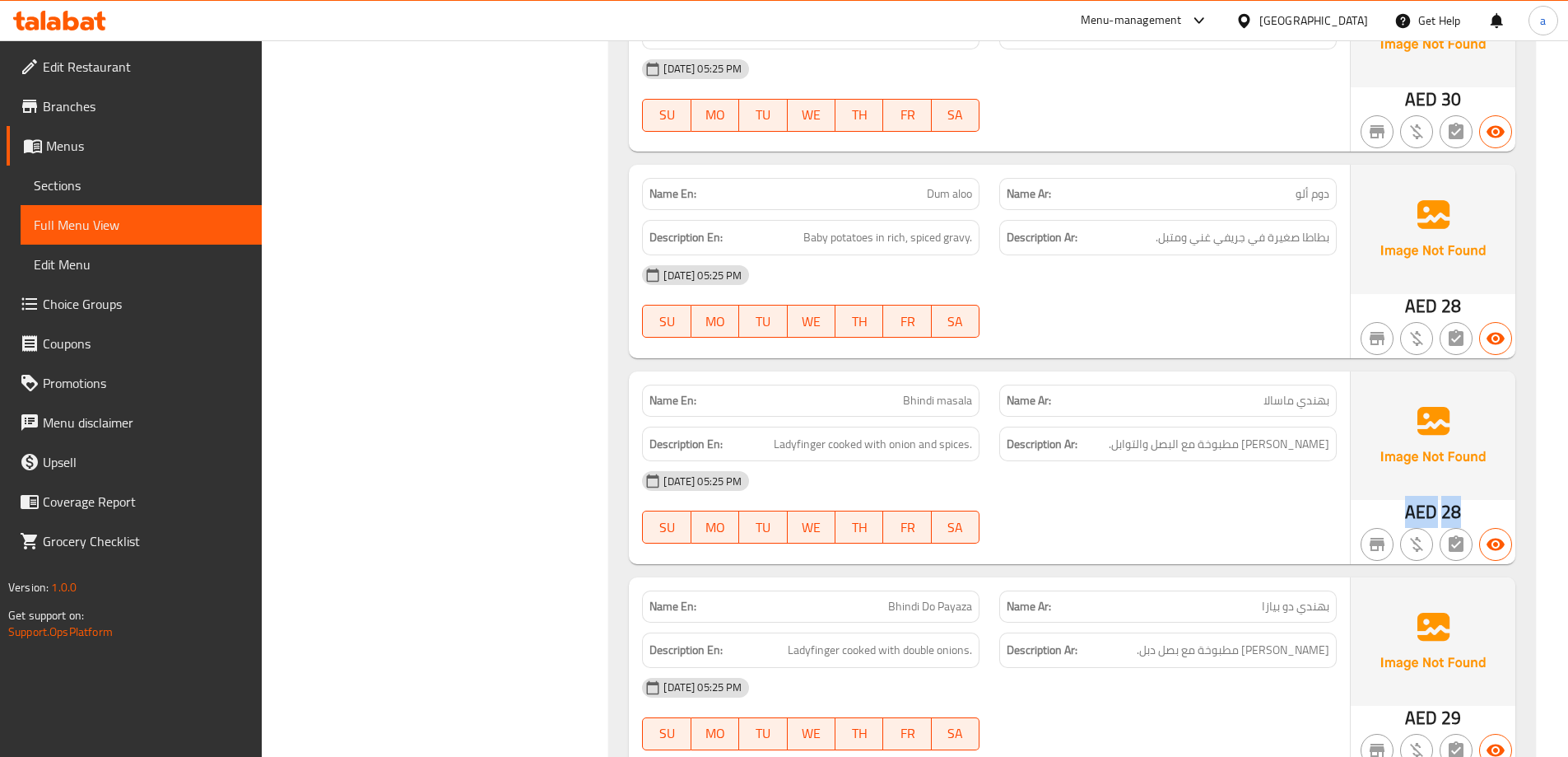
drag, startPoint x: 1395, startPoint y: 373, endPoint x: 1461, endPoint y: 374, distance: 66.0
drag, startPoint x: 1312, startPoint y: 262, endPoint x: 1326, endPoint y: 262, distance: 14.0
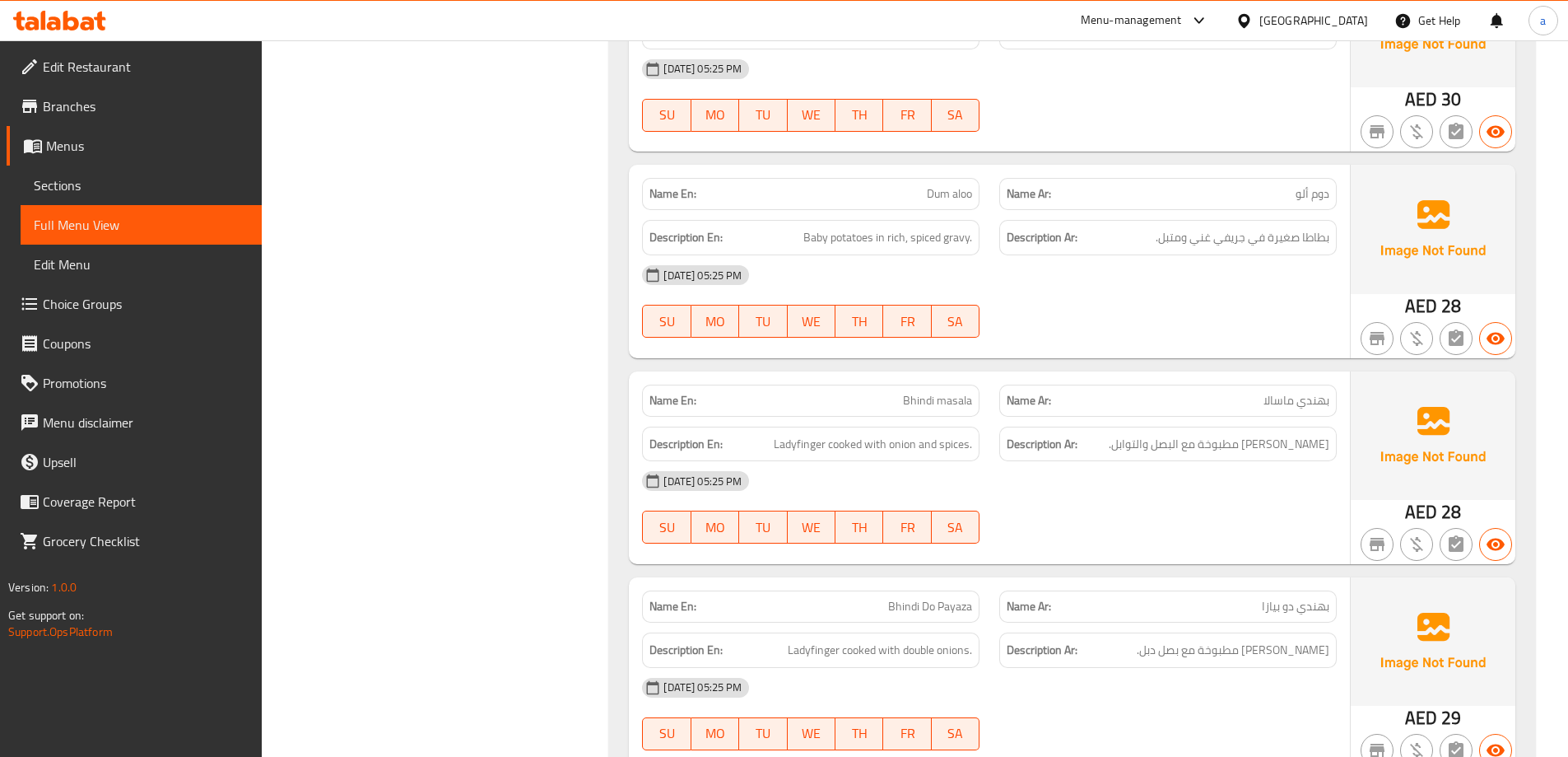
drag, startPoint x: 934, startPoint y: 272, endPoint x: 1128, endPoint y: 281, distance: 194.2
drag, startPoint x: 1123, startPoint y: 305, endPoint x: 1252, endPoint y: 303, distance: 129.0
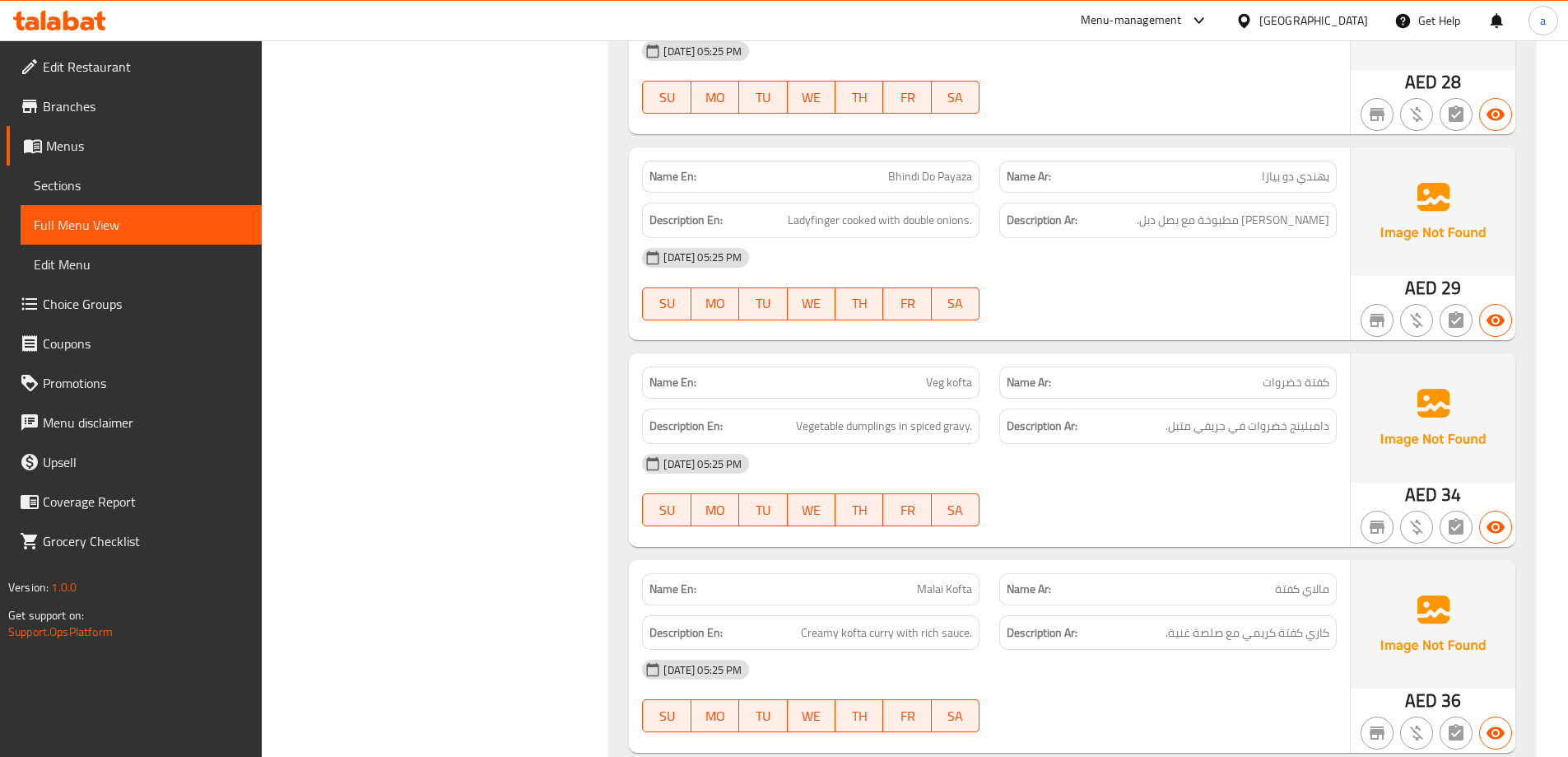
scroll to position [16989, 0]
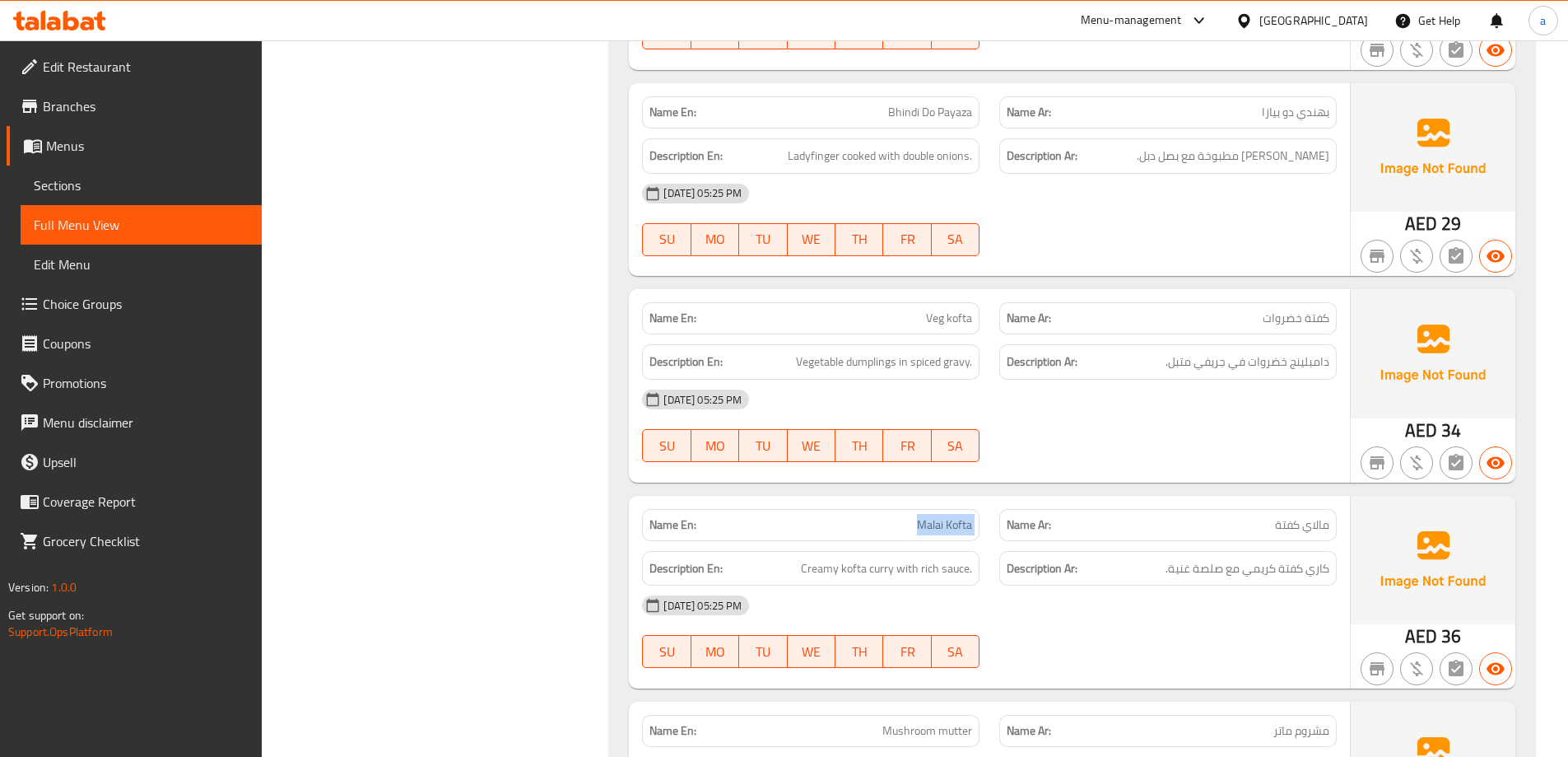
drag, startPoint x: 905, startPoint y: 391, endPoint x: 992, endPoint y: 398, distance: 87.3
click at [992, 499] on div "Name En: [PERSON_NAME] Name Ar: مالاي كفتة" at bounding box center [989, 525] width 714 height 52
drag, startPoint x: 1263, startPoint y: 386, endPoint x: 1340, endPoint y: 393, distance: 77.3
click at [1340, 499] on div "Name Ar: مالاي كفتة" at bounding box center [1168, 525] width 357 height 52
click at [1233, 586] on div "[DATE] 05:25 PM" at bounding box center [989, 606] width 714 height 40
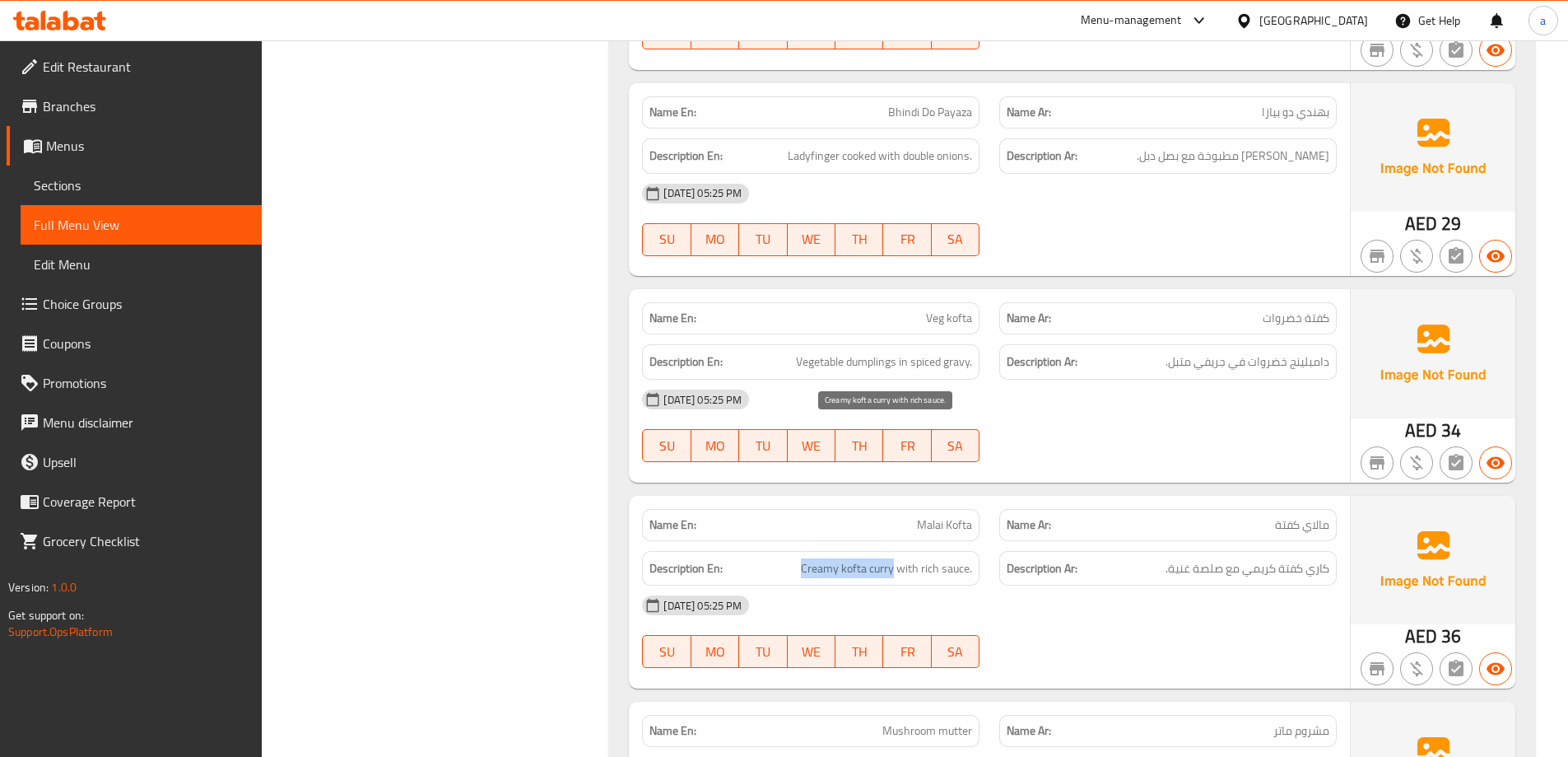
drag, startPoint x: 806, startPoint y: 427, endPoint x: 896, endPoint y: 440, distance: 90.9
click at [896, 558] on span "Creamy kofta curry with rich sauce." at bounding box center [886, 568] width 171 height 21
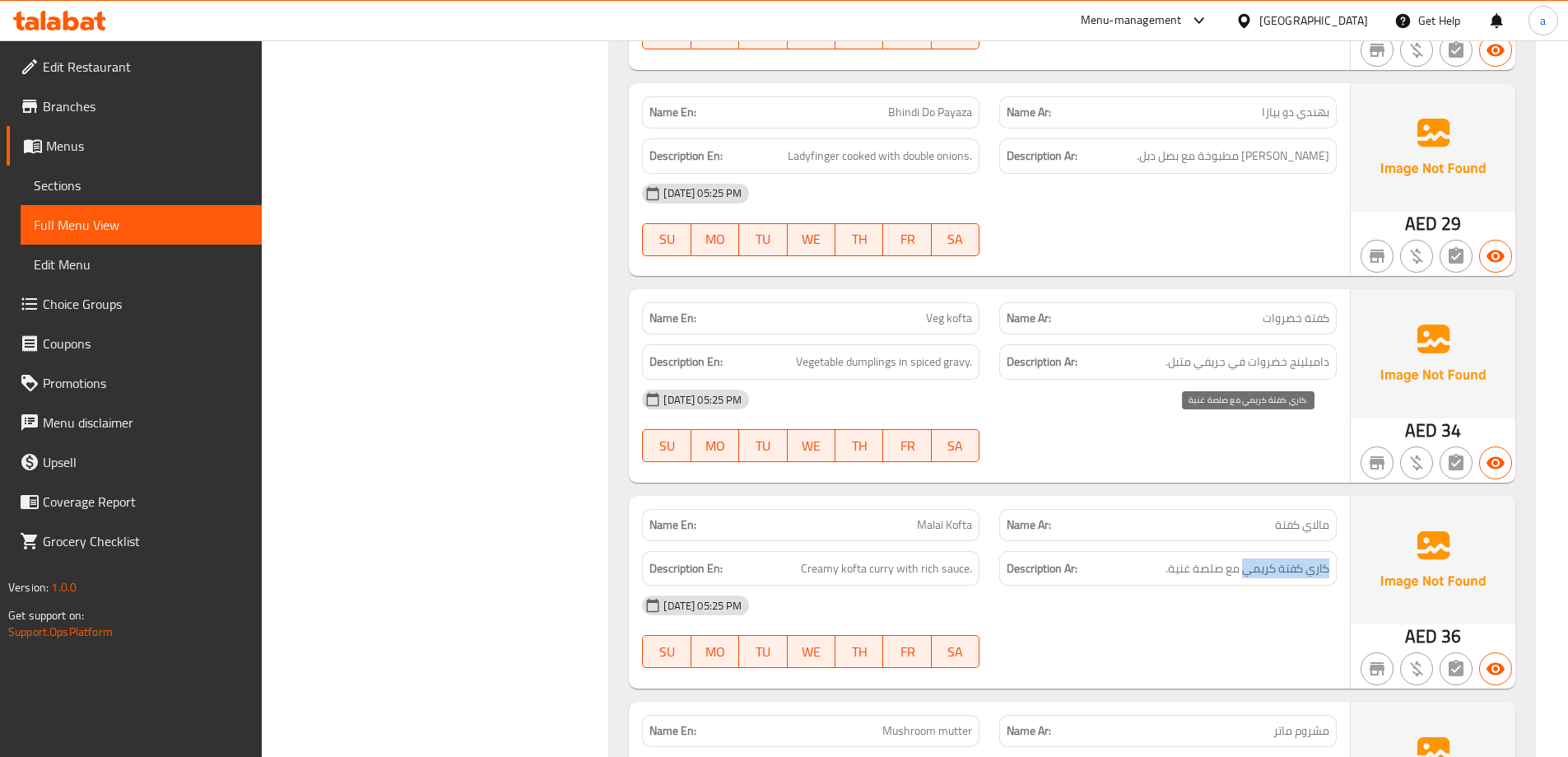
drag, startPoint x: 1247, startPoint y: 426, endPoint x: 1326, endPoint y: 440, distance: 80.2
click at [1326, 558] on span "كاري كفتة كريمي مع صلصة غنية." at bounding box center [1247, 568] width 164 height 21
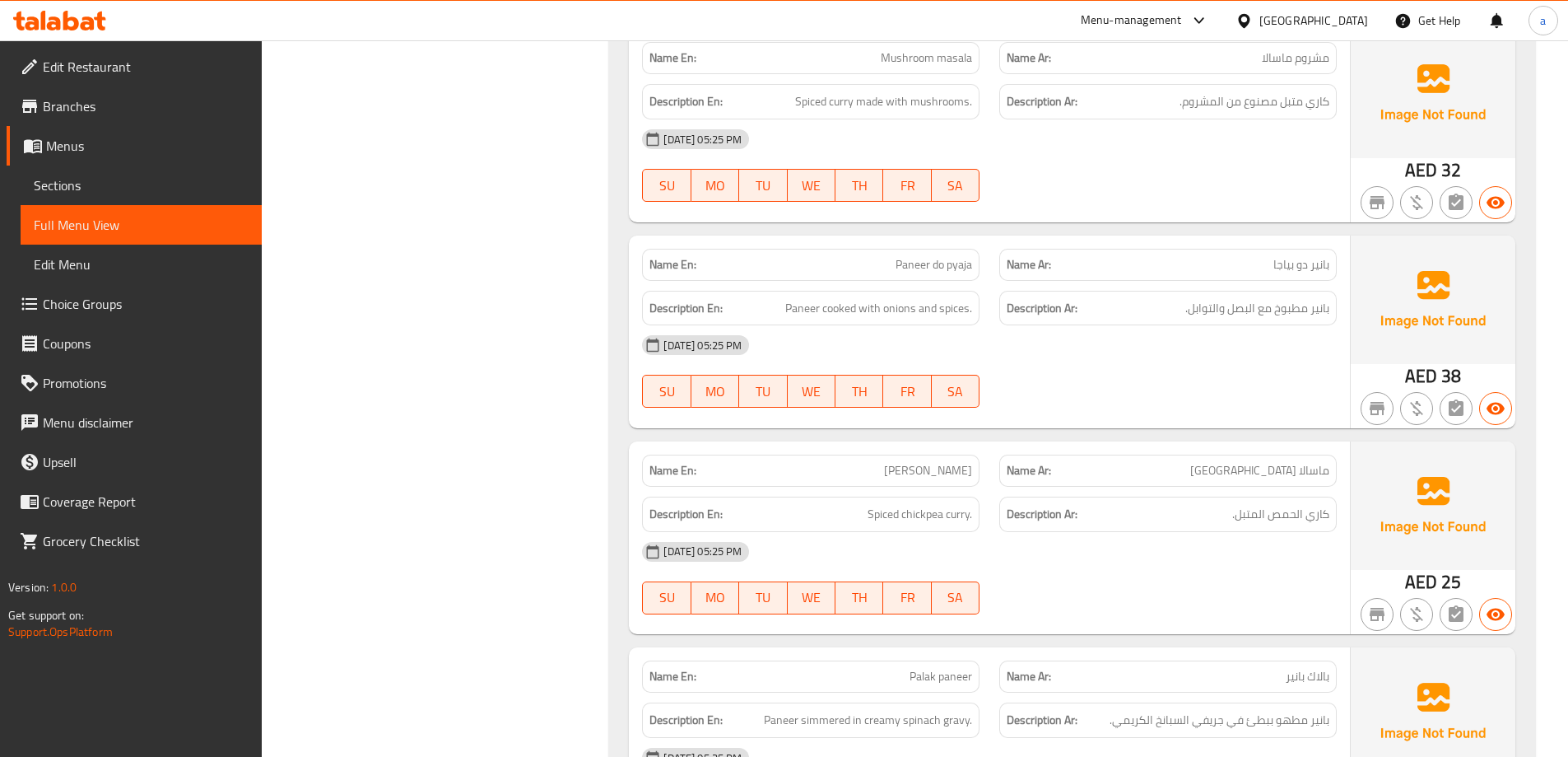
scroll to position [17895, 0]
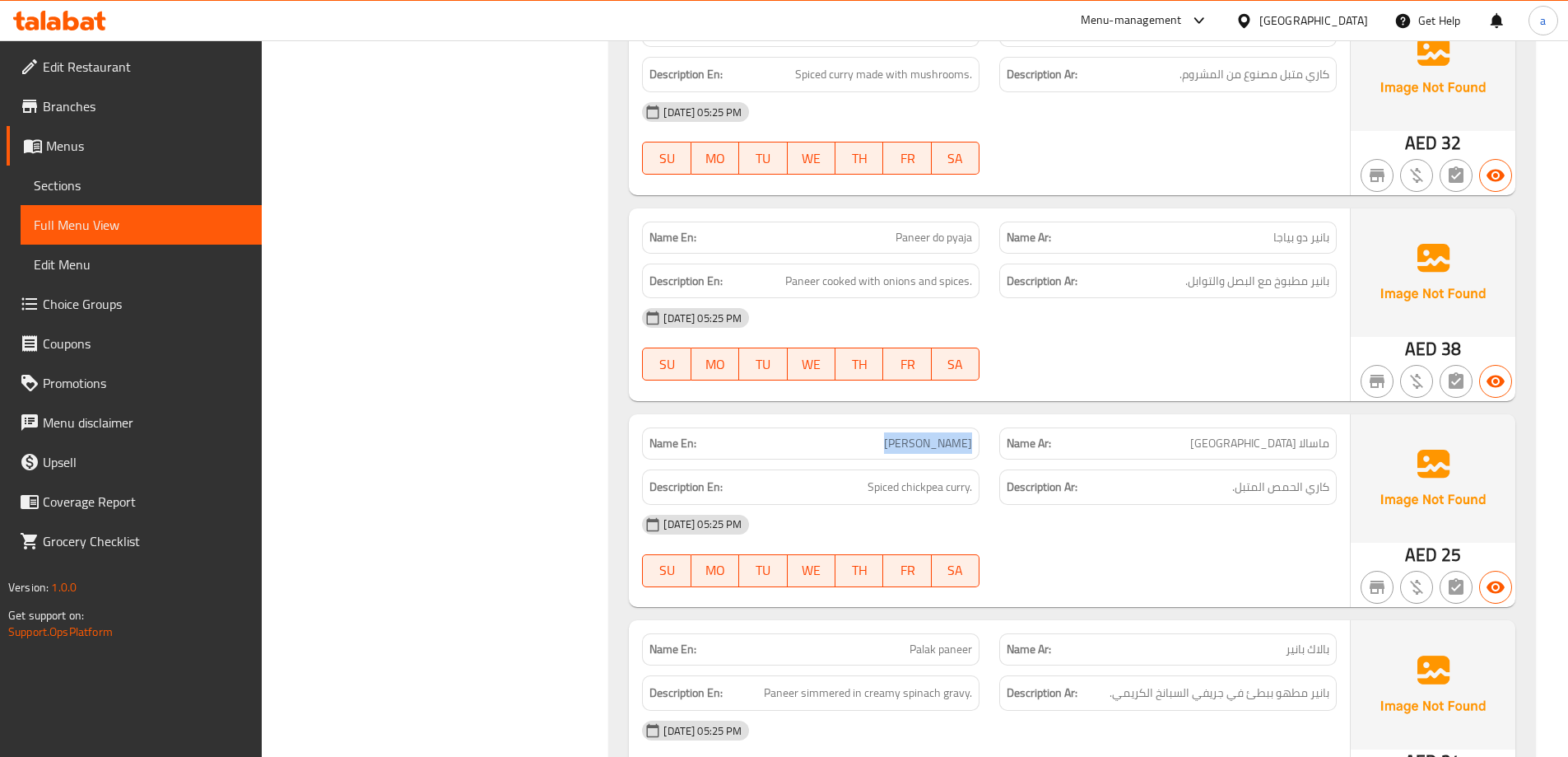
drag, startPoint x: 875, startPoint y: 315, endPoint x: 975, endPoint y: 319, distance: 100.1
click at [975, 427] on div "Name En: [PERSON_NAME]" at bounding box center [811, 443] width 337 height 32
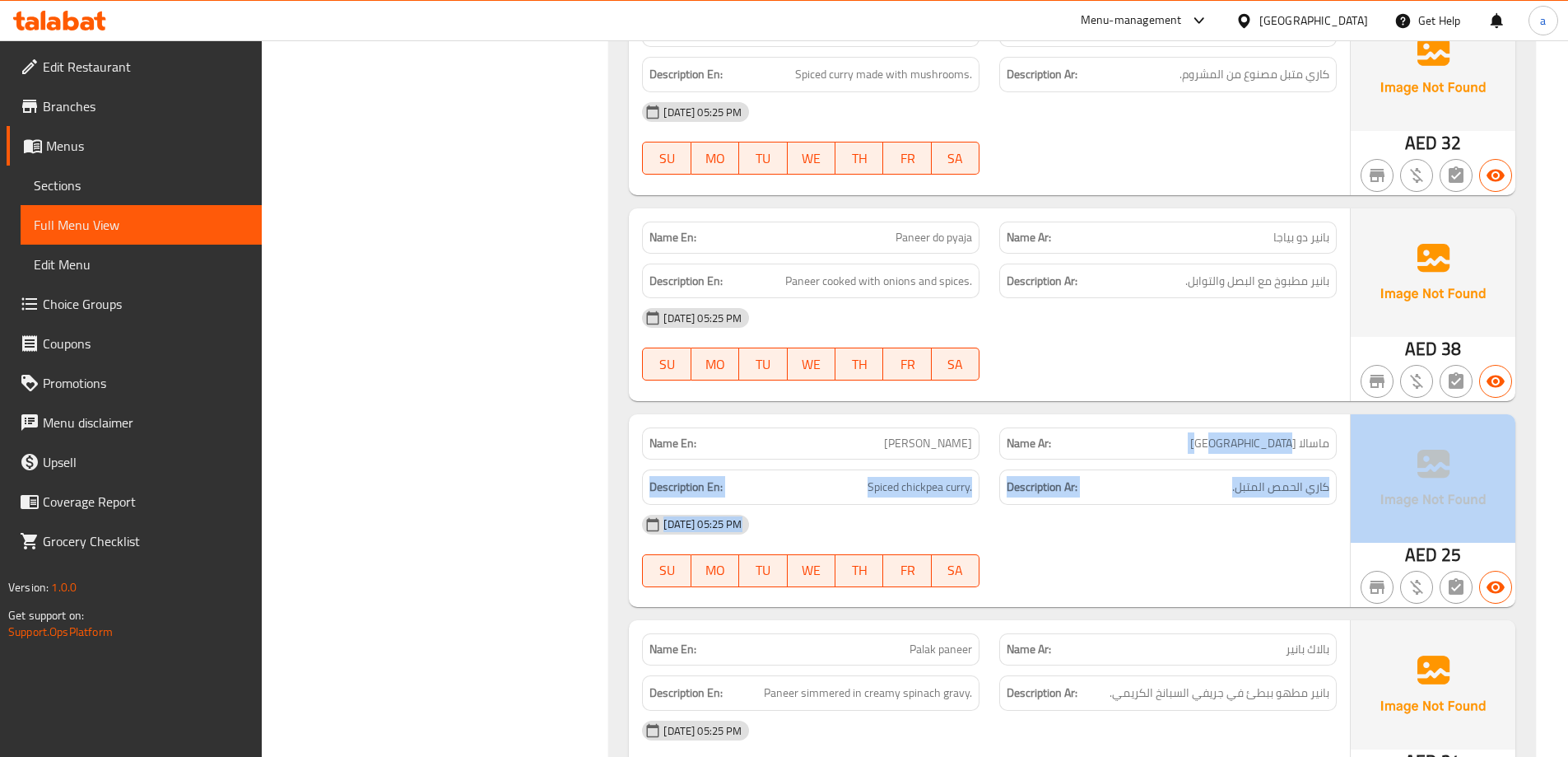
drag, startPoint x: 1290, startPoint y: 307, endPoint x: 1351, endPoint y: 309, distance: 61.0
click at [1351, 415] on div "Name En: [PERSON_NAME] Name Ar: ماسالا [GEOGRAPHIC_DATA] Description En: Spiced…" at bounding box center [1071, 511] width 886 height 193
click at [1167, 469] on div "Name En: [PERSON_NAME] Name Ar: ماسالا [GEOGRAPHIC_DATA] Description En: Spiced…" at bounding box center [989, 511] width 721 height 193
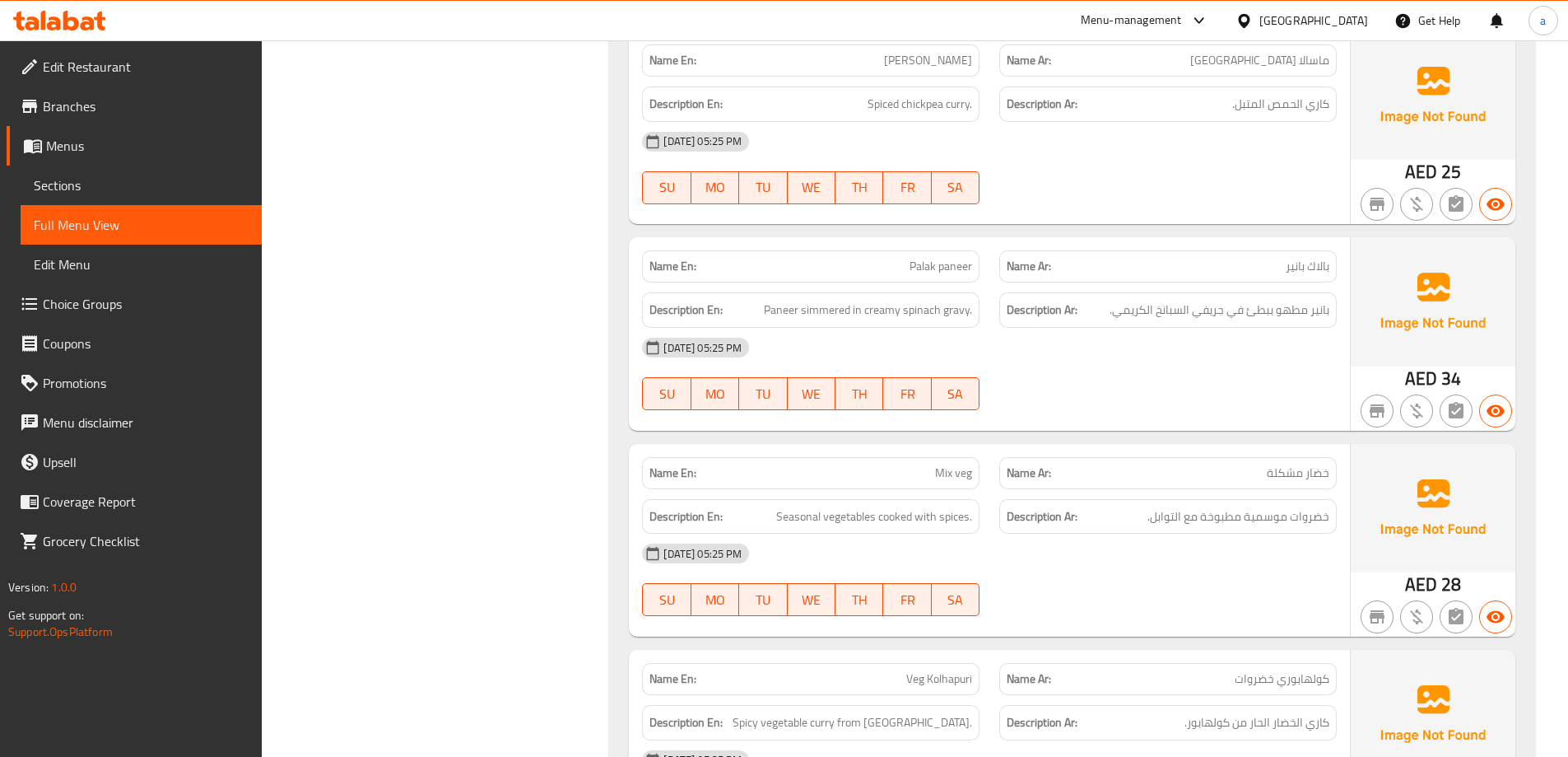
scroll to position [18307, 0]
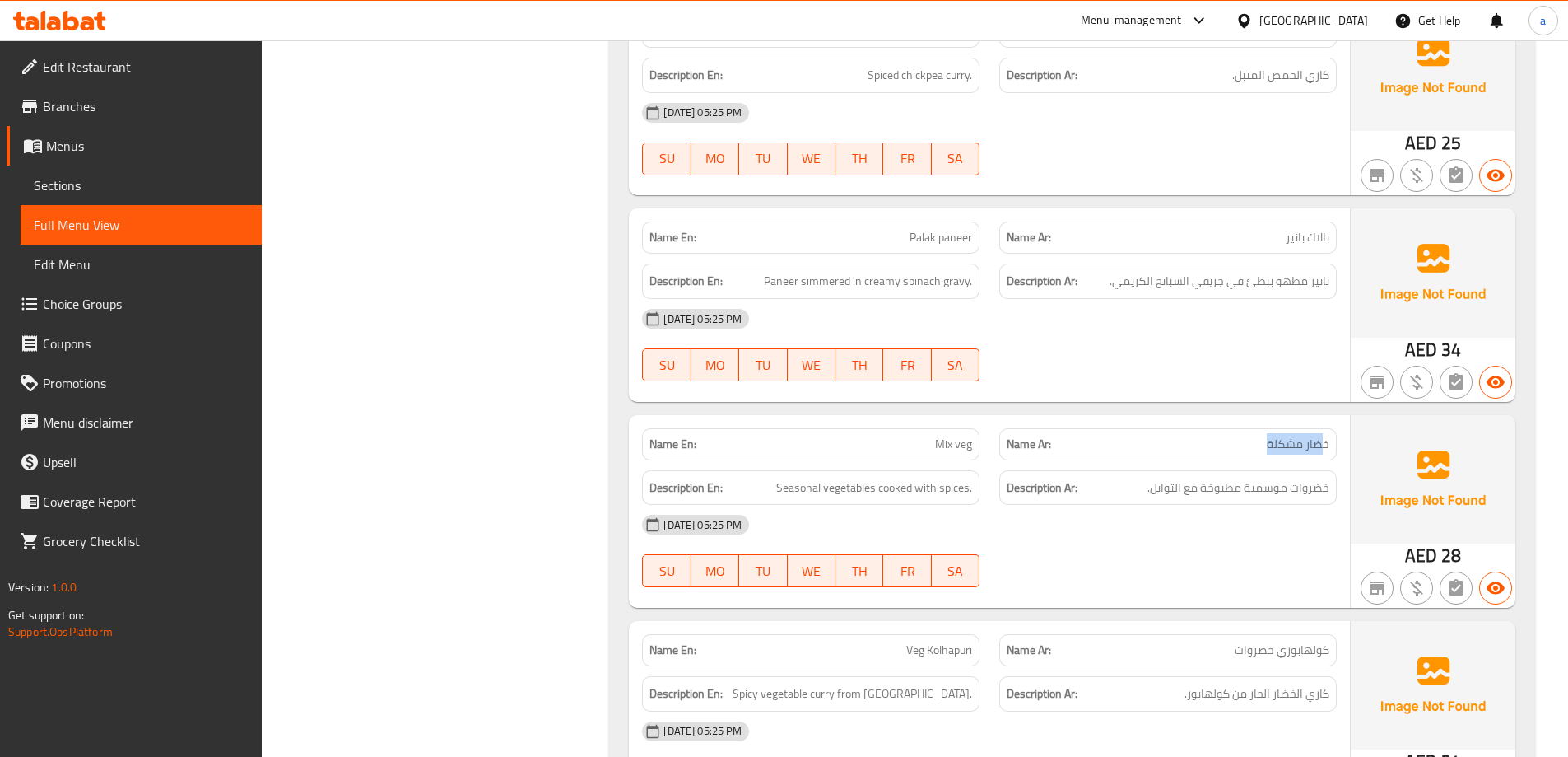
drag, startPoint x: 1257, startPoint y: 297, endPoint x: 1326, endPoint y: 294, distance: 69.1
click at [1326, 428] on div "Name Ar: خضار مشكلة" at bounding box center [1168, 444] width 337 height 32
drag, startPoint x: 908, startPoint y: 308, endPoint x: 1015, endPoint y: 323, distance: 108.0
click at [1000, 418] on div "Name En: Mix veg Name Ar: خضار مشكلة" at bounding box center [989, 444] width 714 height 52
drag, startPoint x: 1138, startPoint y: 354, endPoint x: 1341, endPoint y: 359, distance: 203.1
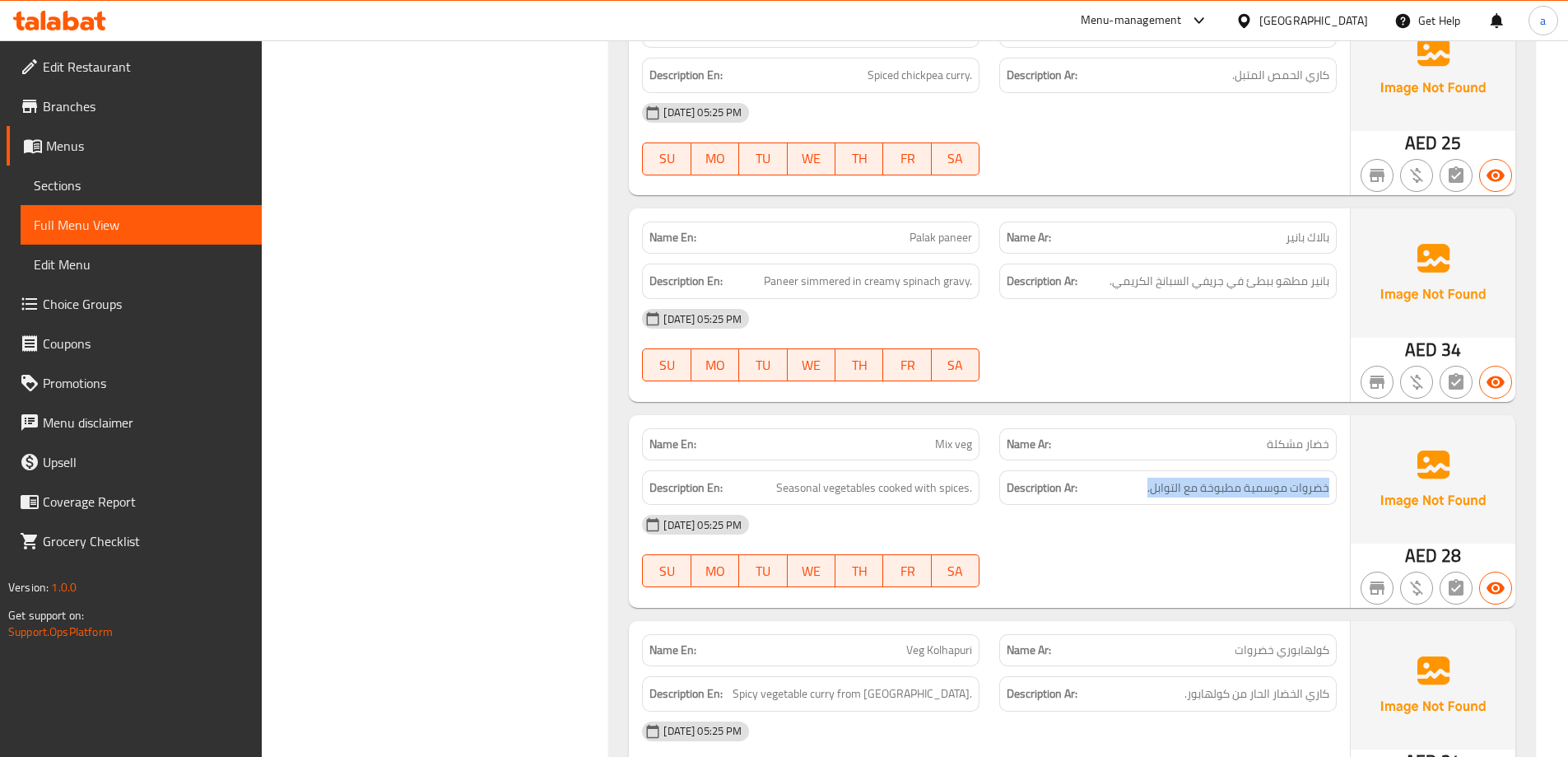
click at [1341, 460] on div "Description Ar: خضروات موسمية مطبوخة مع التوابل." at bounding box center [1168, 488] width 357 height 55
click at [1066, 505] on div "[DATE] 05:25 PM SU MO TU WE TH FR SA" at bounding box center [989, 551] width 714 height 92
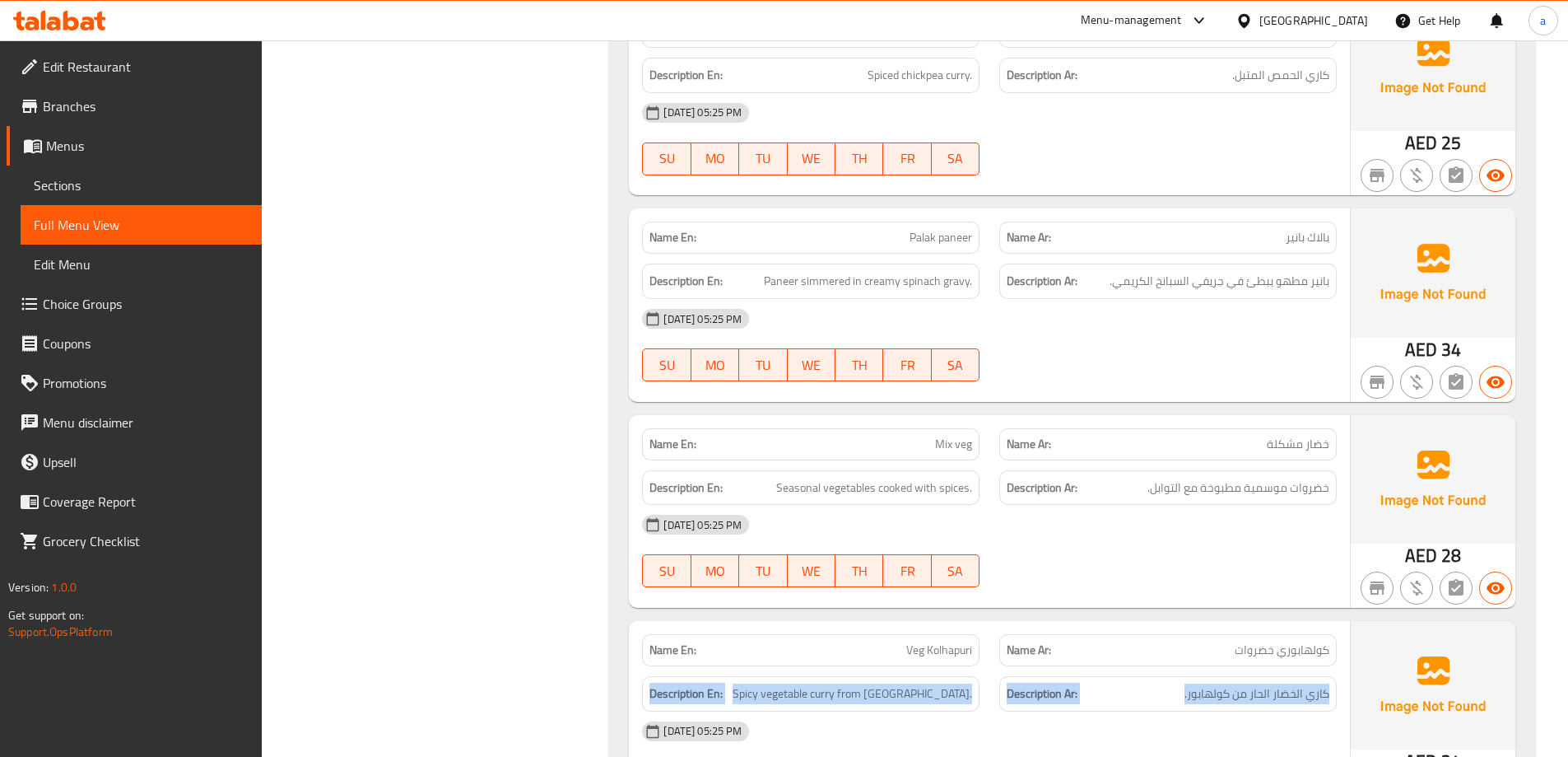
drag, startPoint x: 1147, startPoint y: 531, endPoint x: 1227, endPoint y: 527, distance: 80.1
click at [1227, 621] on div "Name En: Veg Kolhapuri Name Ar: كولهابوري خضروات Description En: Spicy vegetabl…" at bounding box center [989, 717] width 721 height 193
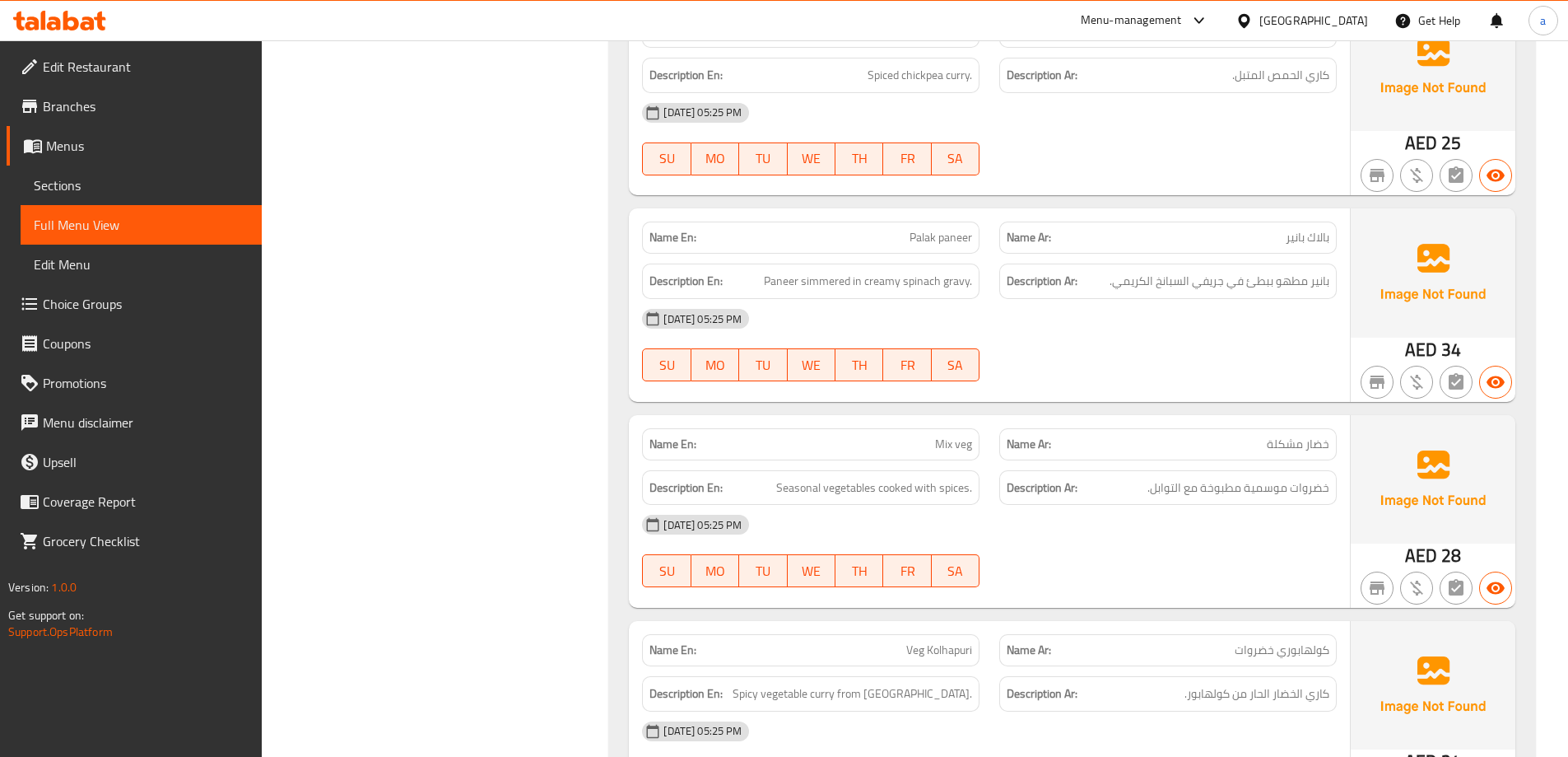
click at [1258, 641] on span "كولهابوري خضروات" at bounding box center [1282, 650] width 95 height 17
click at [915, 641] on span "Veg Kolhapuri" at bounding box center [938, 650] width 66 height 17
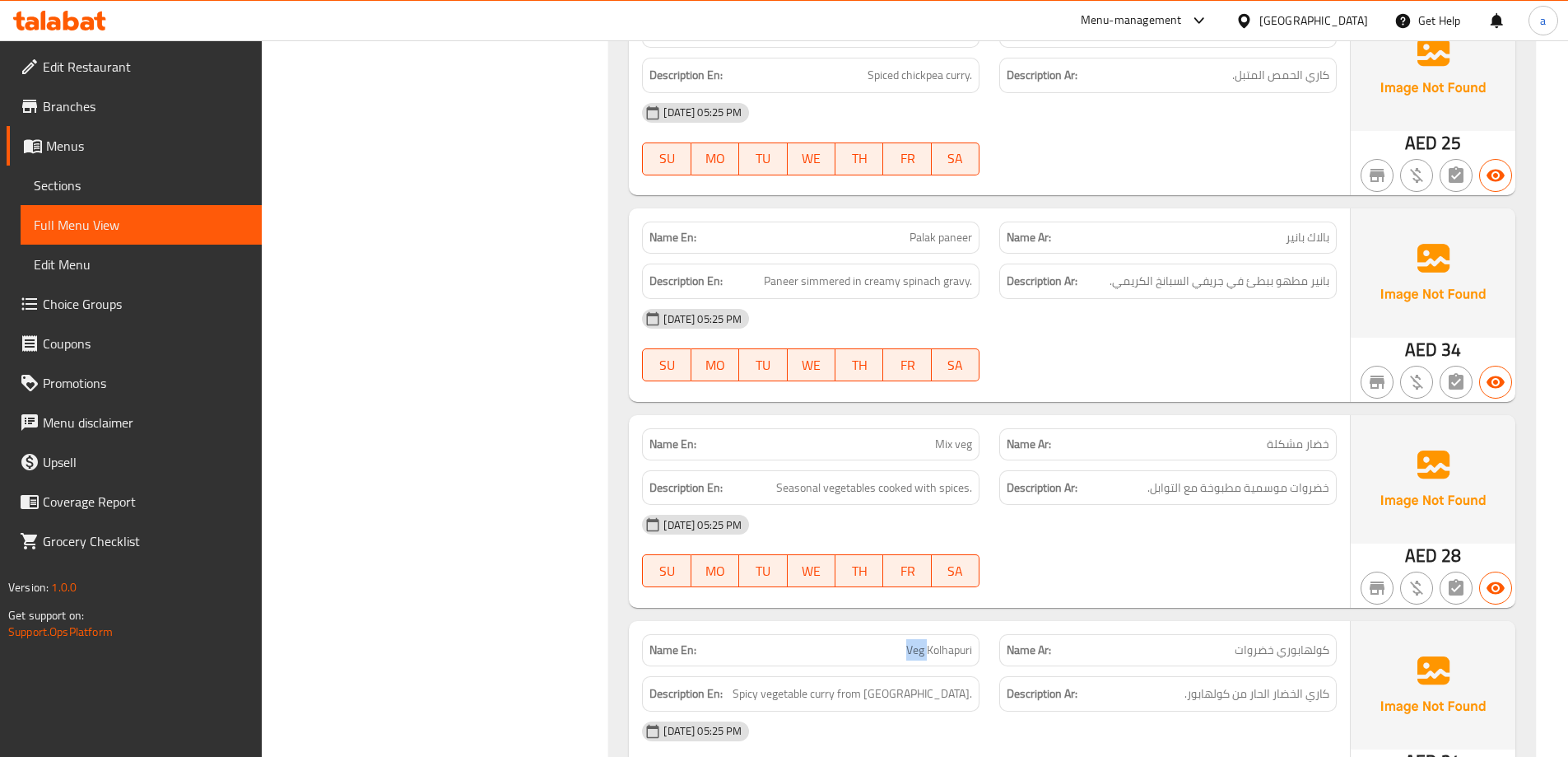
click at [915, 641] on span "Veg Kolhapuri" at bounding box center [938, 650] width 66 height 17
click at [940, 641] on span "Veg Kolhapuri" at bounding box center [938, 650] width 66 height 17
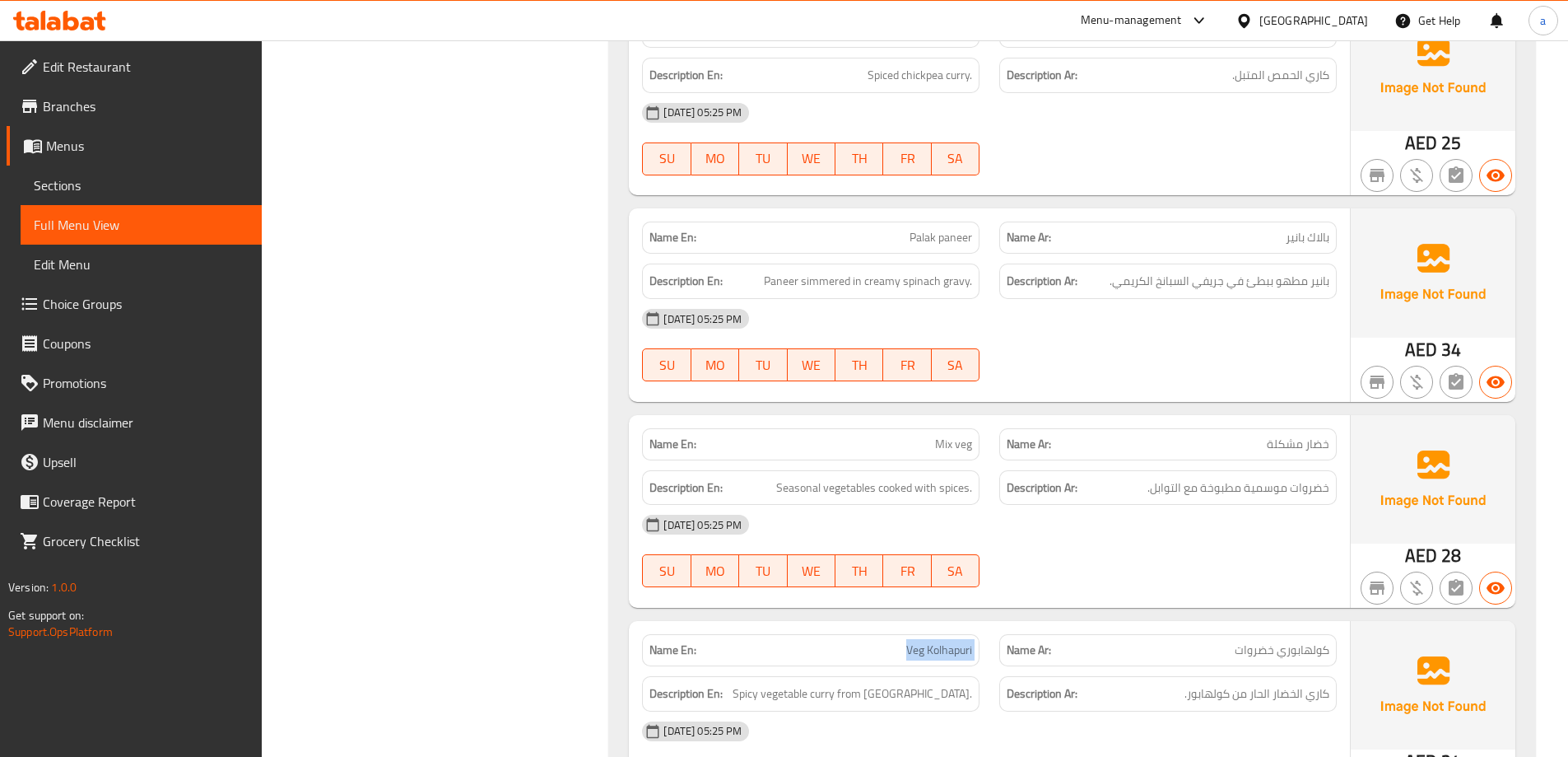
click at [940, 641] on span "Veg Kolhapuri" at bounding box center [938, 650] width 66 height 17
drag, startPoint x: 1174, startPoint y: 551, endPoint x: 1250, endPoint y: 569, distance: 78.1
click at [1250, 676] on div "Description Ar: كاري الخضار الحار من كولهابور." at bounding box center [1168, 694] width 337 height 36
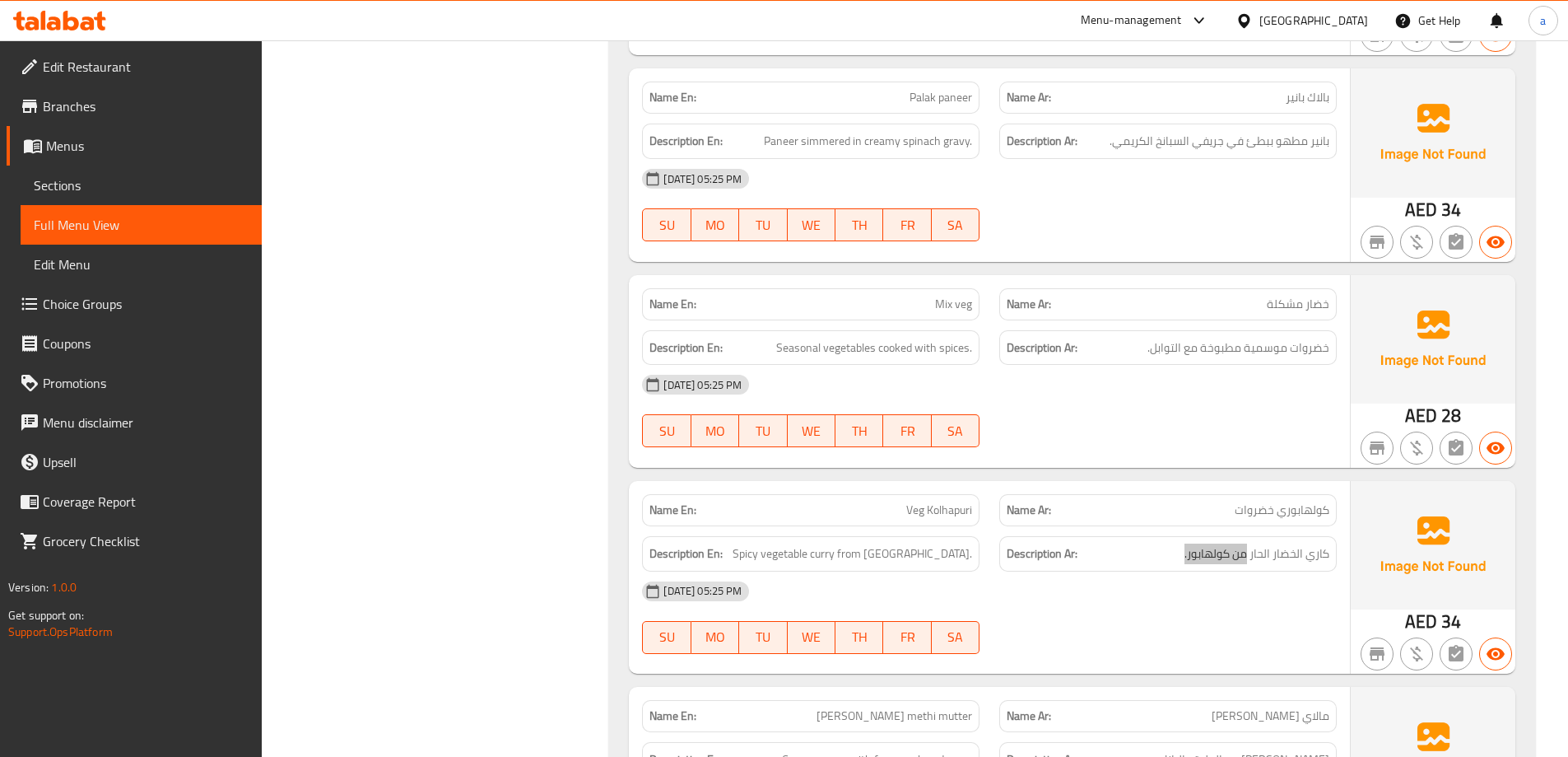
scroll to position [18471, 0]
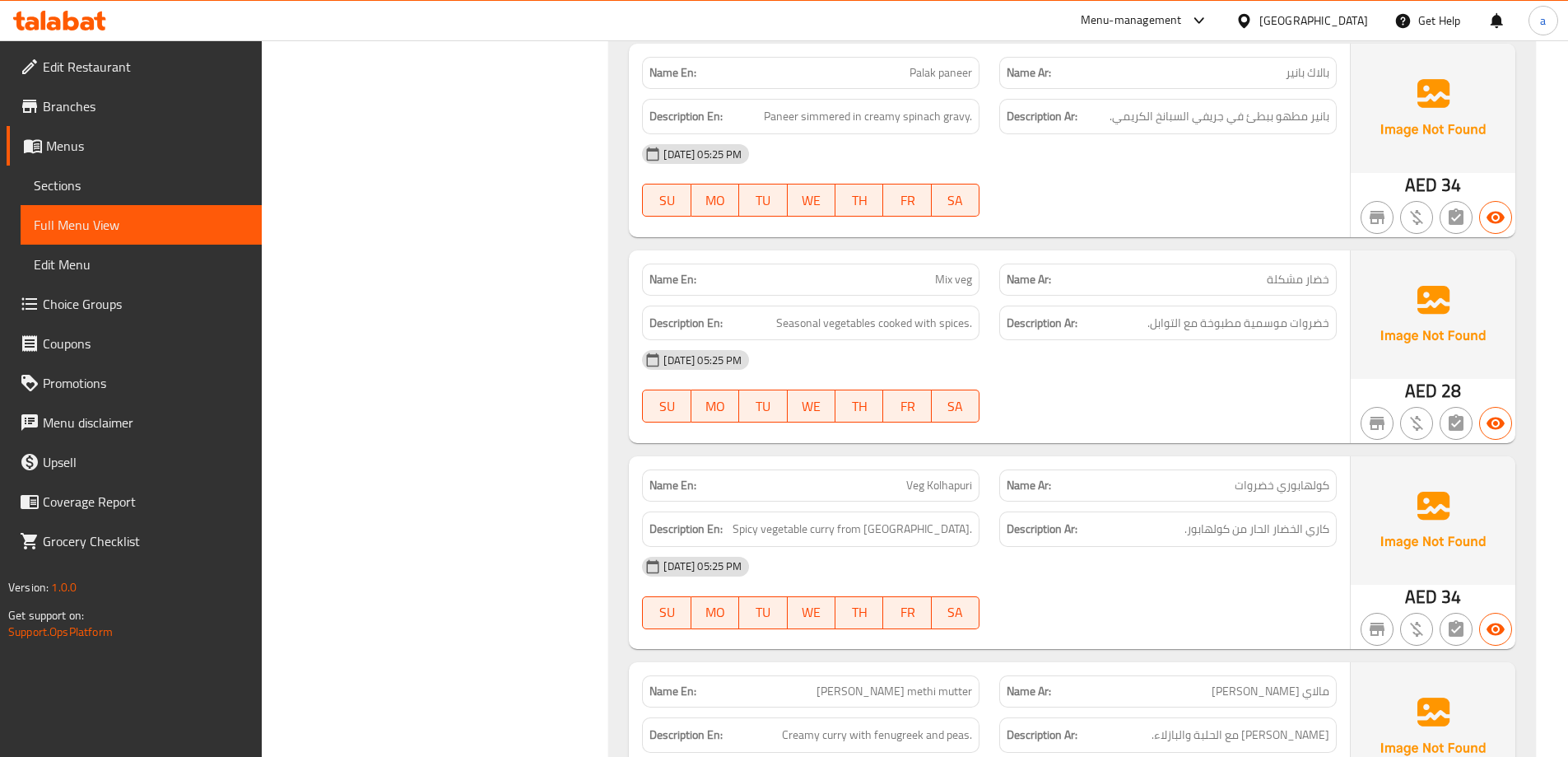
click at [1262, 683] on span "مالاي [PERSON_NAME]" at bounding box center [1271, 691] width 118 height 17
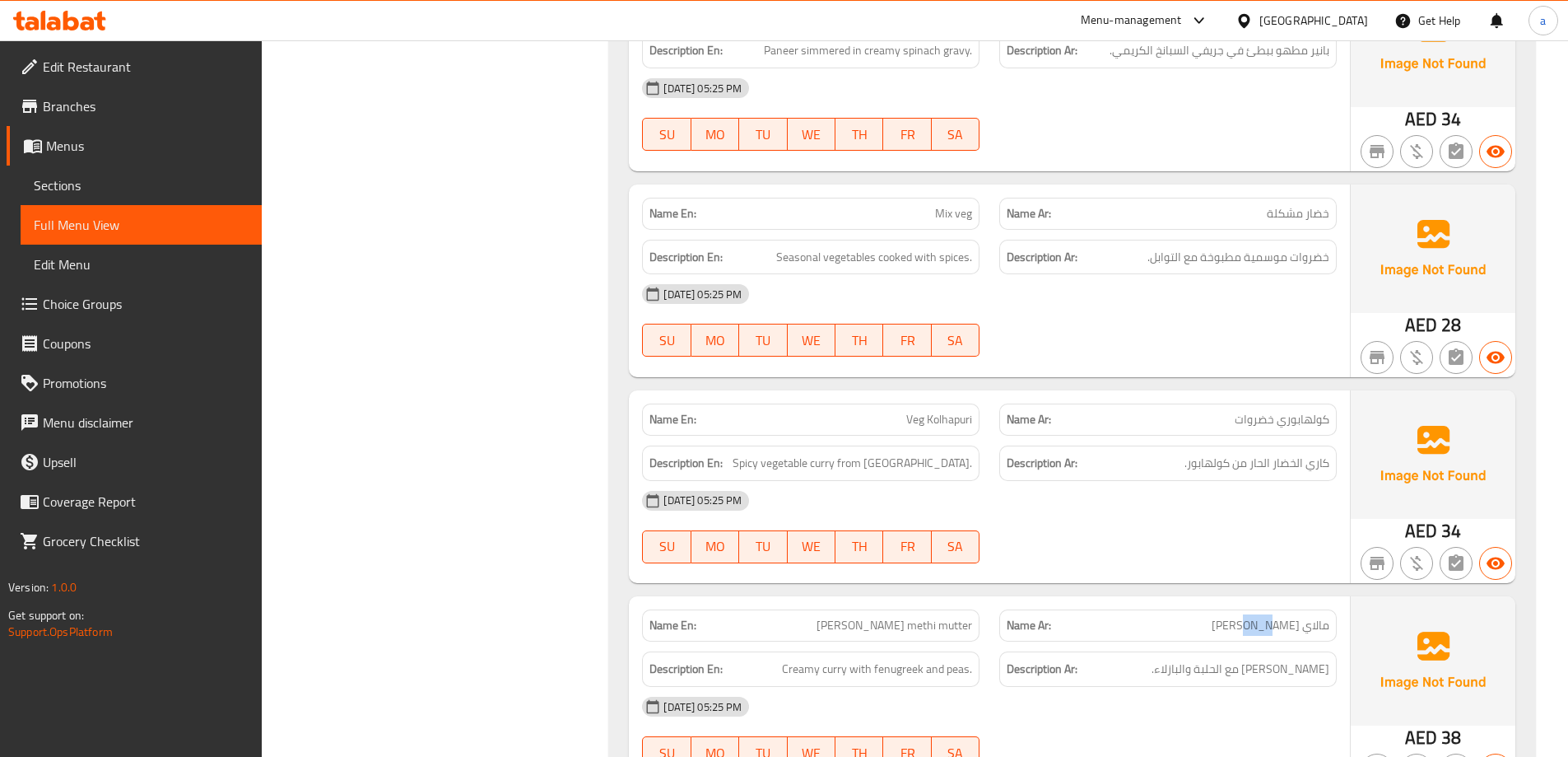
scroll to position [18801, 0]
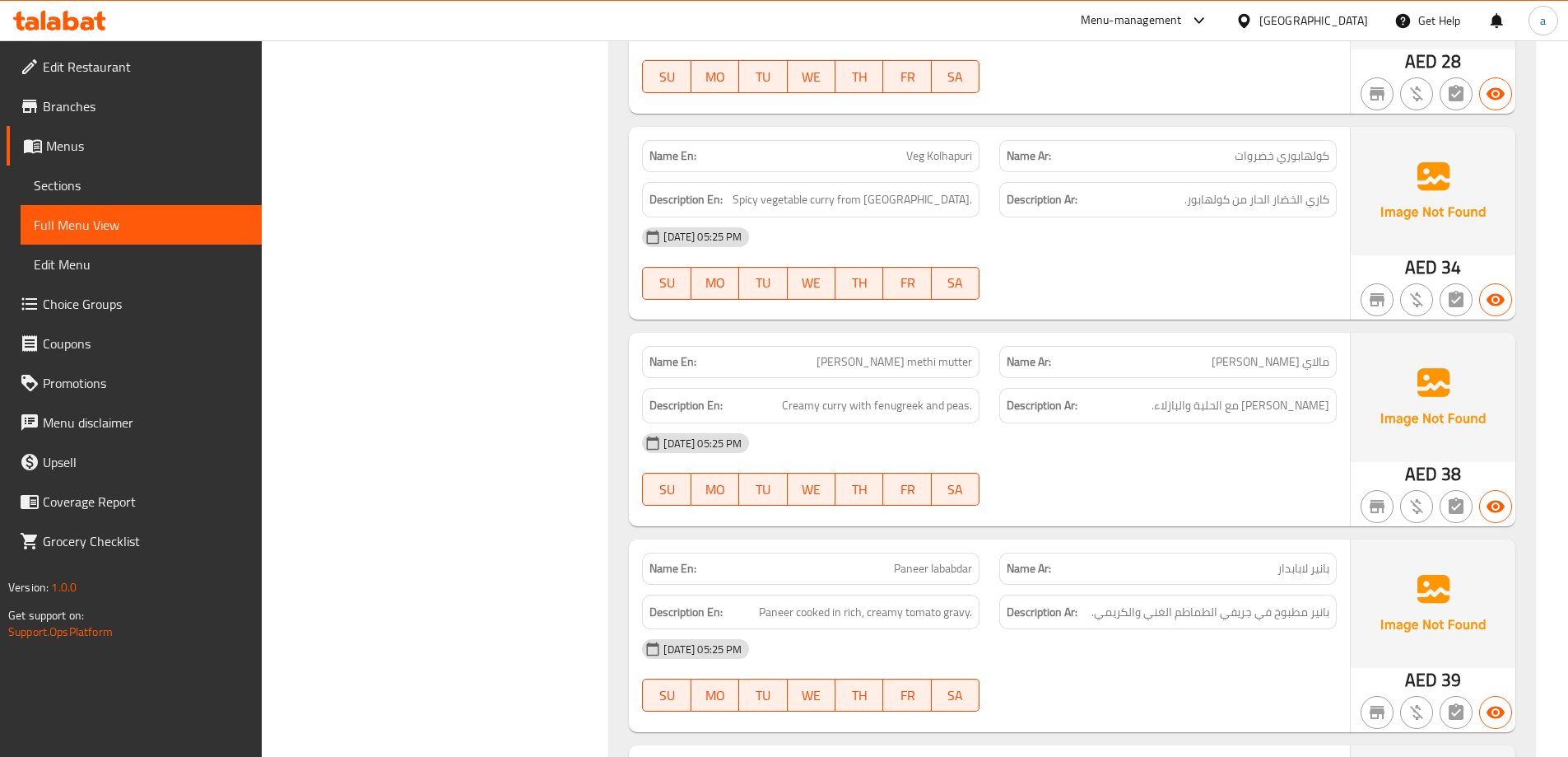
click at [1061, 423] on div "[DATE] 05:25 PM" at bounding box center [989, 443] width 714 height 40
drag, startPoint x: 1272, startPoint y: 434, endPoint x: 1329, endPoint y: 435, distance: 57.0
click at [1329, 560] on p "Name Ar: بانير لابابدار" at bounding box center [1168, 568] width 323 height 17
drag, startPoint x: 882, startPoint y: 435, endPoint x: 1002, endPoint y: 440, distance: 120.1
click at [1002, 543] on div "Name En: [PERSON_NAME] Name Ar: بانير لابابدار" at bounding box center [989, 568] width 714 height 52
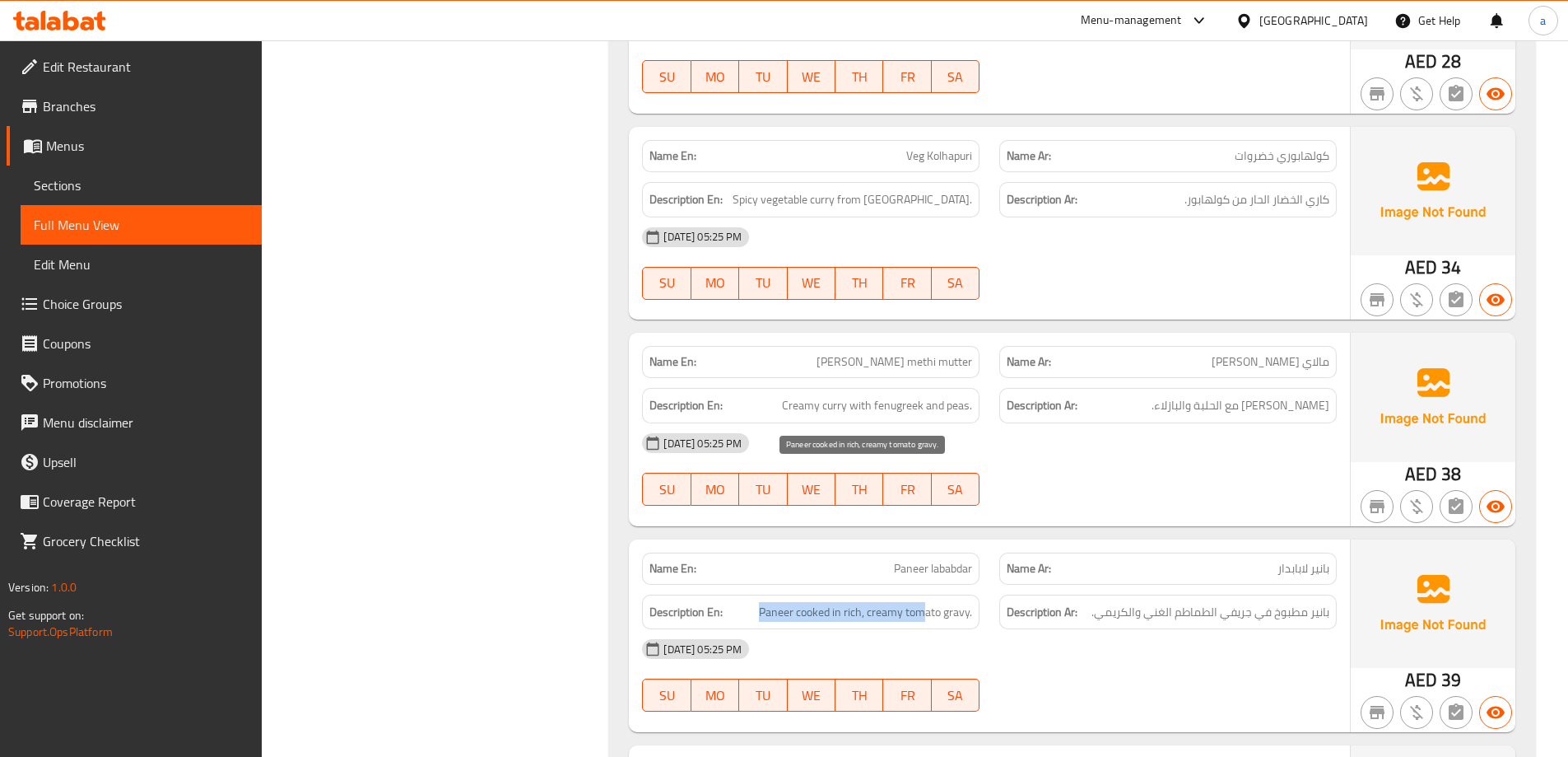
drag, startPoint x: 758, startPoint y: 471, endPoint x: 926, endPoint y: 474, distance: 168.0
click at [926, 602] on h6 "Description En: Paneer cooked in rich, creamy tomato gravy." at bounding box center [811, 612] width 323 height 21
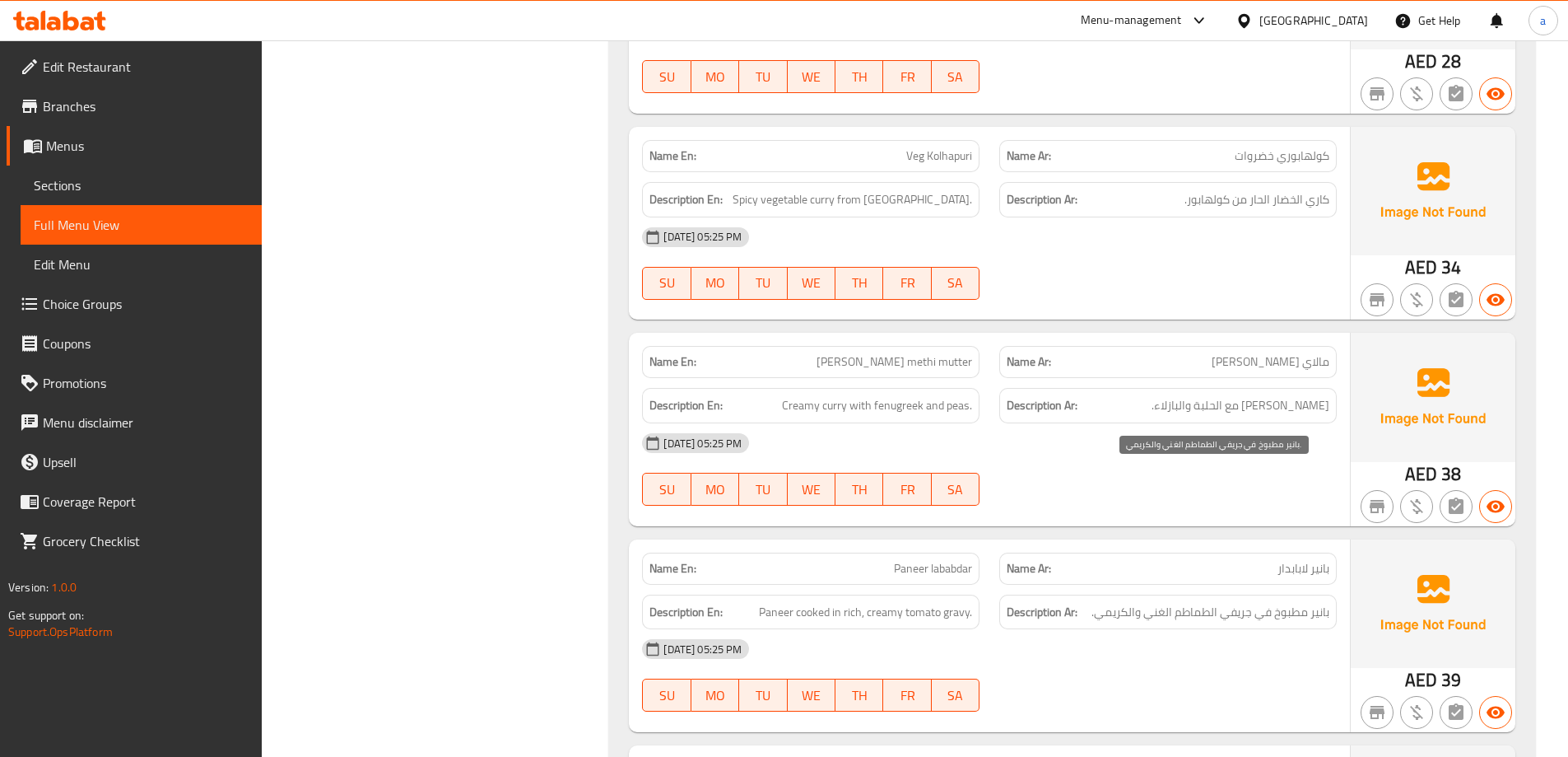
click at [1141, 602] on span "بانير مطبوخ في جريفي الطماطم الغني والكريمي." at bounding box center [1210, 612] width 238 height 21
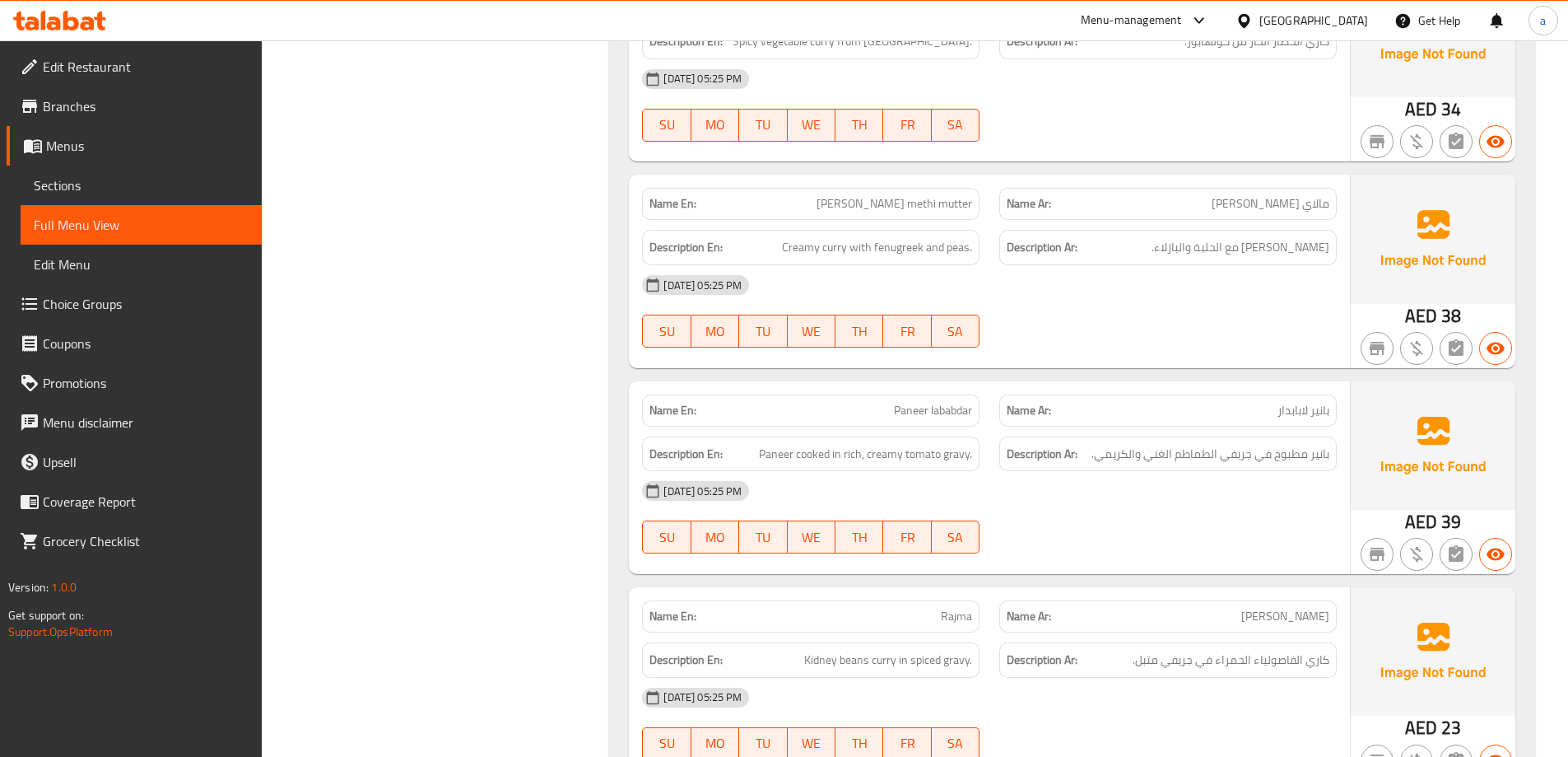
scroll to position [18966, 0]
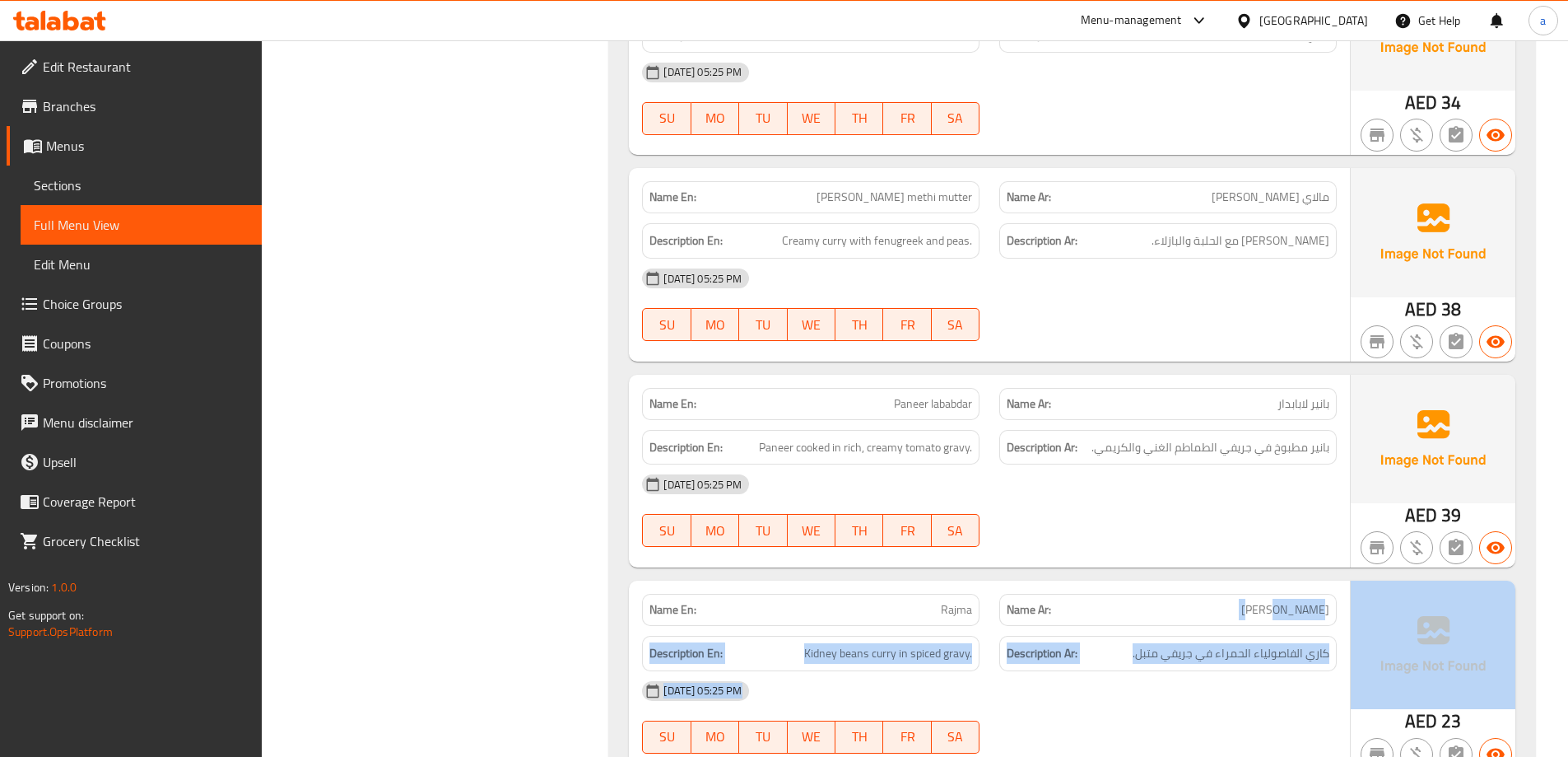
drag, startPoint x: 1287, startPoint y: 480, endPoint x: 1361, endPoint y: 464, distance: 75.7
click at [1361, 581] on div "Name En: Rajma Name Ar: راجما Description En: Kidney beans curry in spiced grav…" at bounding box center [1071, 677] width 886 height 193
click at [1277, 602] on p "Name Ar: [PERSON_NAME]" at bounding box center [1168, 610] width 323 height 17
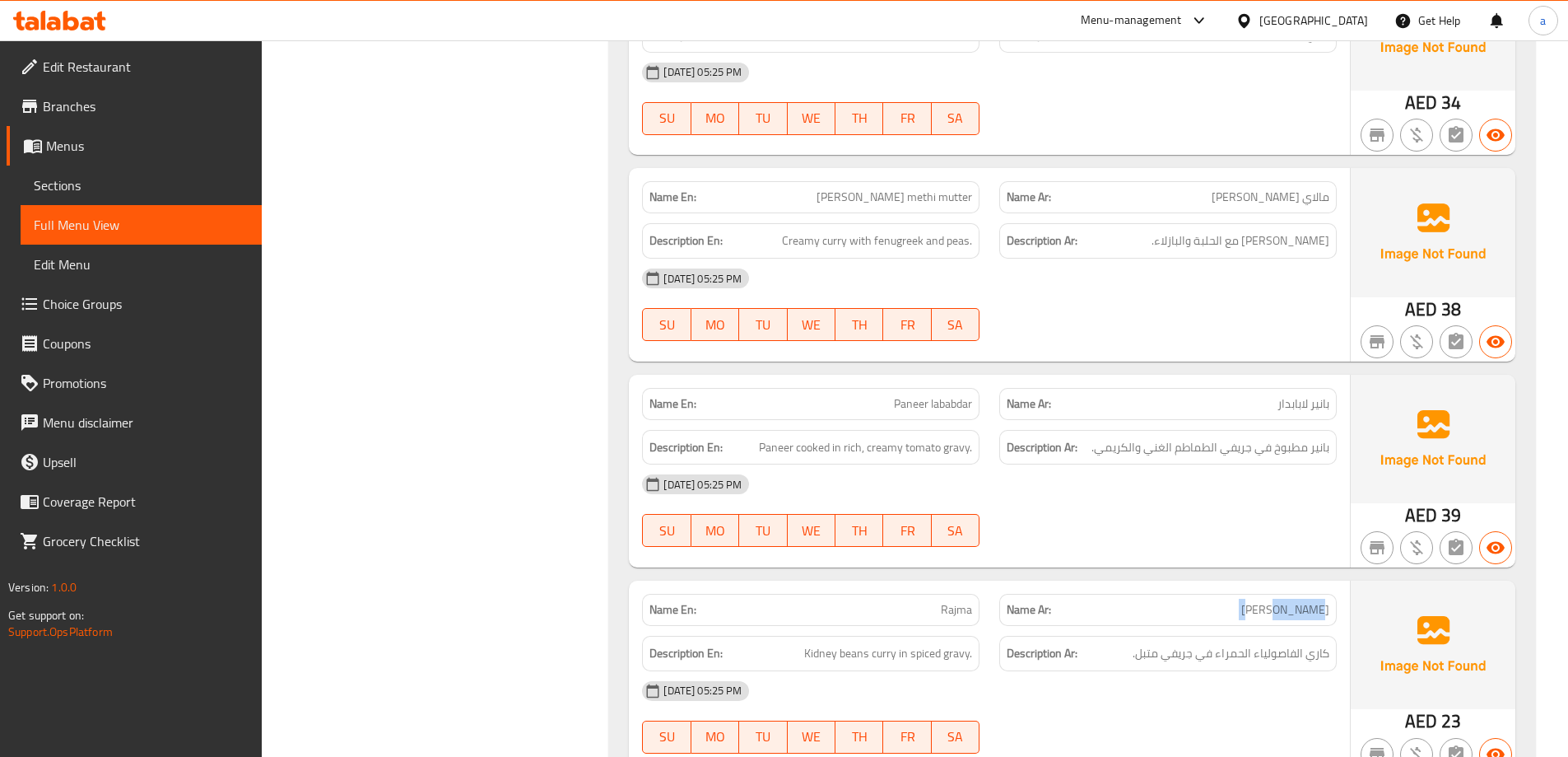
click at [1277, 602] on p "Name Ar: [PERSON_NAME]" at bounding box center [1168, 610] width 323 height 17
click at [942, 602] on span "Rajma" at bounding box center [957, 610] width 32 height 17
click at [1223, 671] on div "[DATE] 05:25 PM" at bounding box center [989, 691] width 714 height 40
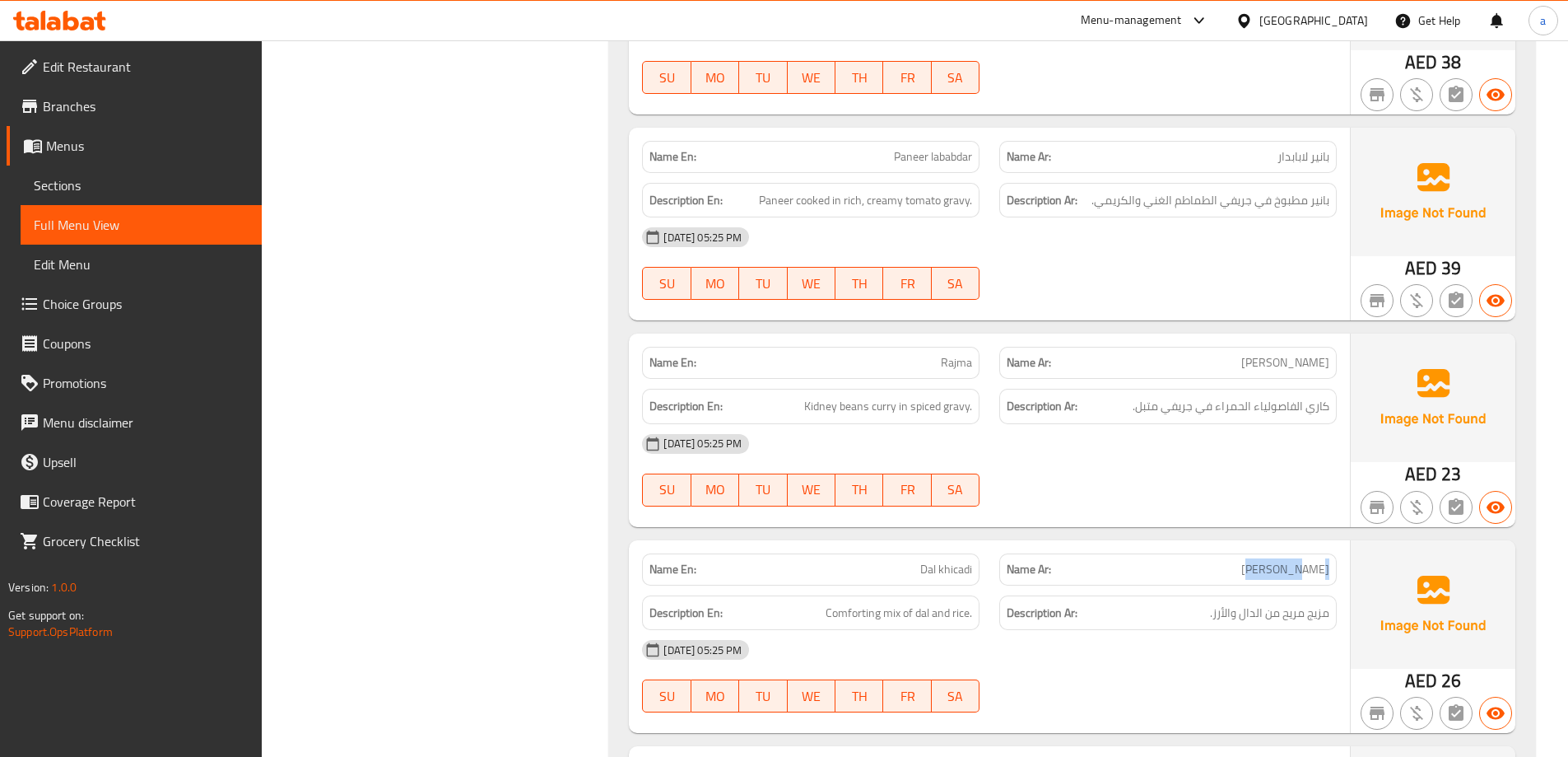
drag, startPoint x: 1145, startPoint y: 435, endPoint x: 1188, endPoint y: 437, distance: 43.0
click at [1188, 561] on p "Name Ar: [PERSON_NAME]" at bounding box center [1168, 569] width 323 height 17
drag, startPoint x: 802, startPoint y: 479, endPoint x: 883, endPoint y: 474, distance: 81.2
click at [883, 603] on h6 "Description En: Comforting mix of dal and rice." at bounding box center [811, 613] width 323 height 21
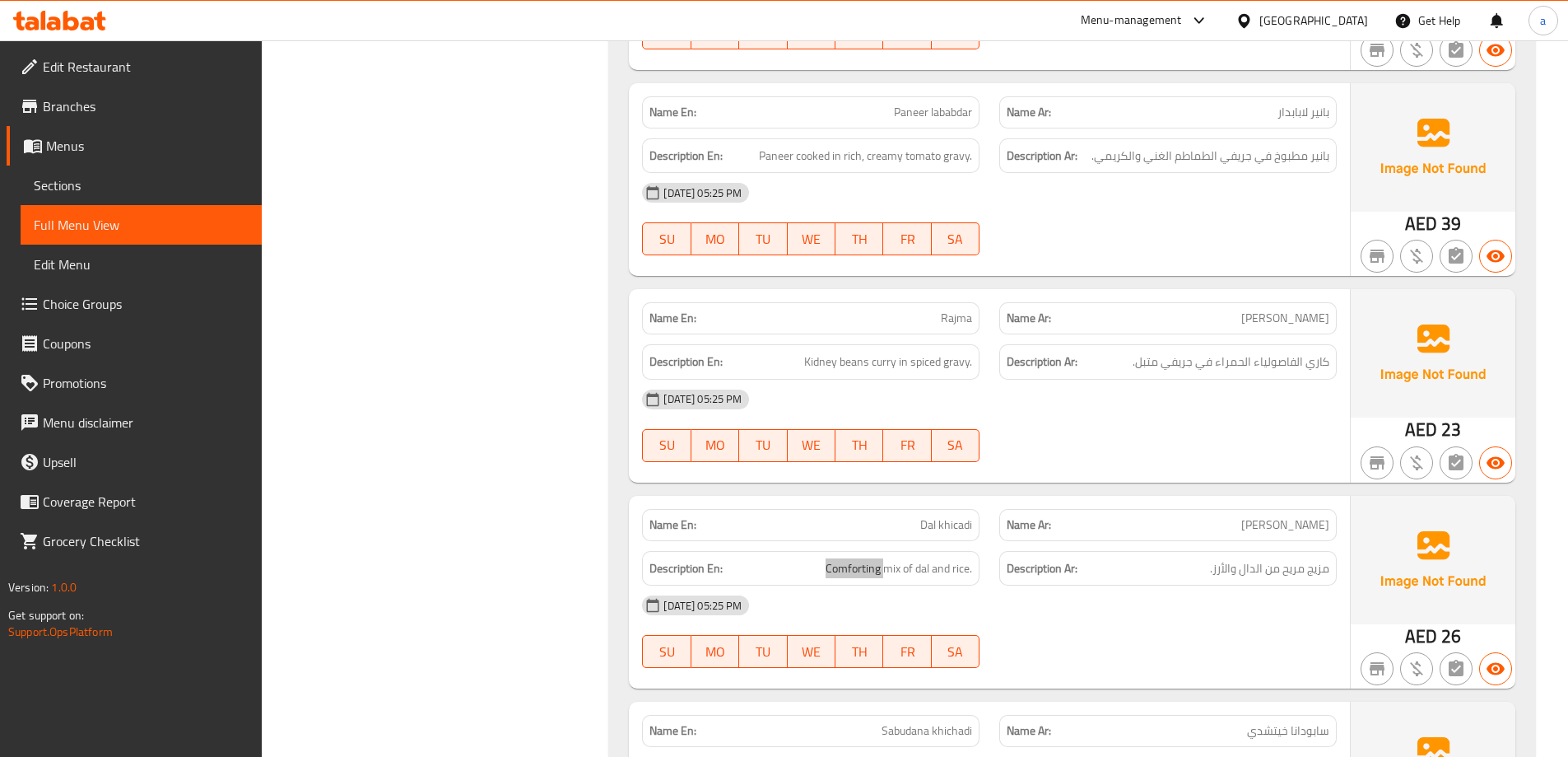
scroll to position [19459, 0]
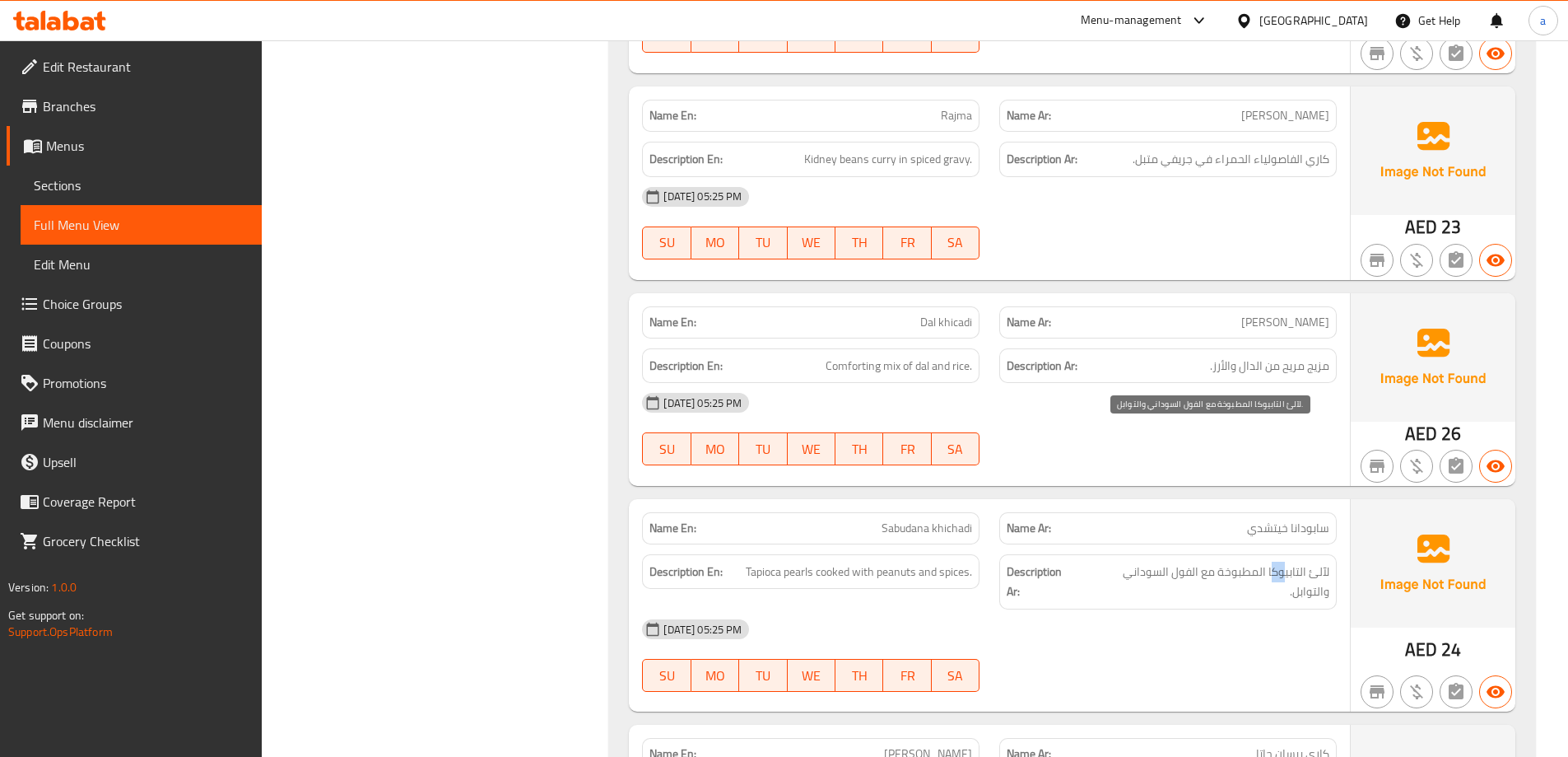
drag, startPoint x: 1270, startPoint y: 437, endPoint x: 1286, endPoint y: 437, distance: 16.0
click at [1286, 562] on span "لآلئ التابيوكا المطبوخة مع الفول السوداني والتوابل." at bounding box center [1204, 582] width 248 height 41
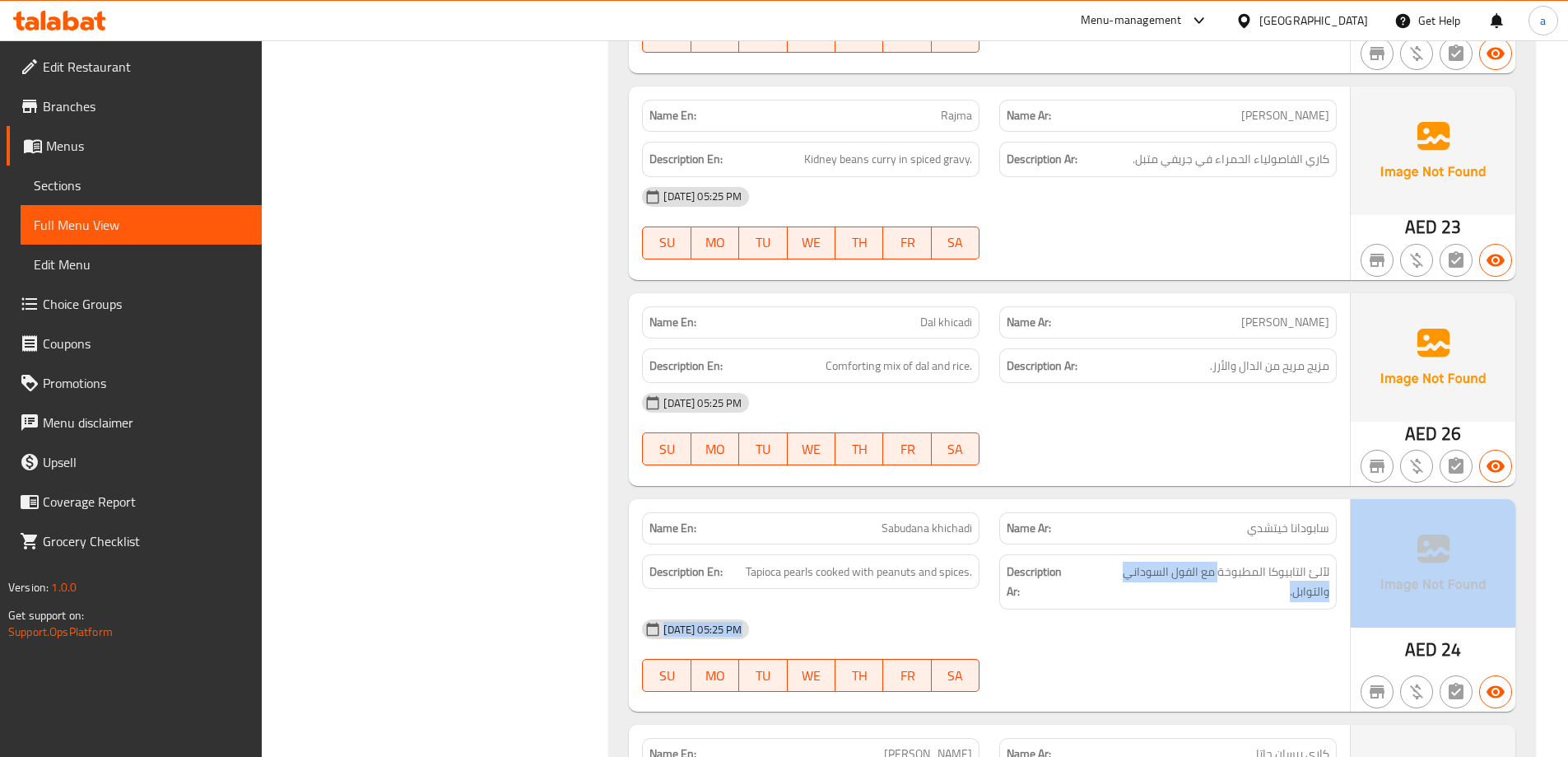
drag, startPoint x: 1219, startPoint y: 436, endPoint x: 1383, endPoint y: 452, distance: 164.8
click at [1383, 499] on div "Name En: Sabudana khichadi Name Ar: سابودانا خيتشدي Description En: Tapioca pea…" at bounding box center [1071, 606] width 886 height 213
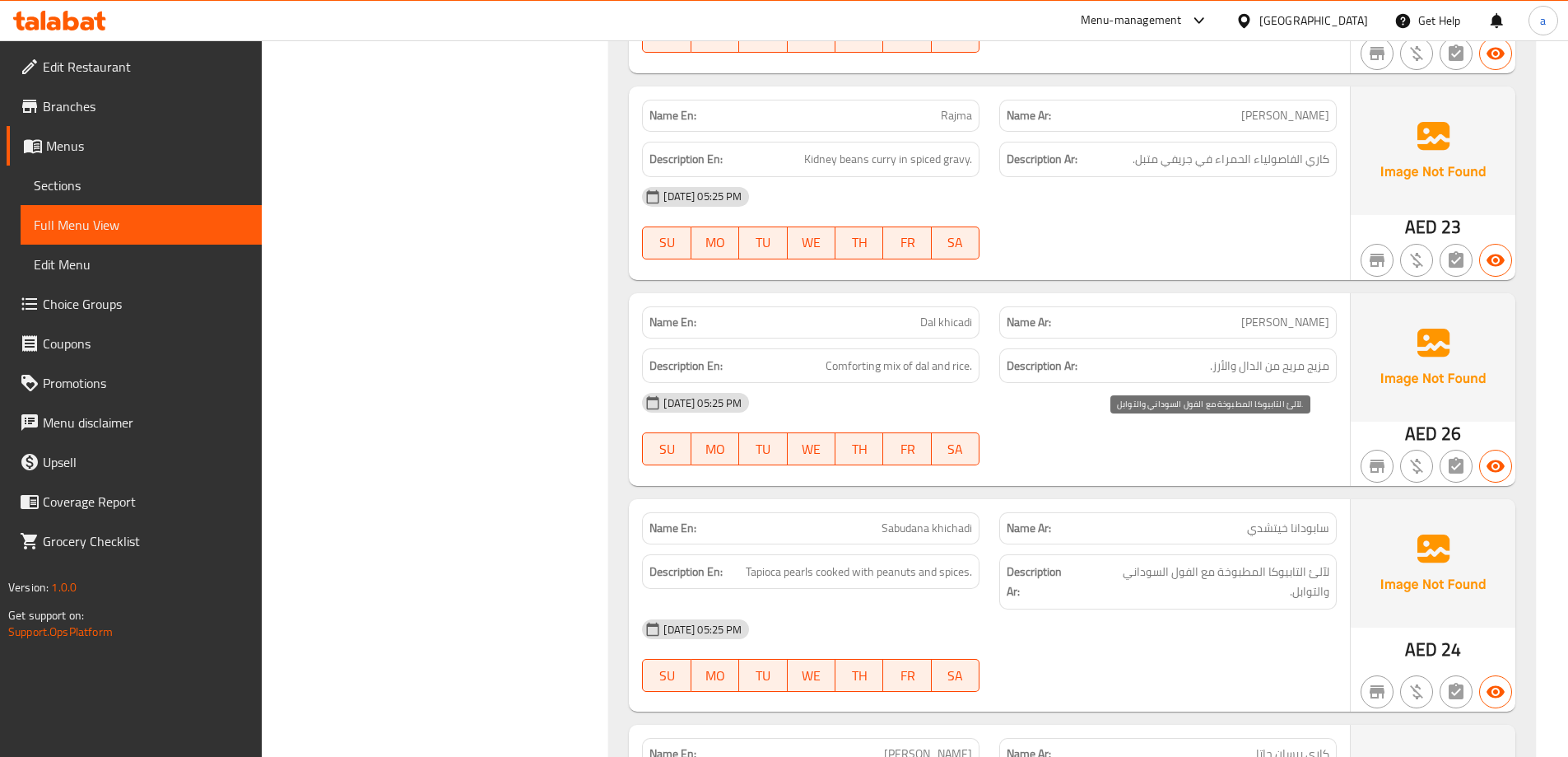
click at [1262, 562] on span "لآلئ التابيوكا المطبوخة مع الفول السوداني والتوابل." at bounding box center [1204, 582] width 248 height 41
drag, startPoint x: 1272, startPoint y: 433, endPoint x: 1316, endPoint y: 439, distance: 44.4
click at [1316, 562] on span "لآلئ التابيوكا المطبوخة مع الفول السوداني والتوابل." at bounding box center [1204, 582] width 248 height 41
click at [1267, 562] on span "لآلئ التابيوكا المطبوخة مع الفول السوداني والتوابل." at bounding box center [1204, 582] width 248 height 41
click at [1275, 562] on span "لآلئ التابيوكا المطبوخة مع الفول السوداني والتوابل." at bounding box center [1204, 582] width 248 height 41
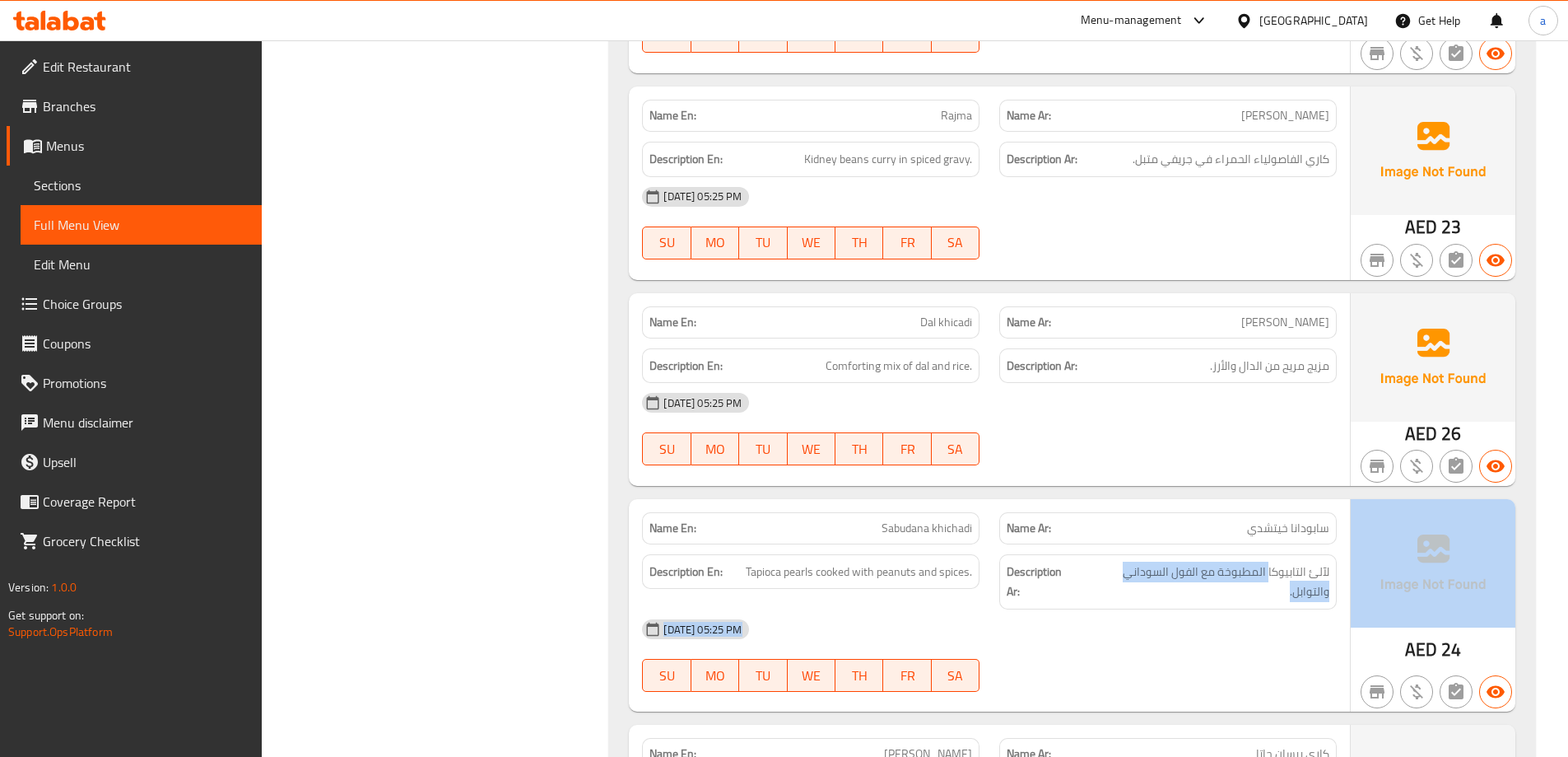
drag, startPoint x: 1269, startPoint y: 435, endPoint x: 1380, endPoint y: 450, distance: 112.0
click at [1380, 499] on div "Name En: Sabudana khichadi Name Ar: سابودانا خيتشدي Description En: Tapioca pea…" at bounding box center [1071, 606] width 886 height 213
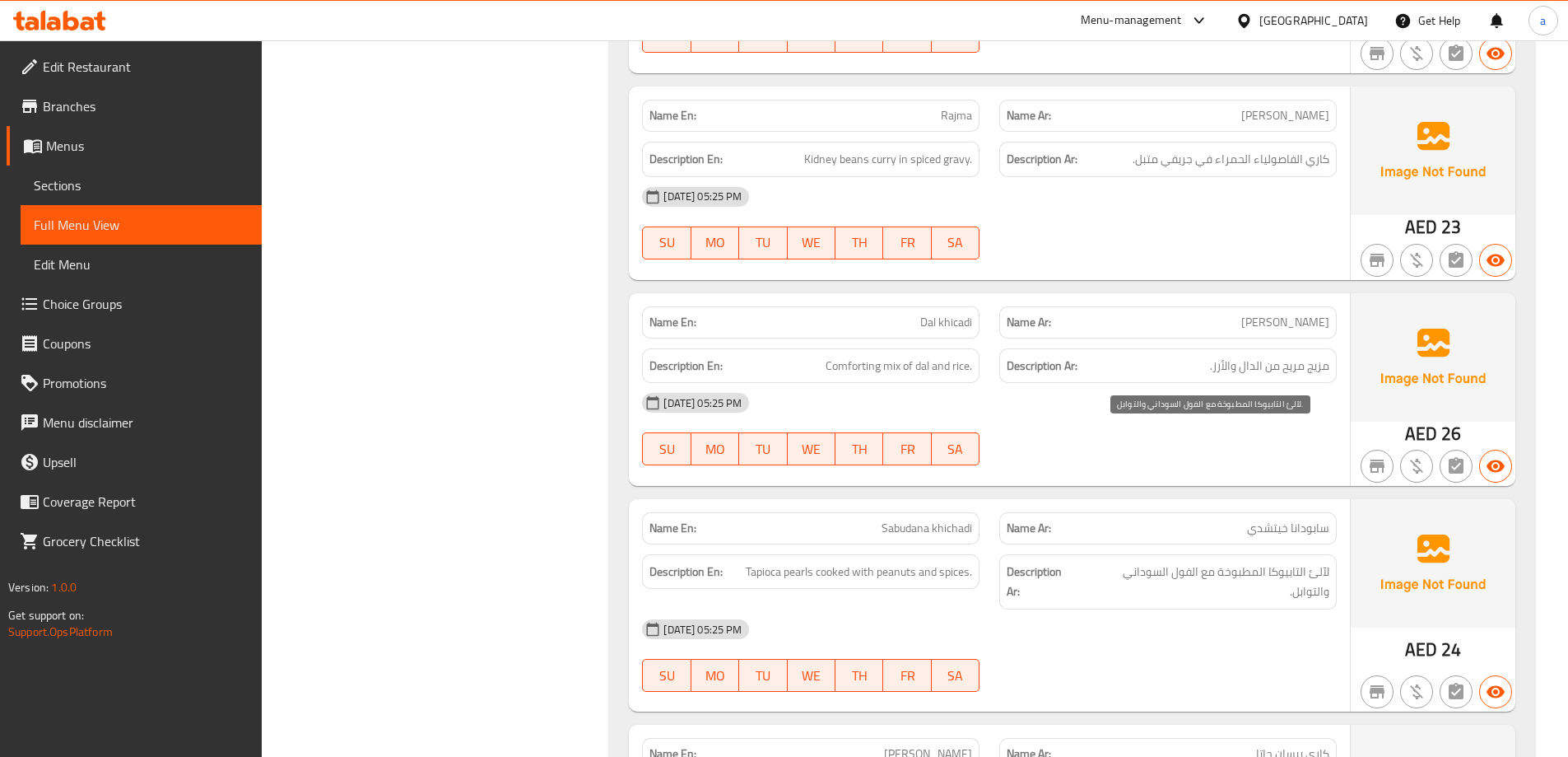
click at [1295, 562] on span "لآلئ التابيوكا المطبوخة مع الفول السوداني والتوابل." at bounding box center [1204, 582] width 248 height 41
click at [1269, 562] on span "لآلئ التابيوكا المطبوخة مع الفول السوداني والتوابل." at bounding box center [1204, 582] width 248 height 41
drag, startPoint x: 1269, startPoint y: 437, endPoint x: 1334, endPoint y: 438, distance: 65.0
click at [1334, 554] on div "Description Ar: لآلئ التابيوكا المطبوخة مع الفول السوداني والتوابل." at bounding box center [1168, 582] width 337 height 55
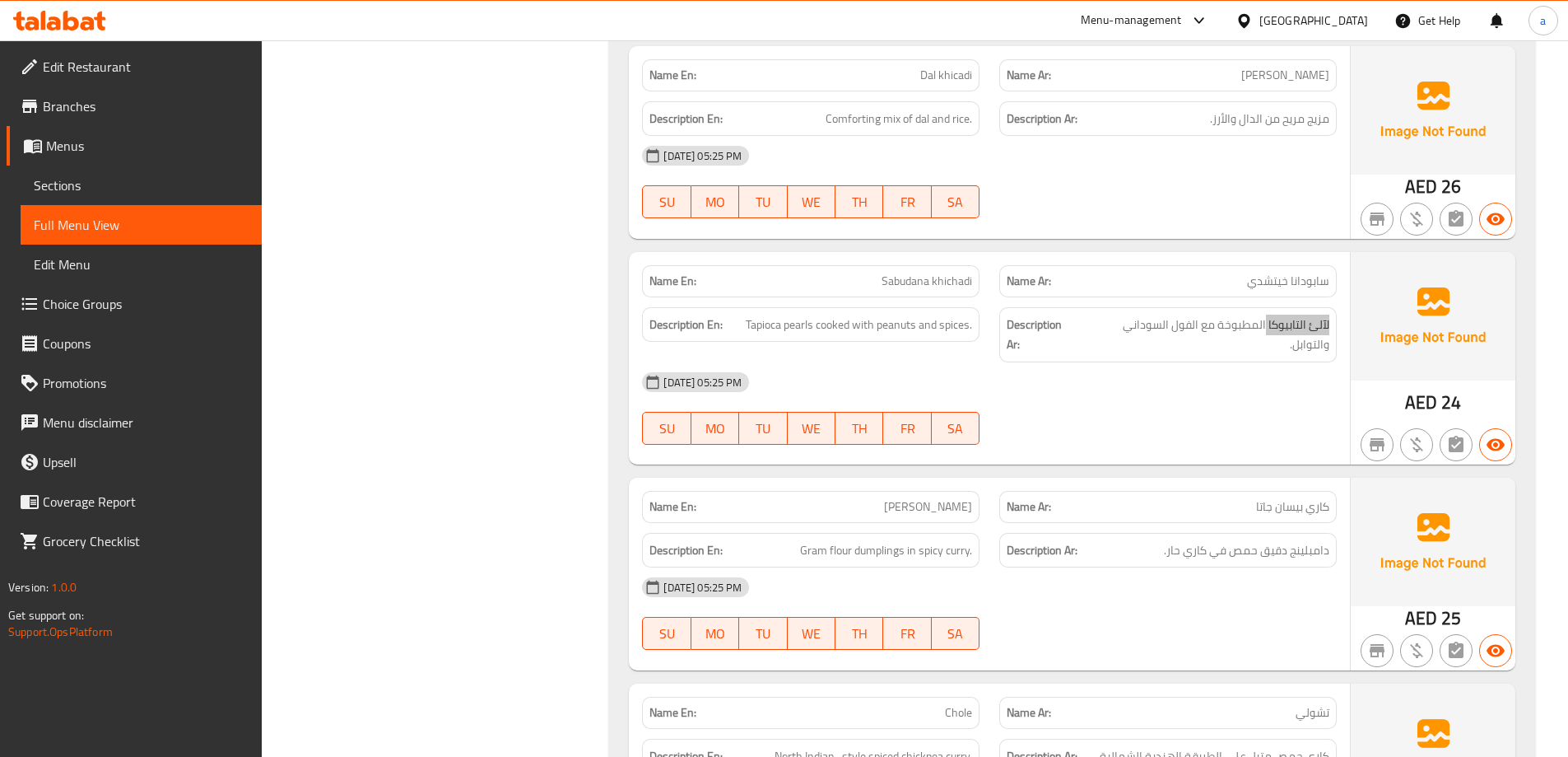
scroll to position [19789, 0]
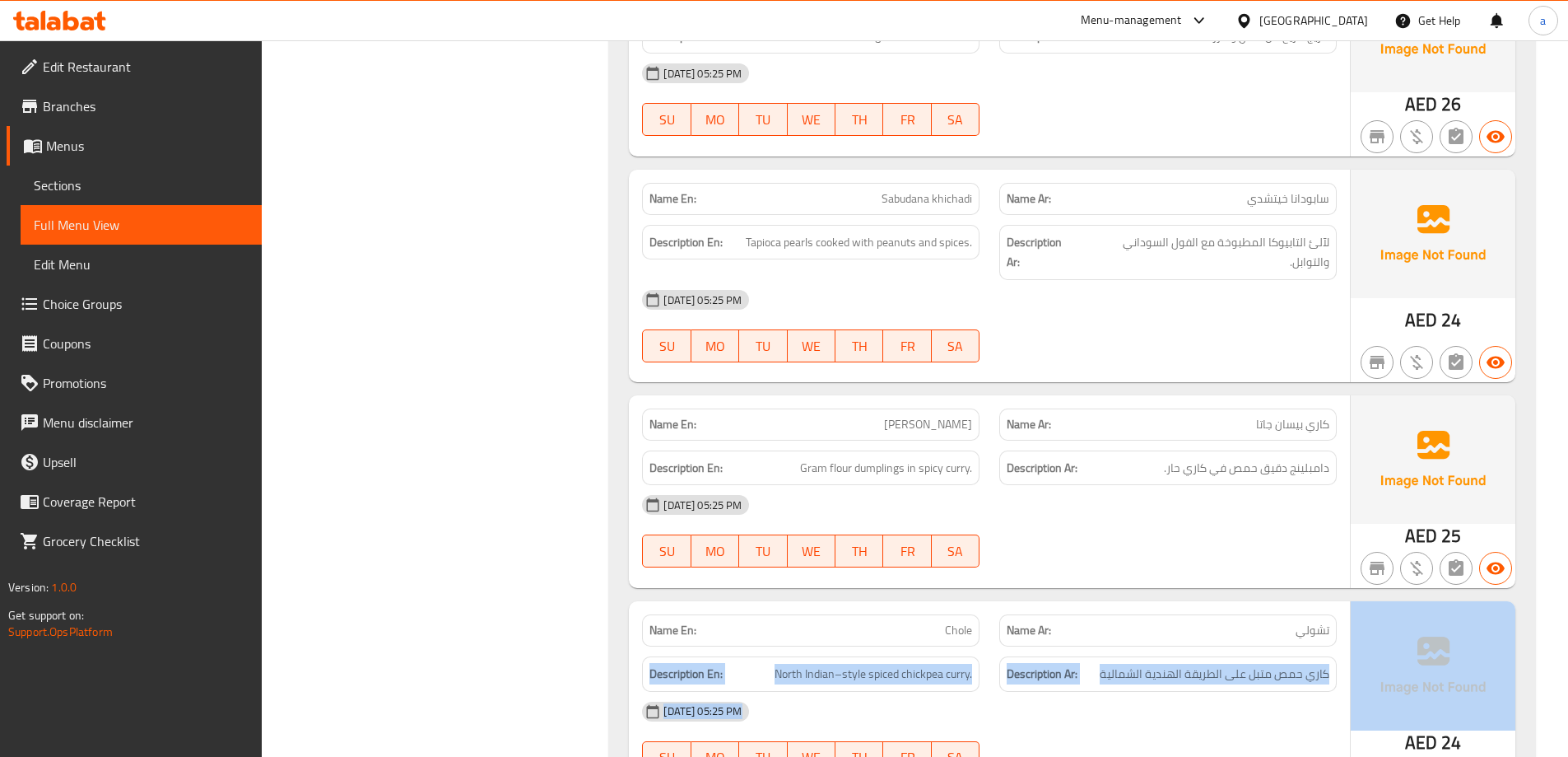
drag, startPoint x: 1239, startPoint y: 469, endPoint x: 1358, endPoint y: 465, distance: 119.1
click at [1358, 602] on div "Name En: Chole Name Ar: تشولي Description En: North Indian–style spiced chickpe…" at bounding box center [1071, 698] width 886 height 193
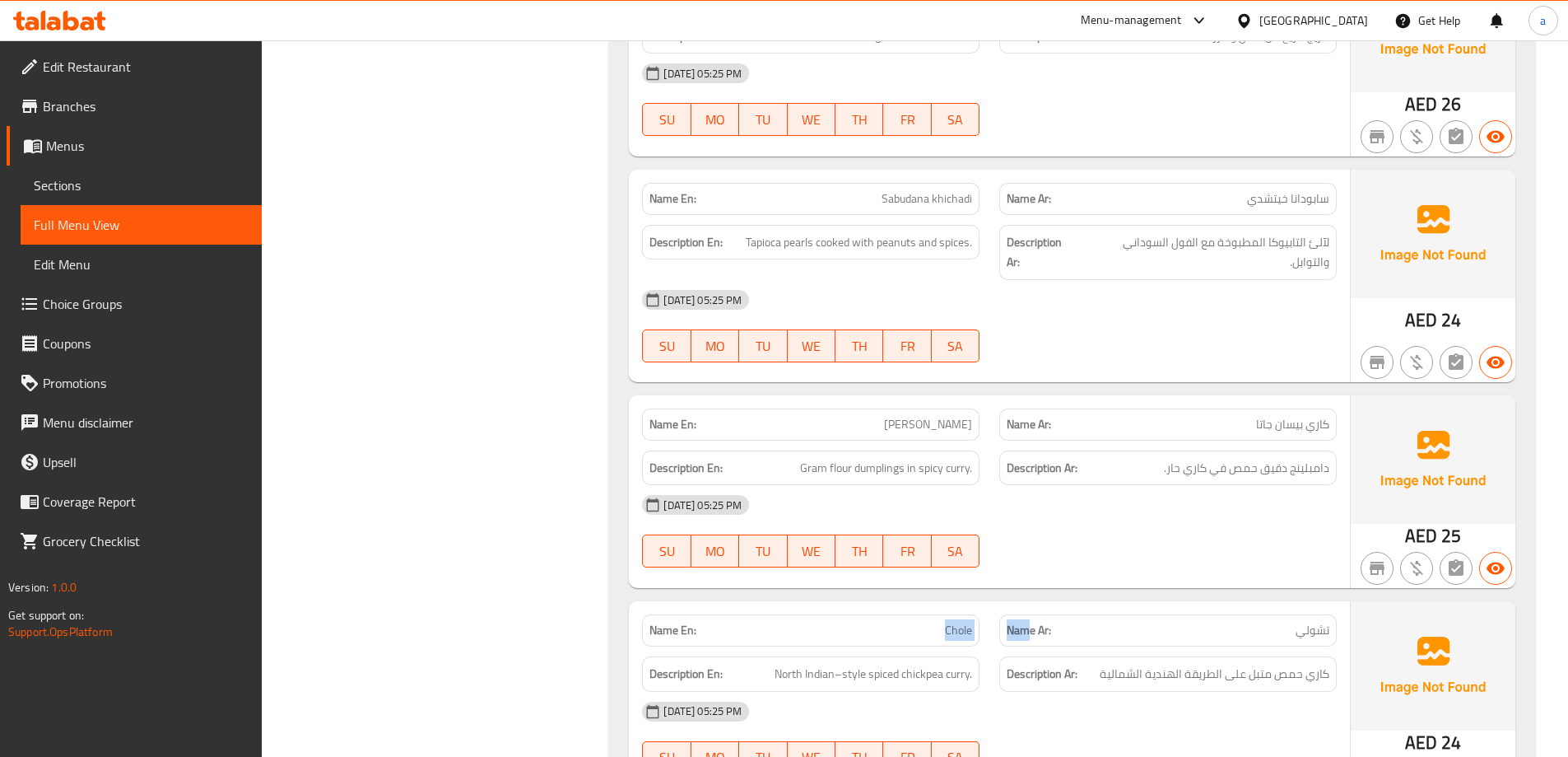
drag, startPoint x: 912, startPoint y: 487, endPoint x: 1032, endPoint y: 488, distance: 120.0
click at [1031, 604] on div "Name En: Chole Name Ar: تشولي" at bounding box center [989, 630] width 714 height 52
click at [1316, 656] on div "Description Ar: كاري حمص متبل على الطريقة الهندية الشمالية" at bounding box center [1168, 674] width 337 height 36
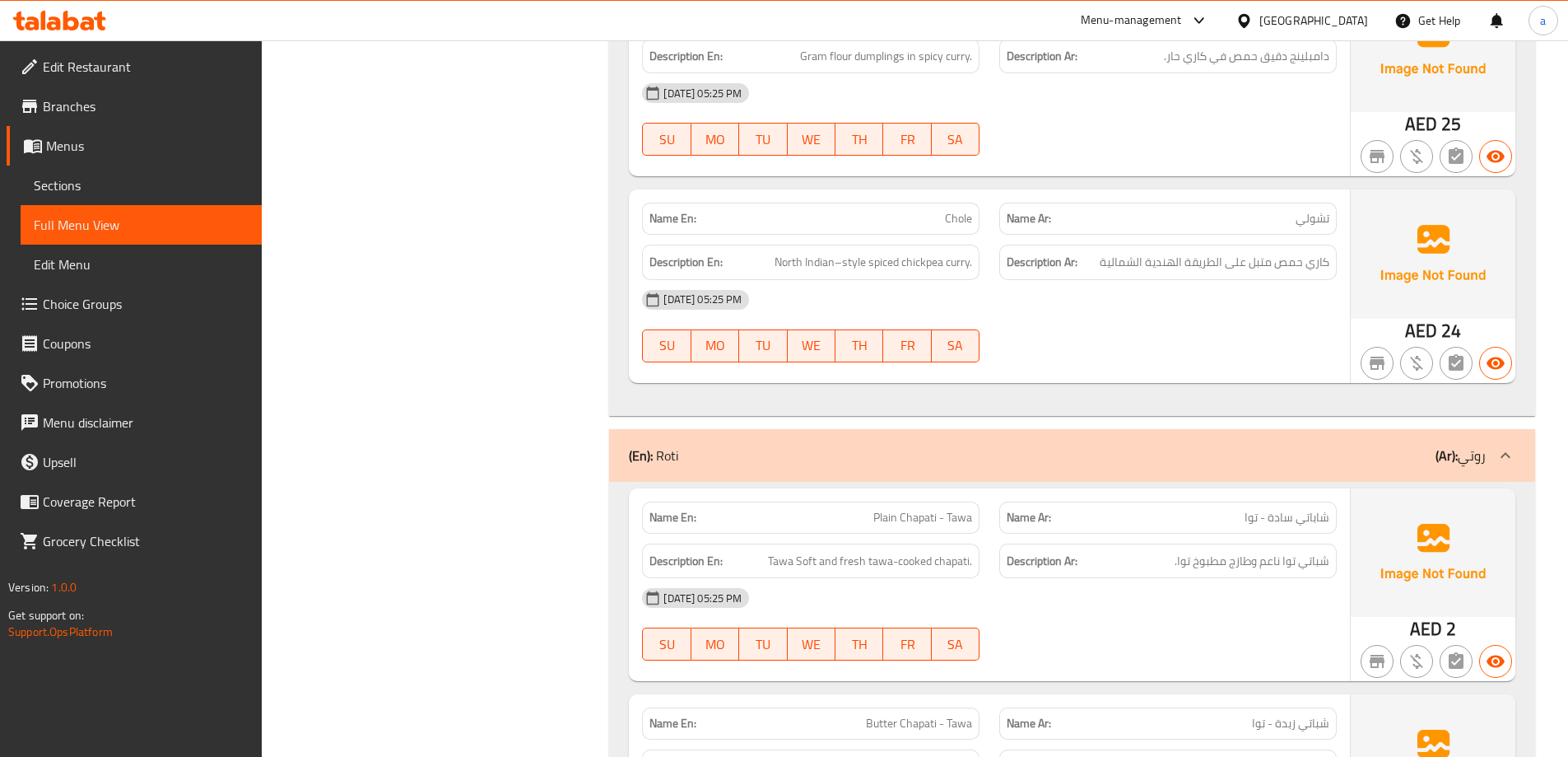
scroll to position [20284, 0]
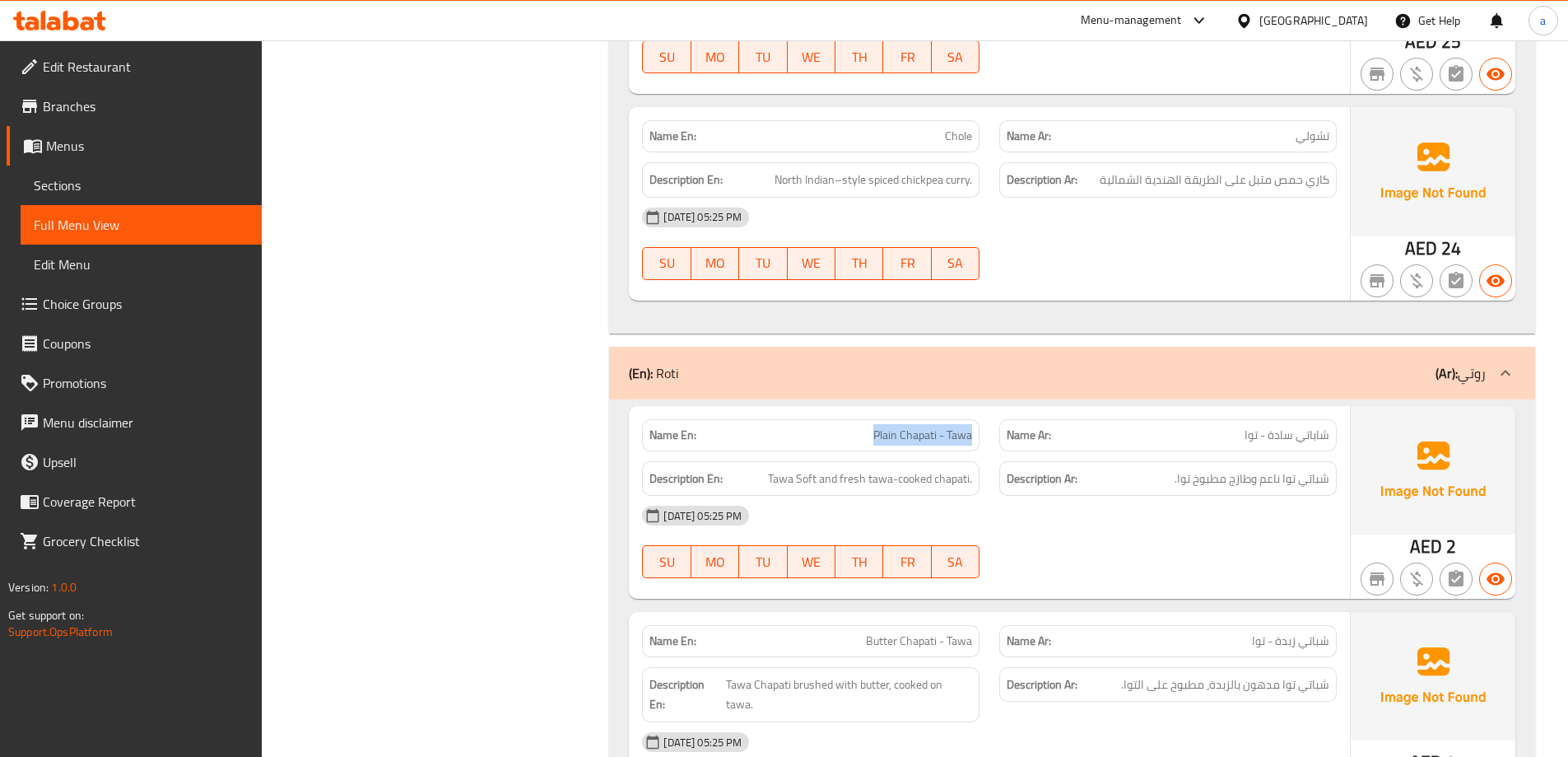
drag, startPoint x: 872, startPoint y: 267, endPoint x: 975, endPoint y: 275, distance: 103.3
drag, startPoint x: 1210, startPoint y: 258, endPoint x: 1303, endPoint y: 274, distance: 94.4
drag, startPoint x: 1325, startPoint y: 322, endPoint x: 1266, endPoint y: 328, distance: 59.3
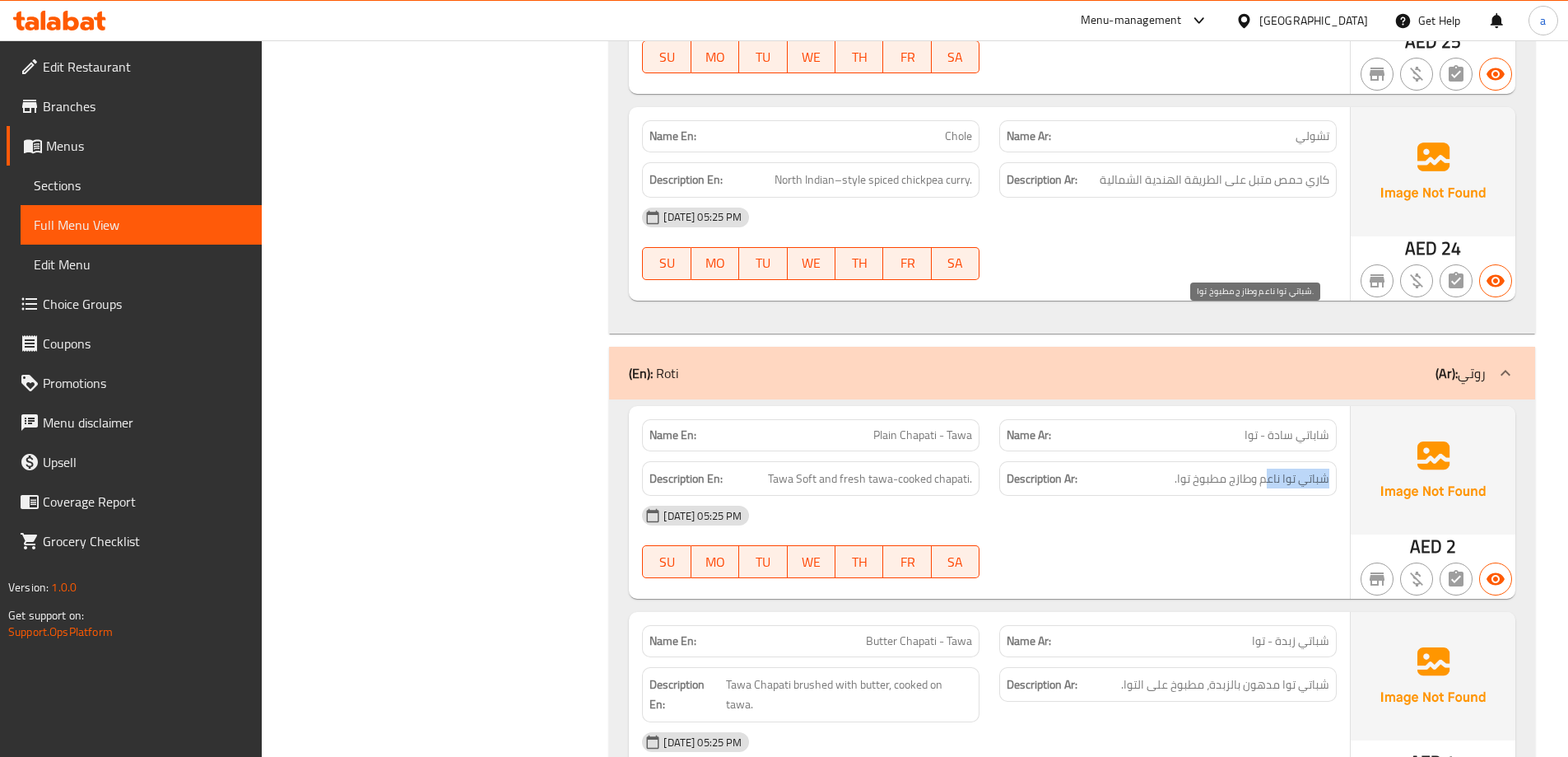
click at [1266, 469] on span "شباتي توا ناعم وطازج مطبوخ توا." at bounding box center [1252, 479] width 154 height 21
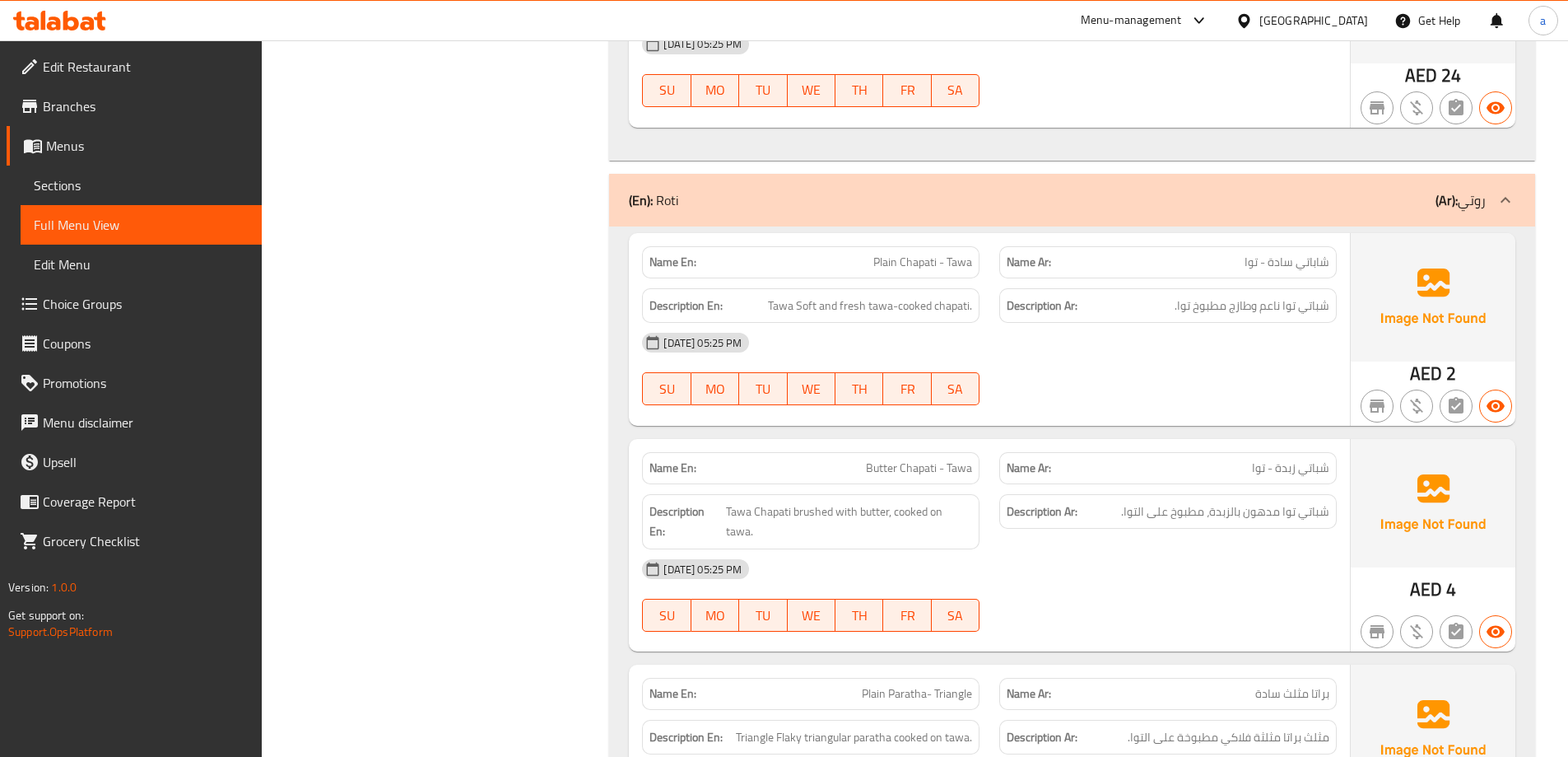
scroll to position [20613, 0]
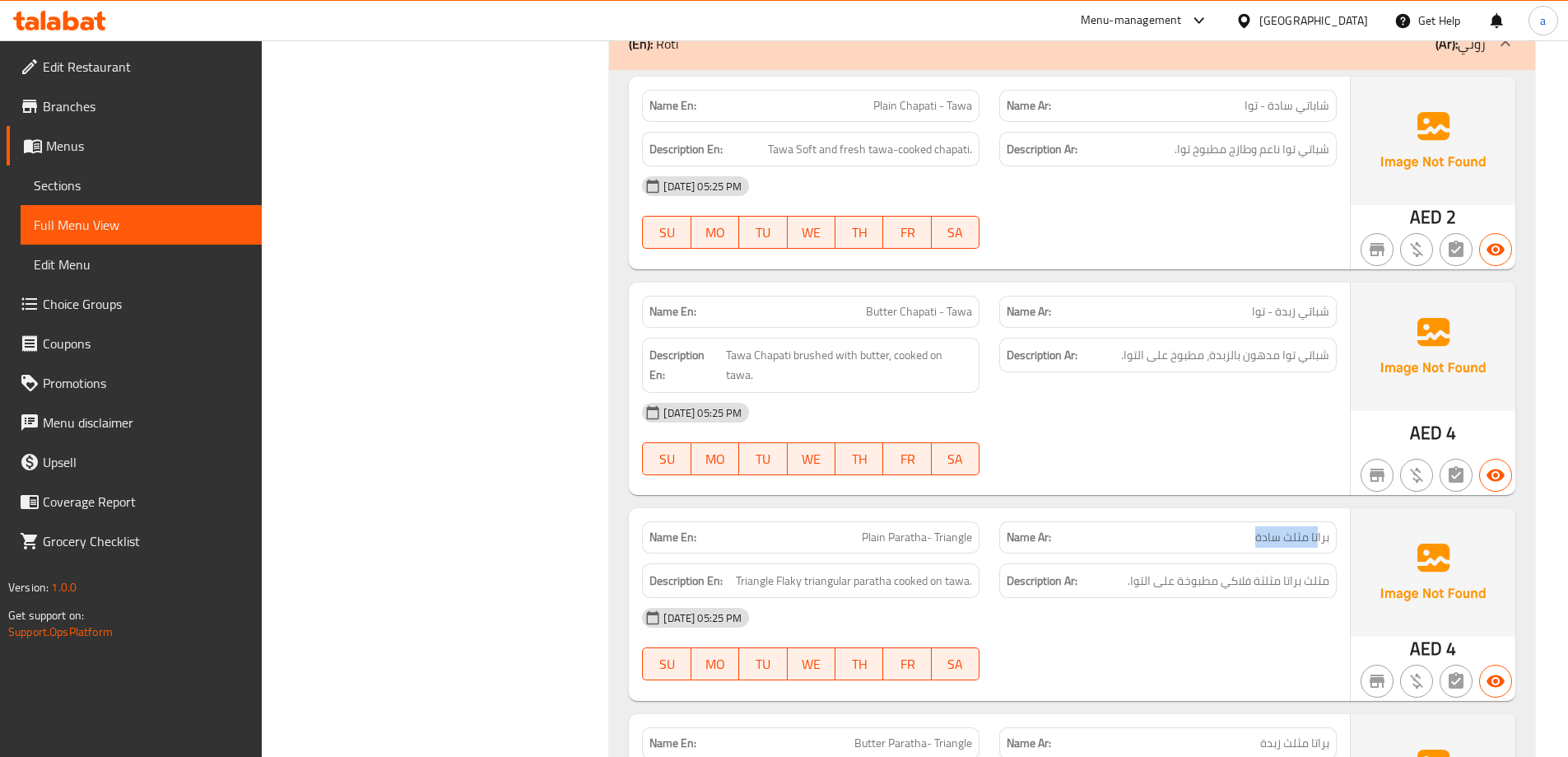
drag, startPoint x: 1231, startPoint y: 359, endPoint x: 1319, endPoint y: 358, distance: 88.0
drag, startPoint x: 831, startPoint y: 356, endPoint x: 978, endPoint y: 370, distance: 147.7
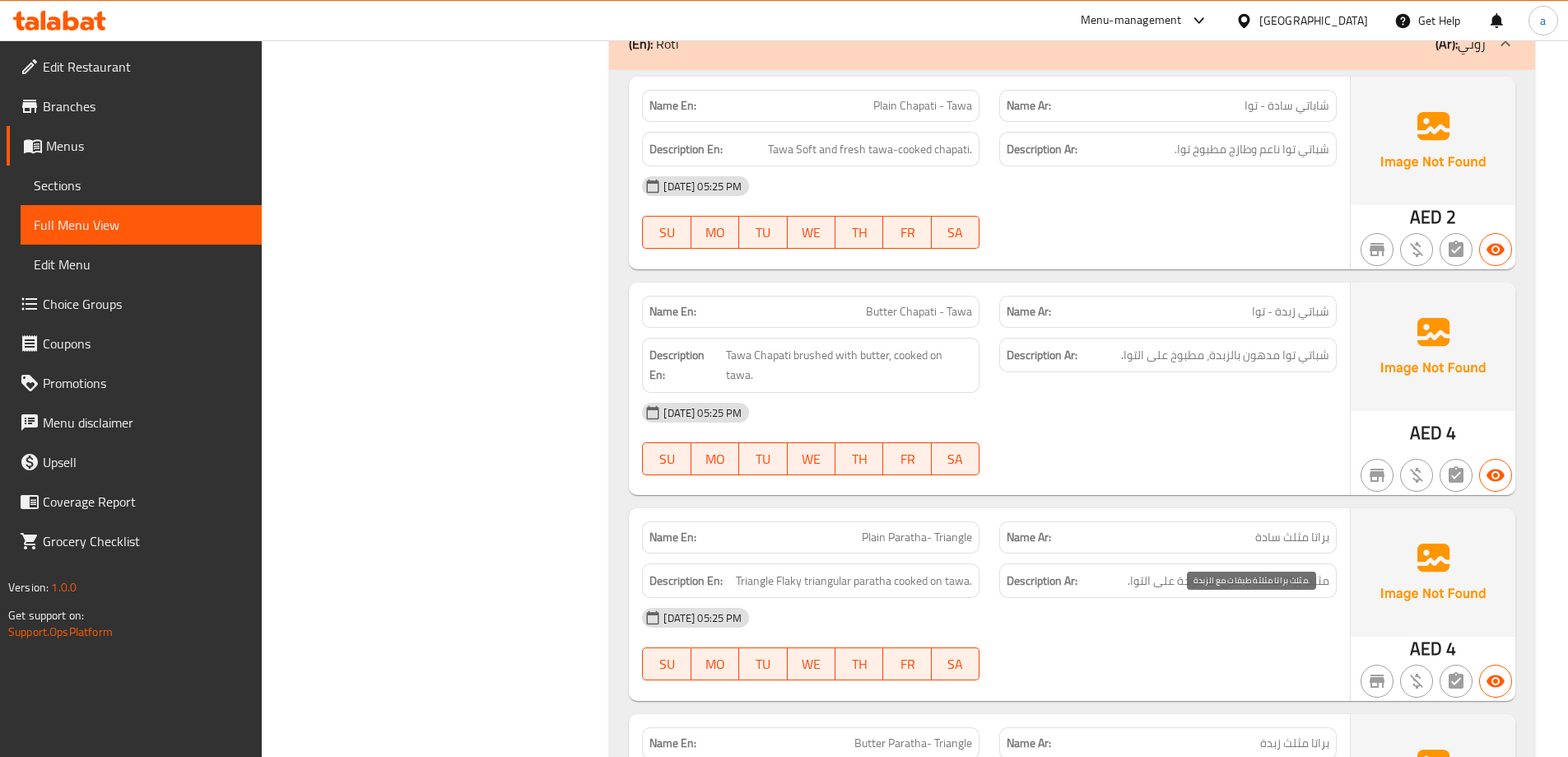
scroll to position [20695, 0]
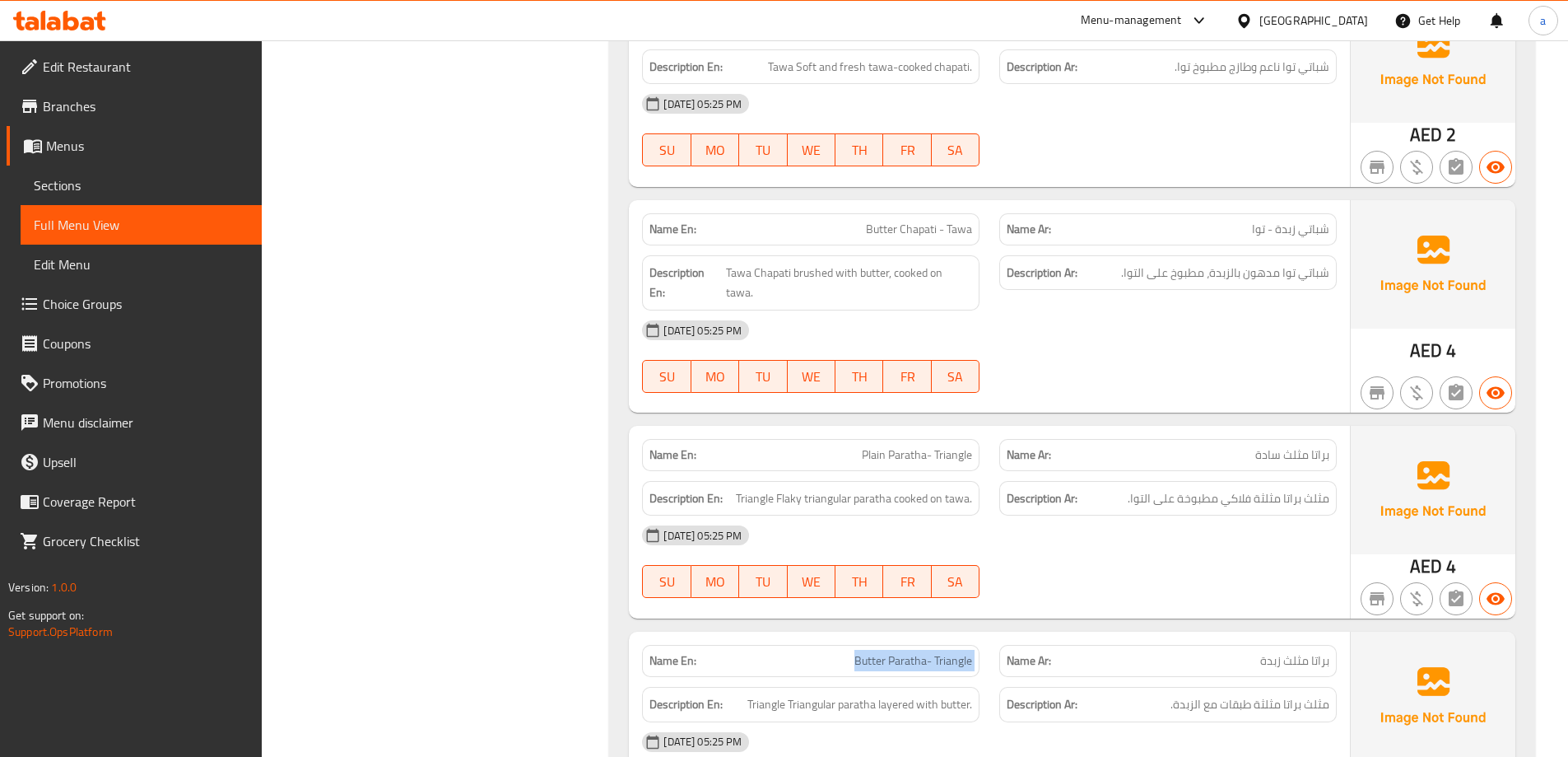
drag, startPoint x: 840, startPoint y: 485, endPoint x: 1064, endPoint y: 500, distance: 224.5
drag, startPoint x: 1170, startPoint y: 487, endPoint x: 1340, endPoint y: 494, distance: 170.1
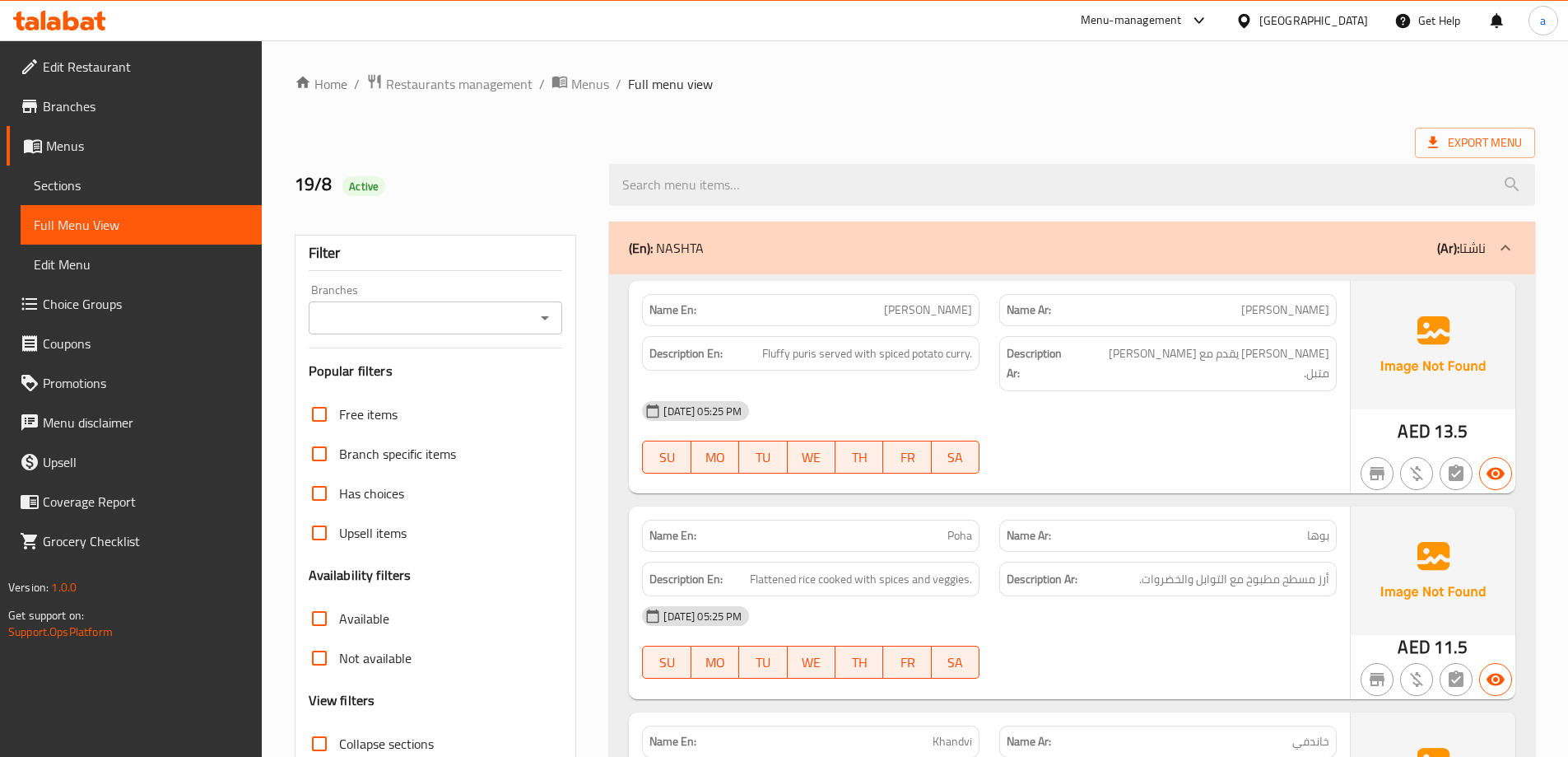
scroll to position [17236, 0]
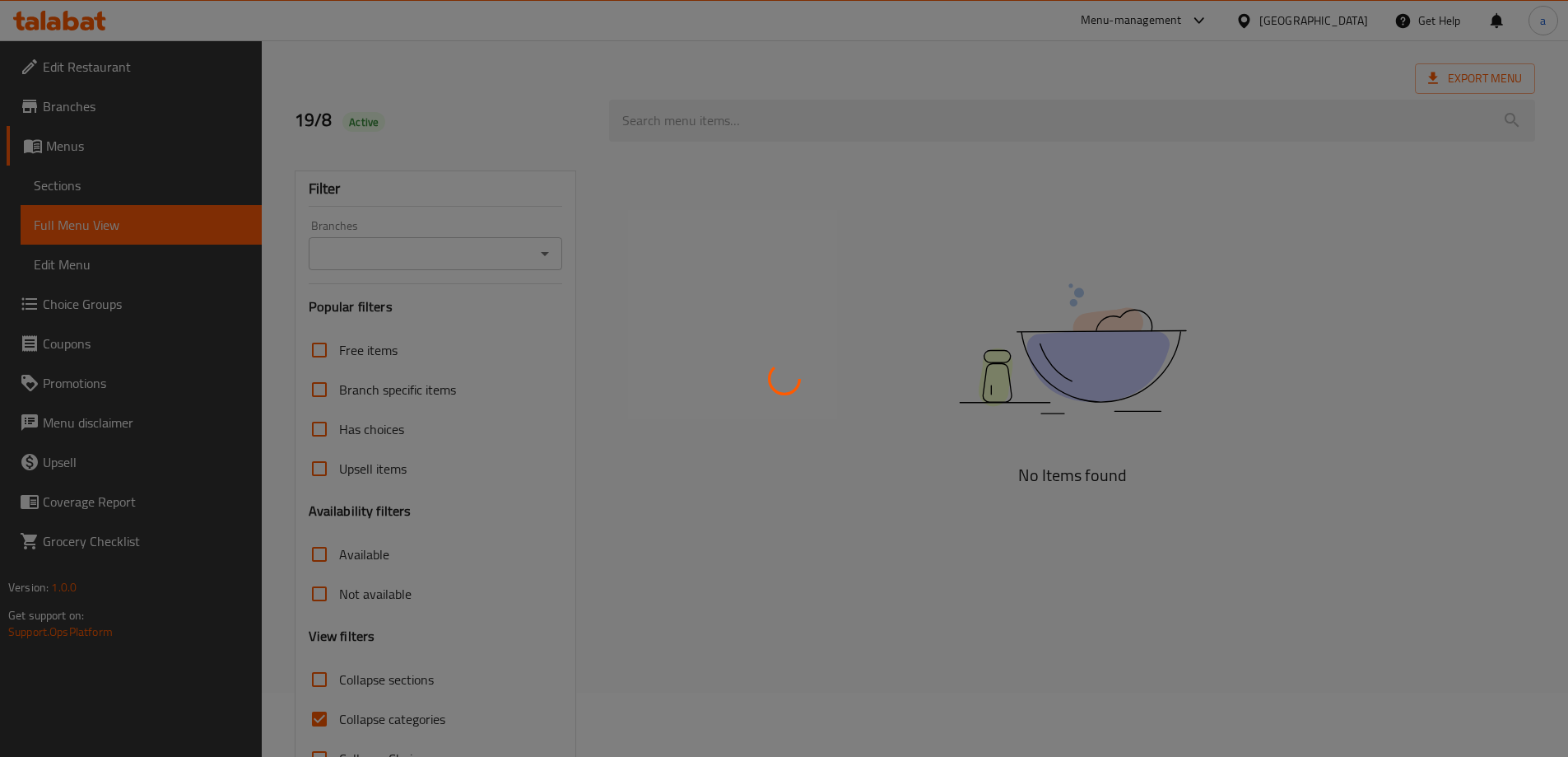
scroll to position [120, 0]
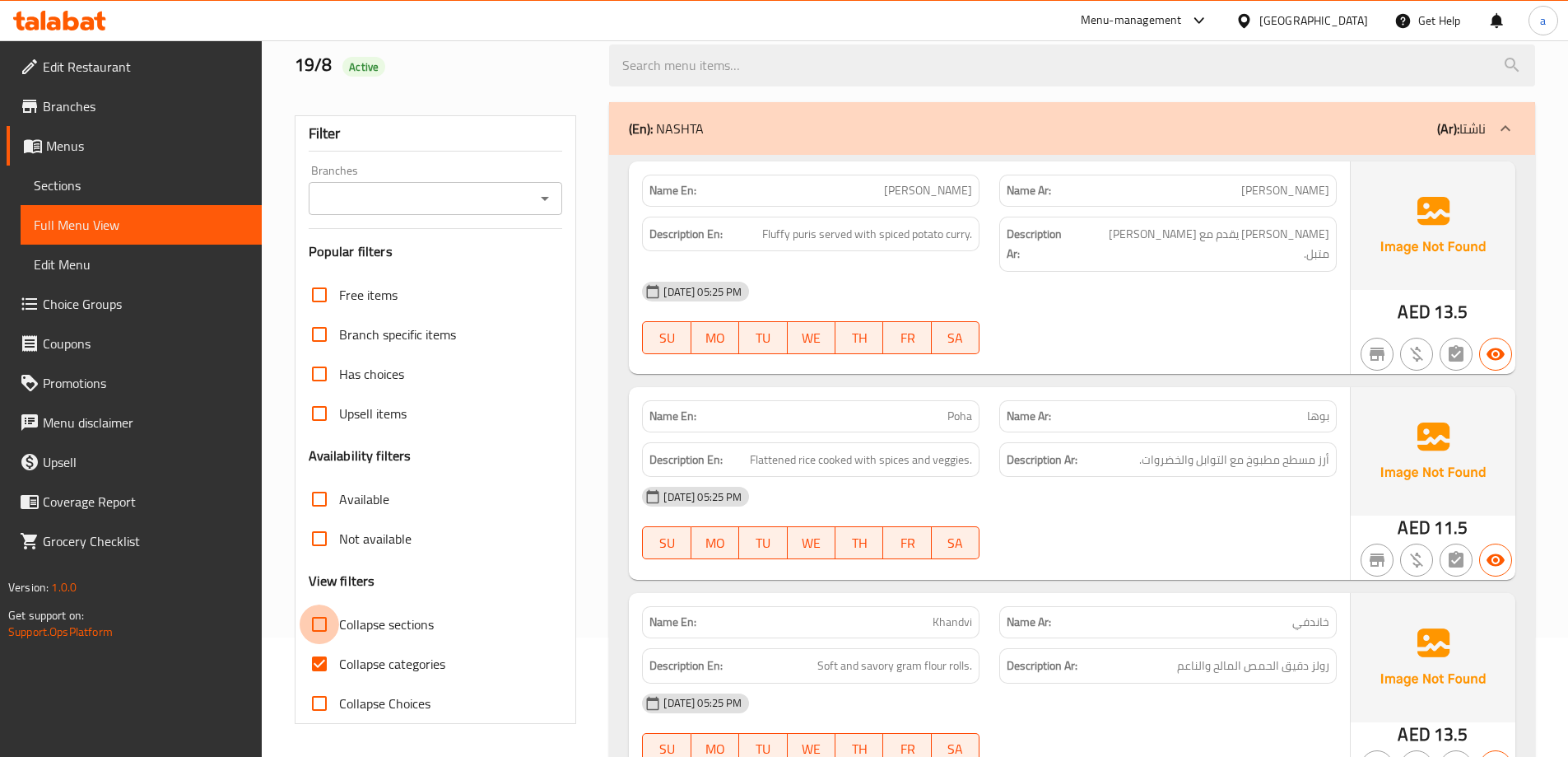
click at [321, 641] on input "Collapse sections" at bounding box center [320, 624] width 40 height 40
checkbox input "true"
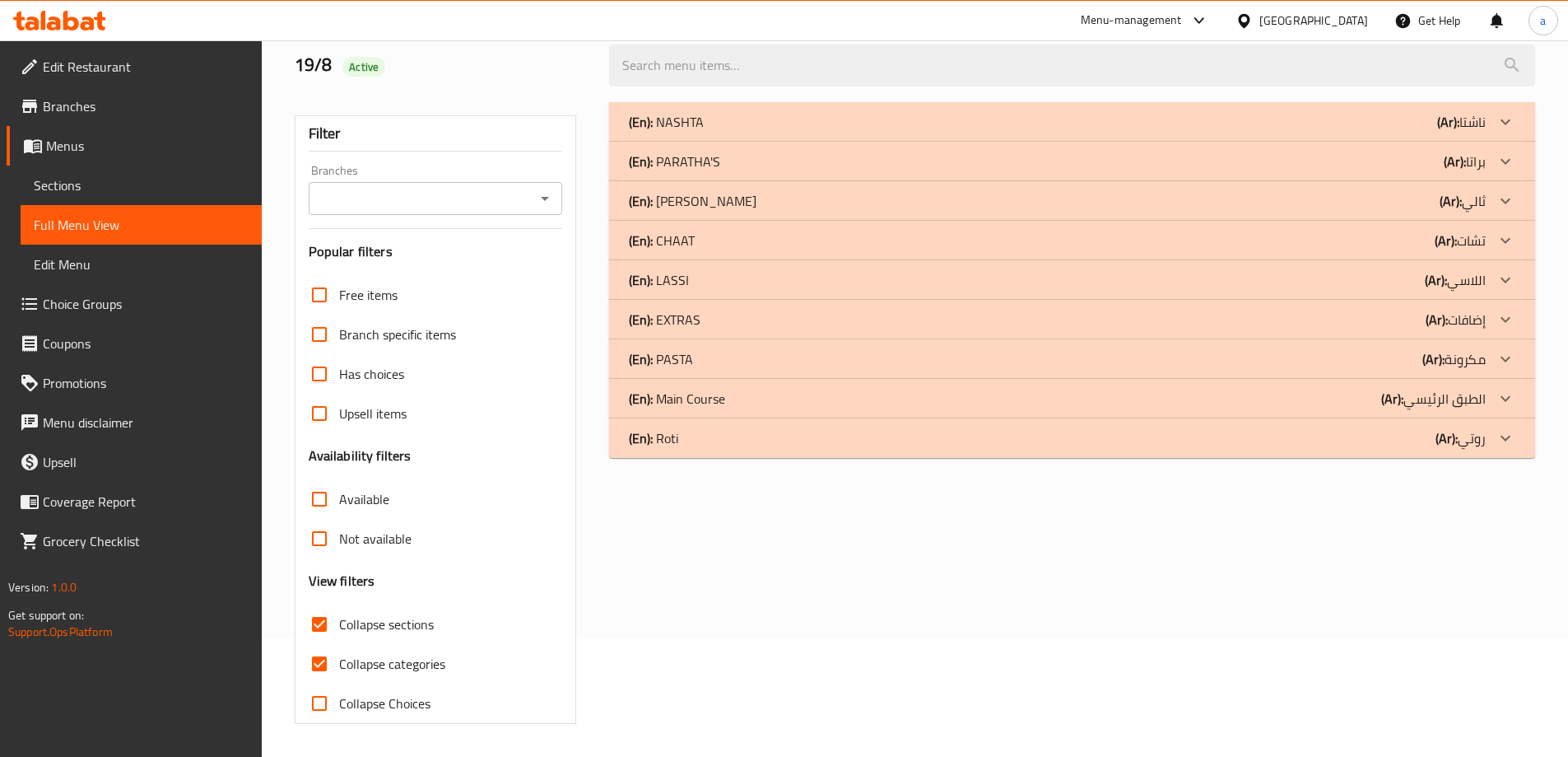
click at [321, 658] on input "Collapse categories" at bounding box center [320, 664] width 40 height 40
checkbox input "false"
click at [324, 619] on input "Collapse sections" at bounding box center [320, 624] width 40 height 40
checkbox input "false"
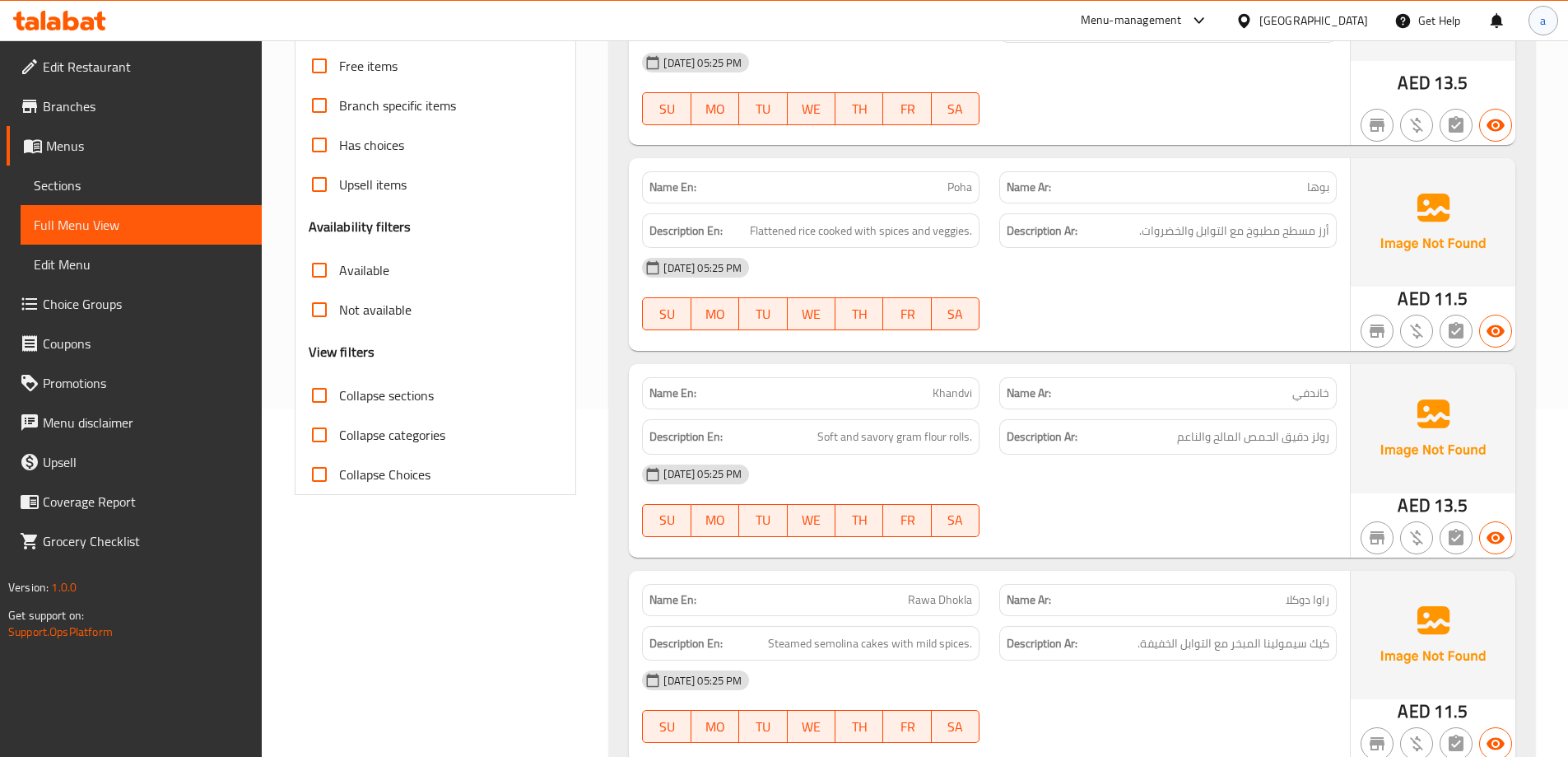
scroll to position [299, 0]
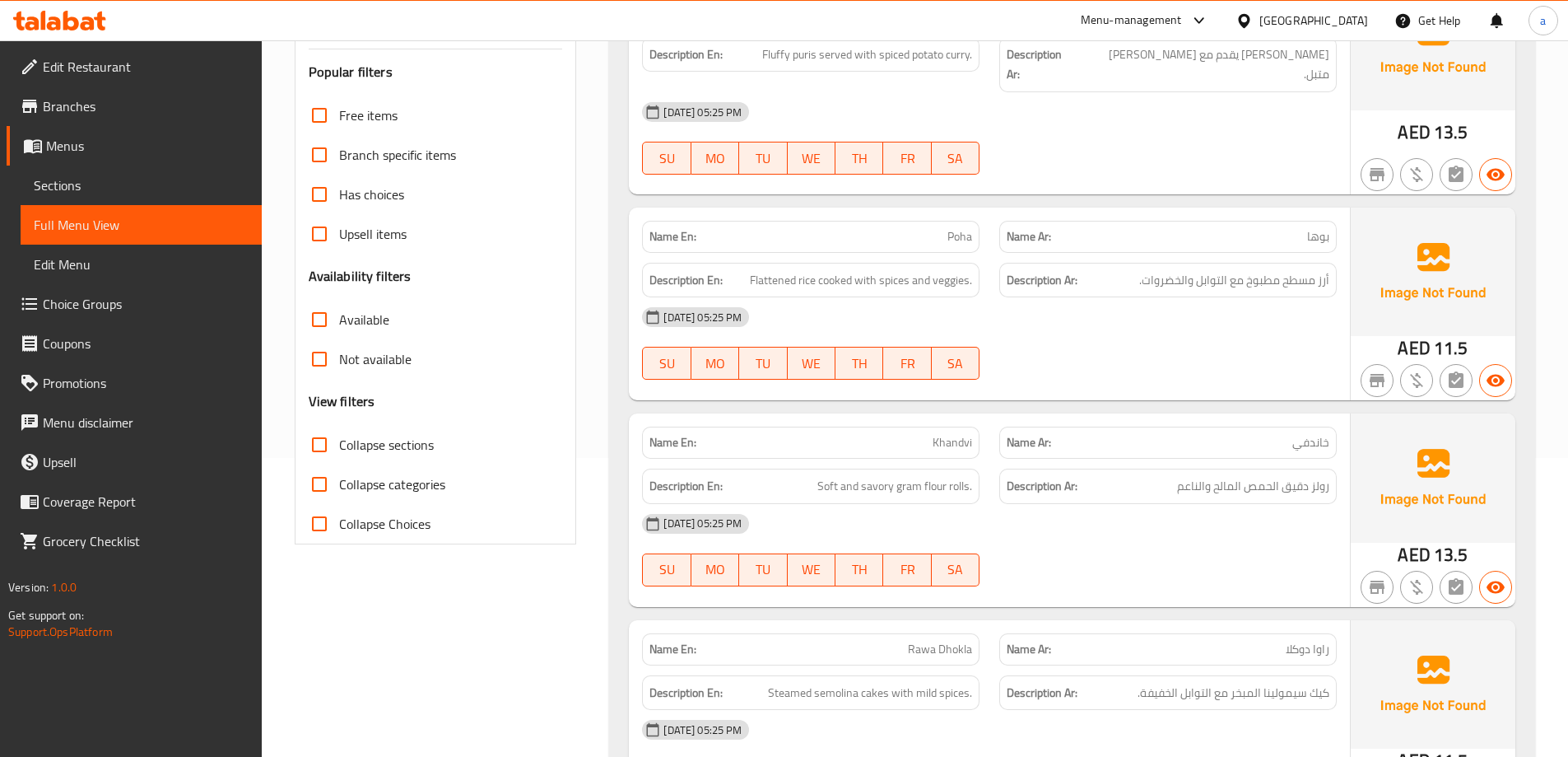
click at [135, 185] on span "Sections" at bounding box center [141, 185] width 215 height 20
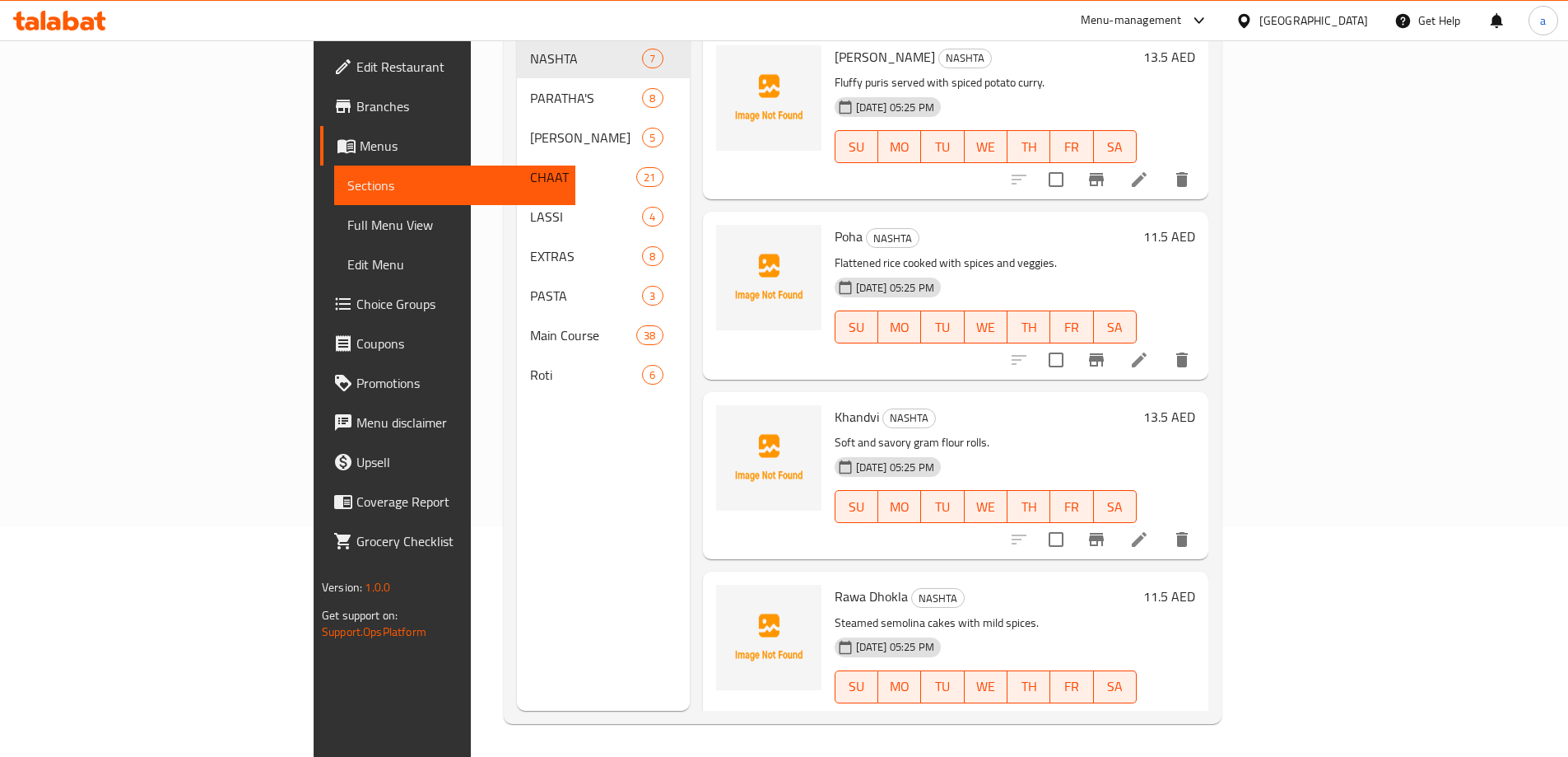
scroll to position [231, 0]
click at [347, 229] on span "Full Menu View" at bounding box center [454, 225] width 215 height 20
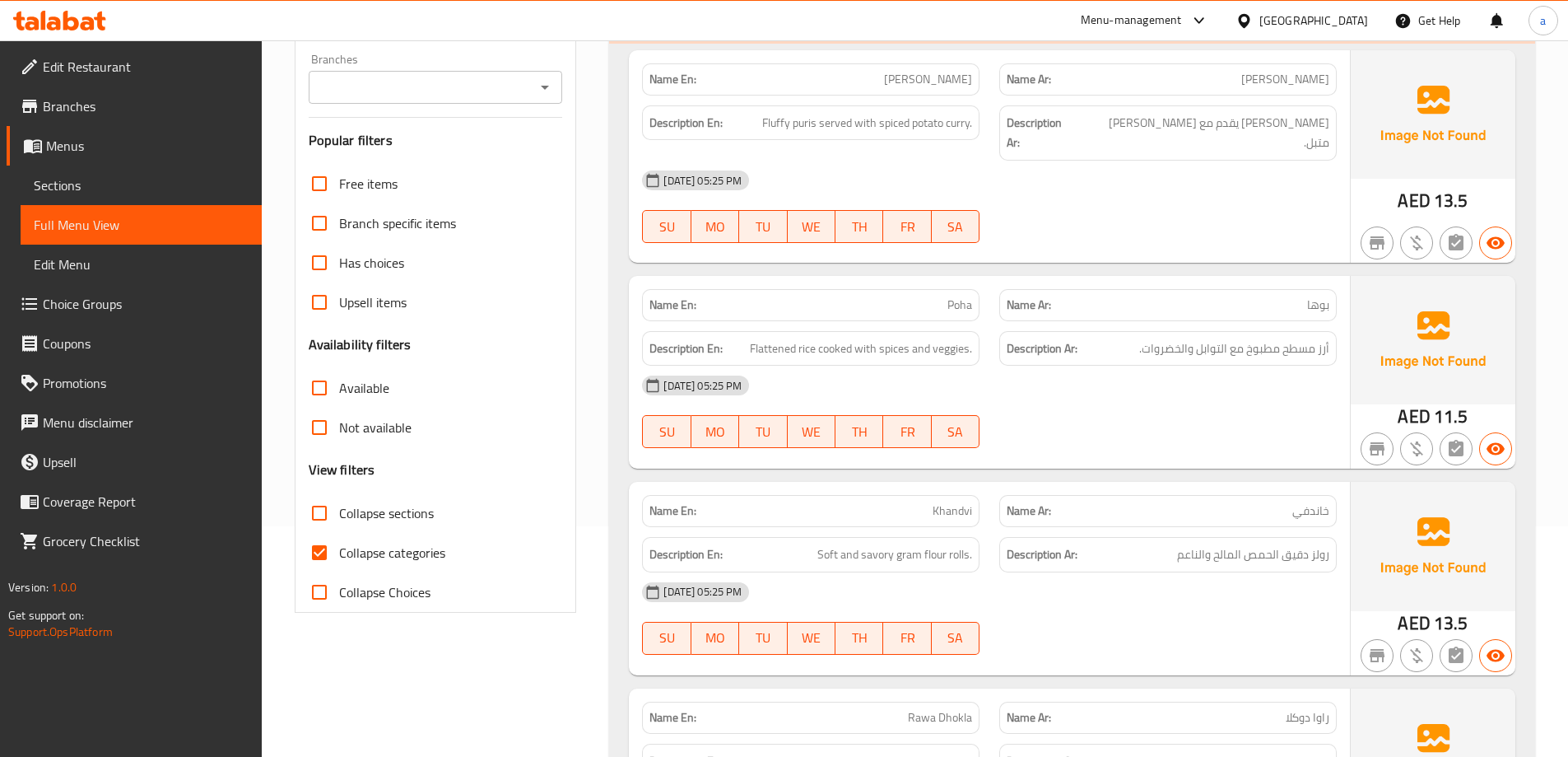
click at [385, 523] on span "Collapse sections" at bounding box center [386, 514] width 95 height 20
click at [339, 524] on input "Collapse sections" at bounding box center [320, 514] width 40 height 40
checkbox input "true"
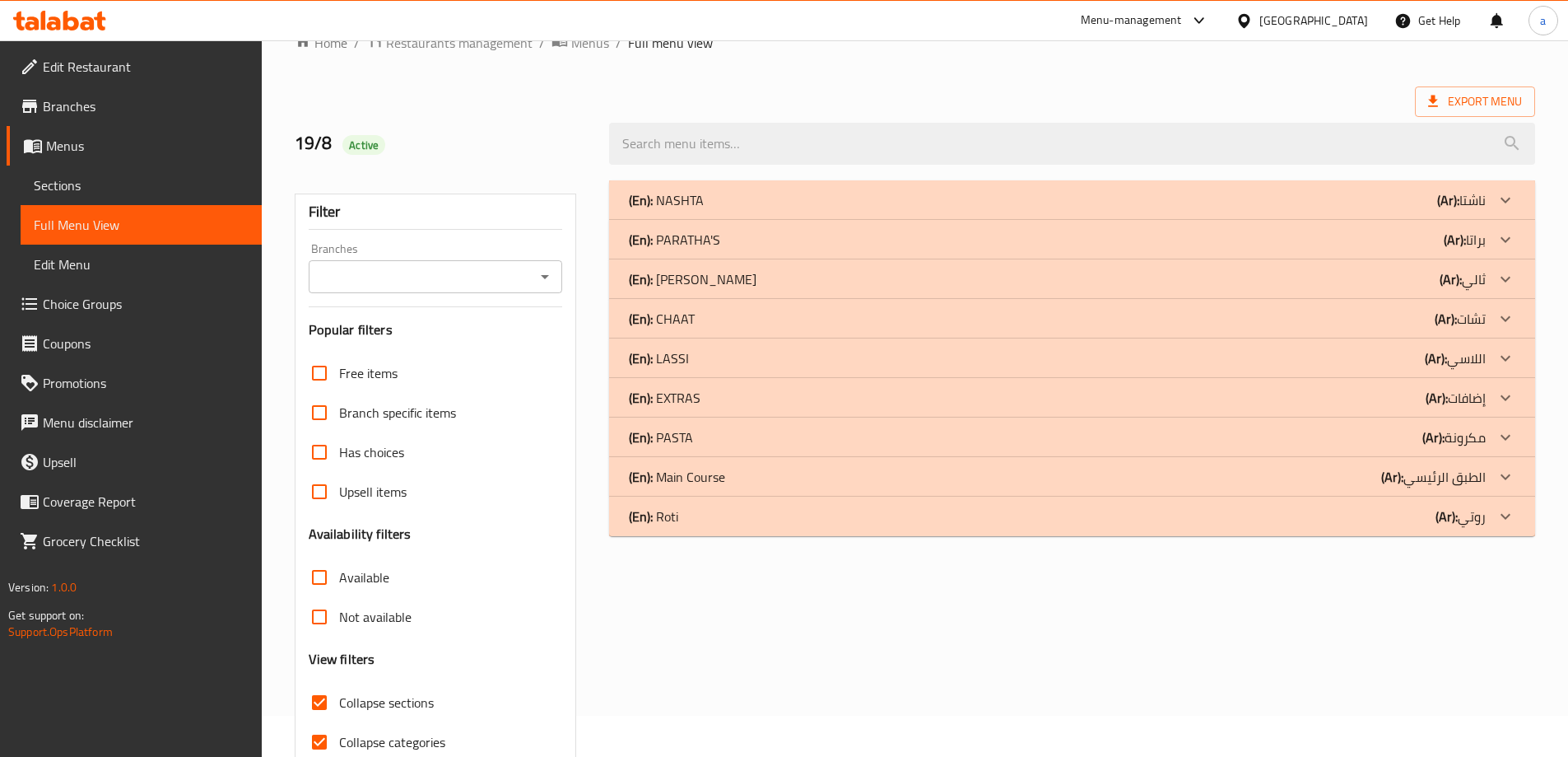
scroll to position [37, 0]
